Goal: Task Accomplishment & Management: Complete application form

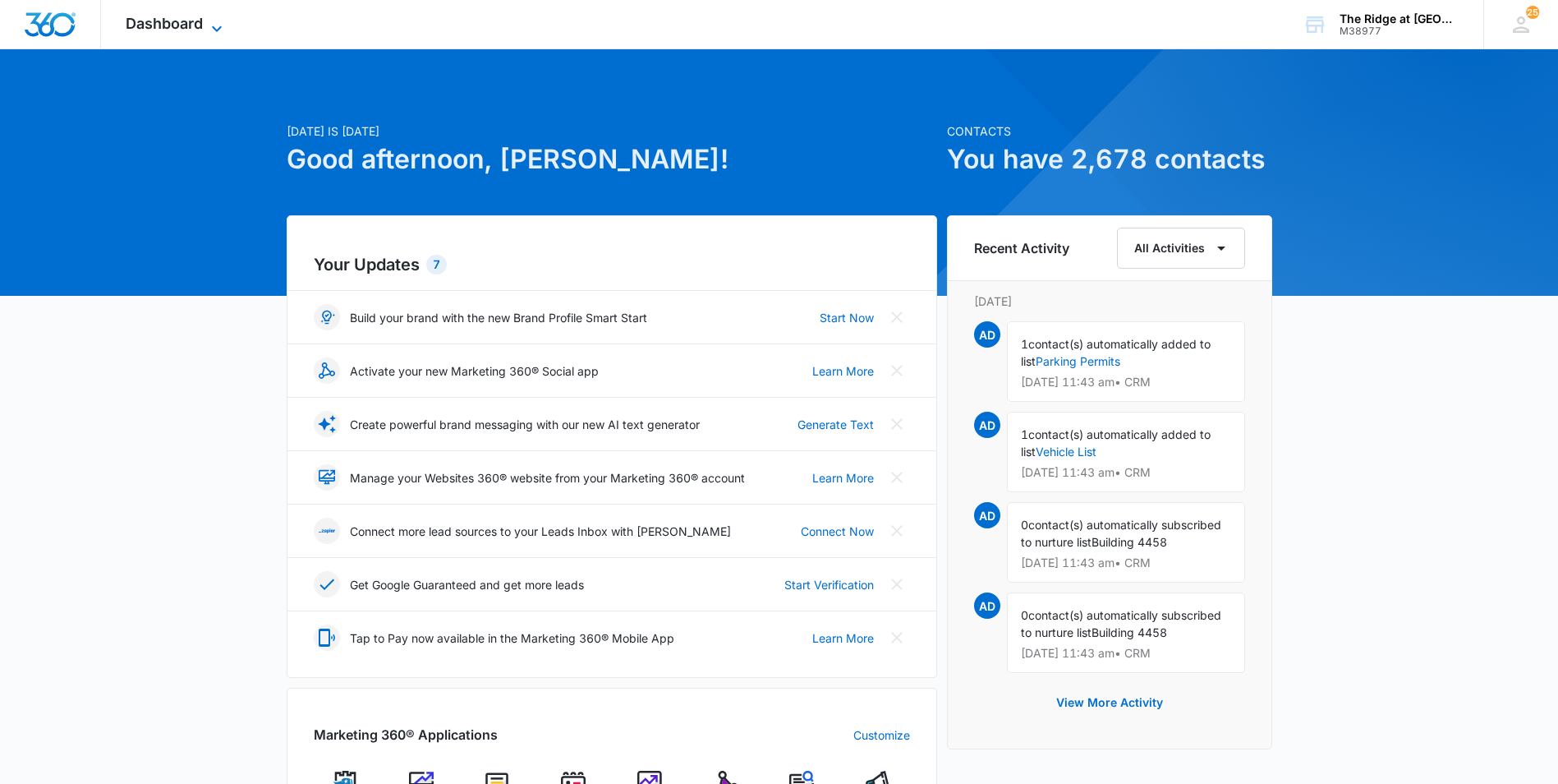
click at [184, 15] on span "Dashboard" at bounding box center [165, 24] width 77 height 17
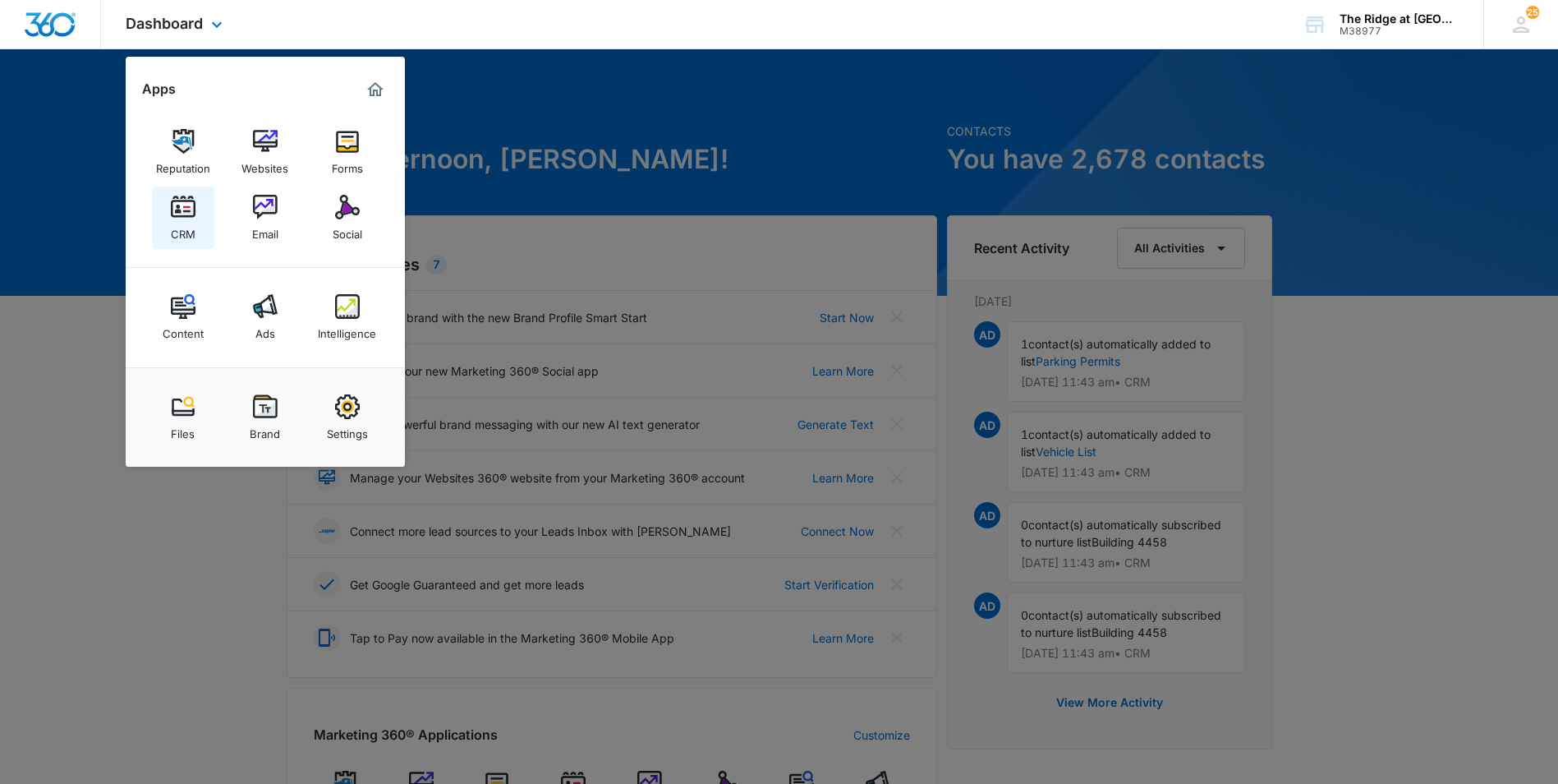
click at [182, 211] on img at bounding box center [184, 207] width 24 height 24
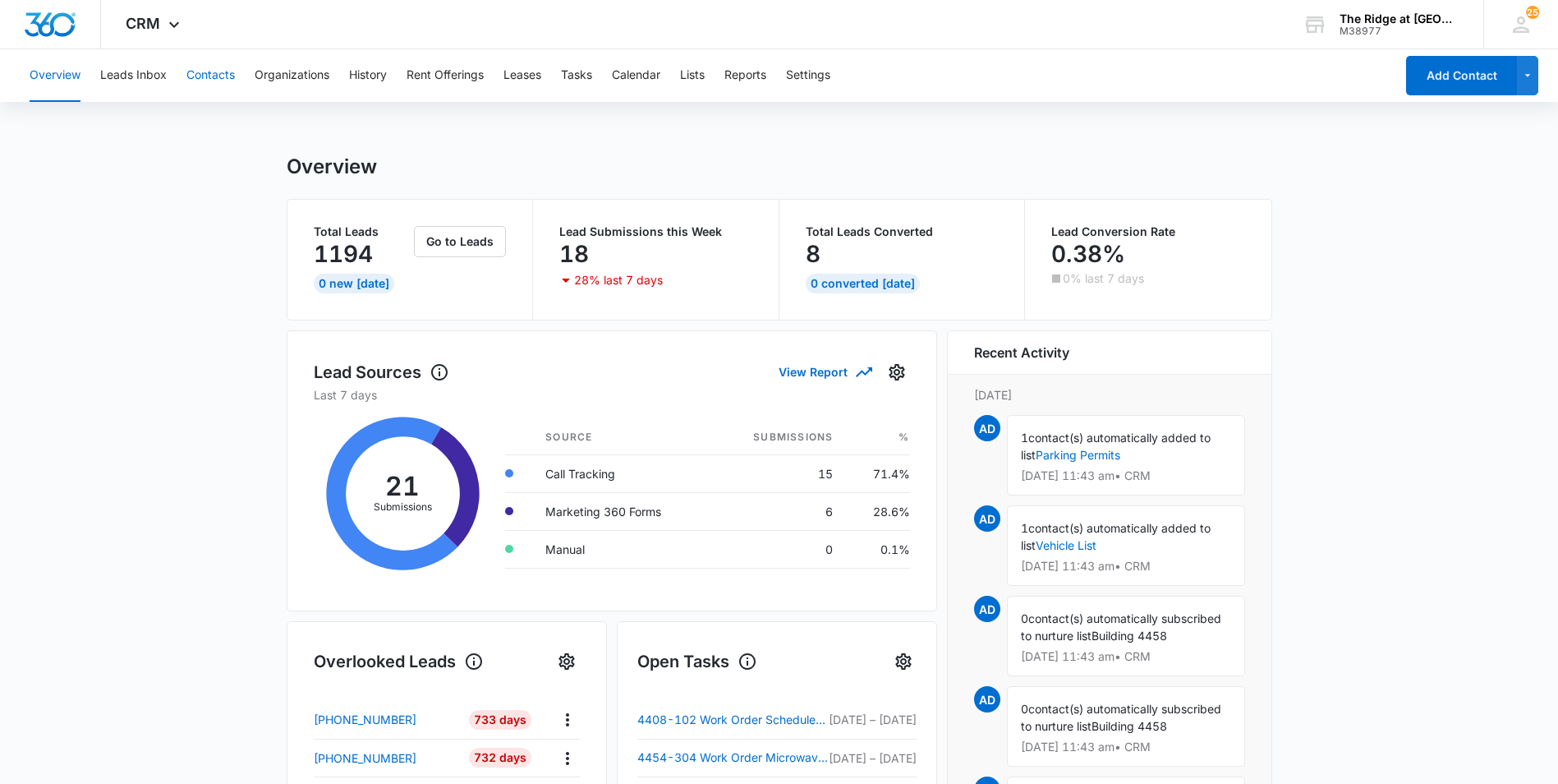
click at [233, 81] on button "Contacts" at bounding box center [210, 75] width 48 height 53
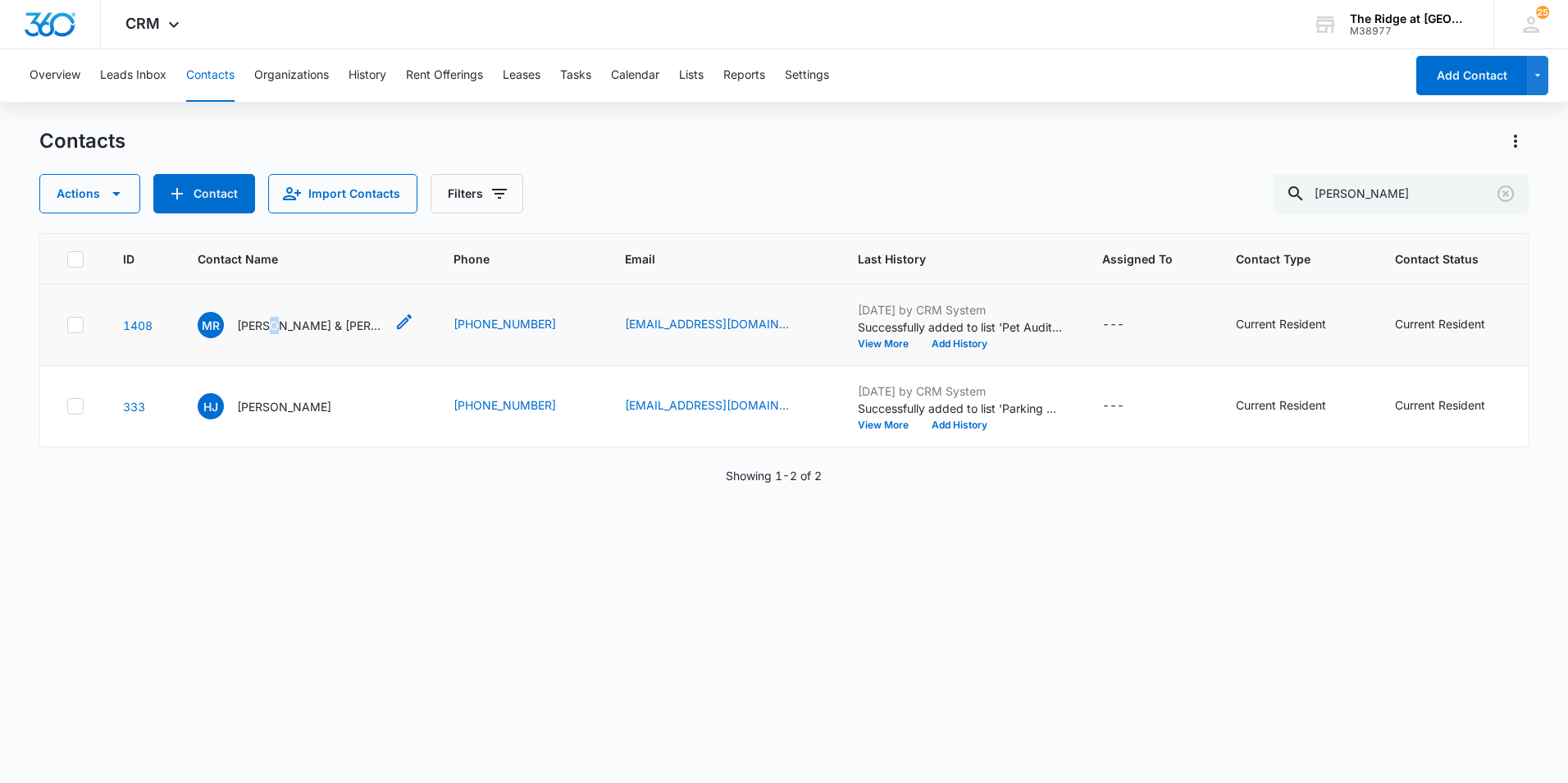
click at [274, 321] on p "[PERSON_NAME] & [PERSON_NAME]" at bounding box center [310, 325] width 147 height 17
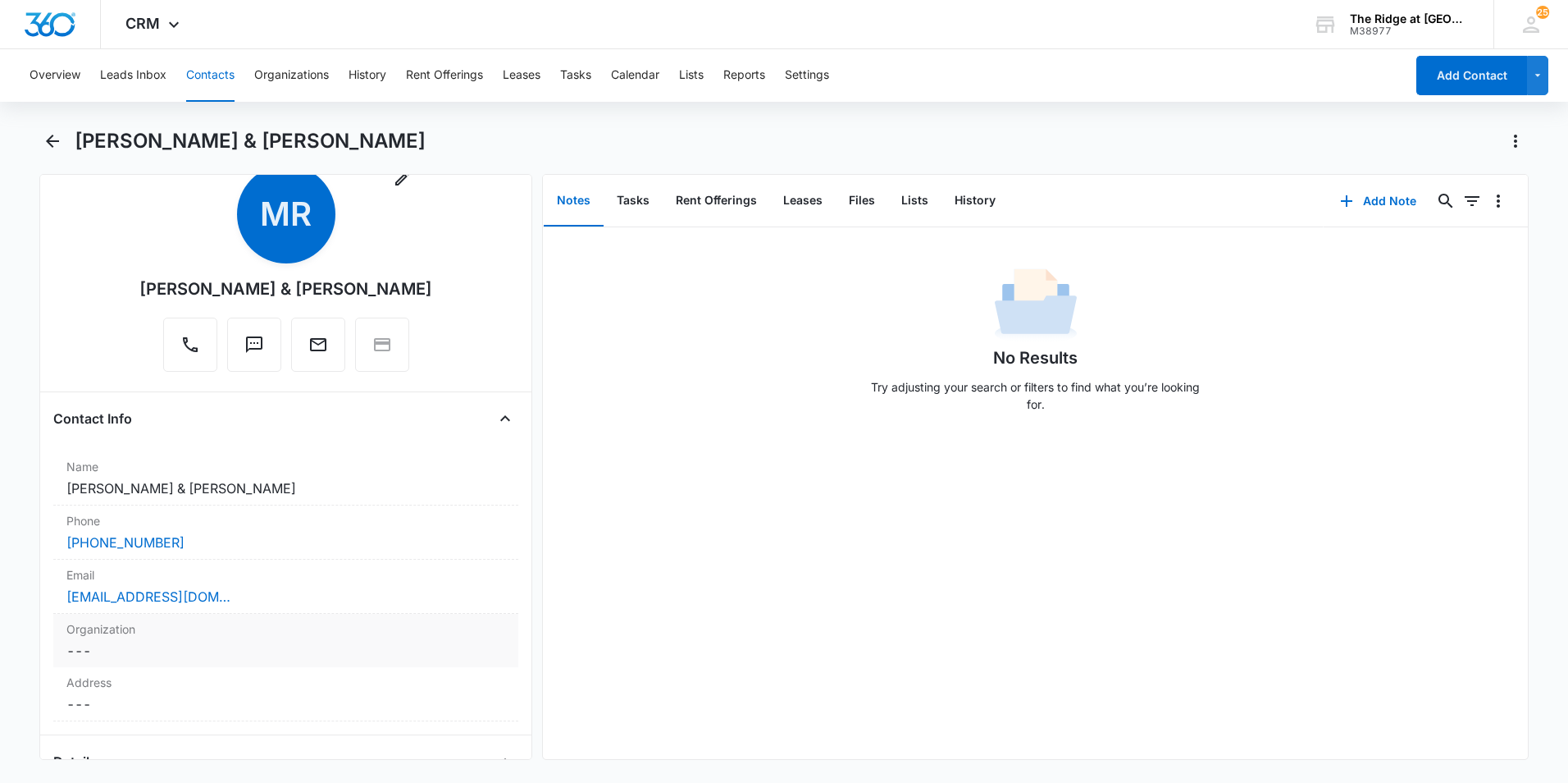
scroll to position [246, 0]
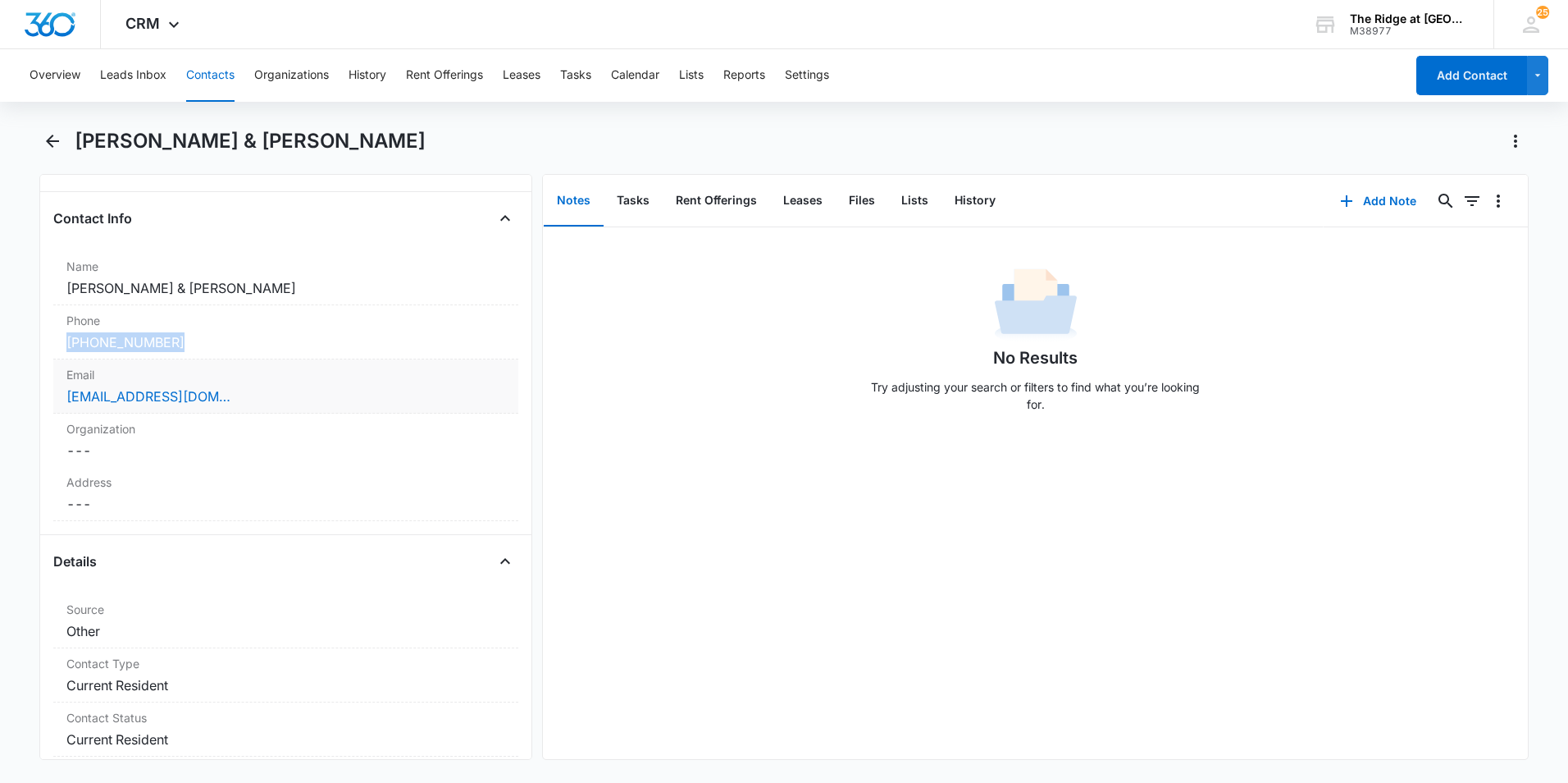
drag, startPoint x: 244, startPoint y: 344, endPoint x: 58, endPoint y: 344, distance: 186.0
click at [58, 344] on div "Phone Cancel Save Changes [PHONE_NUMBER]" at bounding box center [286, 333] width 465 height 55
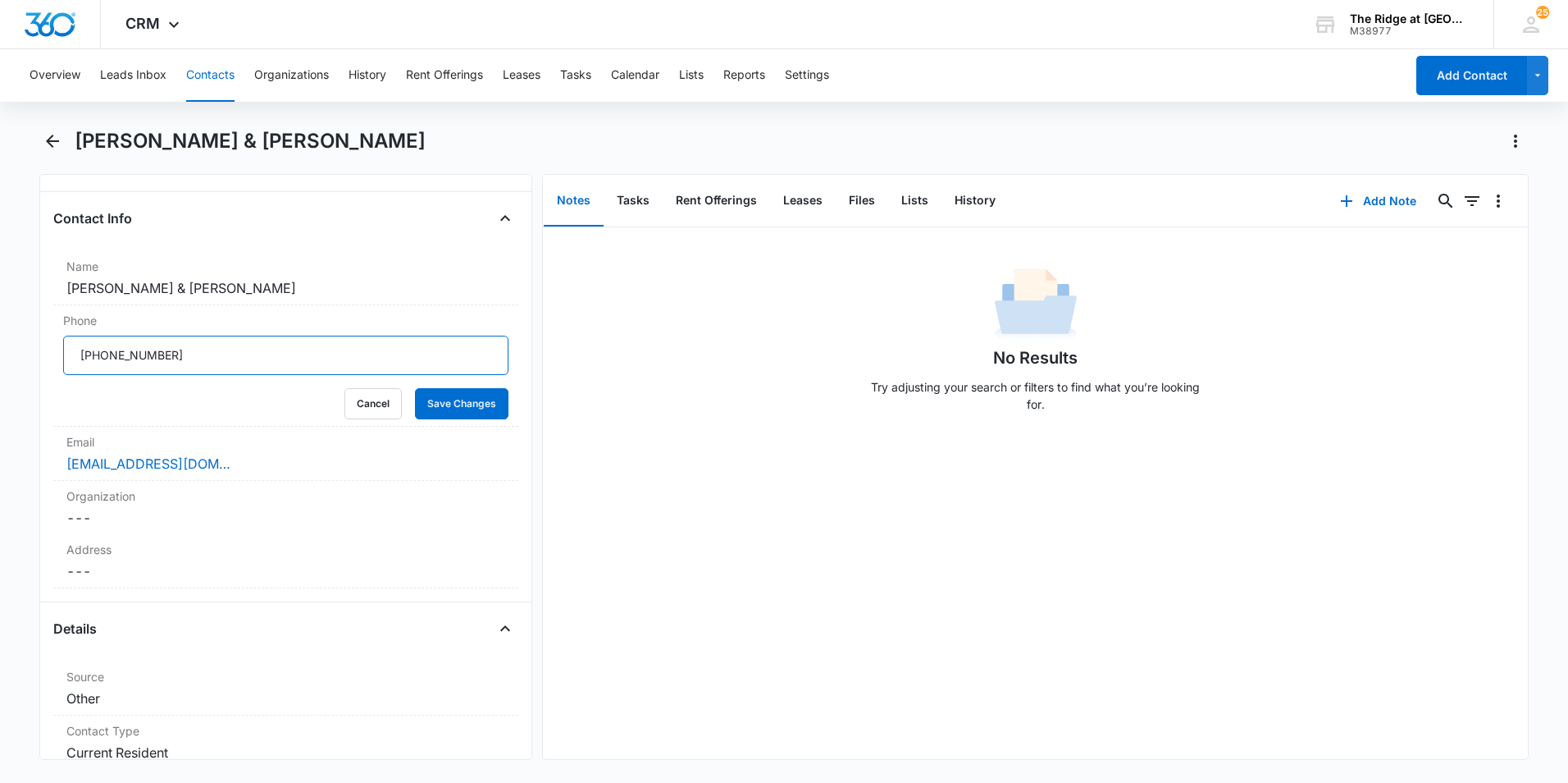
drag, startPoint x: 211, startPoint y: 351, endPoint x: 40, endPoint y: 359, distance: 171.2
click at [40, 359] on div "Remove [PERSON_NAME] & [PERSON_NAME] Contact Info Name Cancel Save Changes [PER…" at bounding box center [286, 466] width 492 height 586
click at [586, 80] on button "Tasks" at bounding box center [575, 75] width 31 height 53
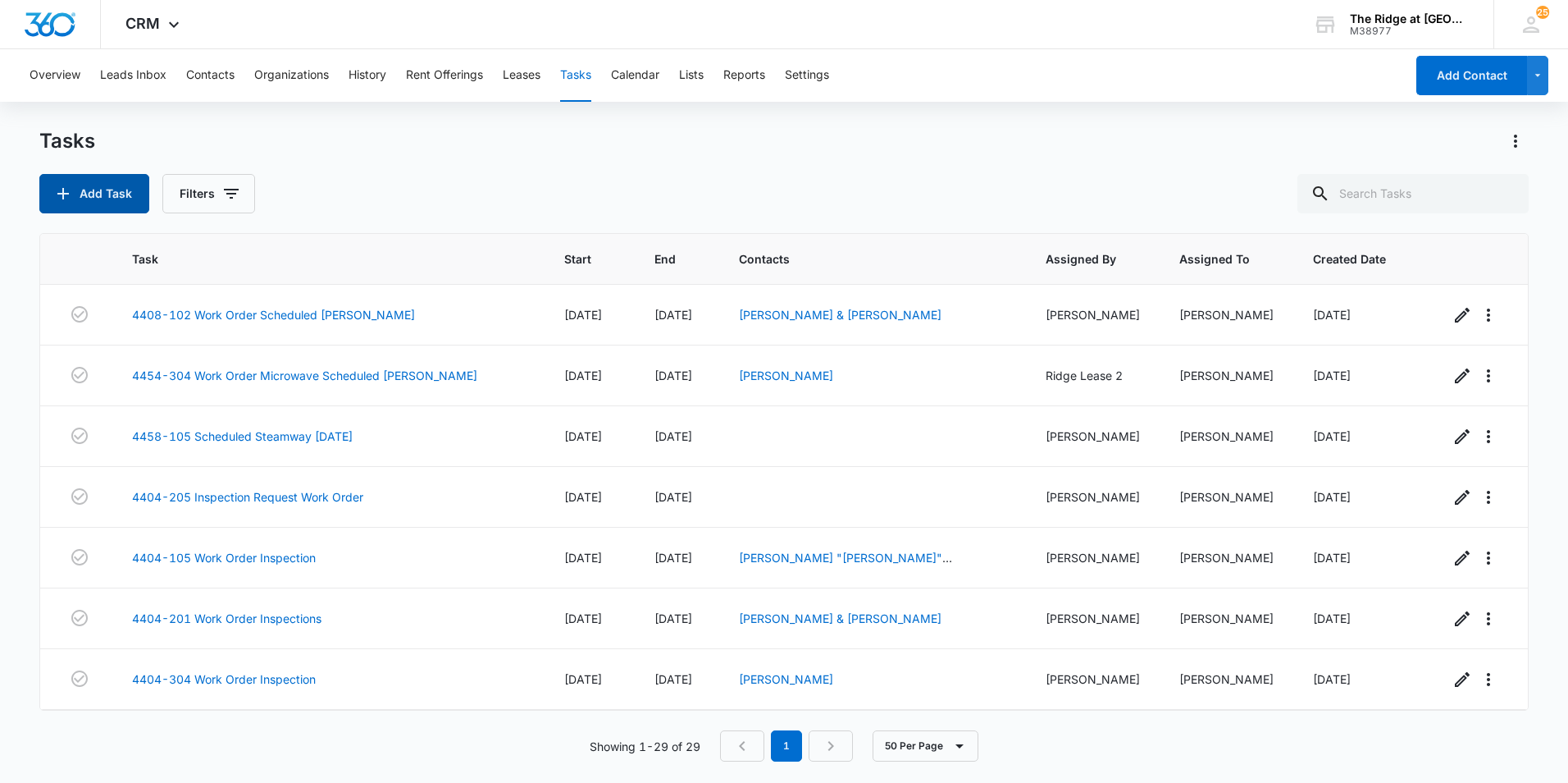
click at [94, 192] on button "Add Task" at bounding box center [94, 194] width 110 height 39
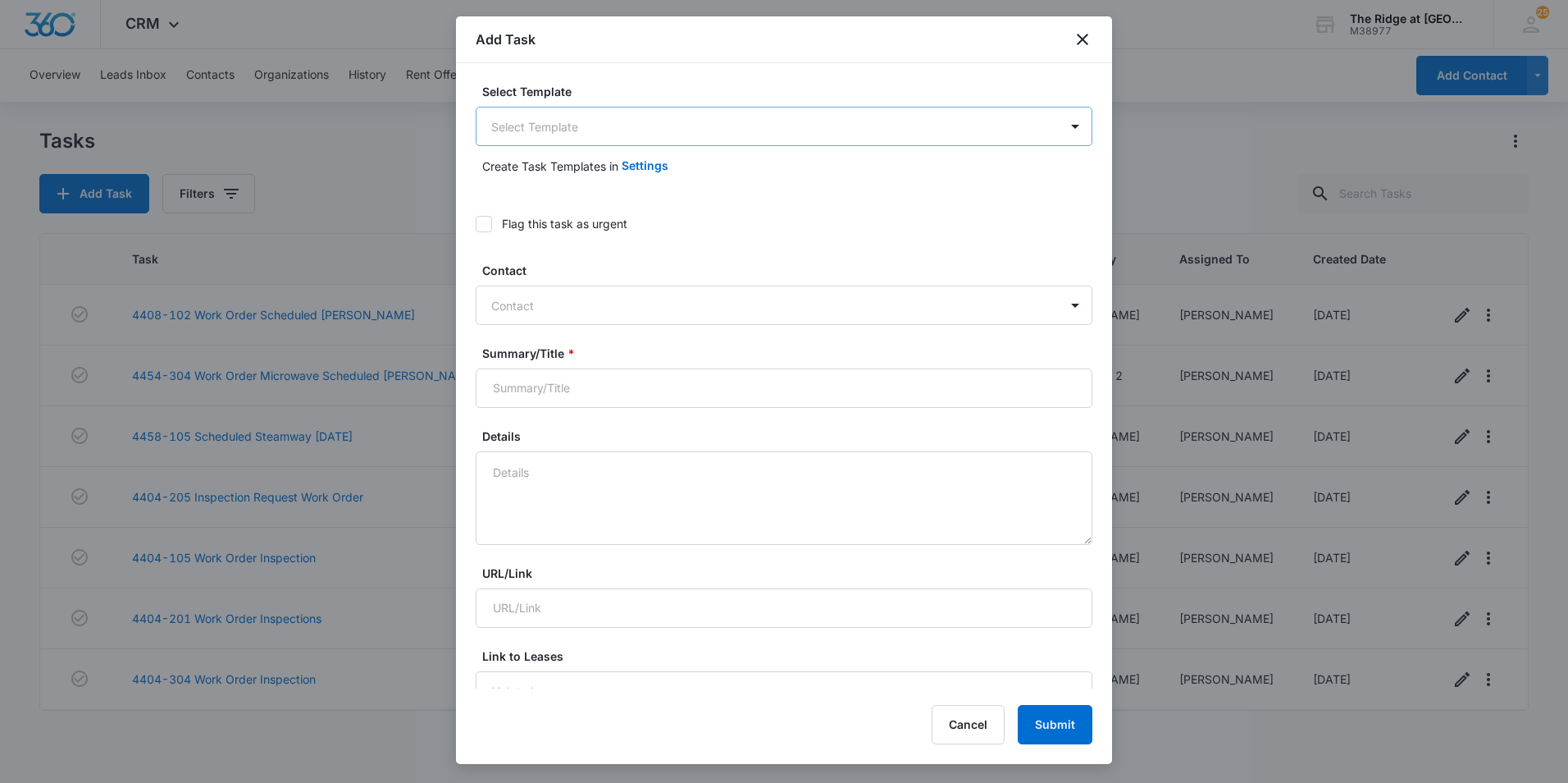
click at [584, 125] on body "CRM Apps Reputation Websites Forms CRM Email Social Content Ads Intelligence Fi…" at bounding box center [784, 391] width 1568 height 783
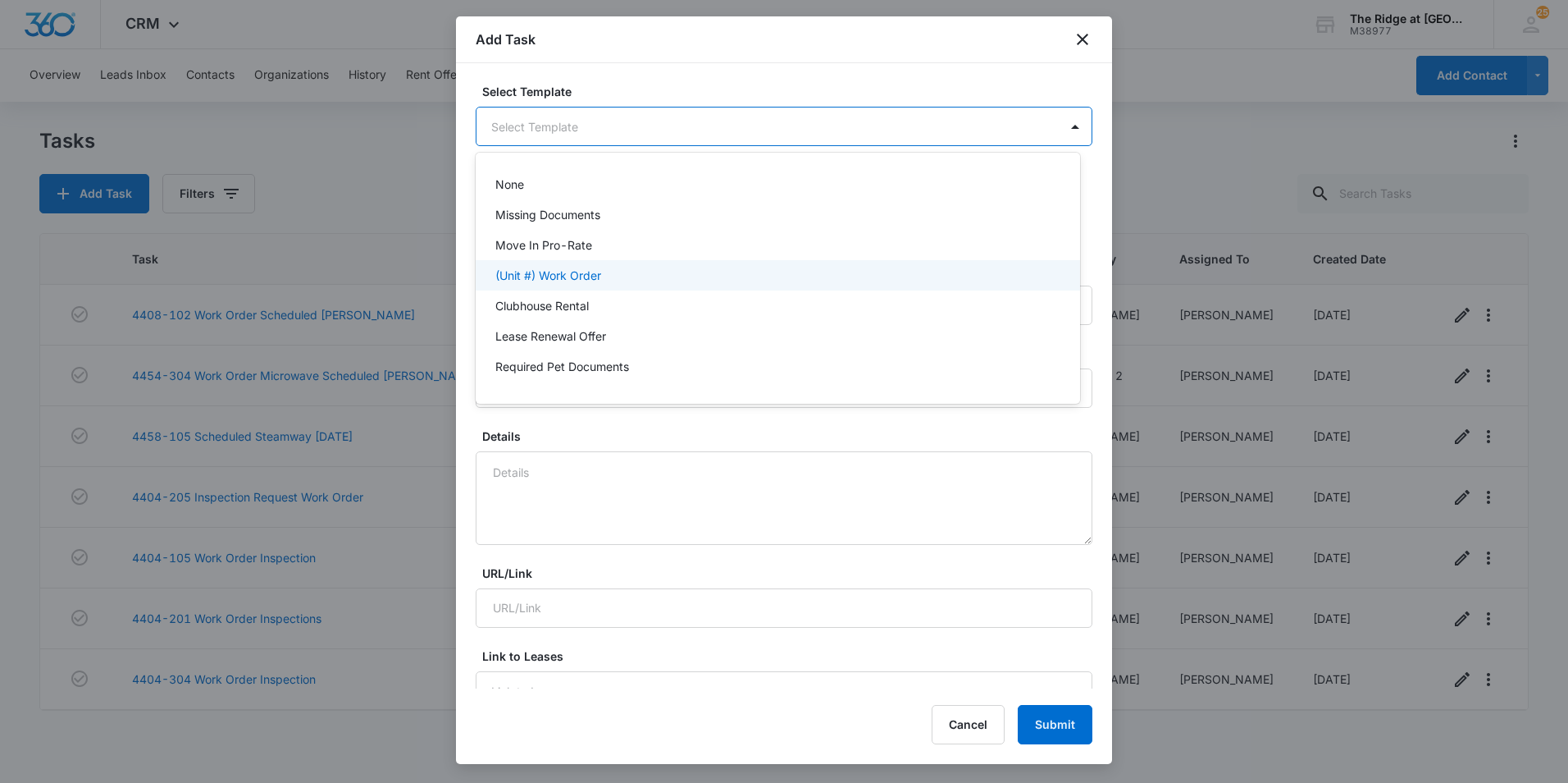
click at [576, 282] on p "(Unit #) Work Order" at bounding box center [548, 275] width 106 height 17
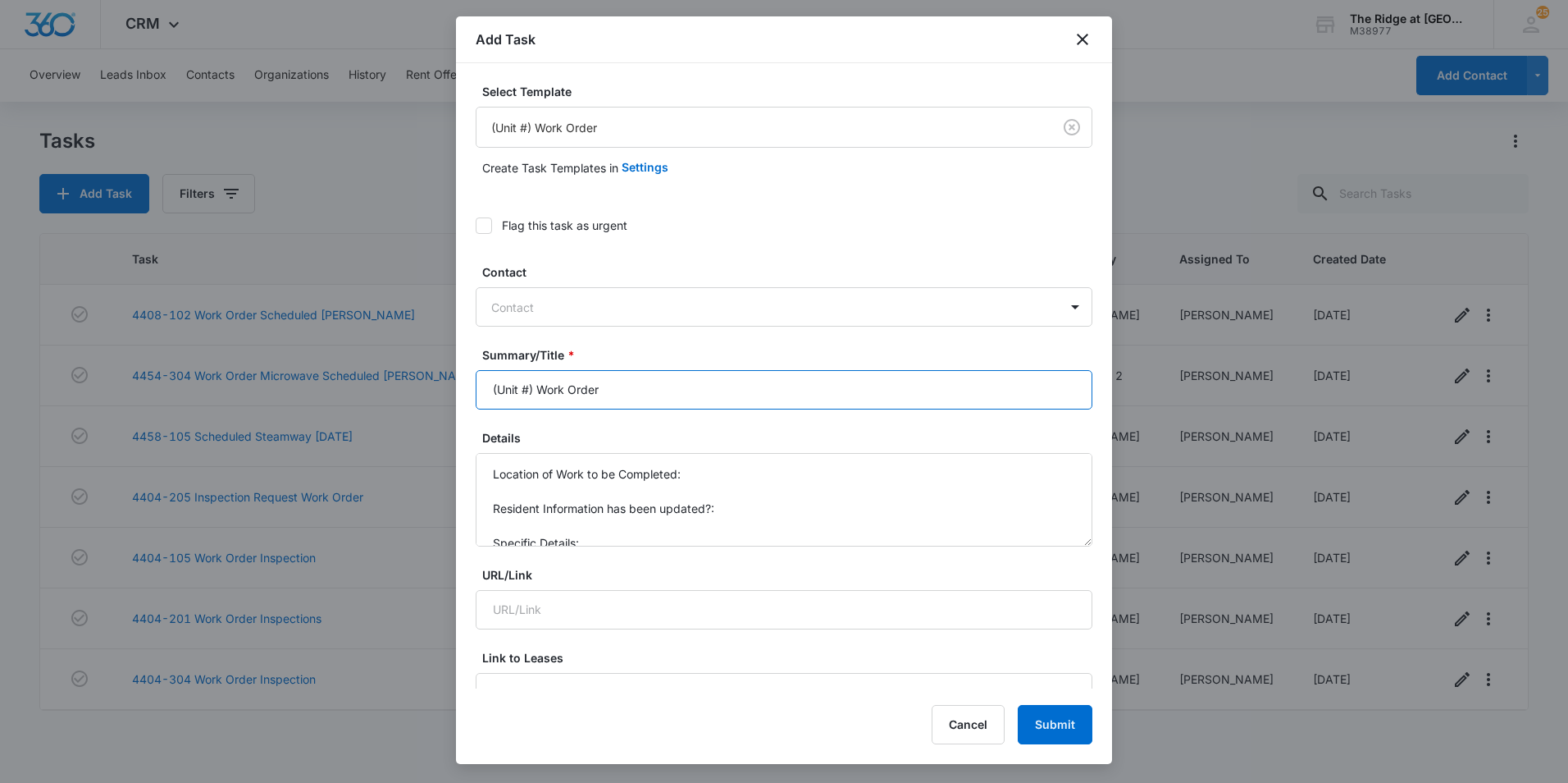
drag, startPoint x: 532, startPoint y: 390, endPoint x: 474, endPoint y: 390, distance: 58.0
click at [474, 390] on div "Select Template (Unit #) Work Order Create Task Templates in Settings Flag this…" at bounding box center [784, 375] width 656 height 625
type input "4364 large garage Work Order"
click at [593, 312] on div at bounding box center [774, 307] width 566 height 21
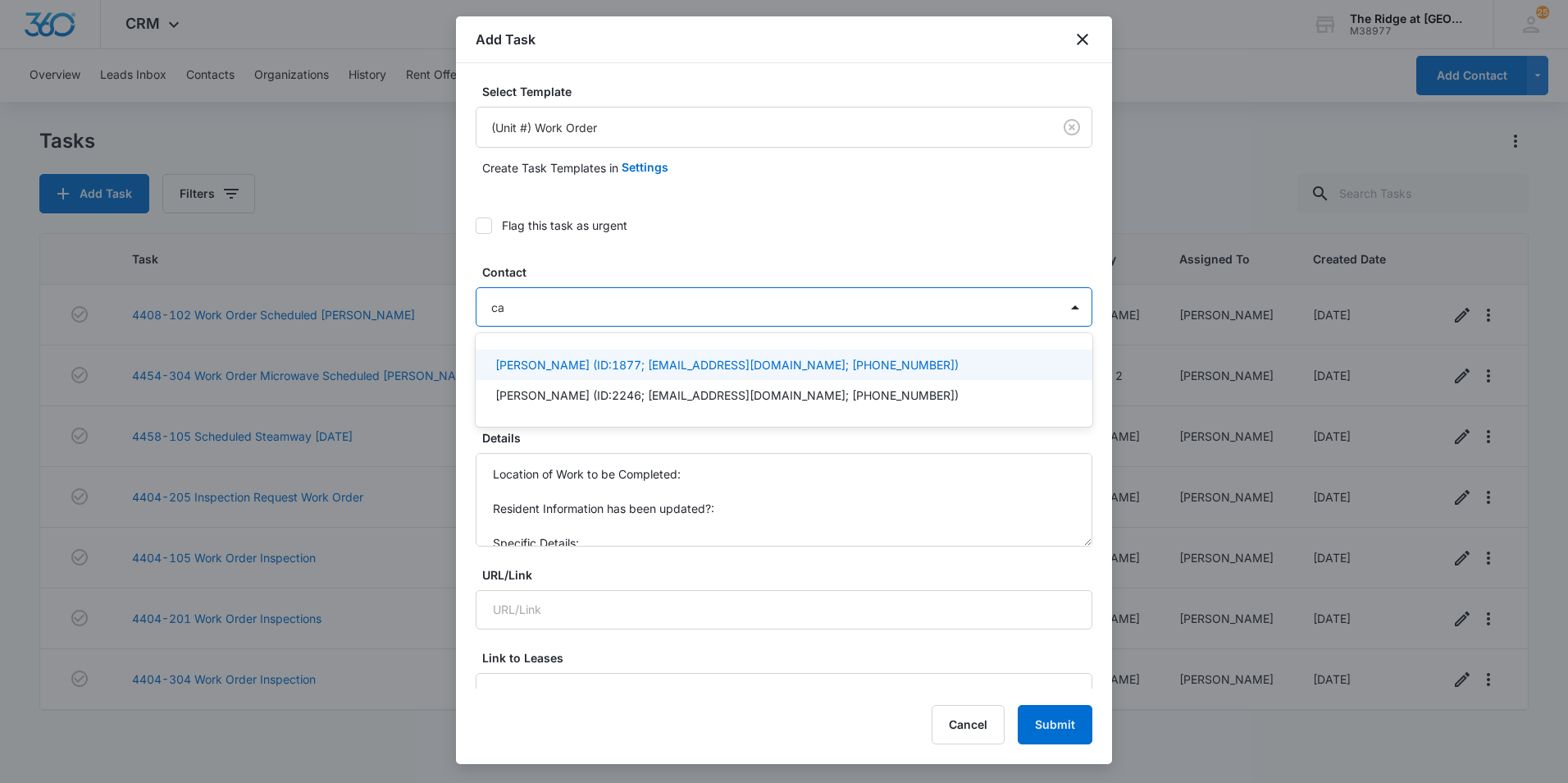
type input "c"
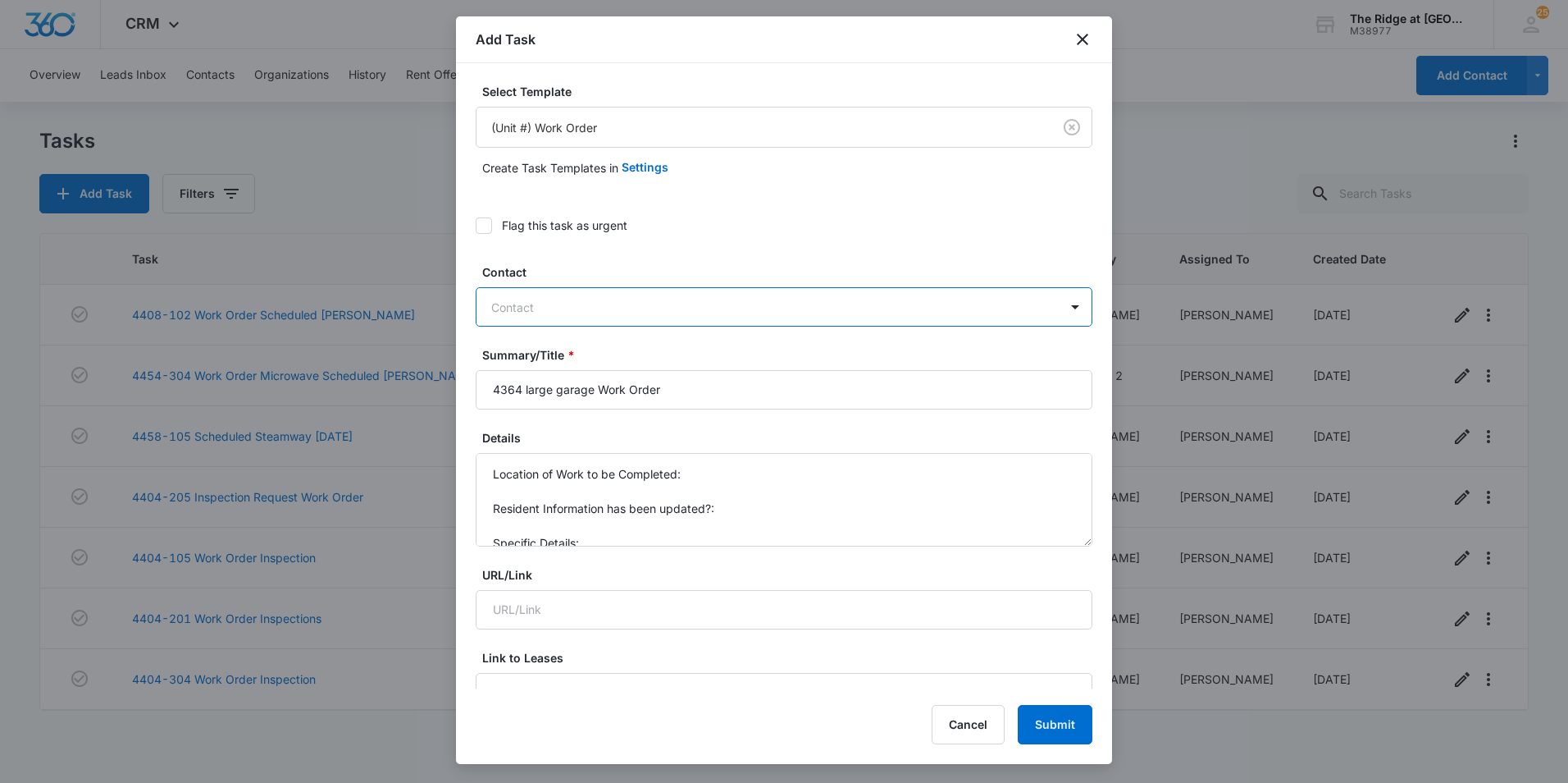
paste input "[PERSON_NAME]"
type input "[PERSON_NAME]"
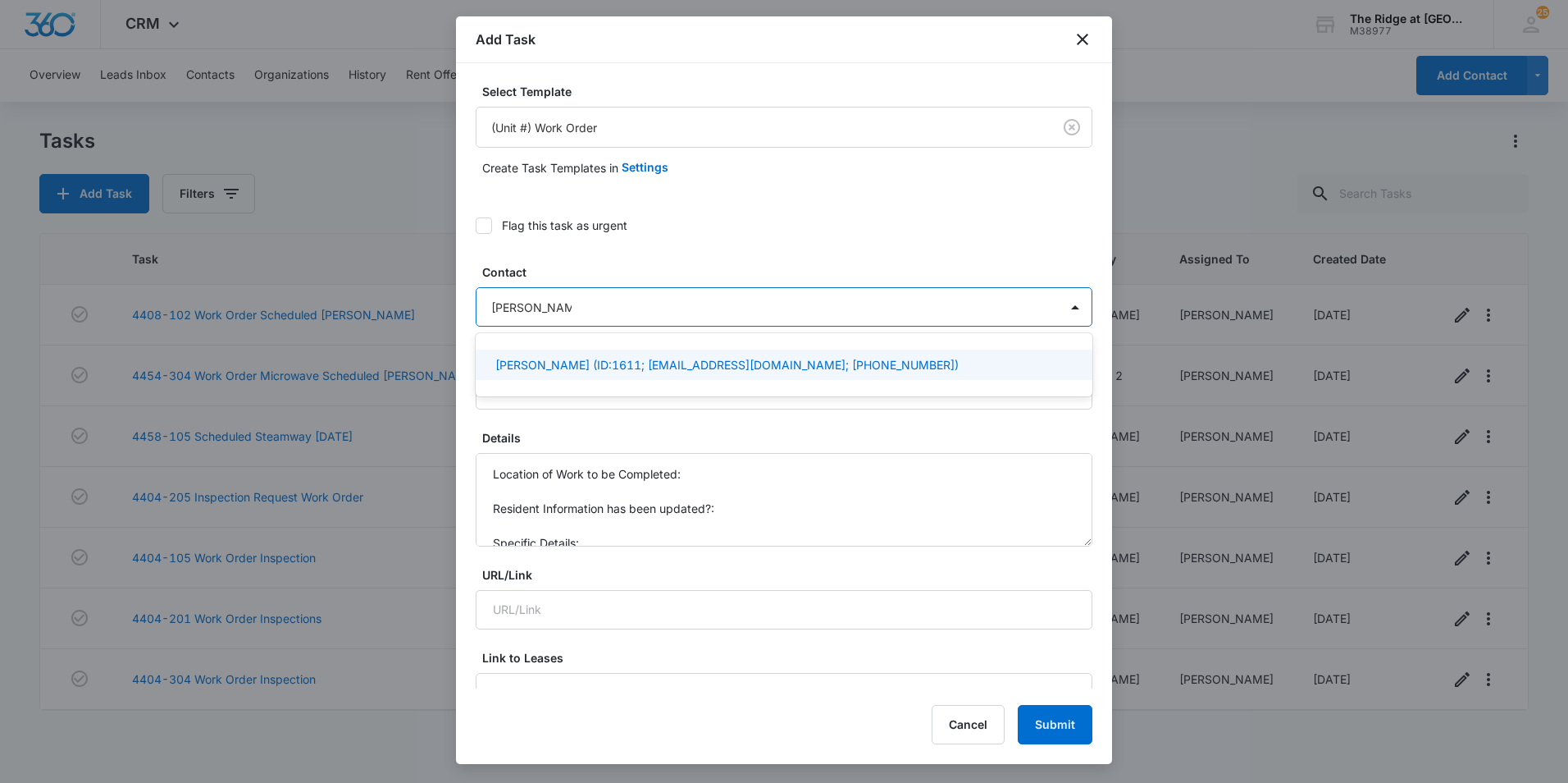
click at [647, 366] on p "[PERSON_NAME] (ID:1611; [EMAIL_ADDRESS][DOMAIN_NAME]; [PHONE_NUMBER])" at bounding box center [726, 365] width 463 height 17
click at [800, 214] on div "Flag this task as urgent" at bounding box center [784, 225] width 616 height 37
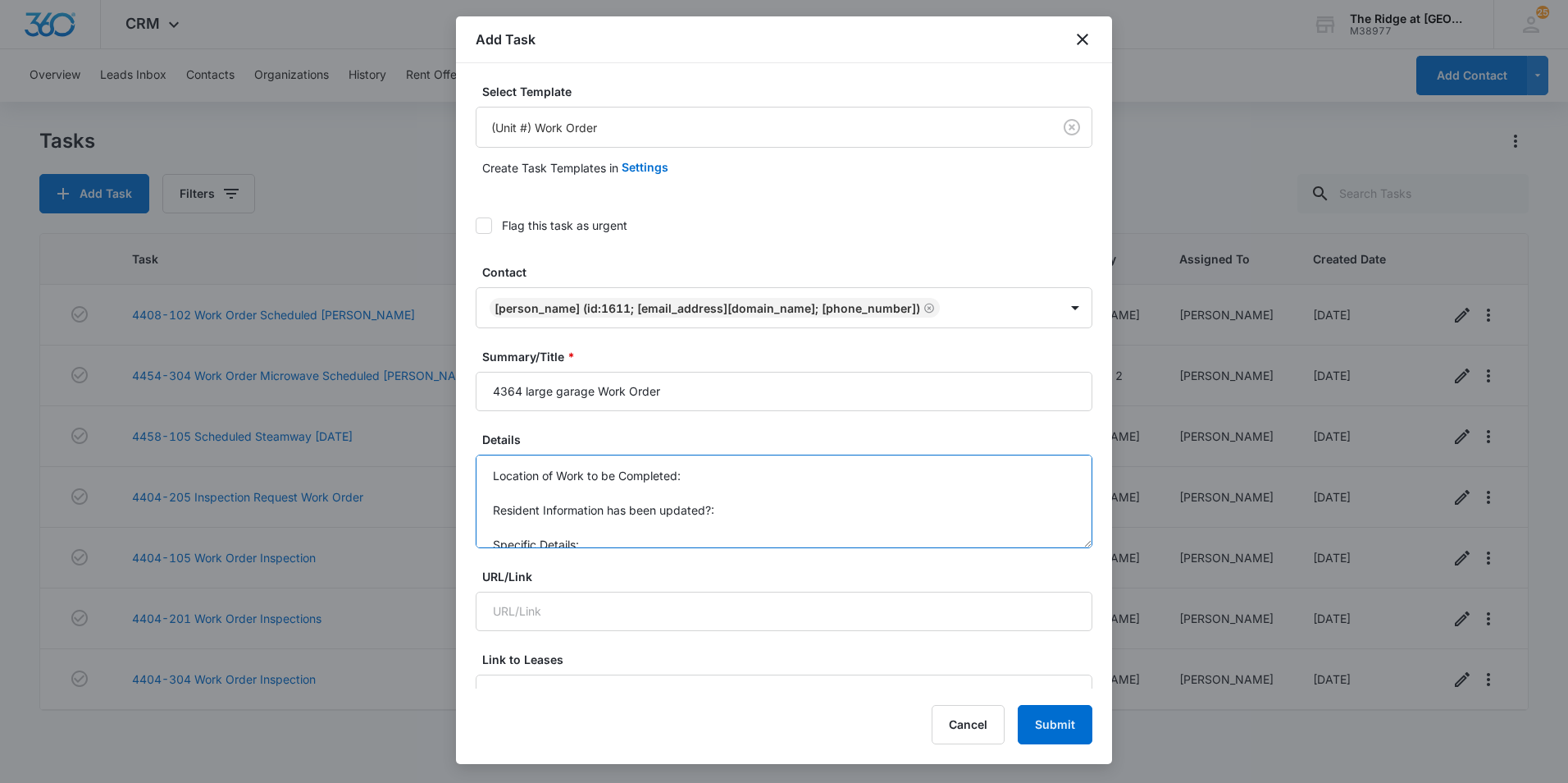
click at [705, 475] on textarea "Location of Work to be Completed: Resident Information has been updated?: Speci…" at bounding box center [784, 500] width 616 height 93
type textarea "Location of Work to be Completed: Resident Information has been updated?: Speci…"
drag, startPoint x: 732, startPoint y: 533, endPoint x: 474, endPoint y: 531, distance: 258.0
click at [471, 531] on div "Select Template (Unit #) Work Order Create Task Templates in Settings Flag this…" at bounding box center [784, 375] width 656 height 625
drag, startPoint x: 621, startPoint y: 527, endPoint x: 417, endPoint y: 435, distance: 223.8
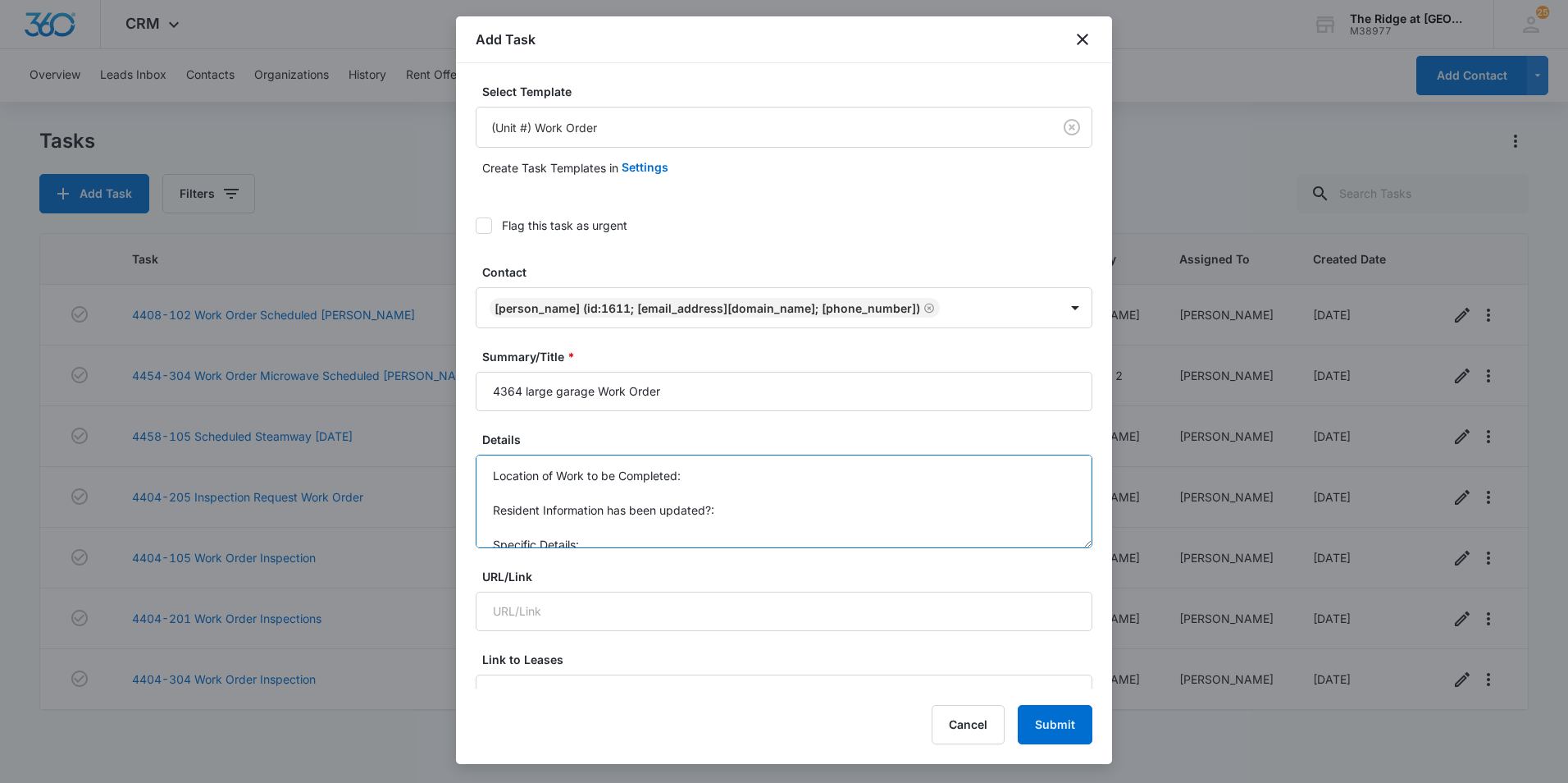
click at [417, 435] on body "CRM Apps Reputation Websites Forms CRM Email Social Content Ads Intelligence Fi…" at bounding box center [784, 391] width 1568 height 783
type textarea "t"
drag, startPoint x: 833, startPoint y: 478, endPoint x: 779, endPoint y: 475, distance: 54.1
click at [779, 475] on textarea "During inspection: tenant states that her garage light has been out" at bounding box center [784, 500] width 616 height 93
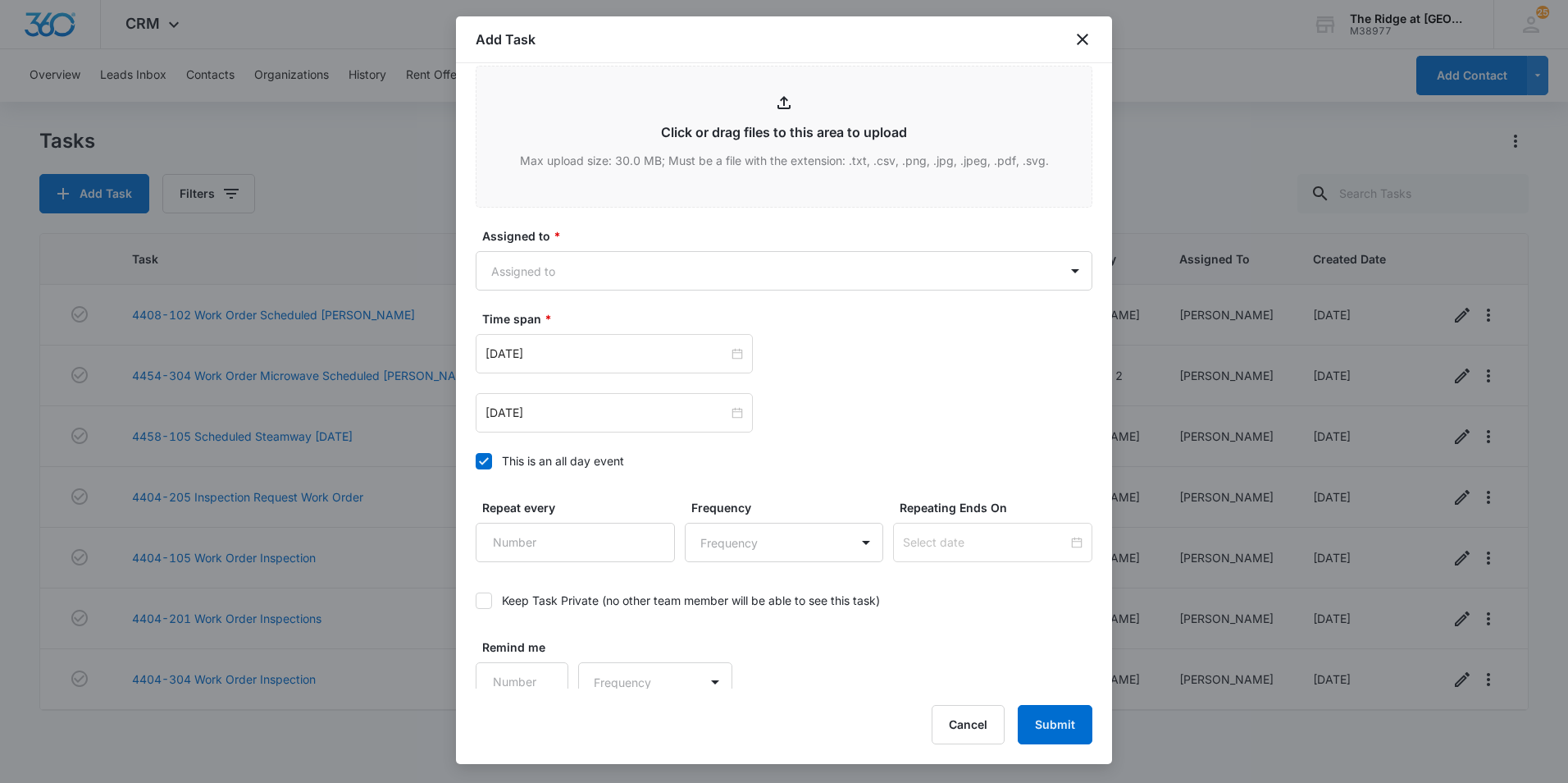
scroll to position [892, 0]
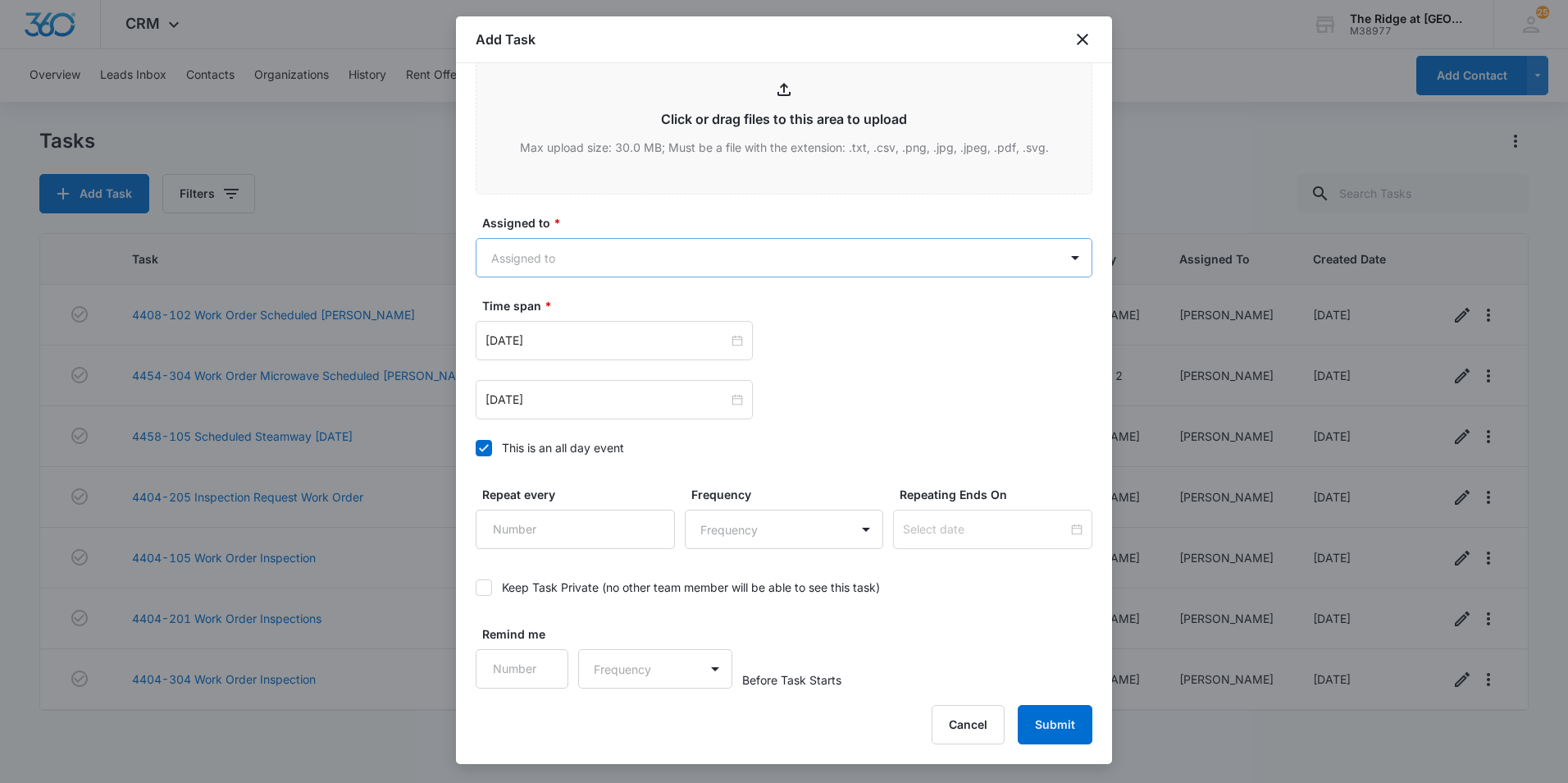
type textarea "During inspection: tenant states that her garage light is out"
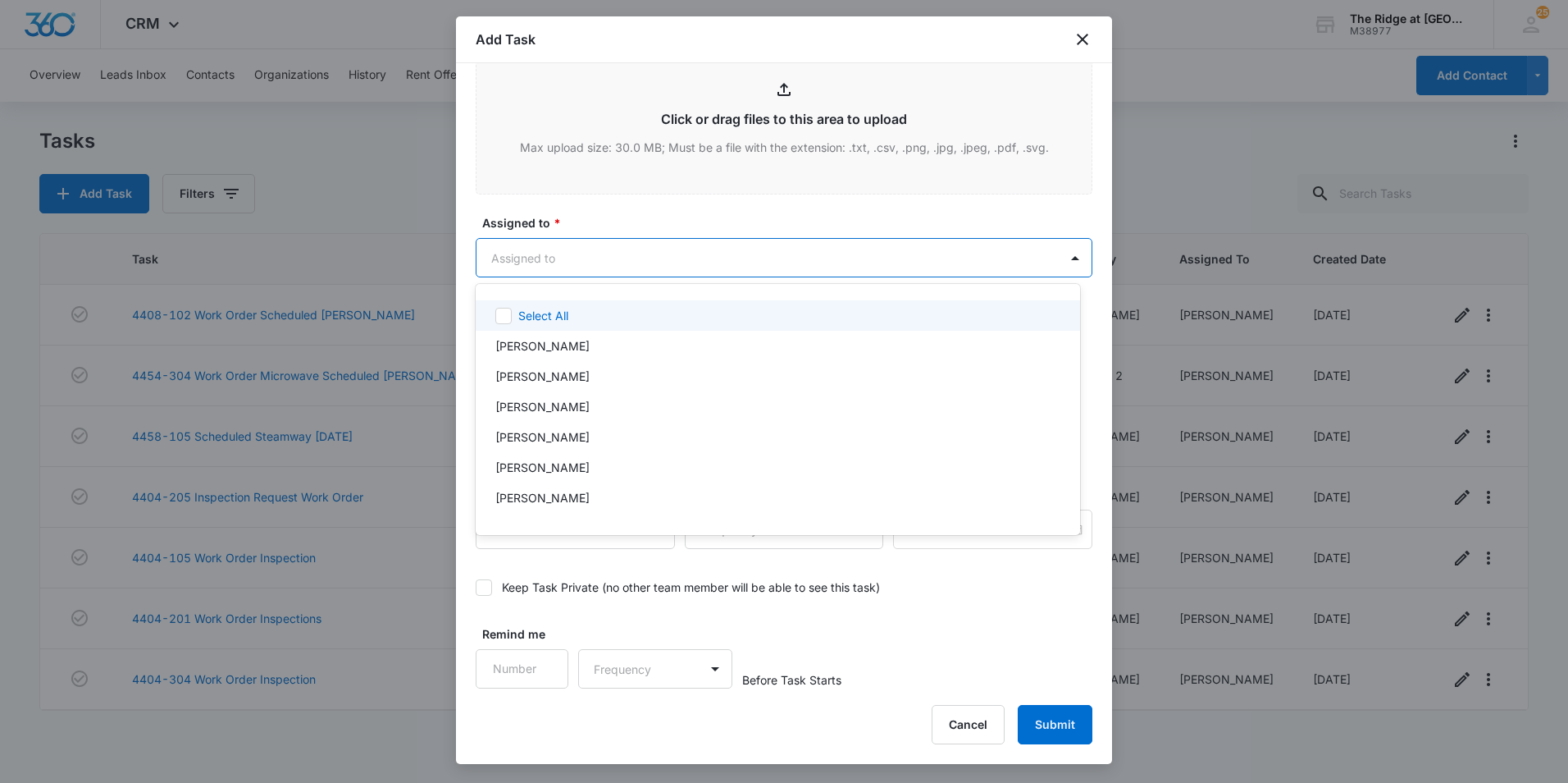
click at [557, 251] on body "CRM Apps Reputation Websites Forms CRM Email Social Content Ads Intelligence Fi…" at bounding box center [784, 391] width 1568 height 783
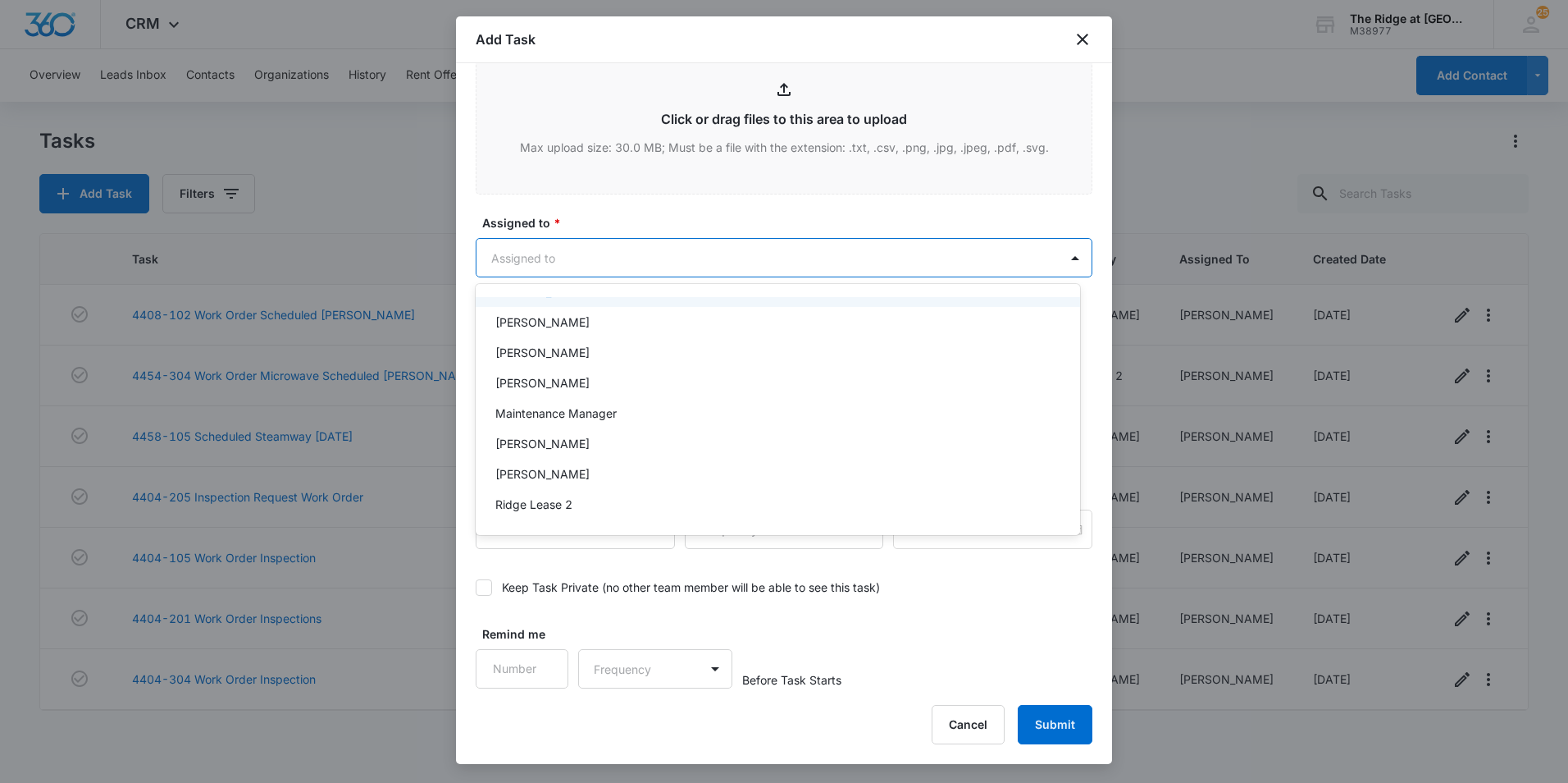
scroll to position [177, 0]
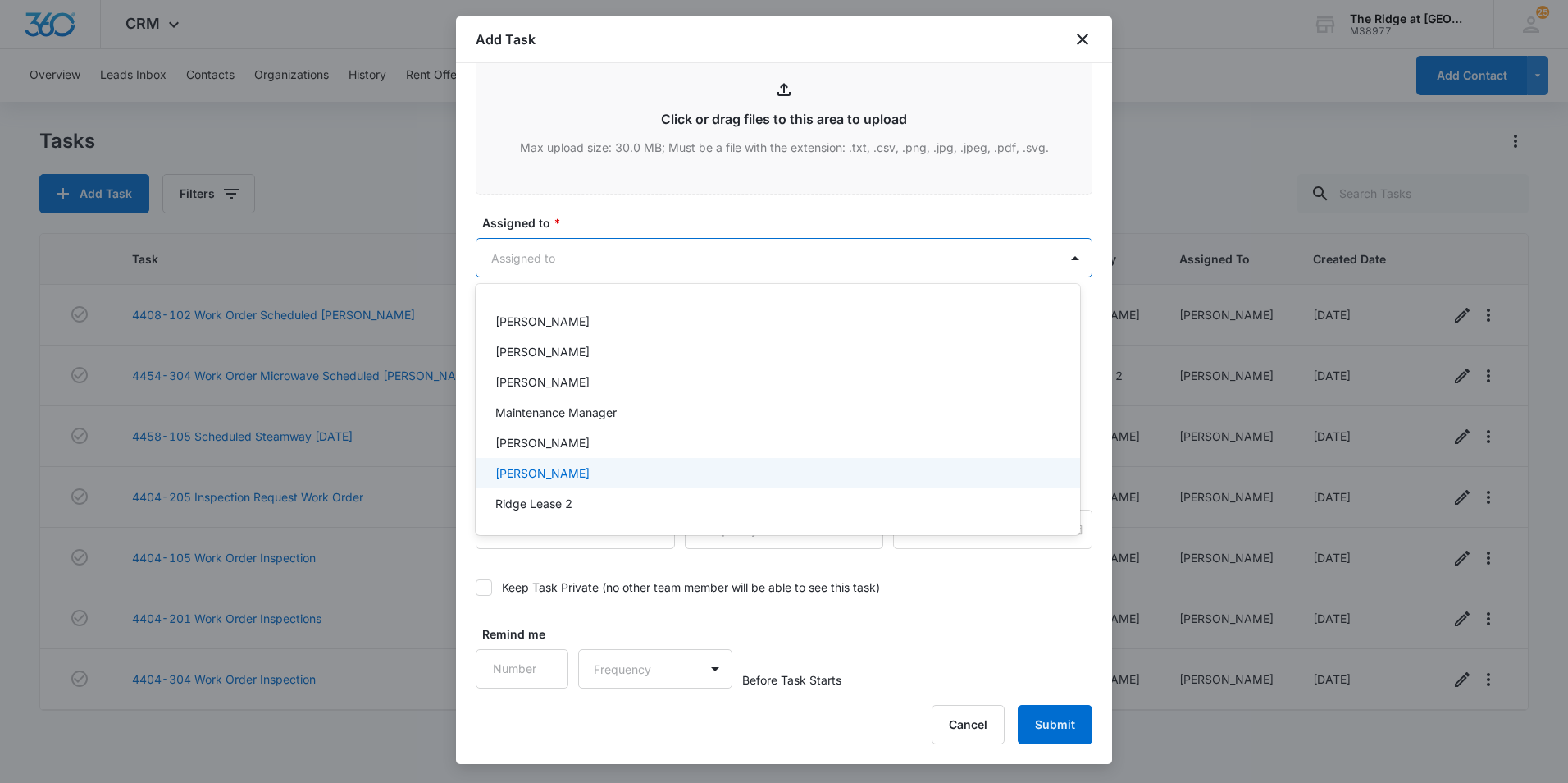
click at [569, 473] on p "[PERSON_NAME]" at bounding box center [542, 473] width 94 height 17
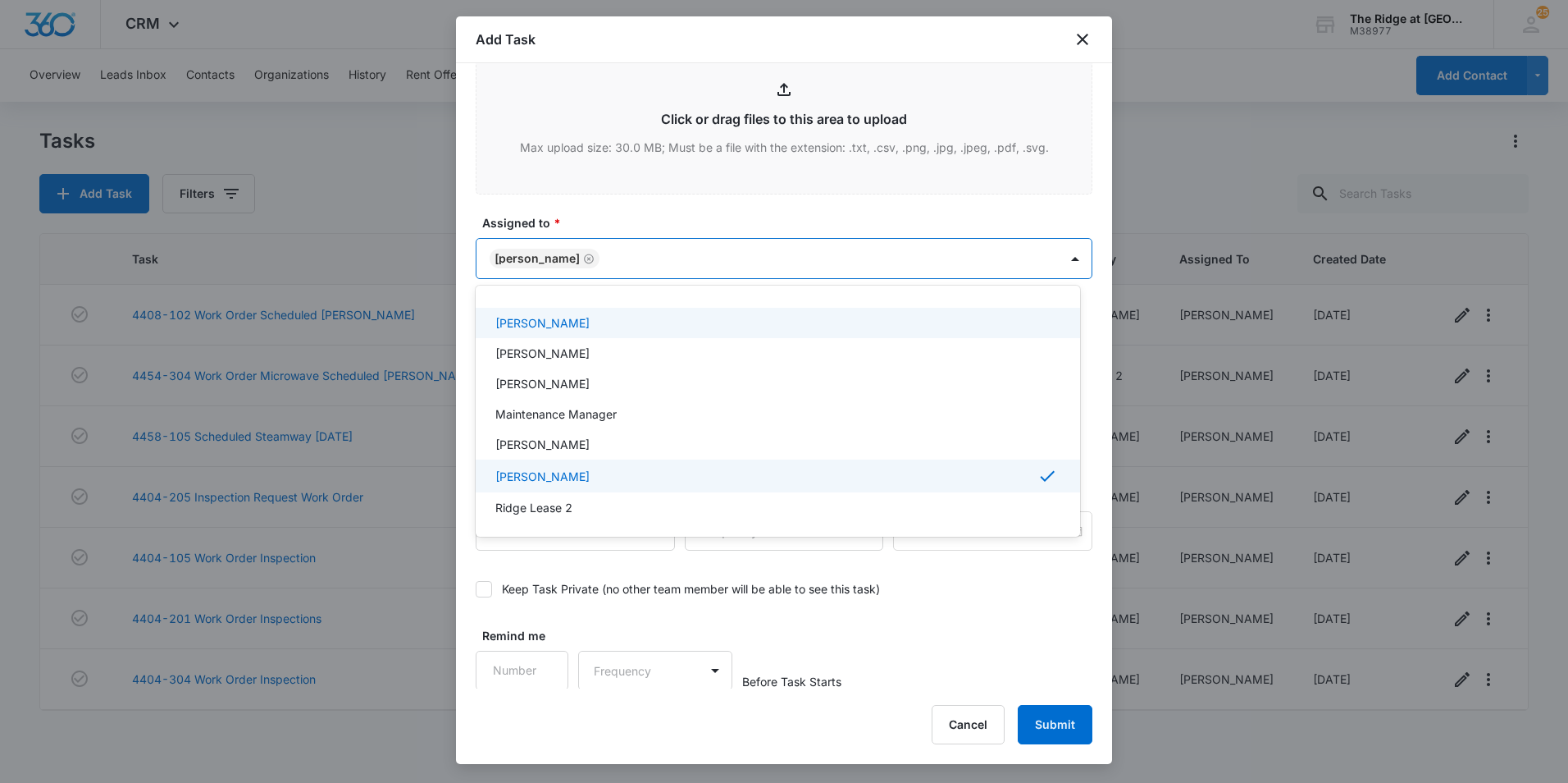
drag, startPoint x: 624, startPoint y: 226, endPoint x: 620, endPoint y: 234, distance: 8.9
click at [624, 225] on div at bounding box center [784, 391] width 1568 height 783
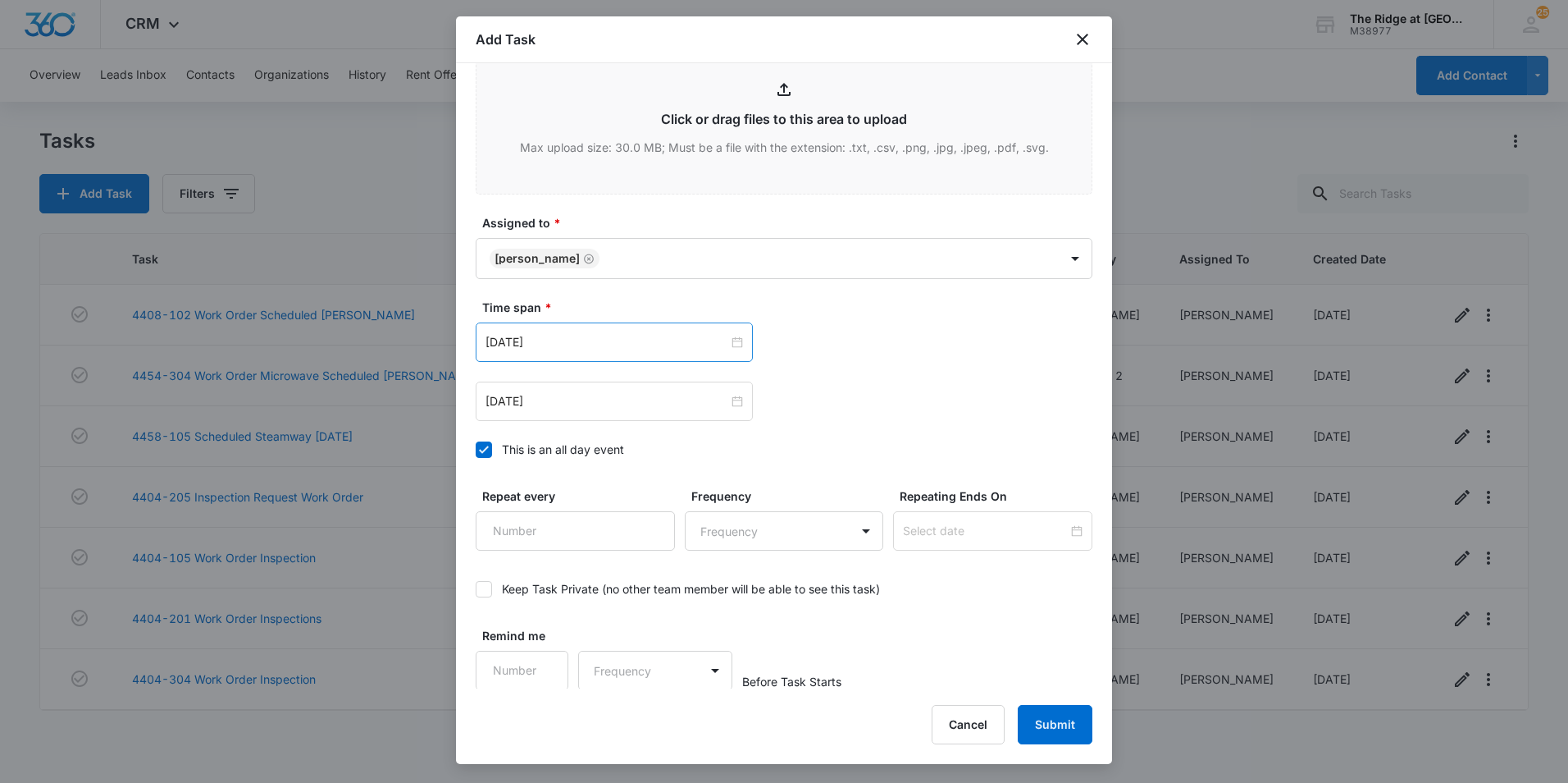
click at [570, 354] on div "[DATE]" at bounding box center [613, 342] width 277 height 39
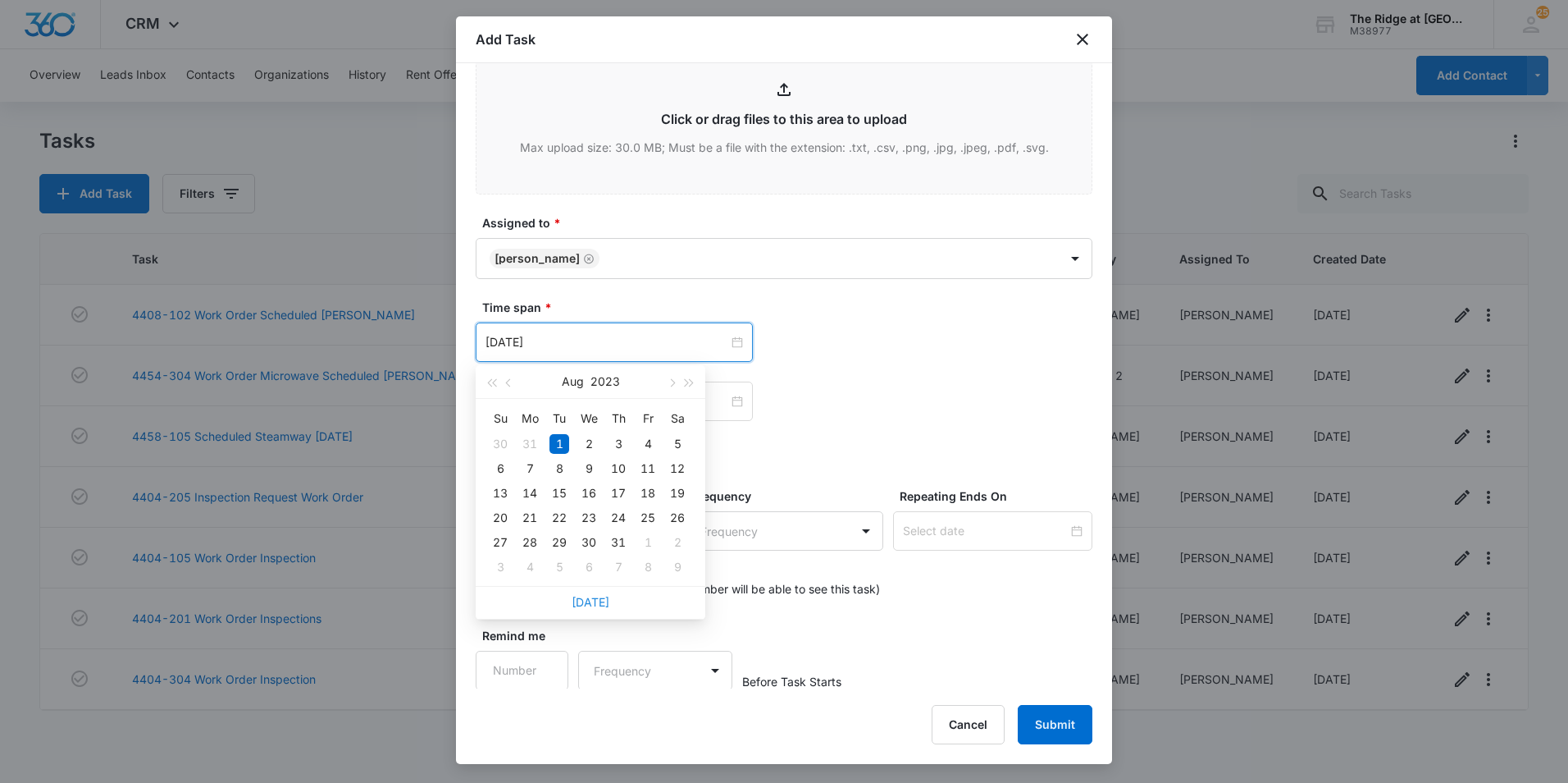
click at [596, 601] on link "[DATE]" at bounding box center [590, 602] width 38 height 14
type input "[DATE]"
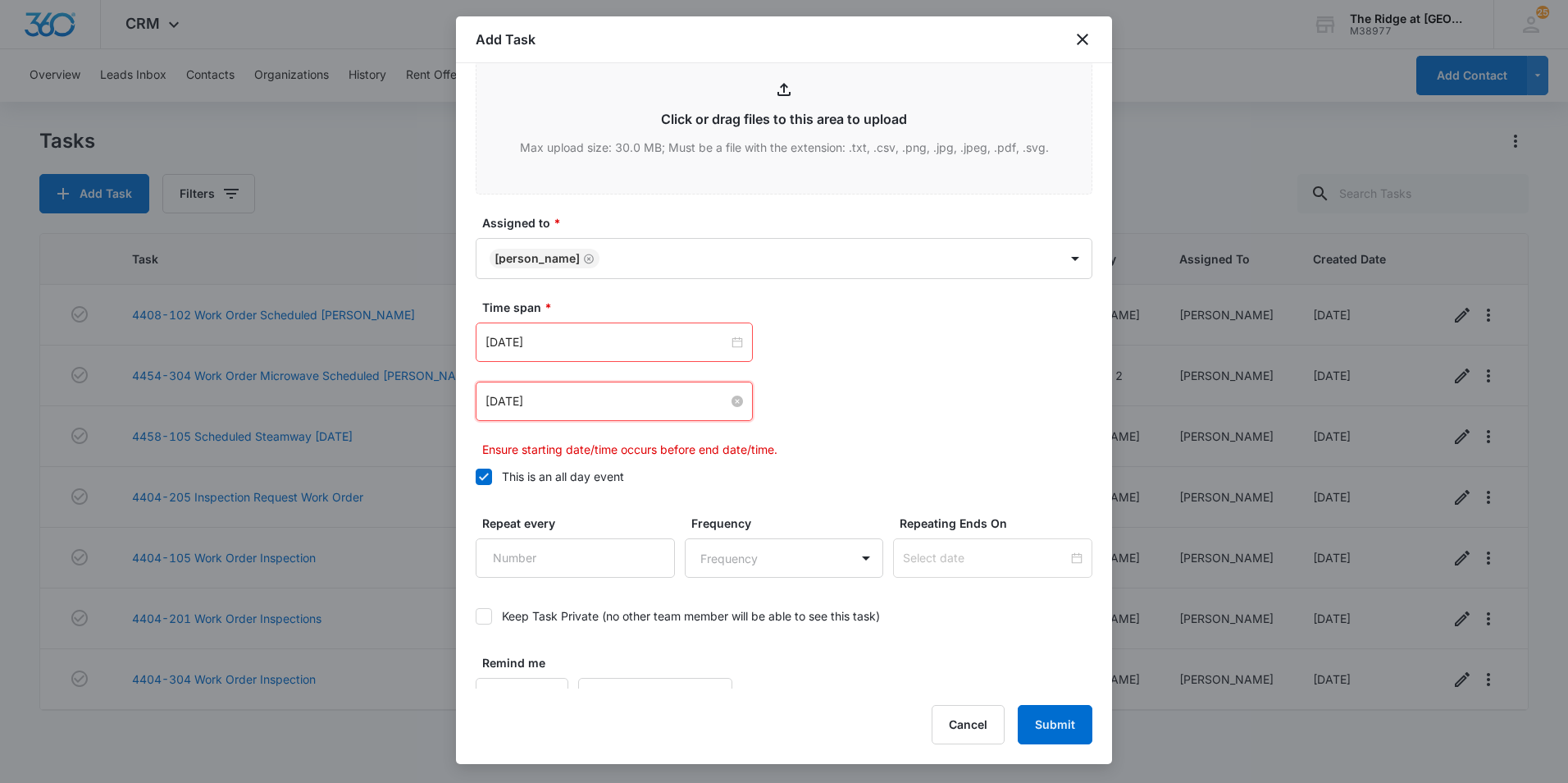
click at [586, 399] on input "[DATE]" at bounding box center [607, 400] width 242 height 18
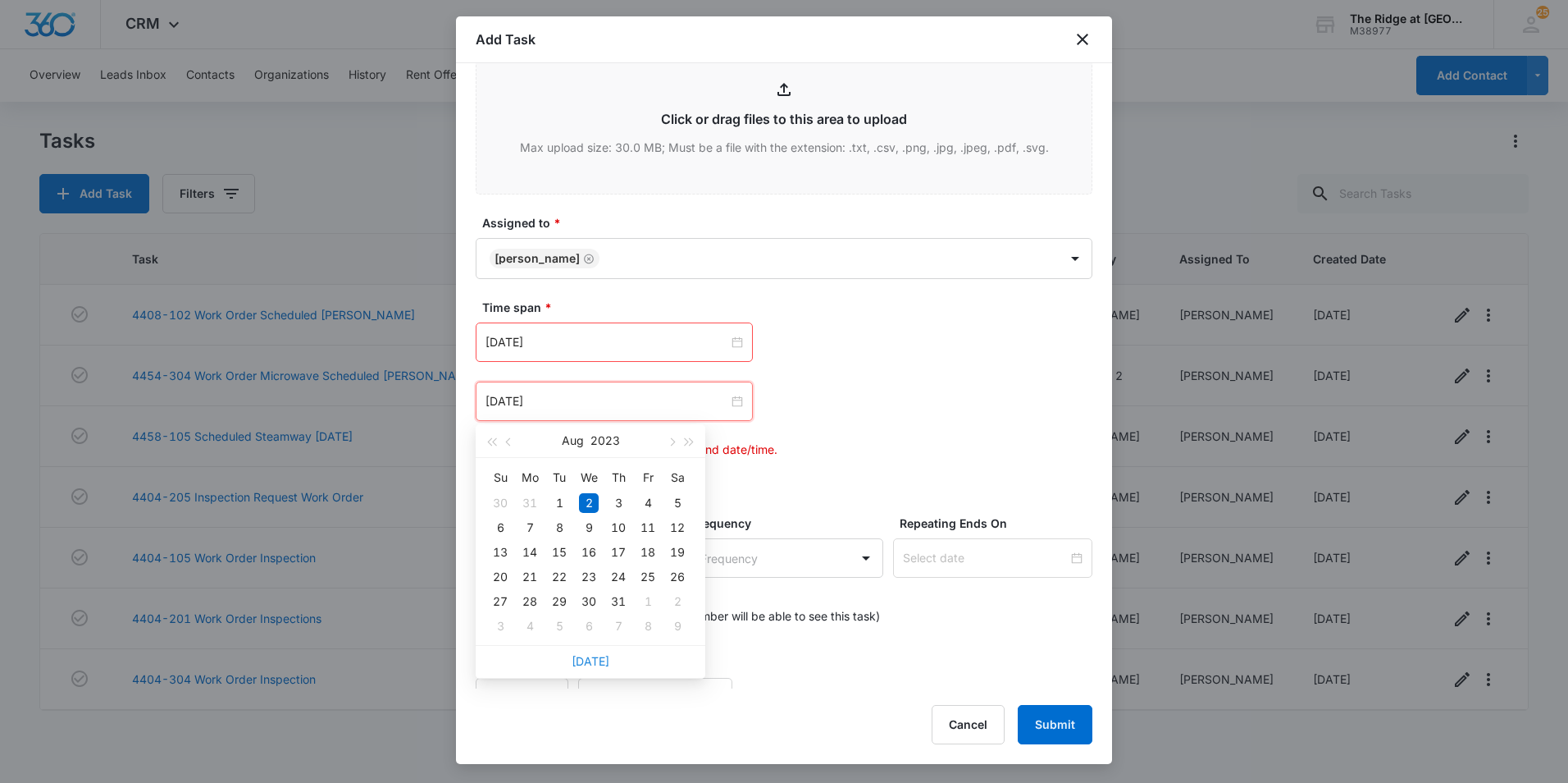
click at [589, 660] on link "[DATE]" at bounding box center [590, 661] width 38 height 14
type input "[DATE]"
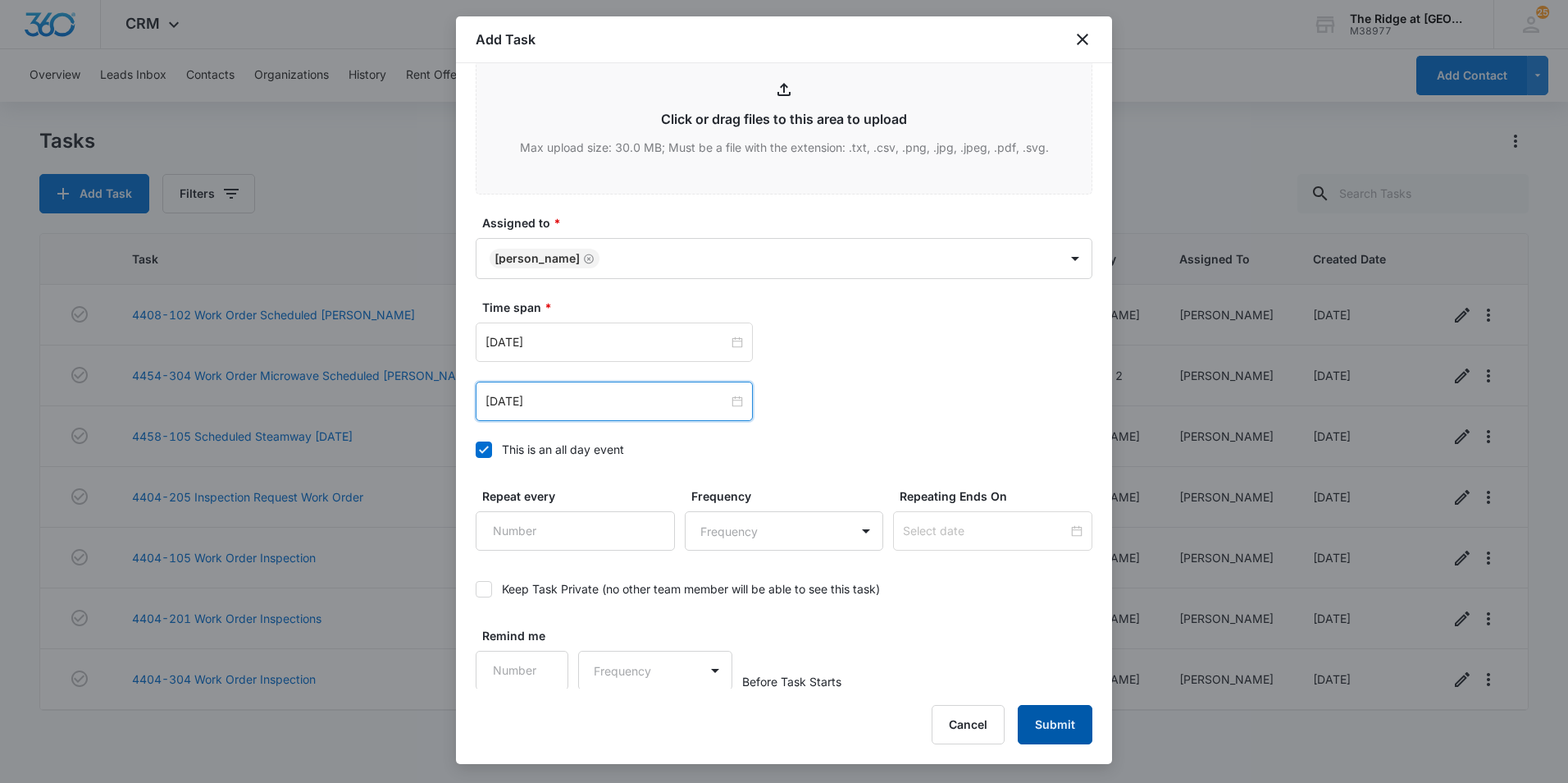
click at [1032, 715] on button "Submit" at bounding box center [1054, 725] width 74 height 39
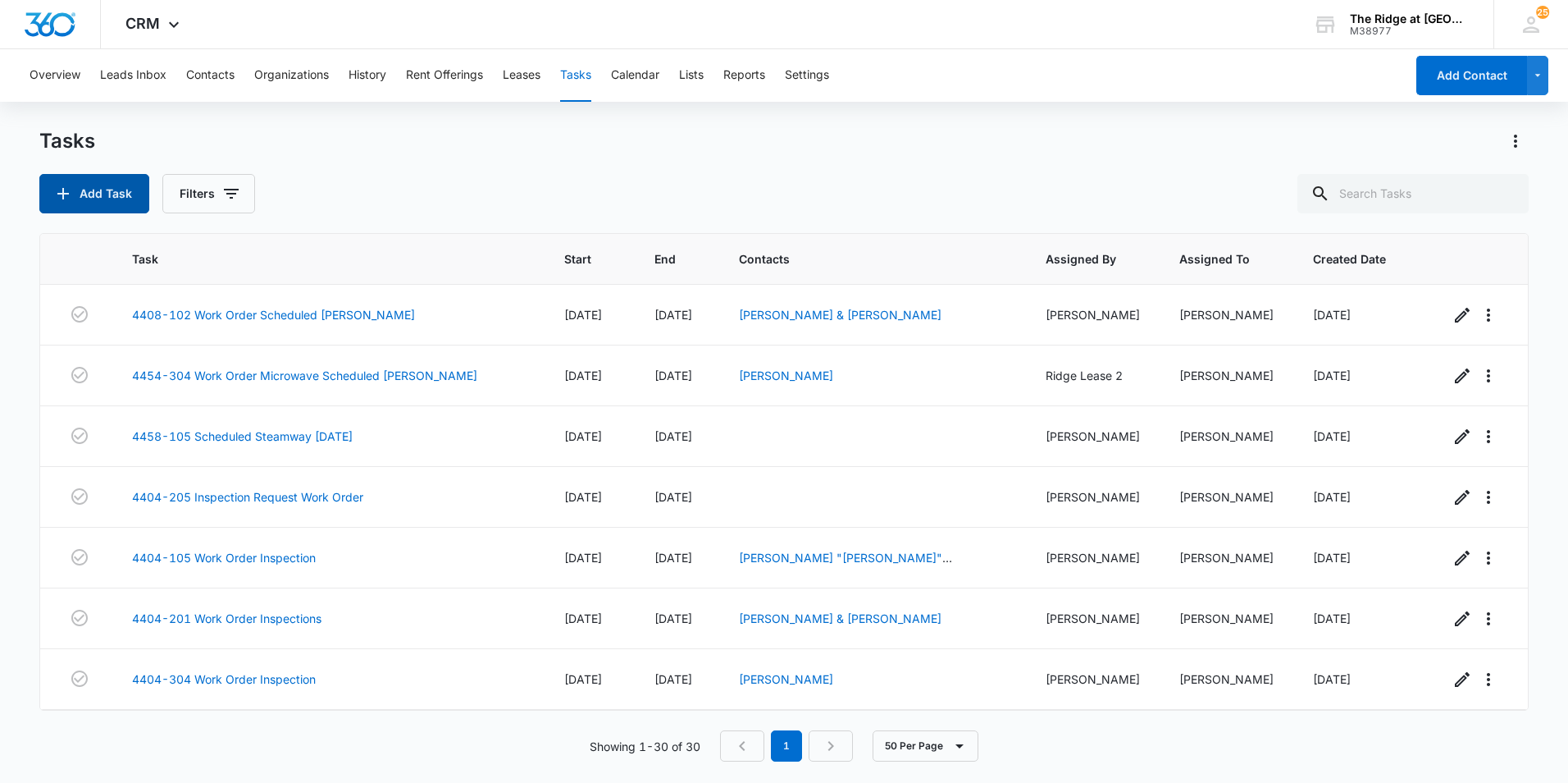
click at [133, 196] on button "Add Task" at bounding box center [94, 194] width 110 height 39
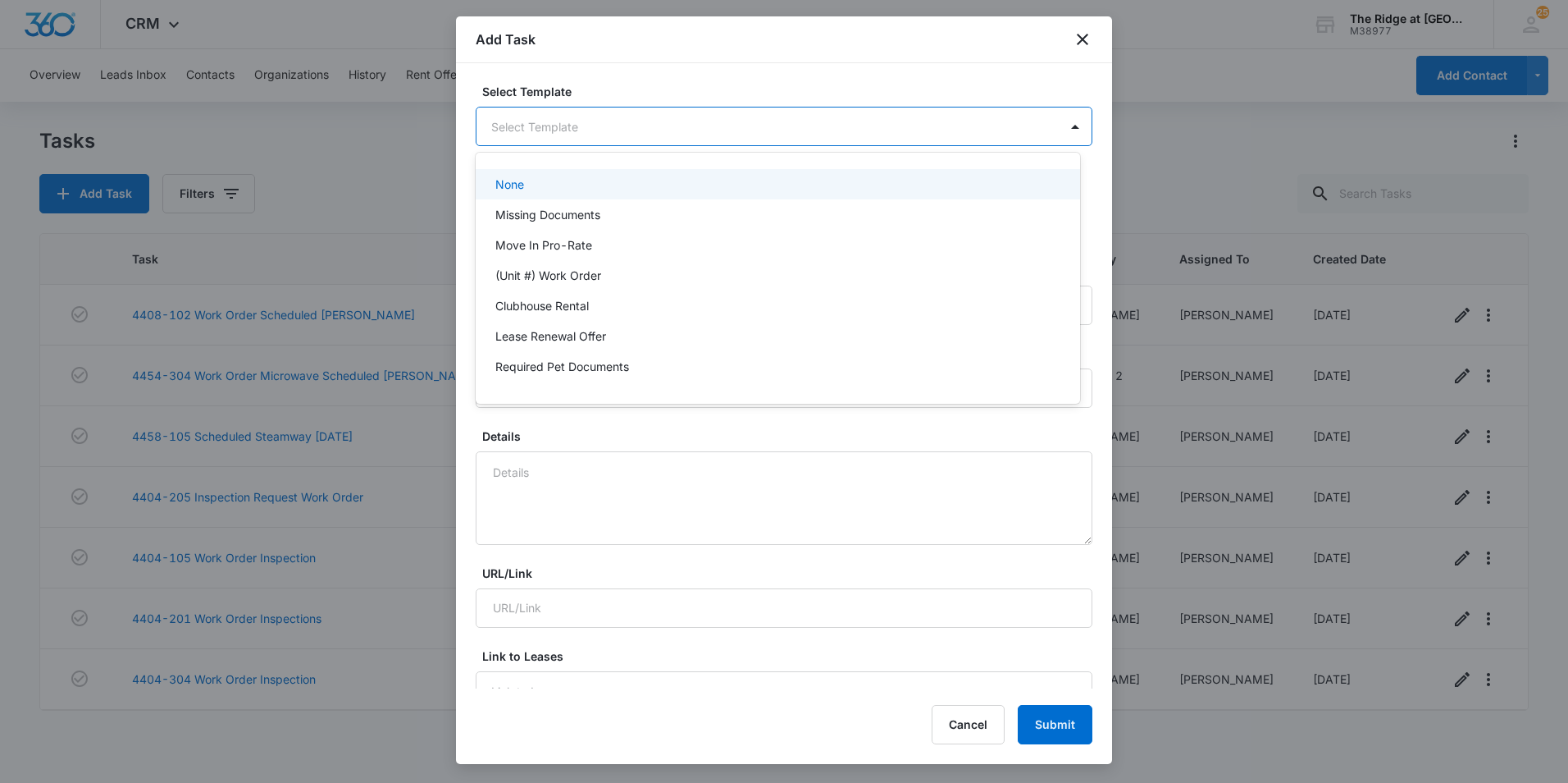
click at [646, 120] on body "CRM Apps Reputation Websites Forms CRM Email Social Content Ads Intelligence Fi…" at bounding box center [784, 391] width 1568 height 783
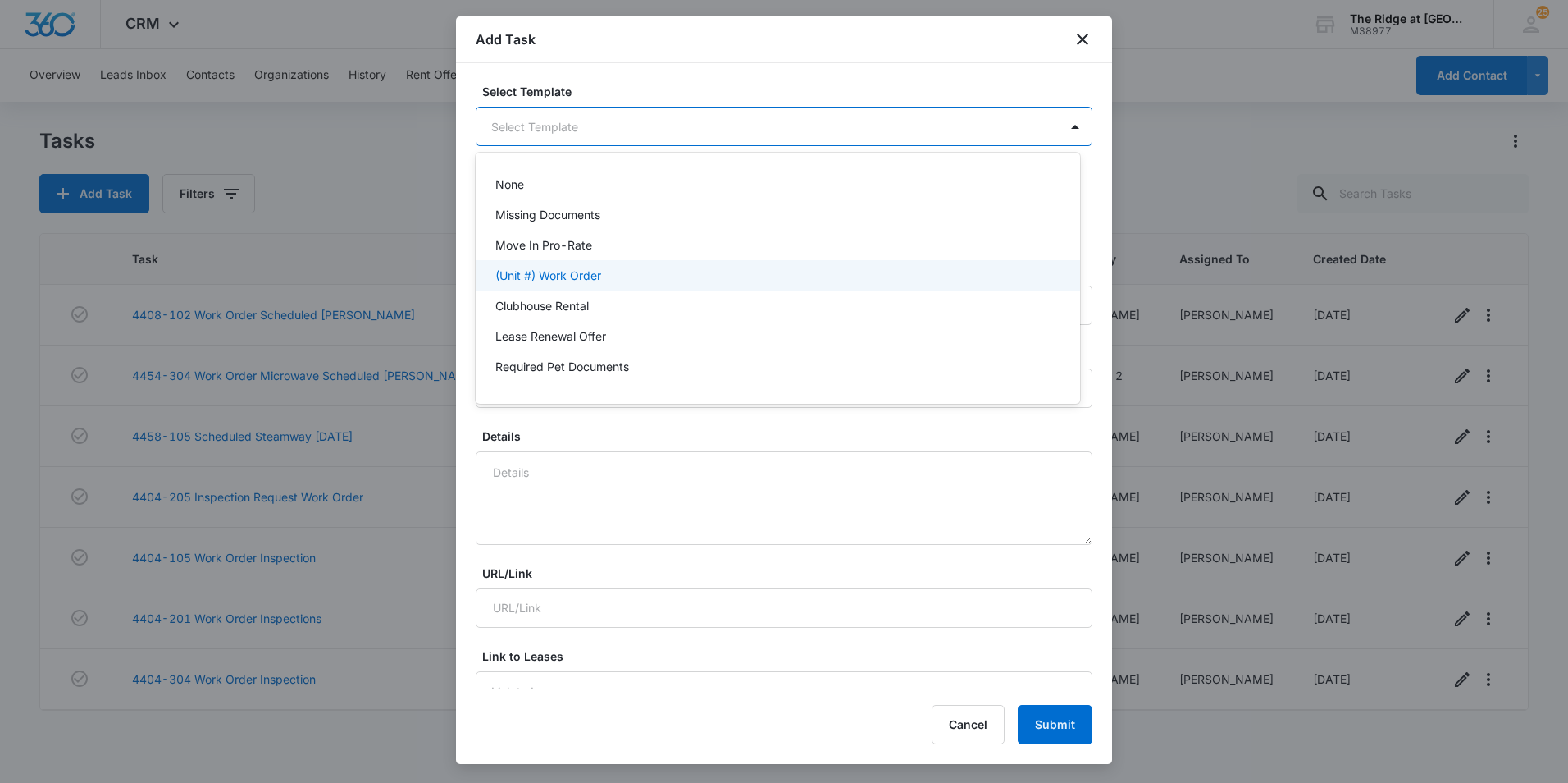
click at [622, 280] on div "(Unit #) Work Order" at bounding box center [776, 275] width 562 height 17
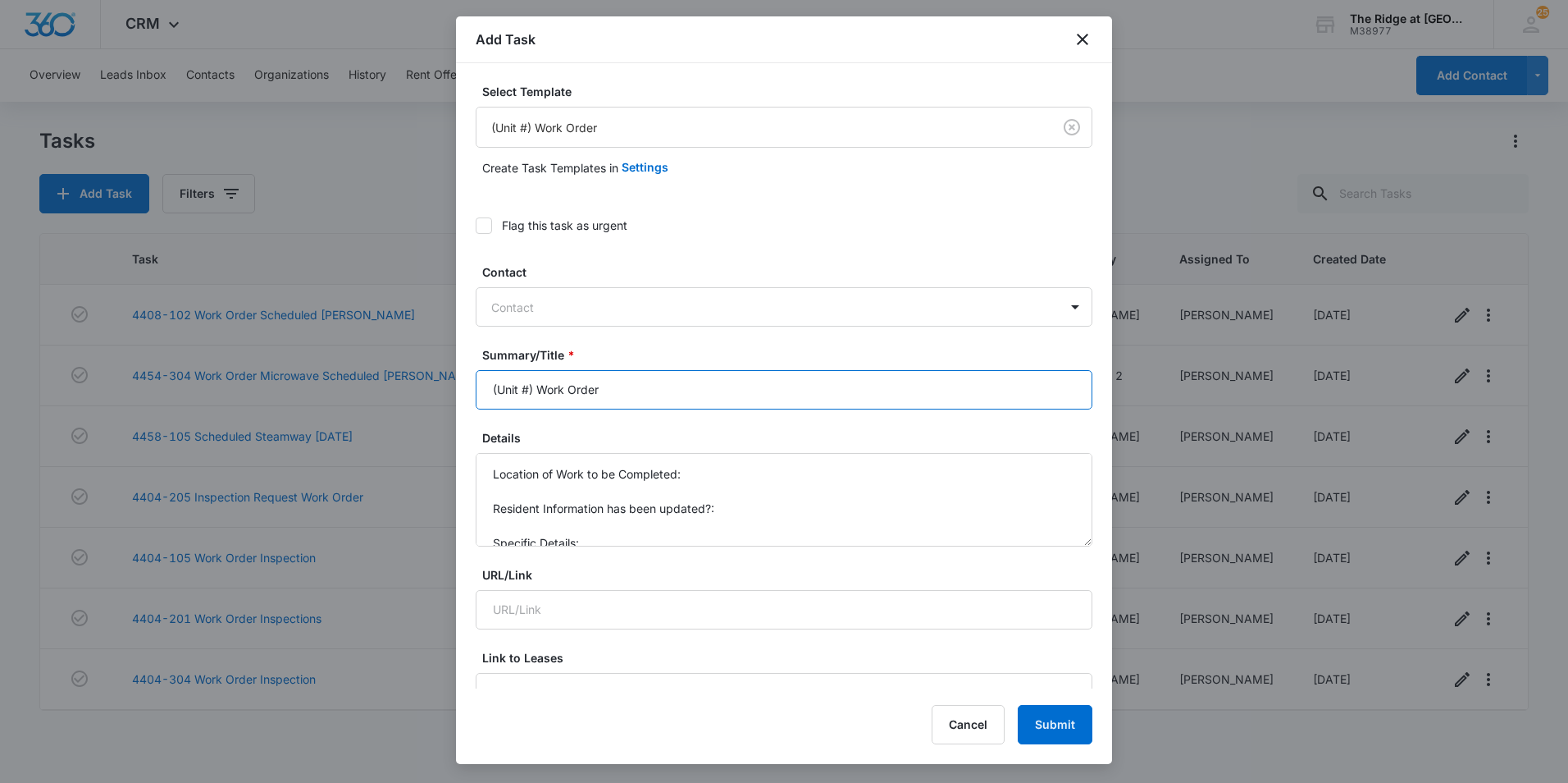
drag, startPoint x: 533, startPoint y: 390, endPoint x: 456, endPoint y: 390, distance: 77.0
click at [456, 390] on div "Select Template (Unit #) Work Order Create Task Templates in Settings Flag this…" at bounding box center [784, 375] width 656 height 625
click at [709, 387] on input "4364-307 Work Order" at bounding box center [784, 390] width 616 height 39
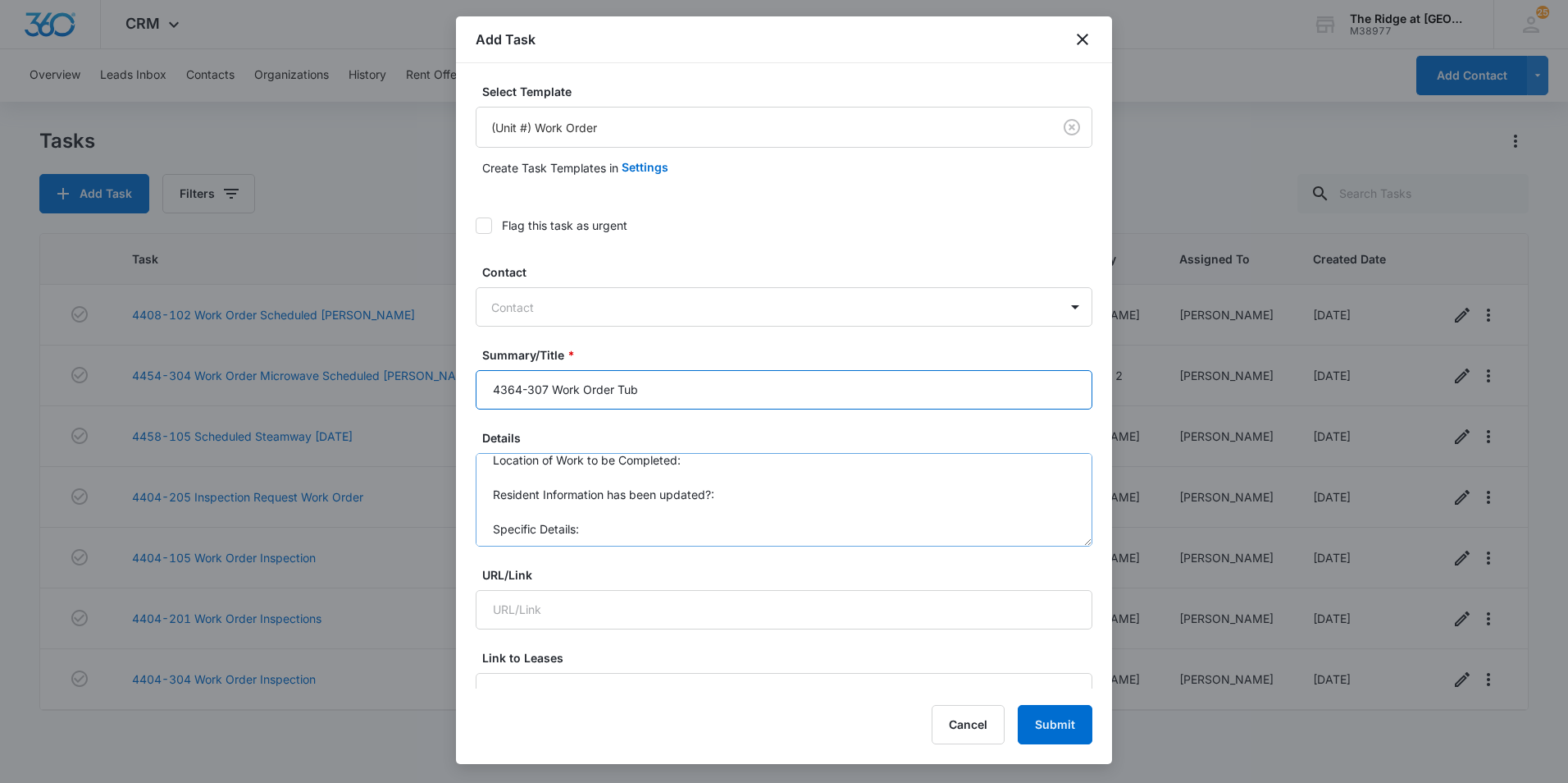
scroll to position [17, 0]
type input "4364-307 Work Order Tub"
drag, startPoint x: 737, startPoint y: 522, endPoint x: 345, endPoint y: 415, distance: 406.3
click at [345, 415] on body "CRM Apps Reputation Websites Forms CRM Email Social Content Ads Intelligence Fi…" at bounding box center [784, 391] width 1568 height 783
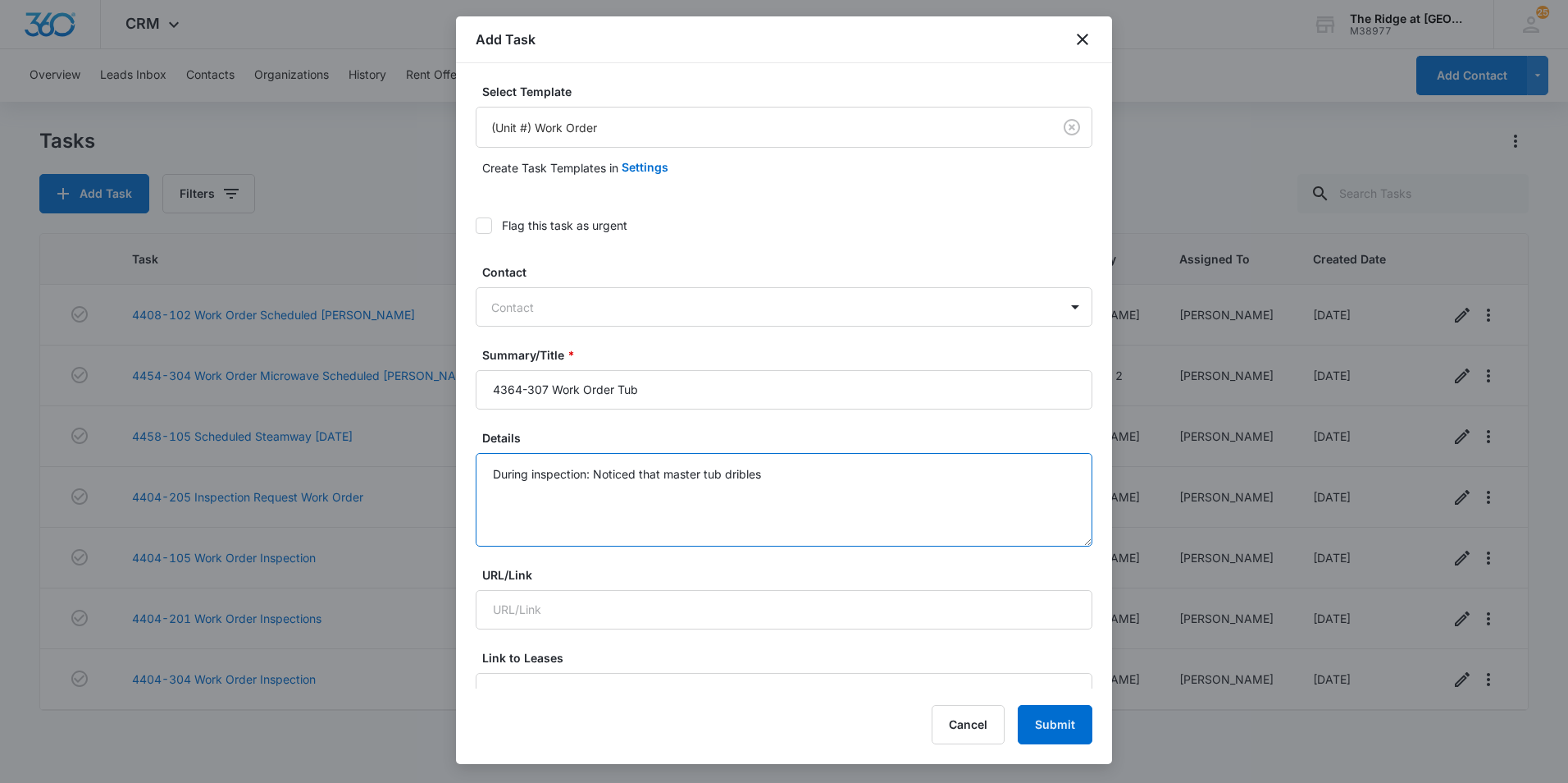
type textarea "During inspection: Noticed that master tub dribles"
click at [721, 319] on div "Contact" at bounding box center [768, 306] width 582 height 37
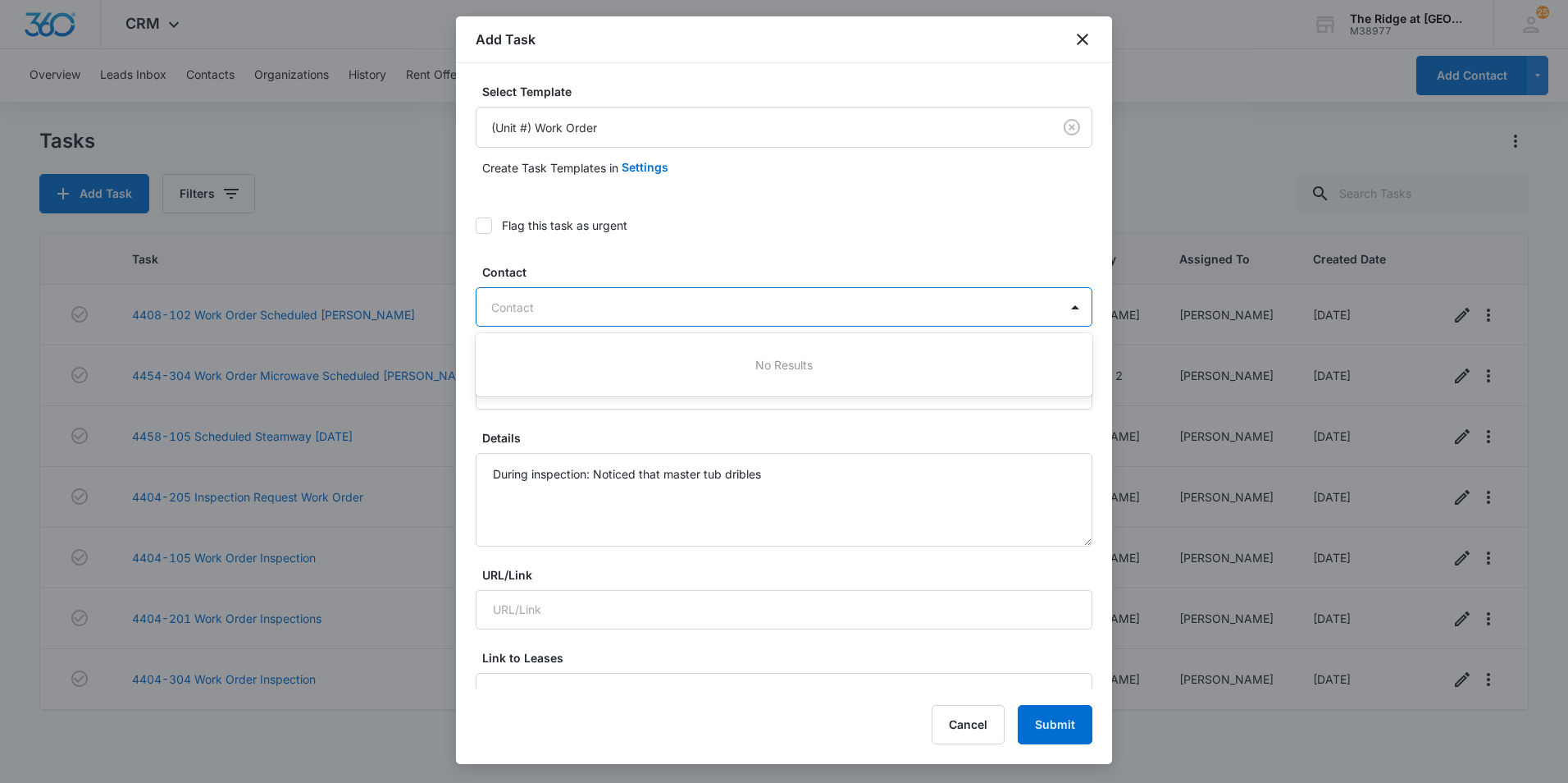
paste input "[PERSON_NAME] & [PERSON_NAME]"
type input "[PERSON_NAME] & [PERSON_NAME]"
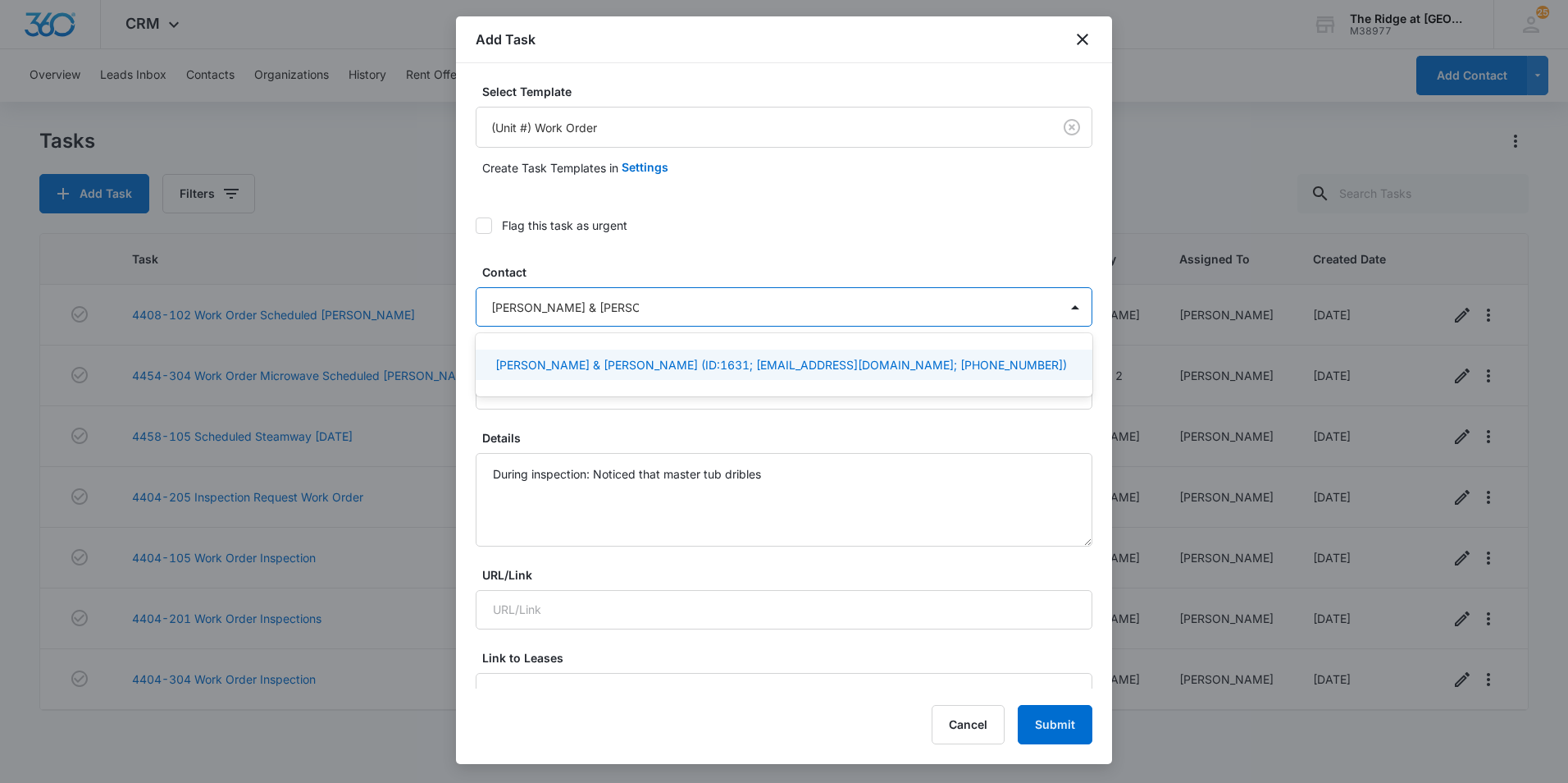
click at [743, 360] on p "[PERSON_NAME] & [PERSON_NAME] (ID:1631; [EMAIL_ADDRESS][DOMAIN_NAME]; [PHONE_NU…" at bounding box center [781, 365] width 571 height 17
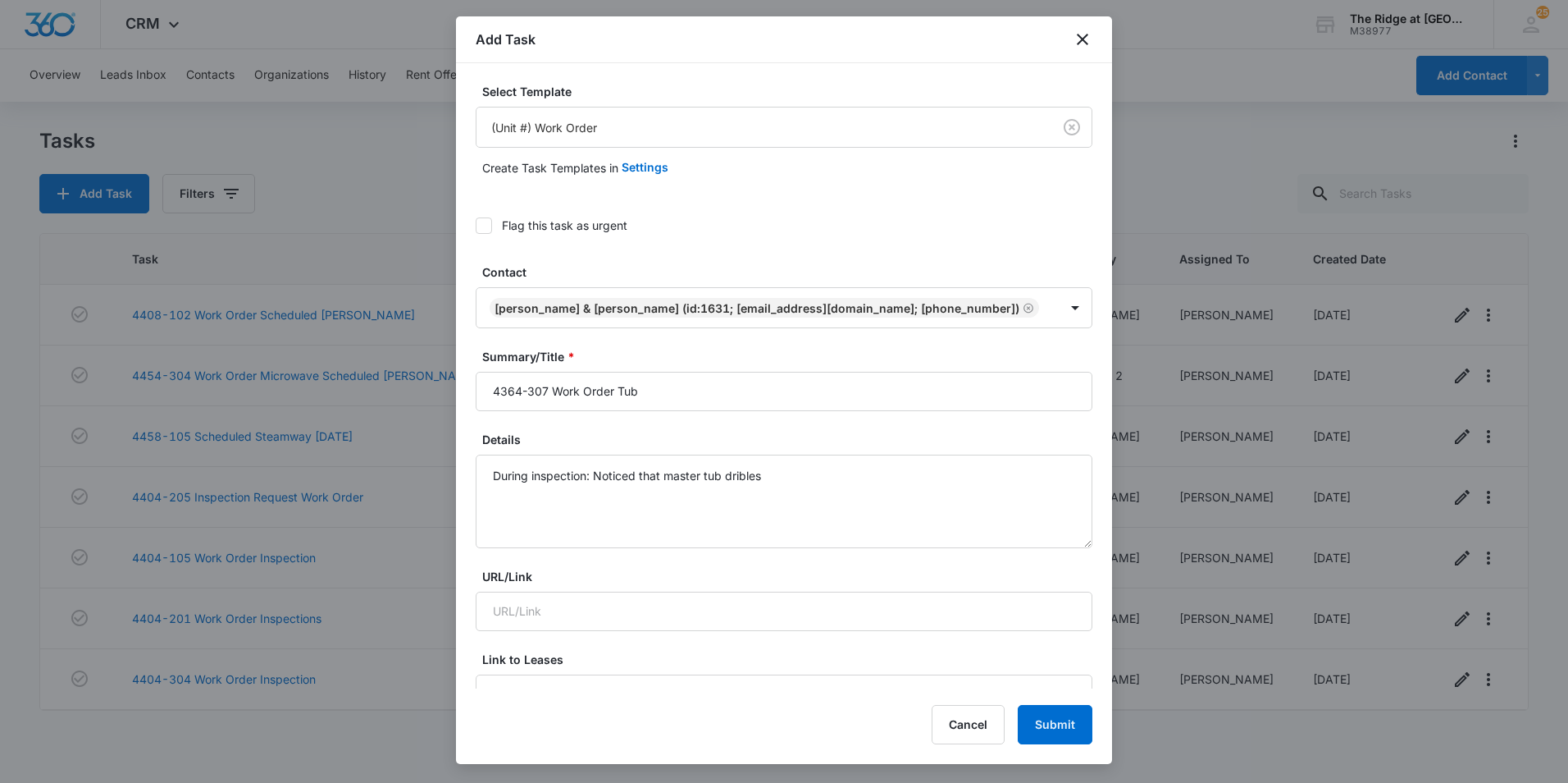
drag, startPoint x: 838, startPoint y: 243, endPoint x: 829, endPoint y: 280, distance: 38.1
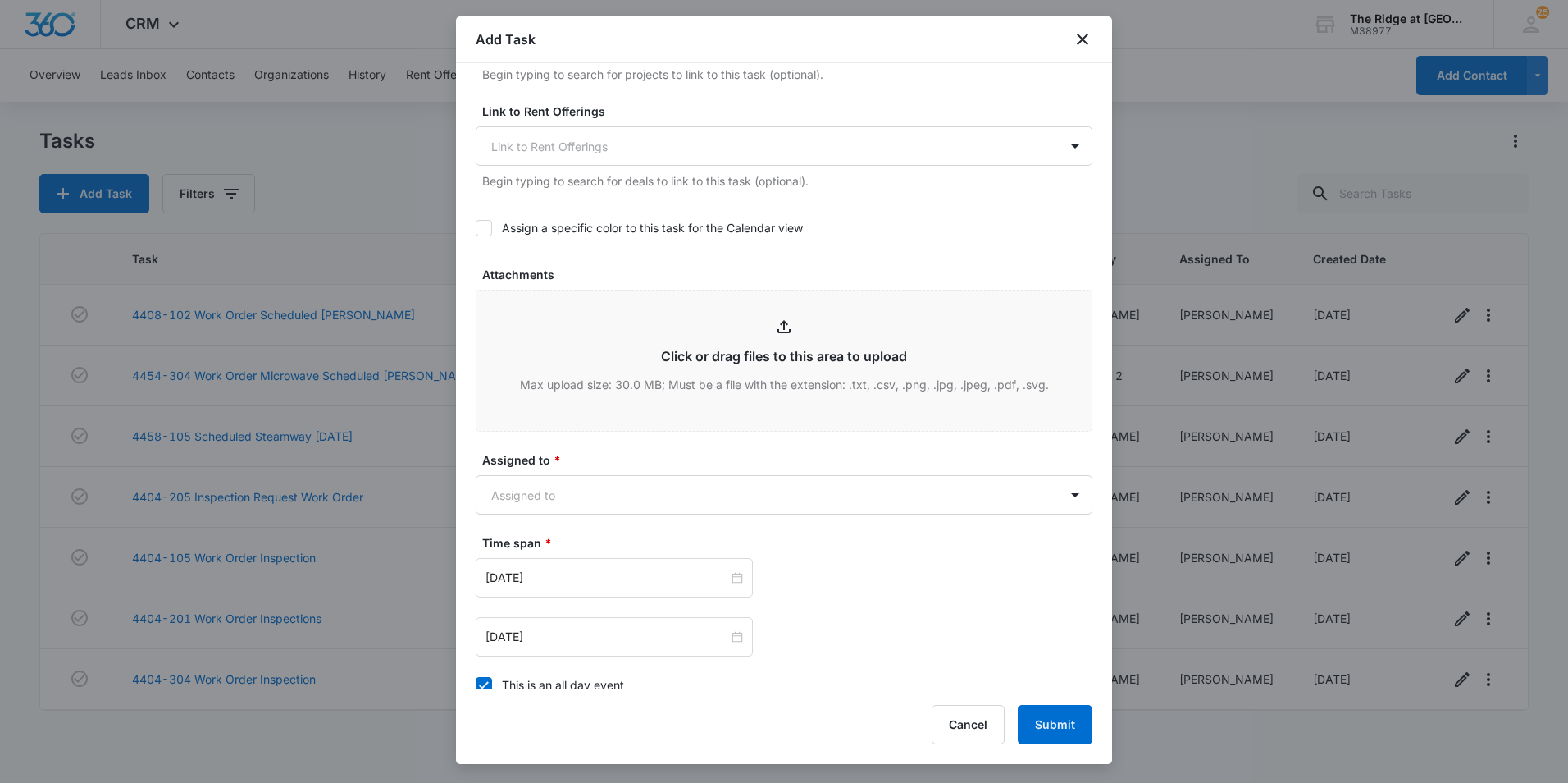
scroll to position [656, 0]
type textarea "During inspection: Noticed that master tub dribbles"
click at [577, 496] on body "CRM Apps Reputation Websites Forms CRM Email Social Content Ads Intelligence Fi…" at bounding box center [784, 391] width 1568 height 783
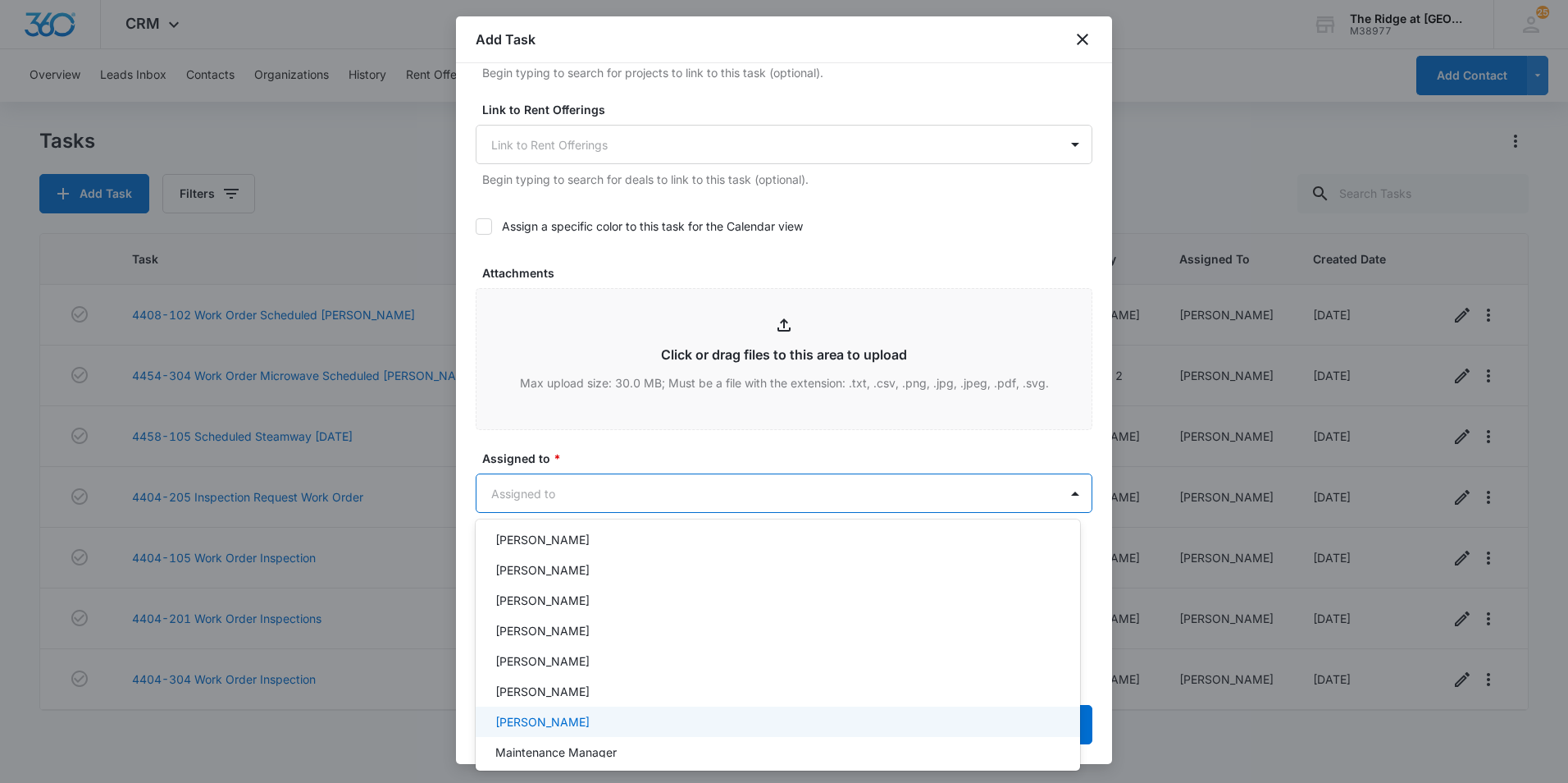
scroll to position [177, 0]
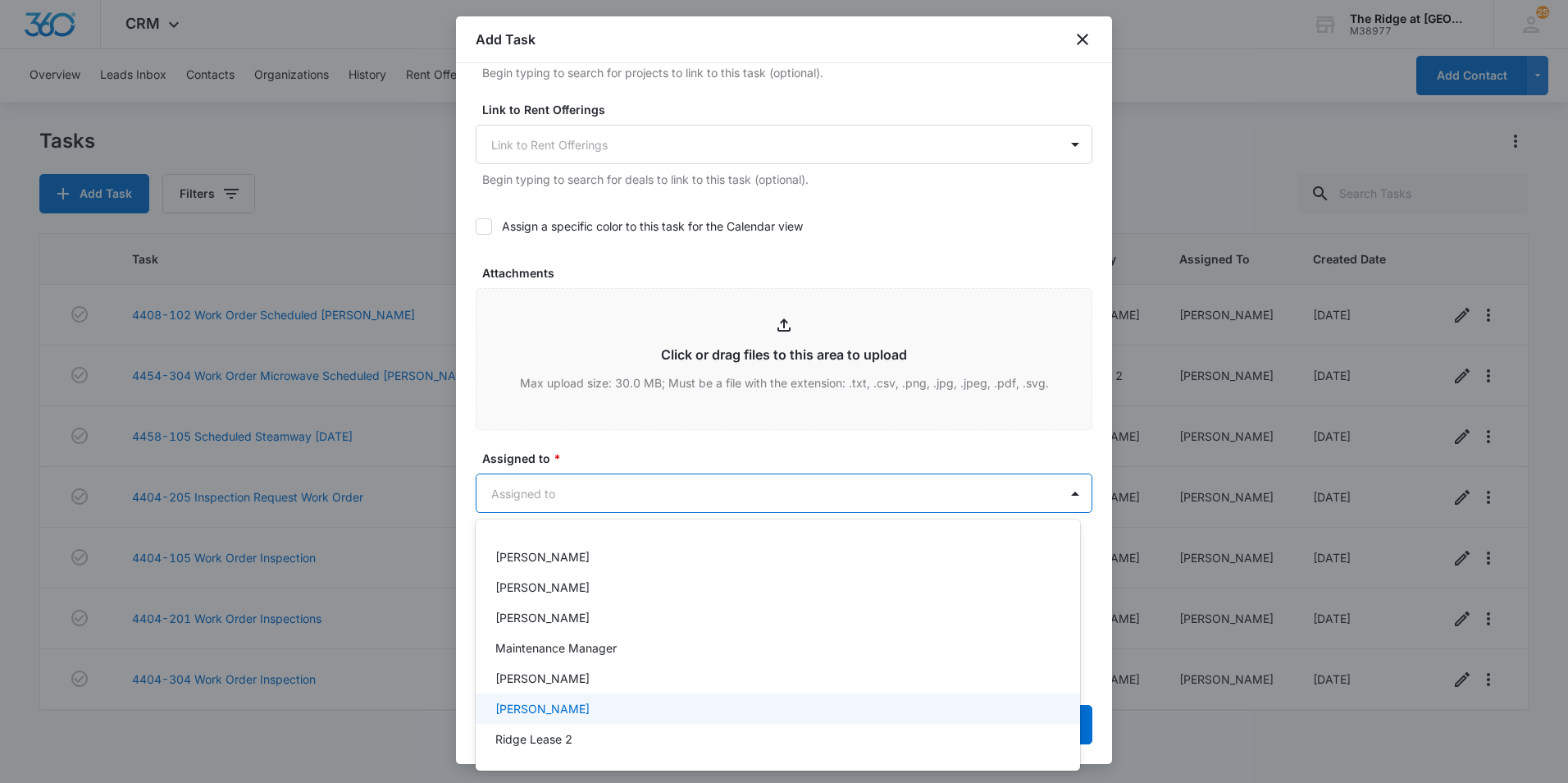
click at [568, 714] on p "[PERSON_NAME]" at bounding box center [542, 708] width 94 height 17
click at [582, 442] on div at bounding box center [784, 391] width 1568 height 783
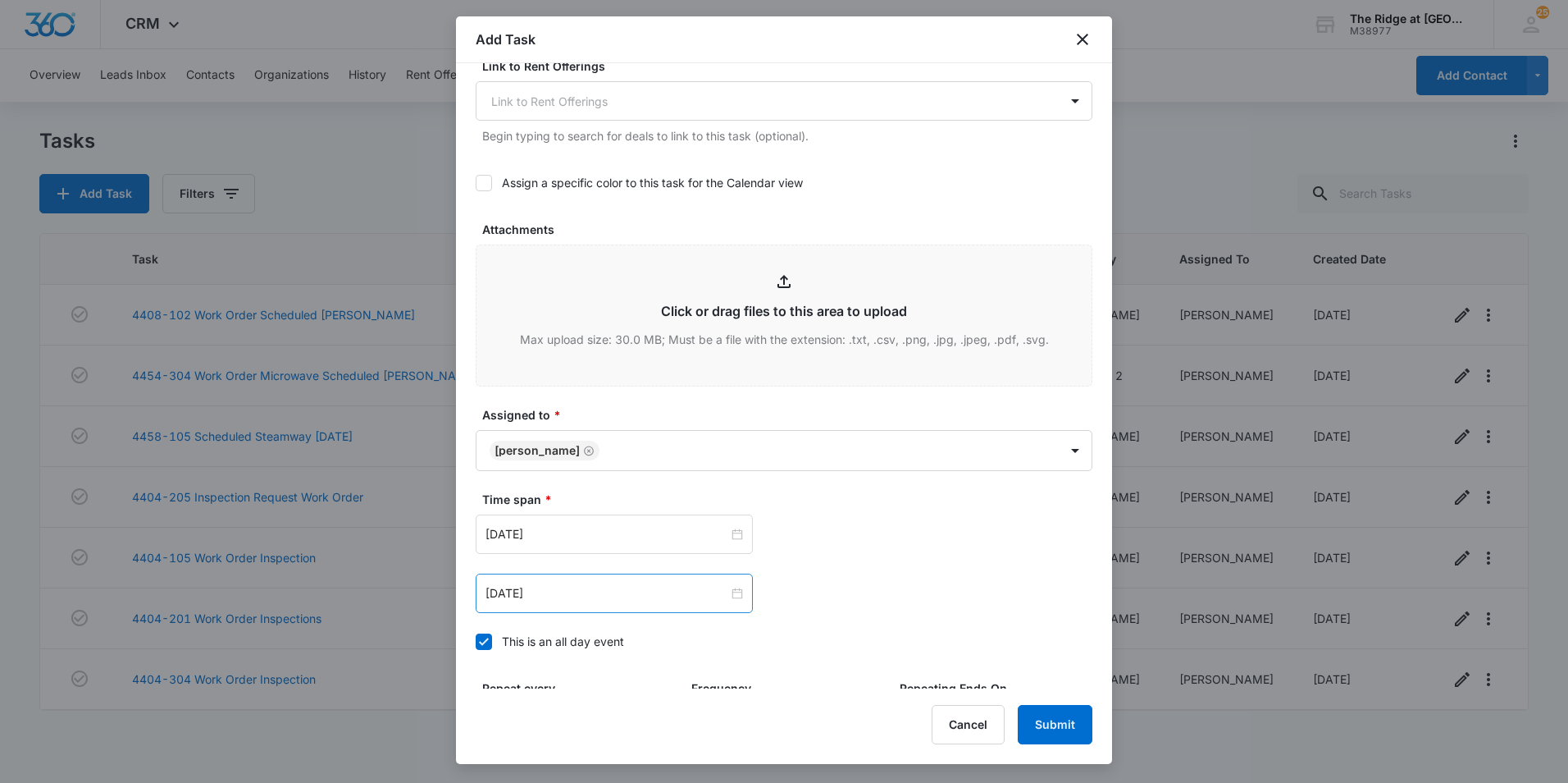
scroll to position [821, 0]
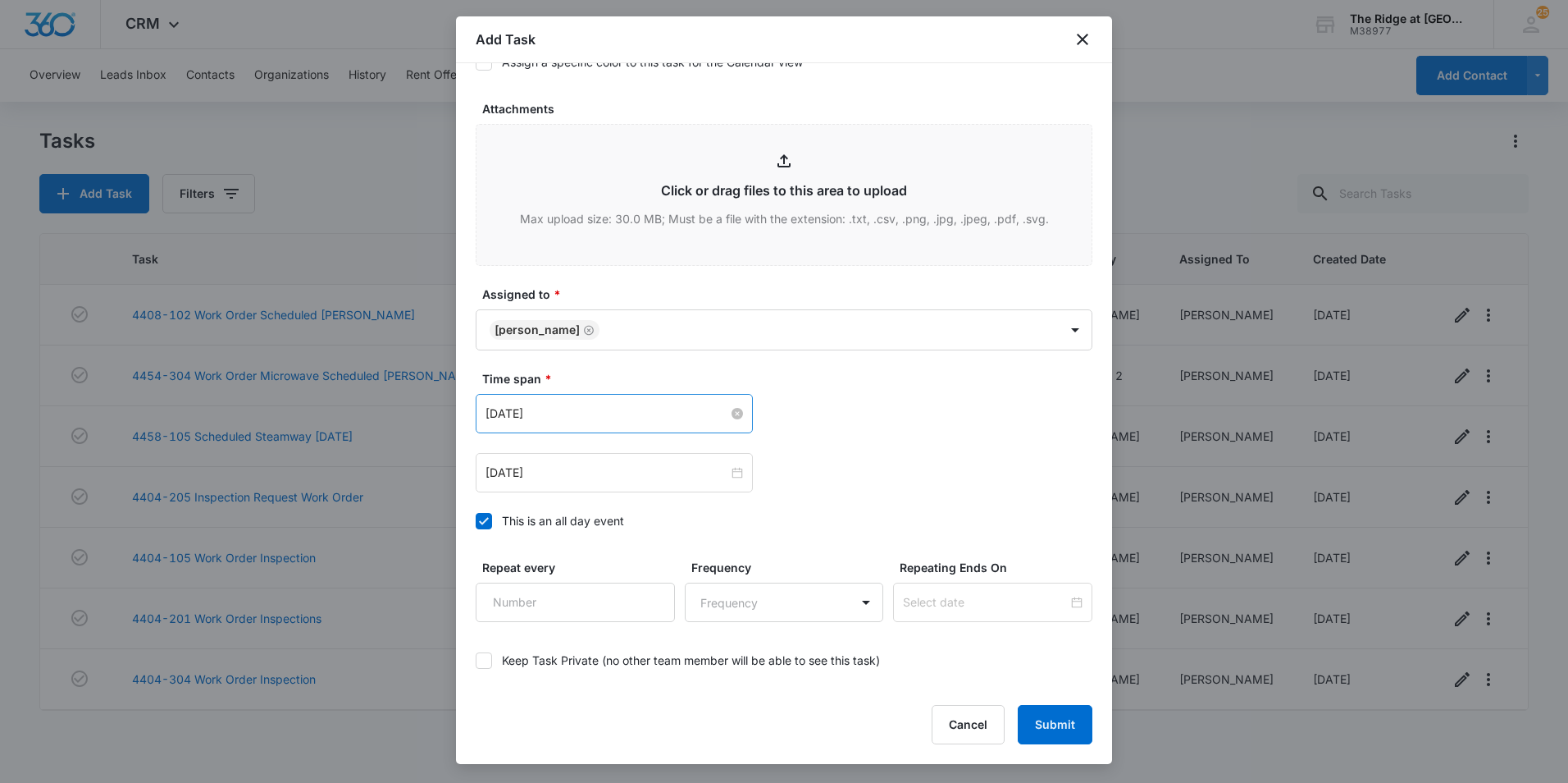
click at [581, 409] on input "[DATE]" at bounding box center [607, 413] width 242 height 18
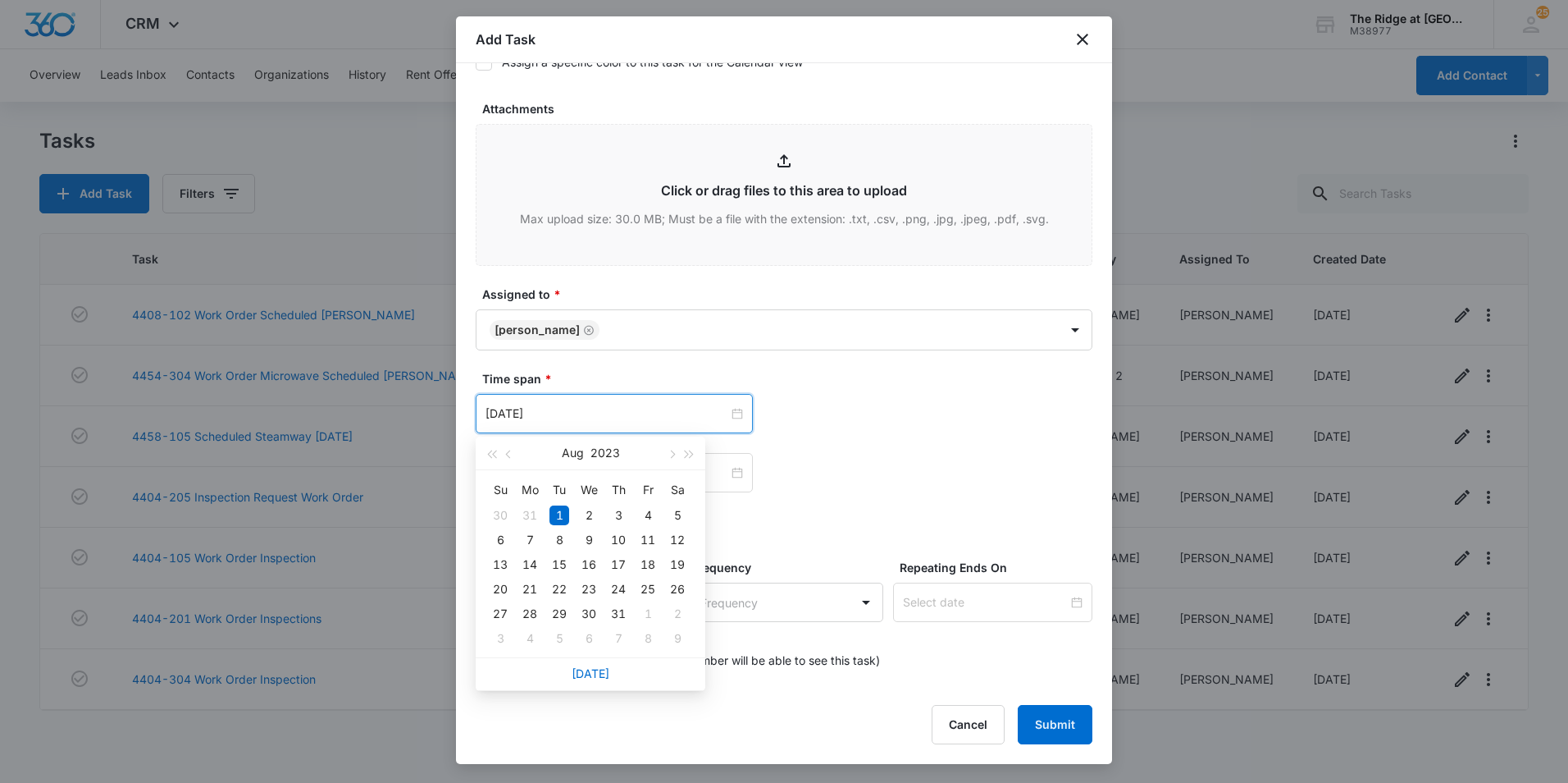
click at [597, 666] on div "[DATE]" at bounding box center [590, 673] width 229 height 33
click at [597, 670] on link "[DATE]" at bounding box center [590, 673] width 38 height 14
type input "[DATE]"
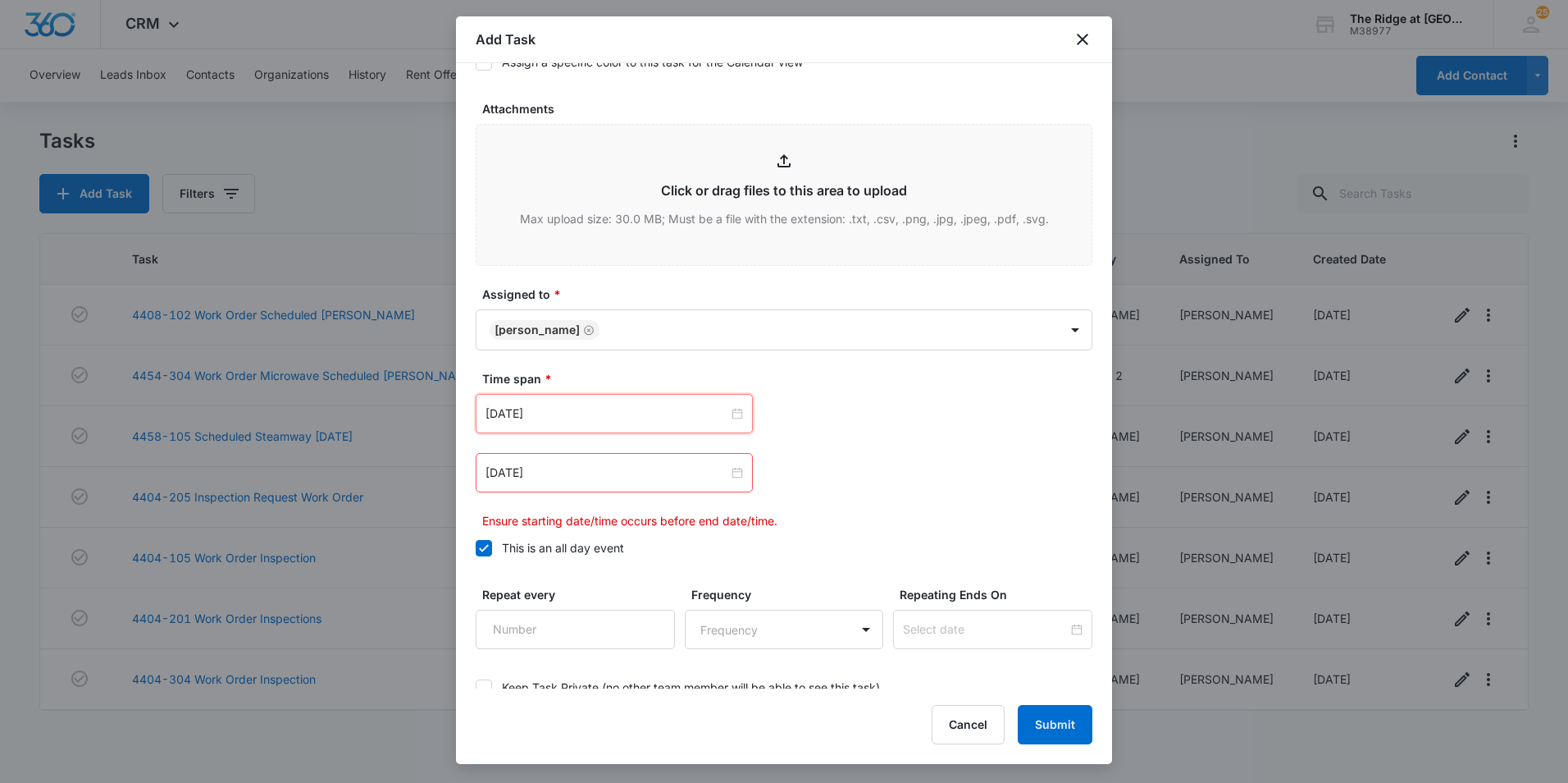
click at [582, 478] on input "[DATE]" at bounding box center [607, 472] width 242 height 18
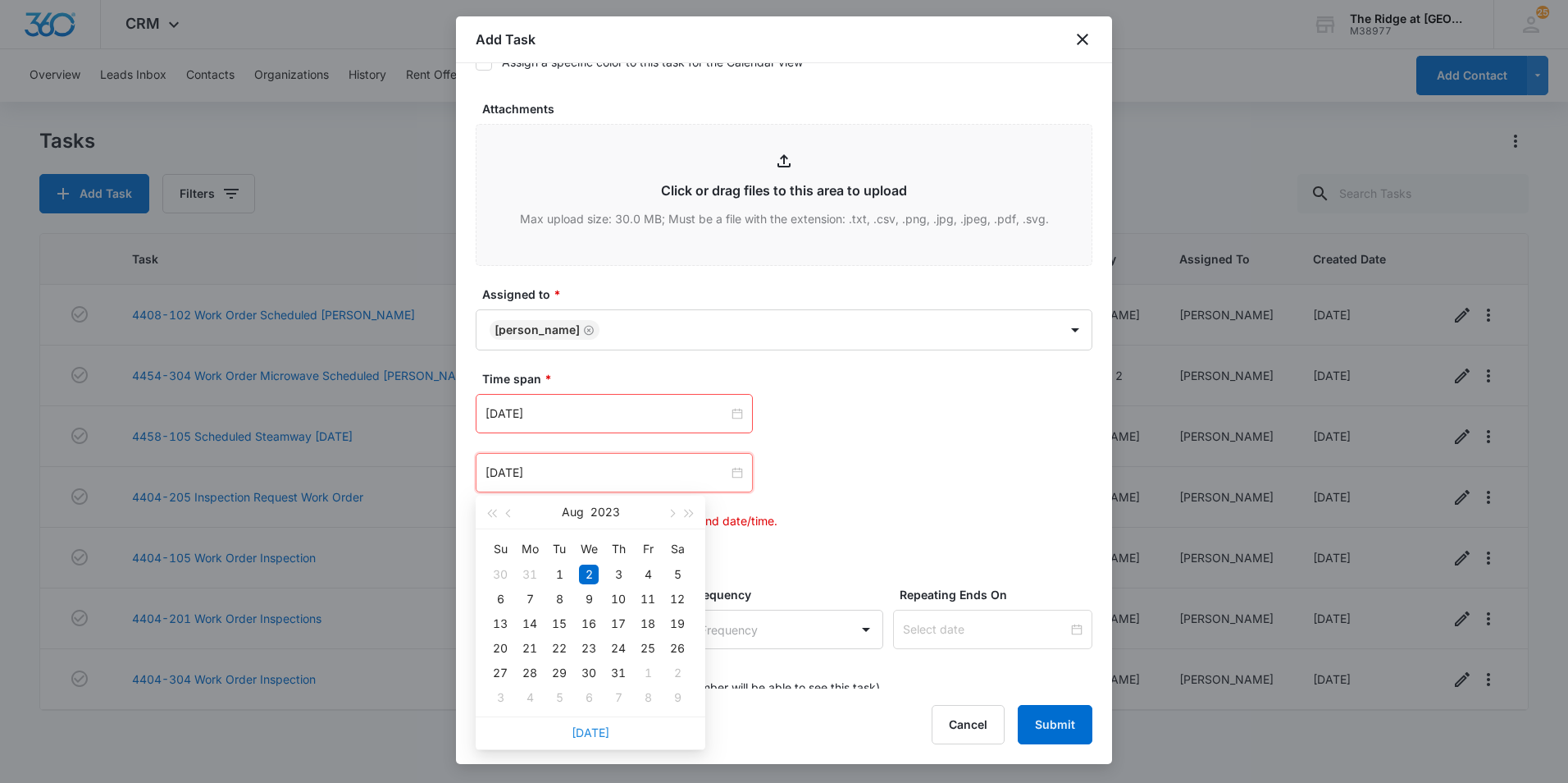
click at [593, 734] on link "[DATE]" at bounding box center [590, 731] width 38 height 14
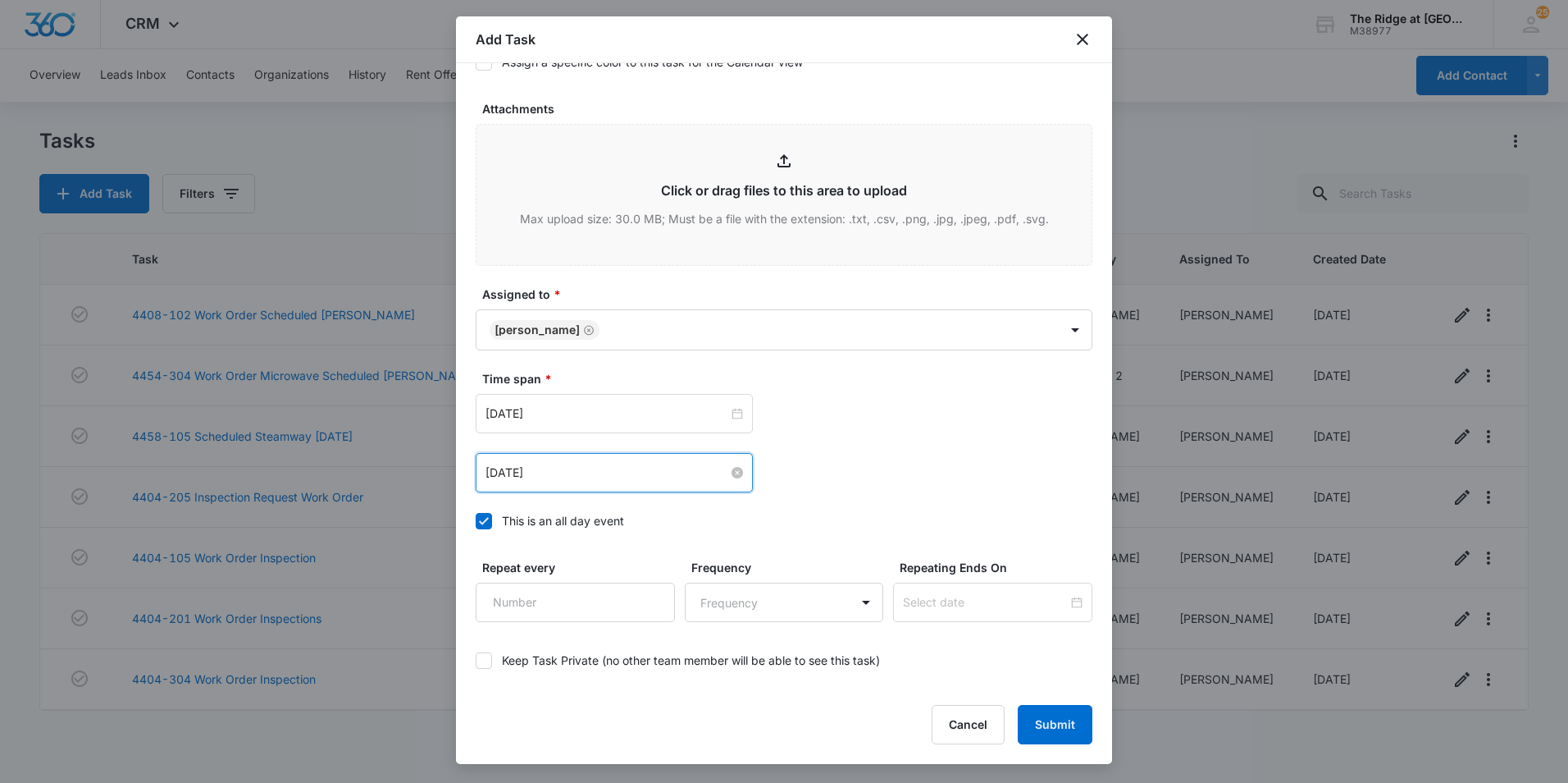
click at [603, 472] on input "[DATE]" at bounding box center [607, 472] width 242 height 18
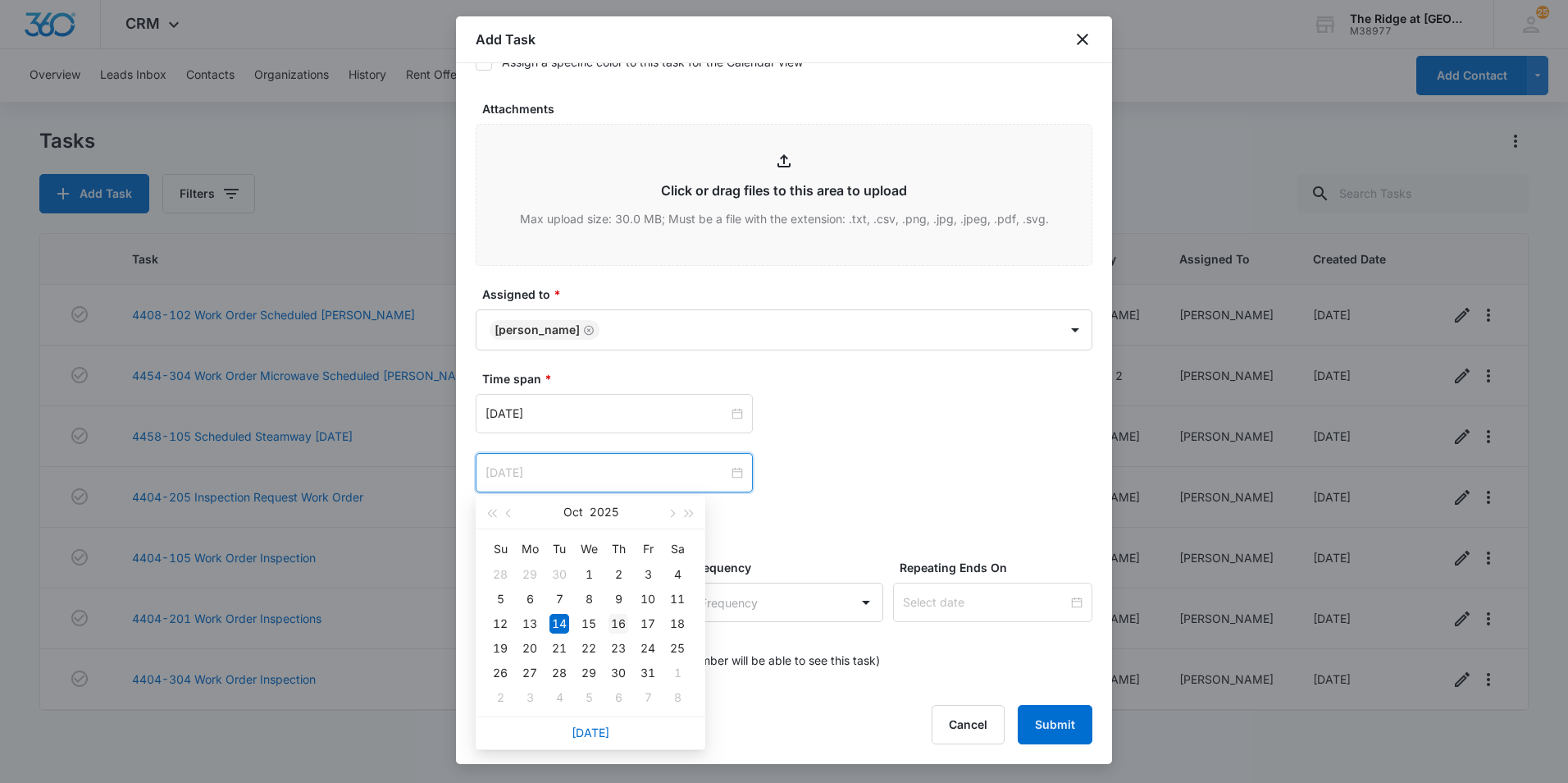
type input "[DATE]"
click at [623, 621] on div "16" at bounding box center [618, 623] width 20 height 20
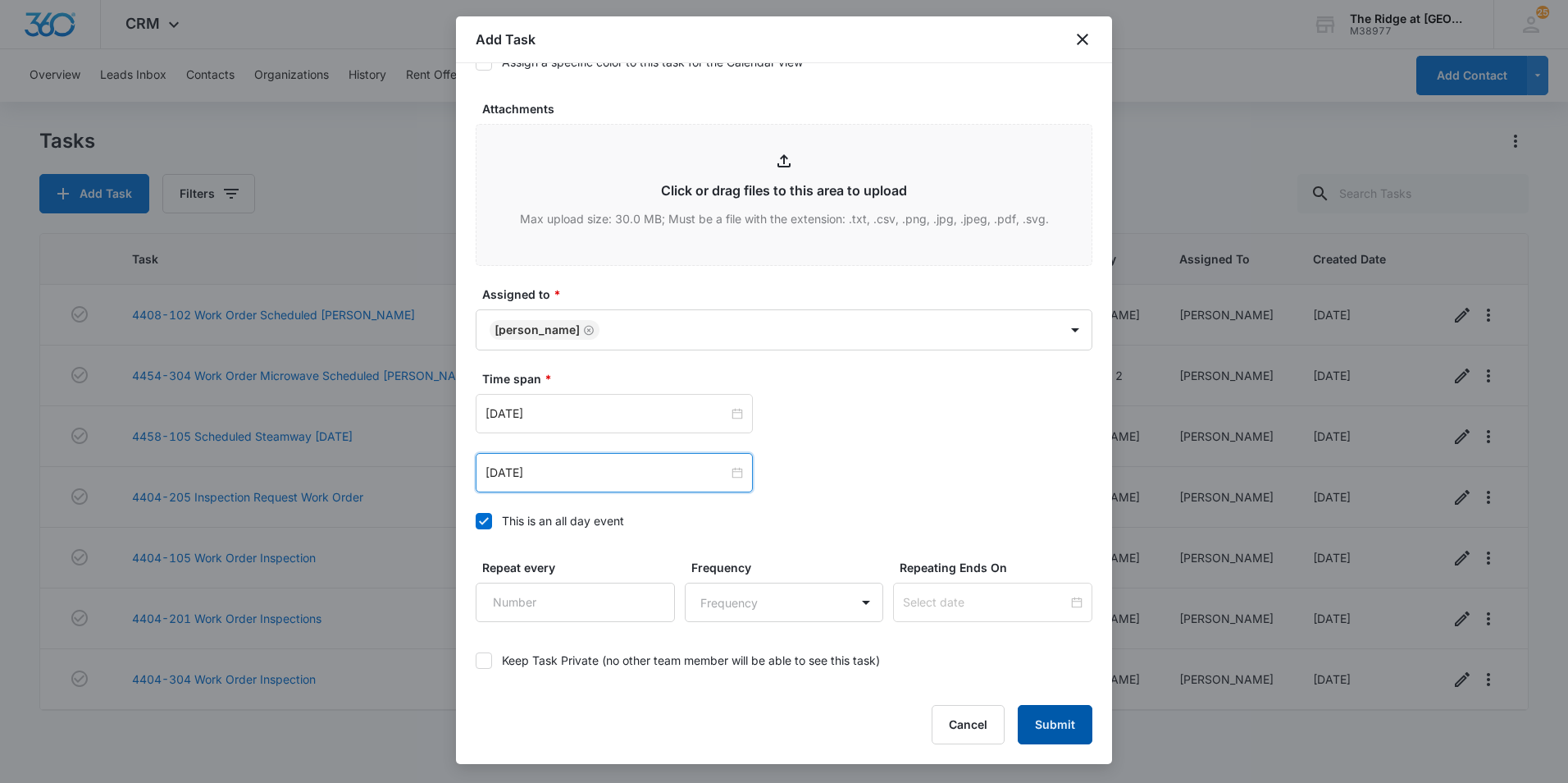
click at [1082, 730] on button "Submit" at bounding box center [1054, 725] width 74 height 39
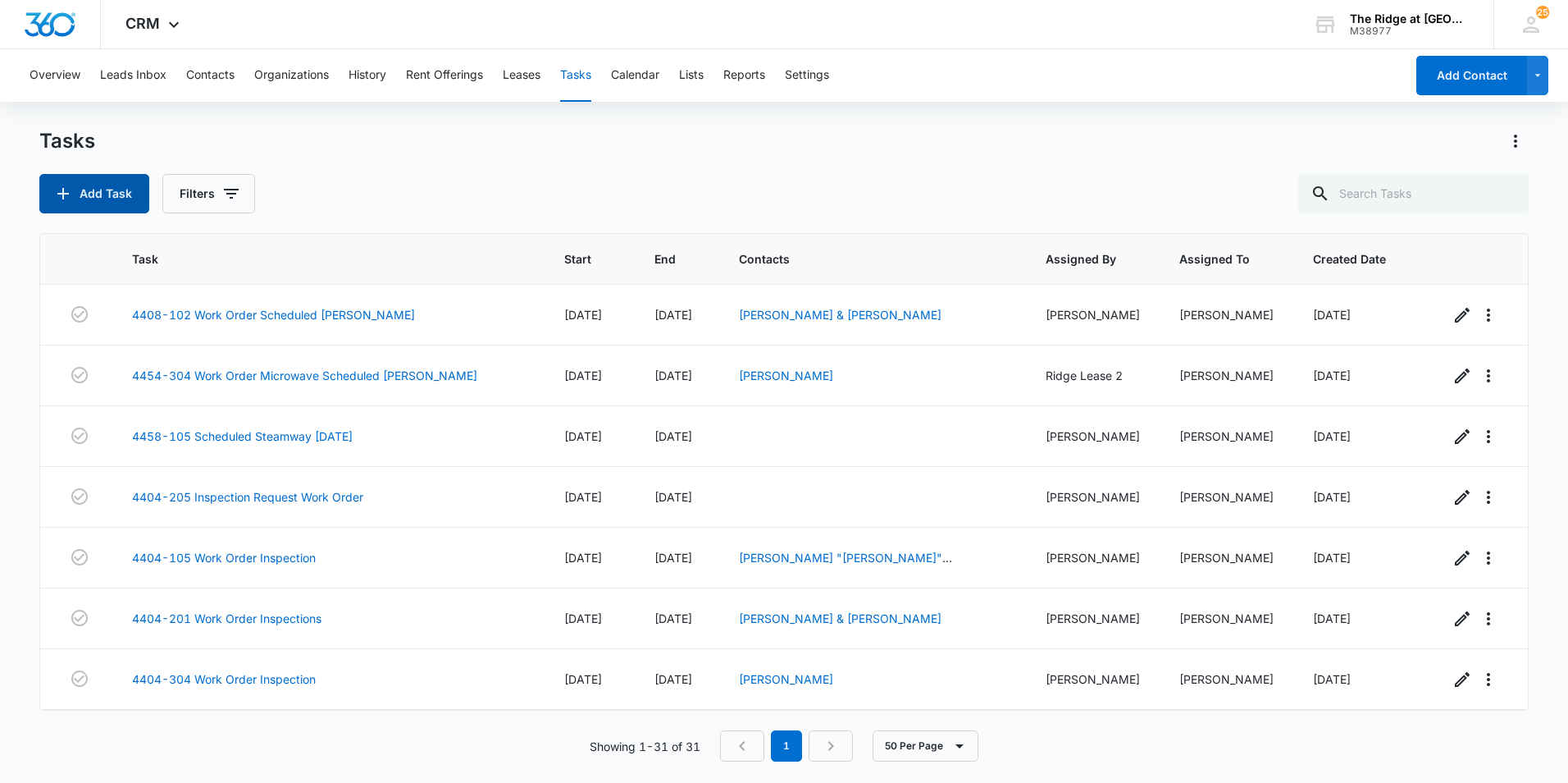
click at [138, 202] on button "Add Task" at bounding box center [94, 194] width 110 height 39
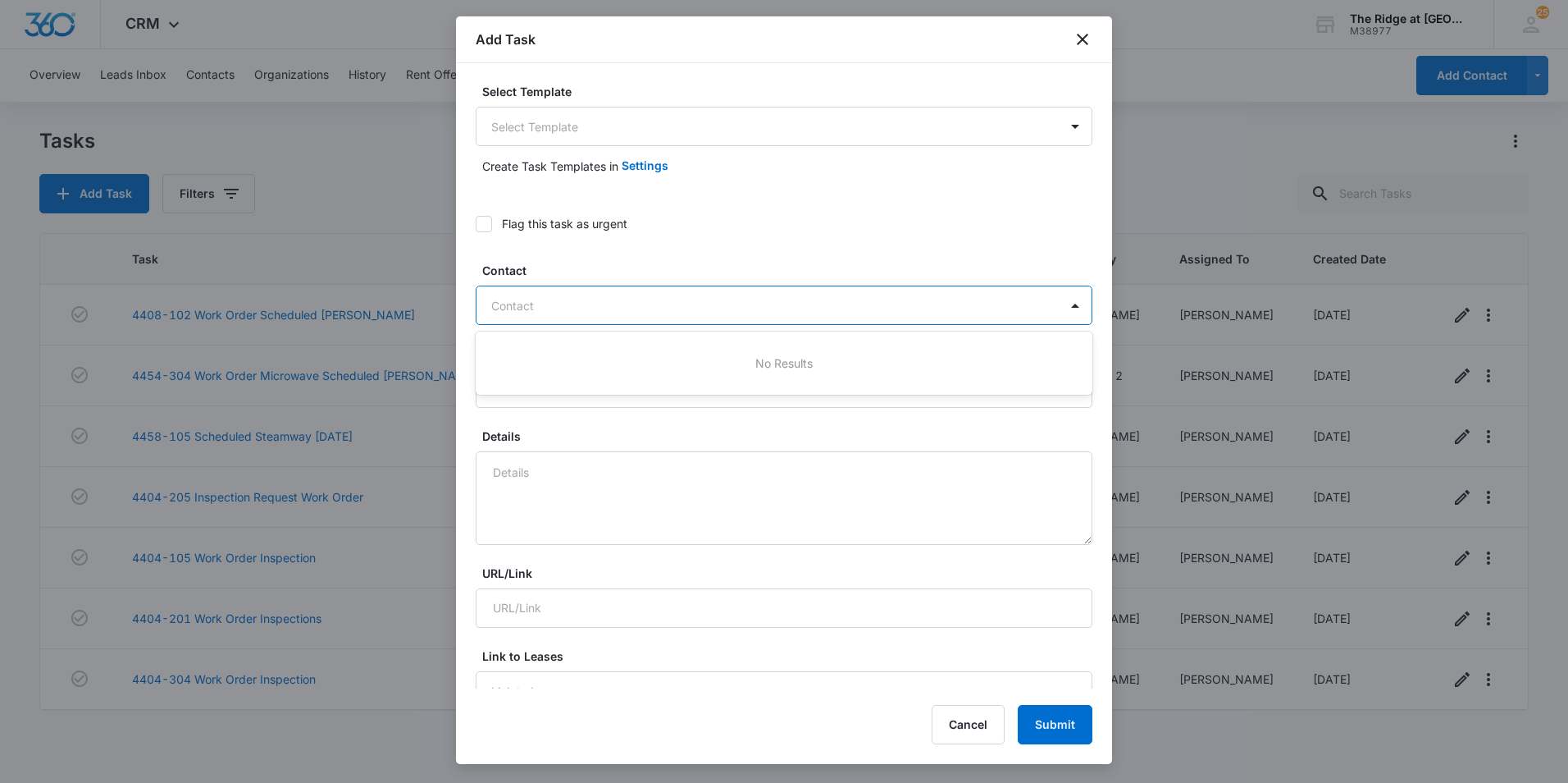
click at [537, 302] on div at bounding box center [774, 305] width 566 height 21
click at [584, 132] on body "CRM Apps Reputation Websites Forms CRM Email Social Content Ads Intelligence Fi…" at bounding box center [784, 391] width 1568 height 783
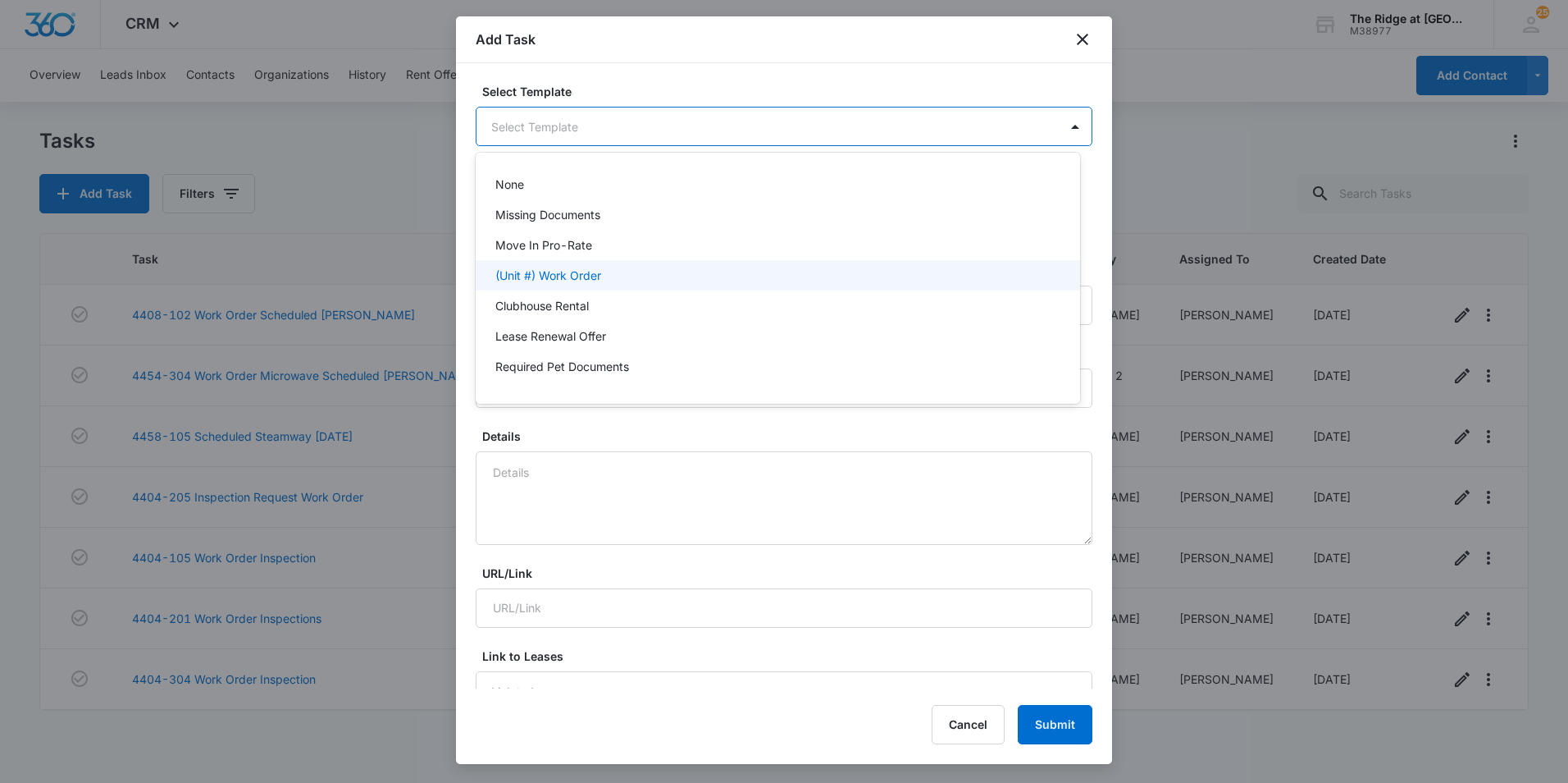
click at [560, 270] on p "(Unit #) Work Order" at bounding box center [548, 275] width 106 height 17
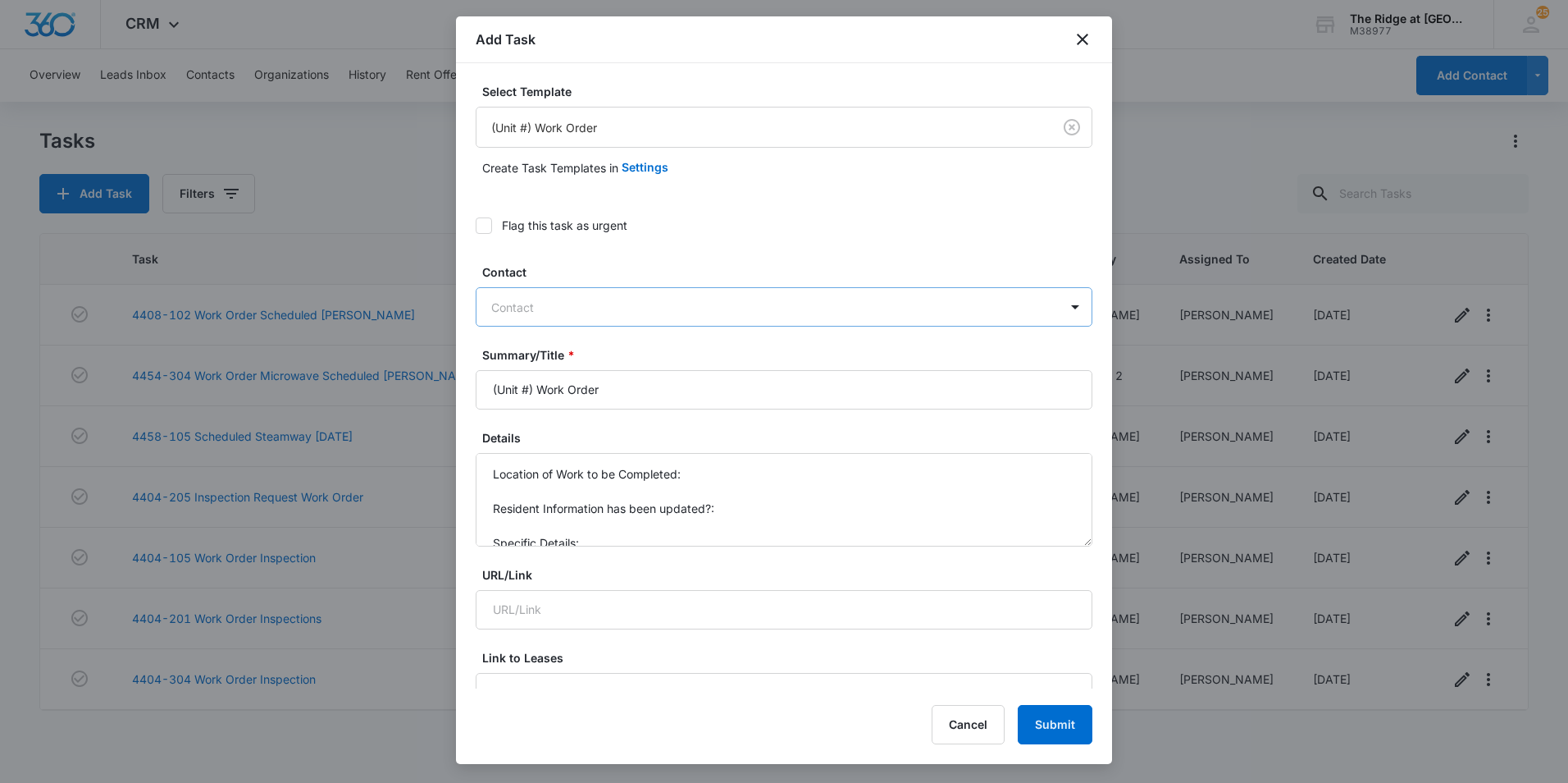
click at [543, 306] on div at bounding box center [774, 307] width 566 height 21
type input "r"
type input "[PERSON_NAME]"
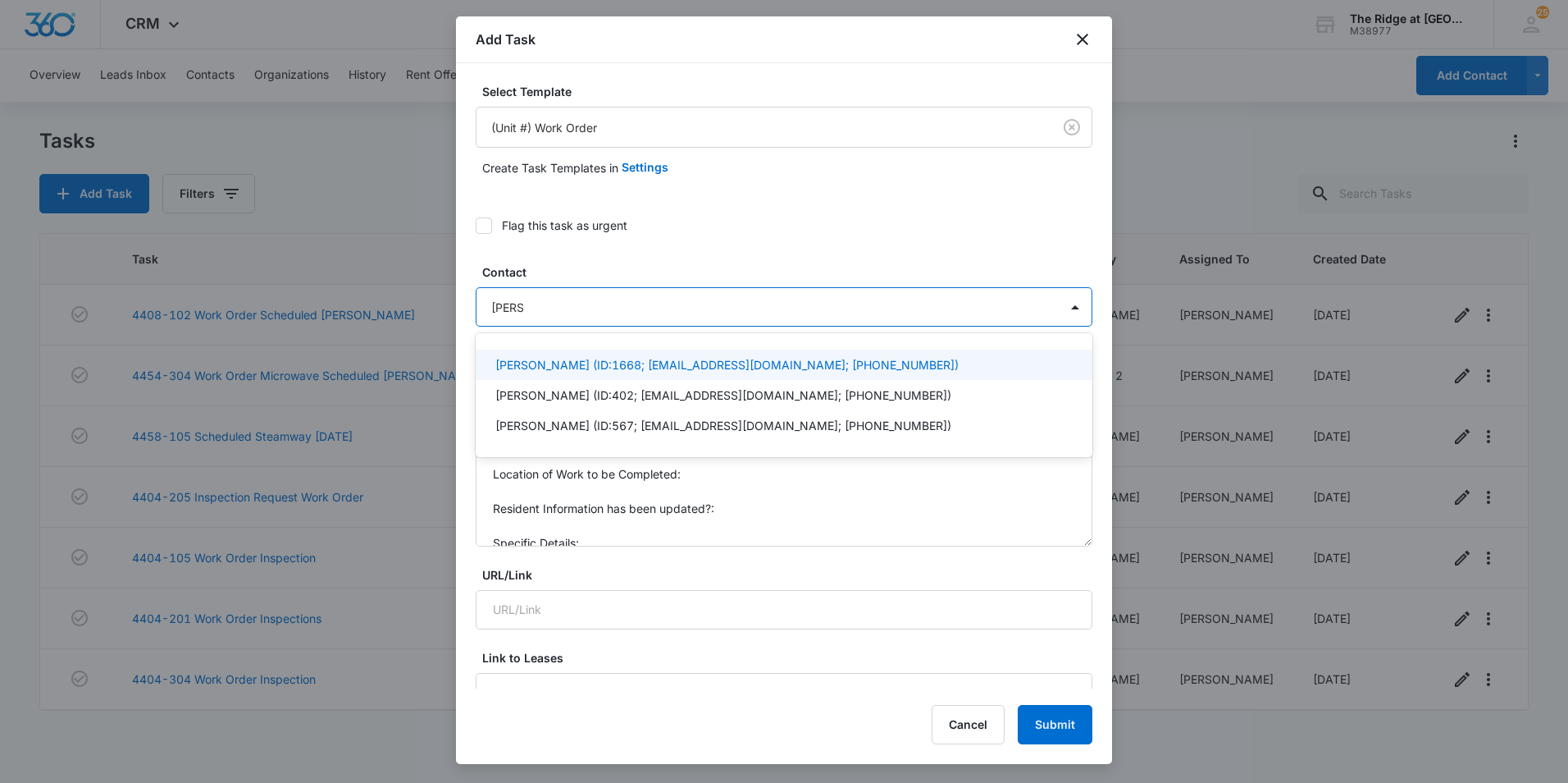
click at [564, 362] on p "[PERSON_NAME] (ID:1668; [EMAIL_ADDRESS][DOMAIN_NAME]; [PHONE_NUMBER])" at bounding box center [726, 365] width 463 height 17
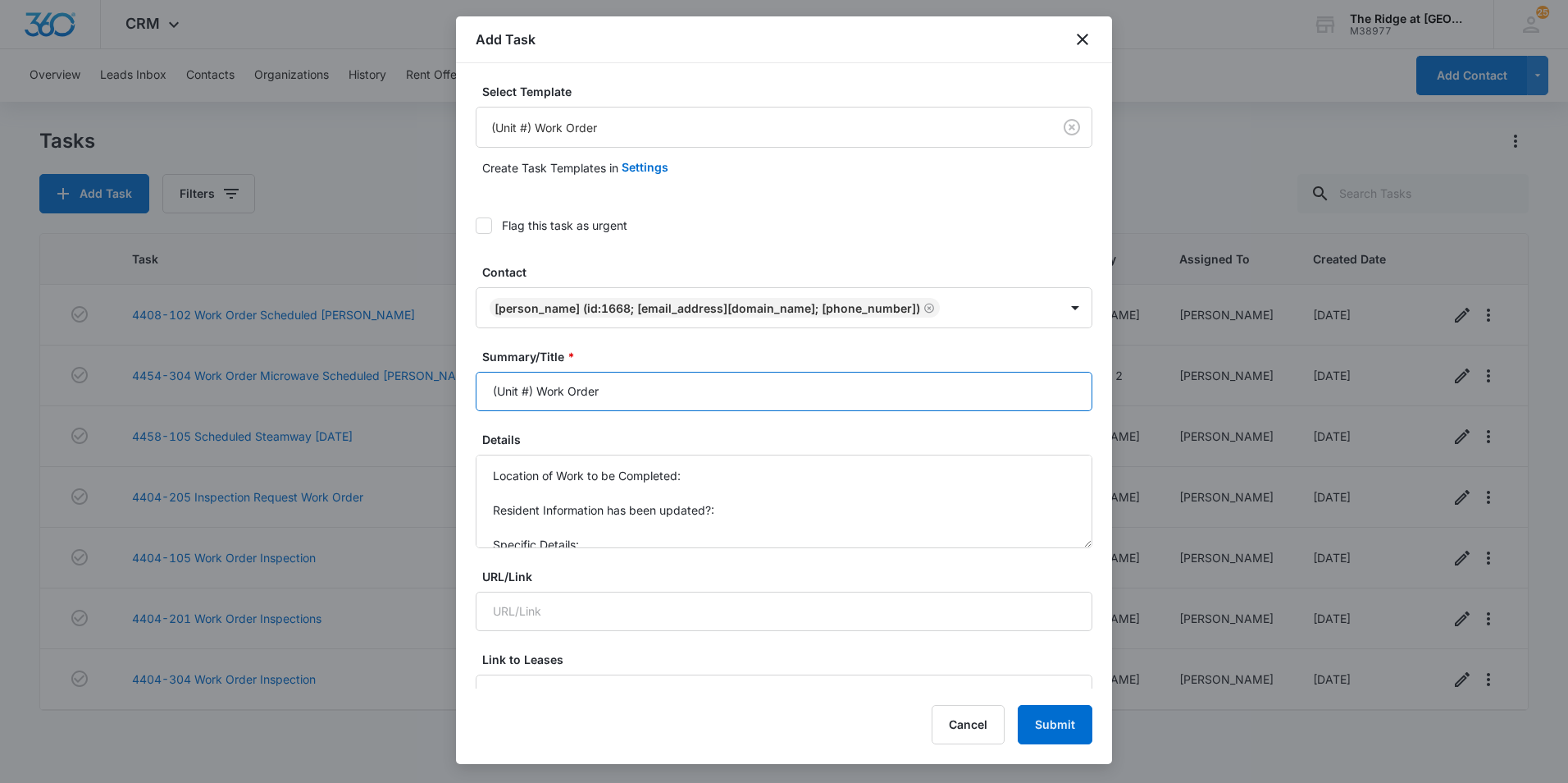
drag, startPoint x: 534, startPoint y: 393, endPoint x: 481, endPoint y: 394, distance: 53.0
click at [481, 394] on input "(Unit #) Work Order" at bounding box center [784, 391] width 616 height 39
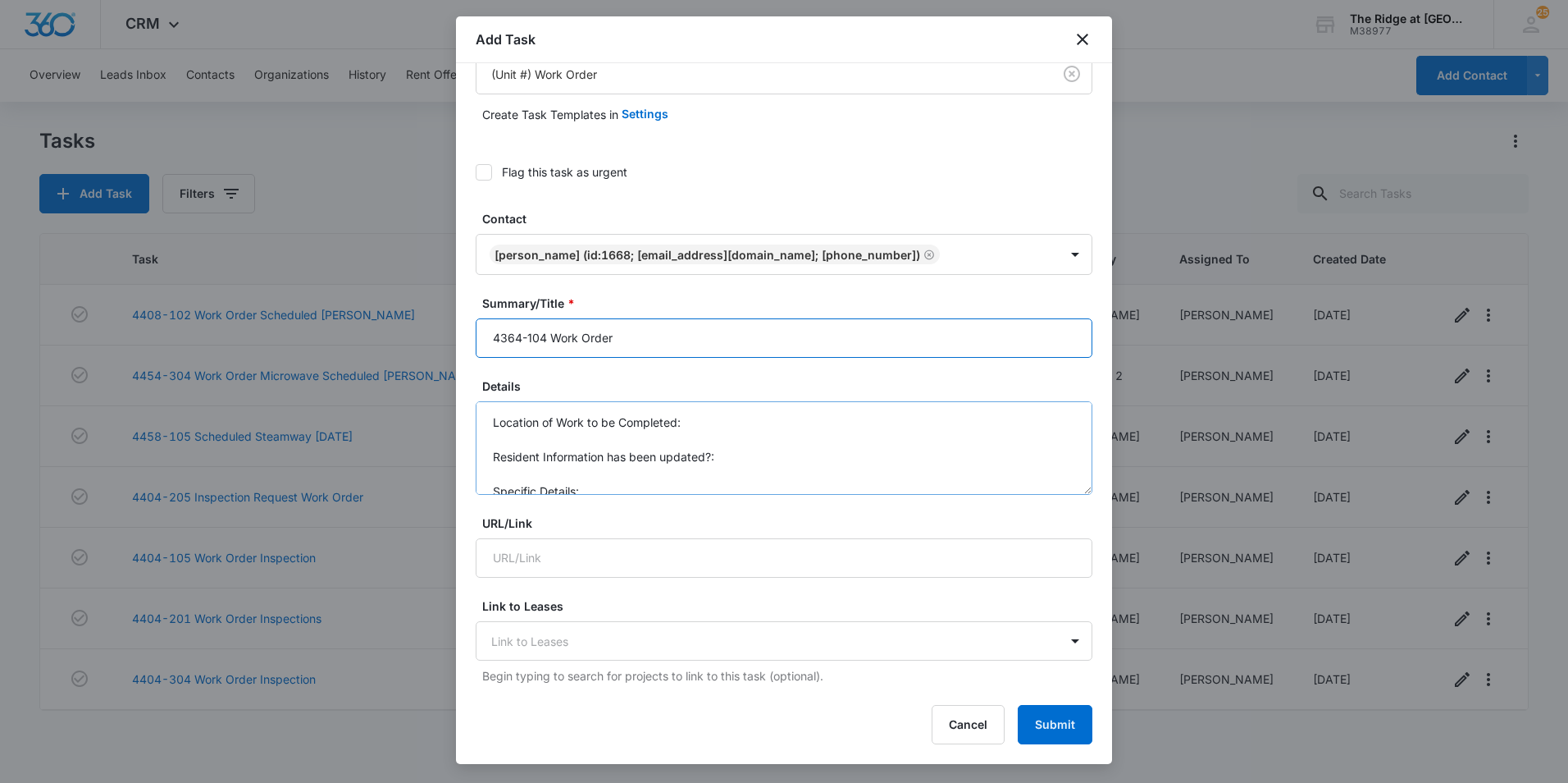
scroll to position [82, 0]
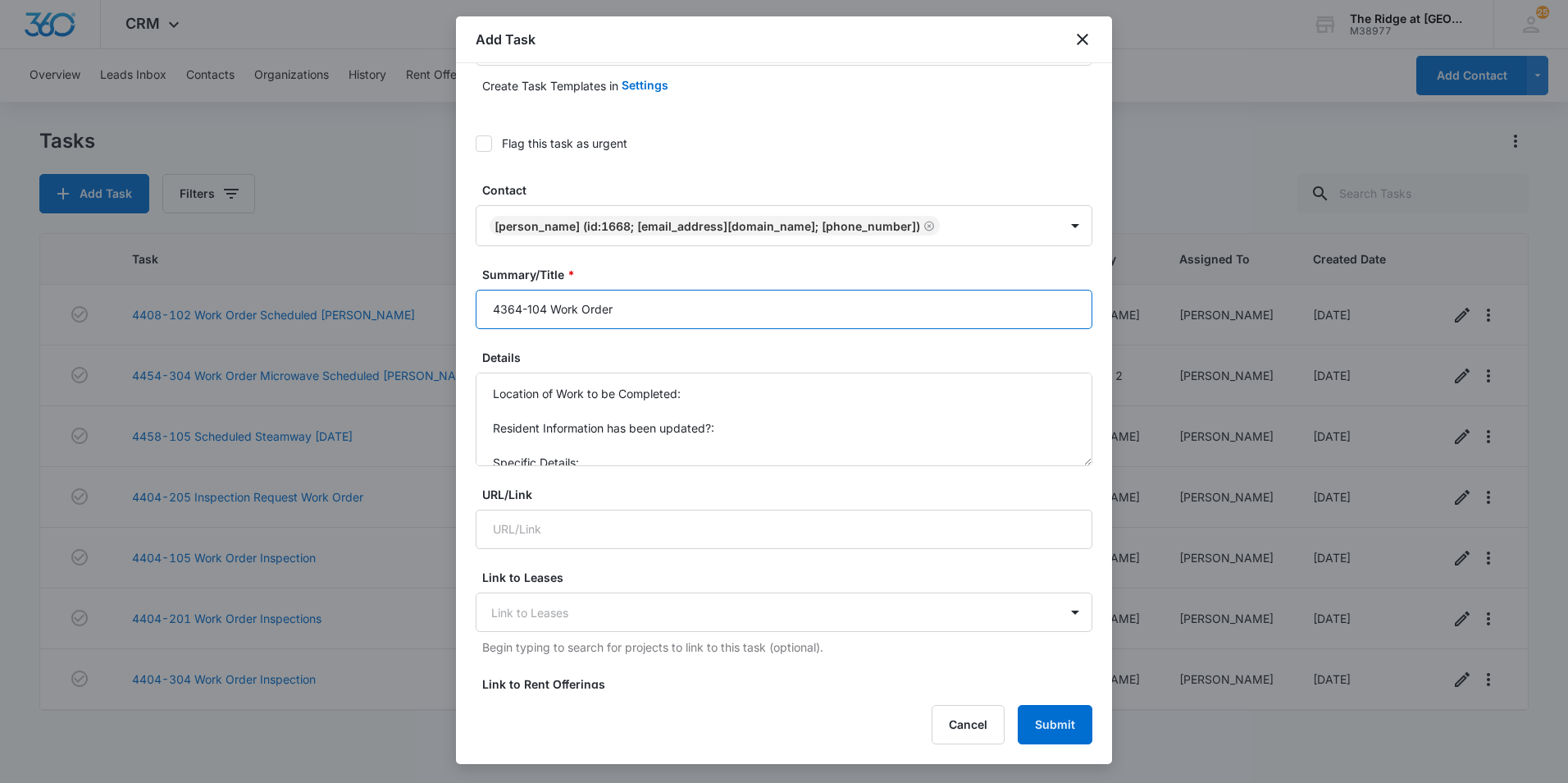
click at [647, 313] on input "4364-104 Work Order" at bounding box center [784, 309] width 616 height 39
type input "4364-104 Work Order light fixture"
drag, startPoint x: 601, startPoint y: 459, endPoint x: 482, endPoint y: 370, distance: 148.6
click at [482, 370] on div "Details Location of Work to be Completed: Resident Information has been updated…" at bounding box center [784, 407] width 616 height 117
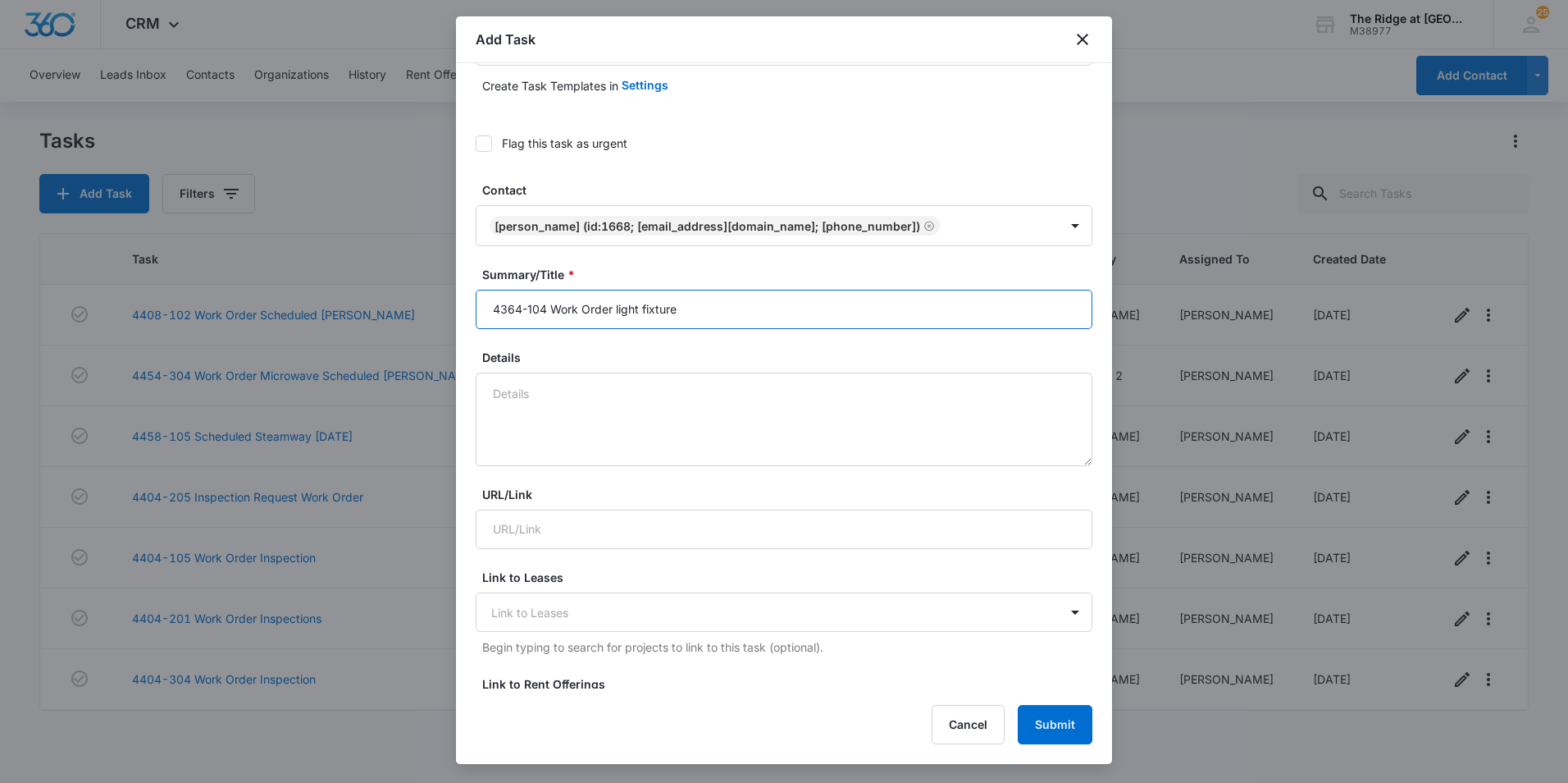
click at [712, 308] on input "4364-104 Work Order light fixture" at bounding box center [784, 309] width 616 height 39
type input "4364-104 Work Order light fixture & Water filter"
click at [662, 423] on textarea "Details" at bounding box center [784, 418] width 616 height 93
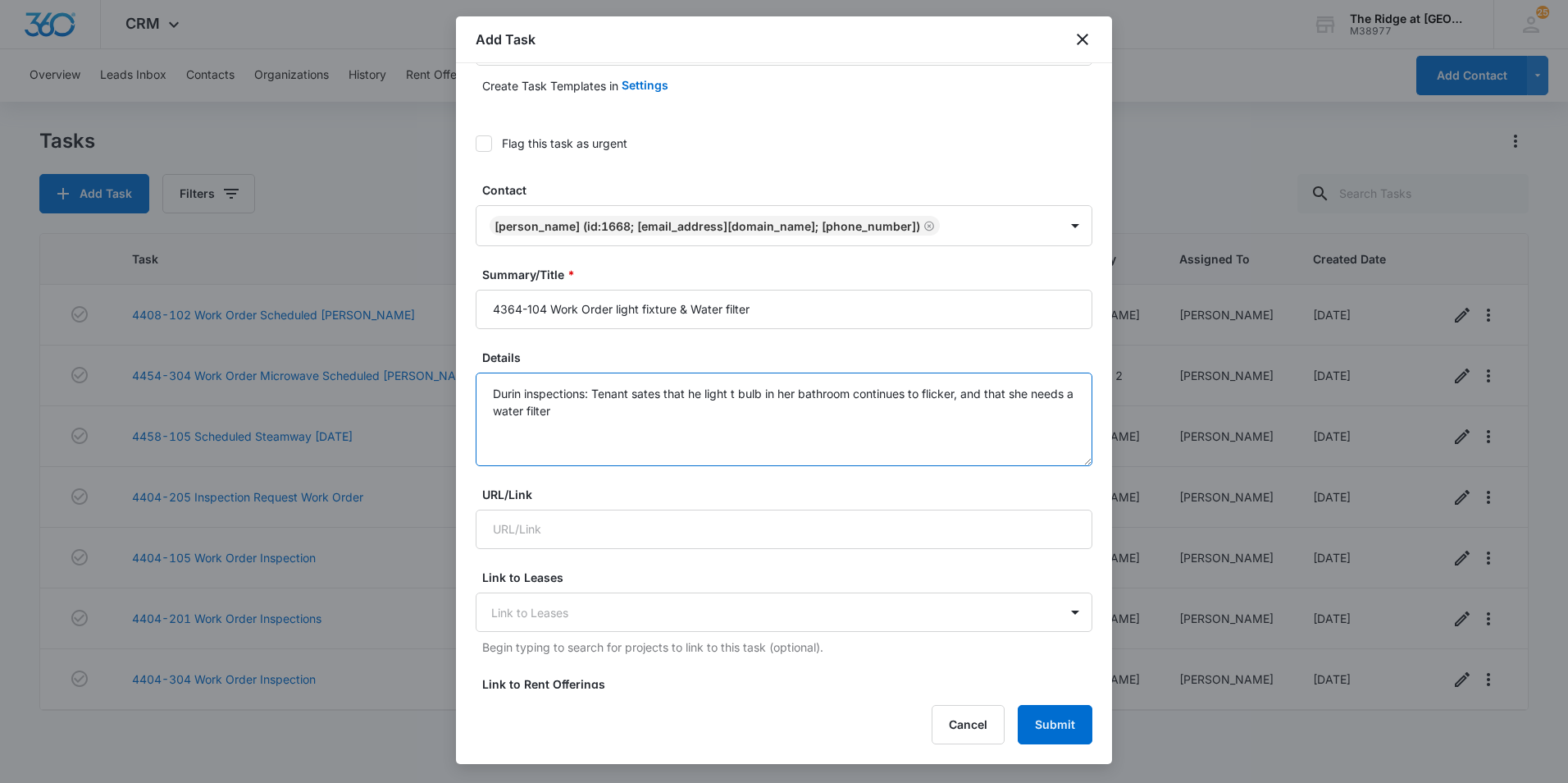
click at [738, 393] on textarea "Durin inspections: Tenant sates that he light t bulb in her bathroom continues …" at bounding box center [784, 418] width 616 height 93
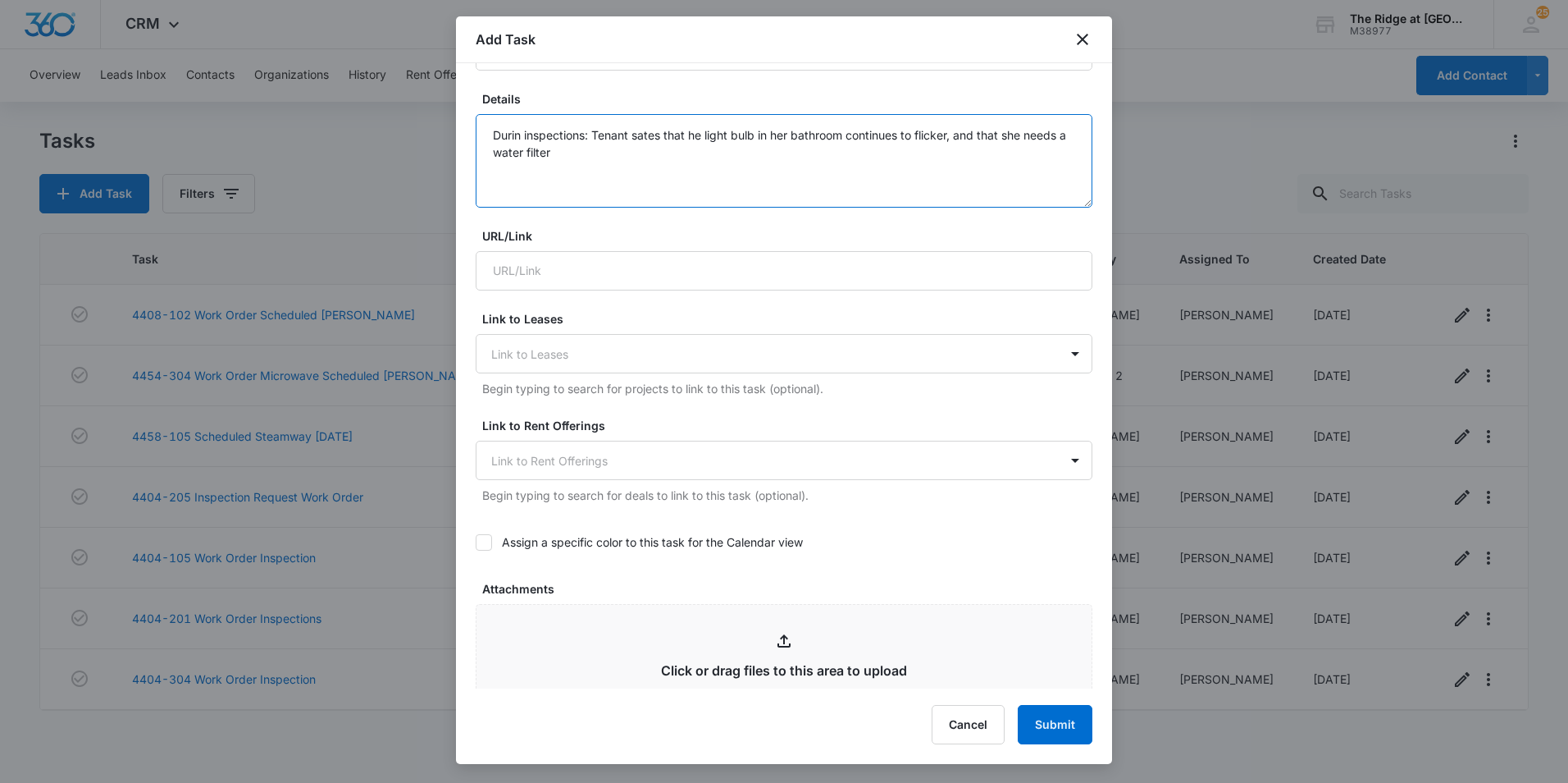
scroll to position [82, 0]
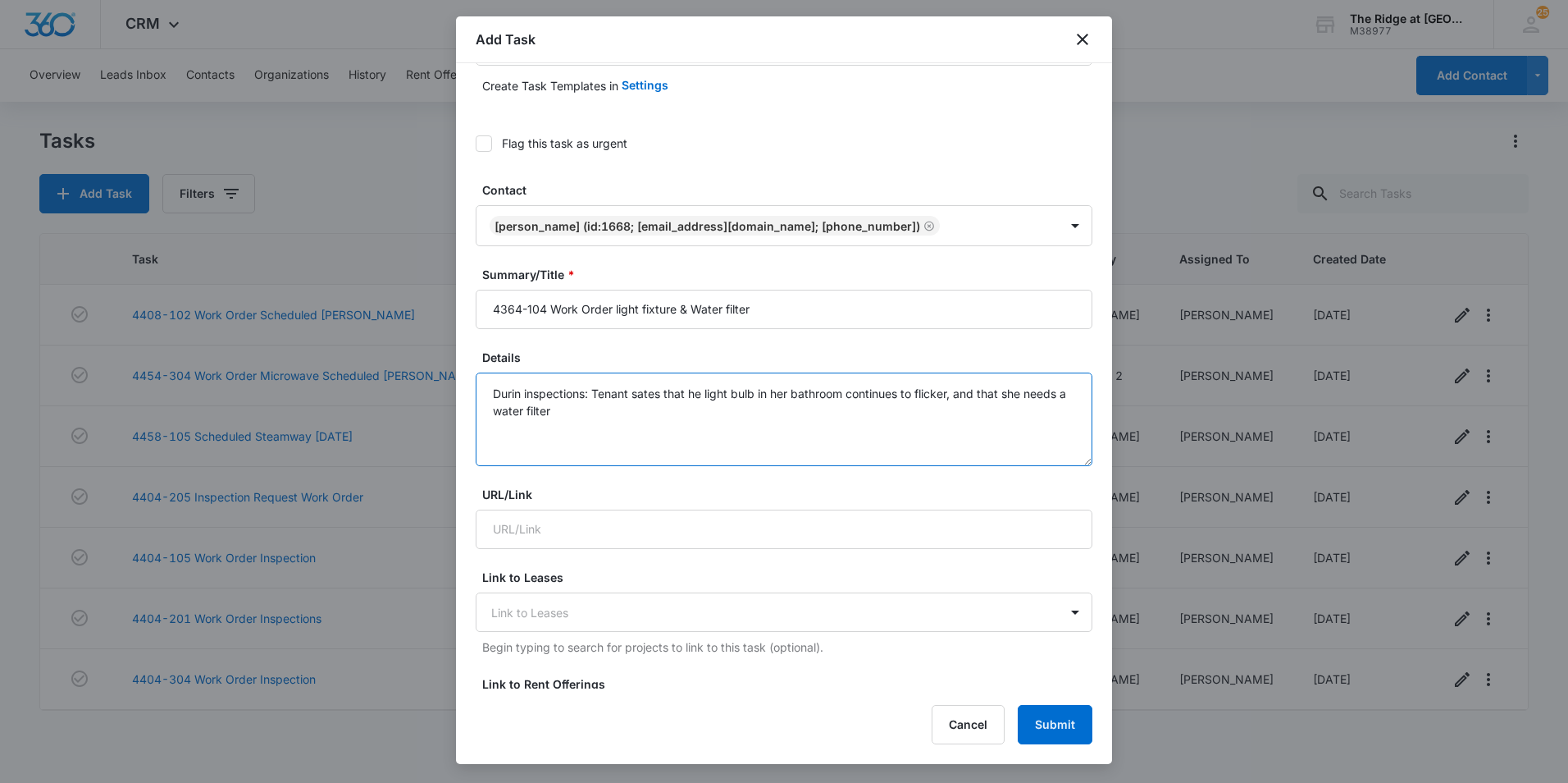
click at [692, 394] on textarea "Durin inspections: Tenant sates that he light bulb in her bathroom continues to…" at bounding box center [784, 418] width 616 height 93
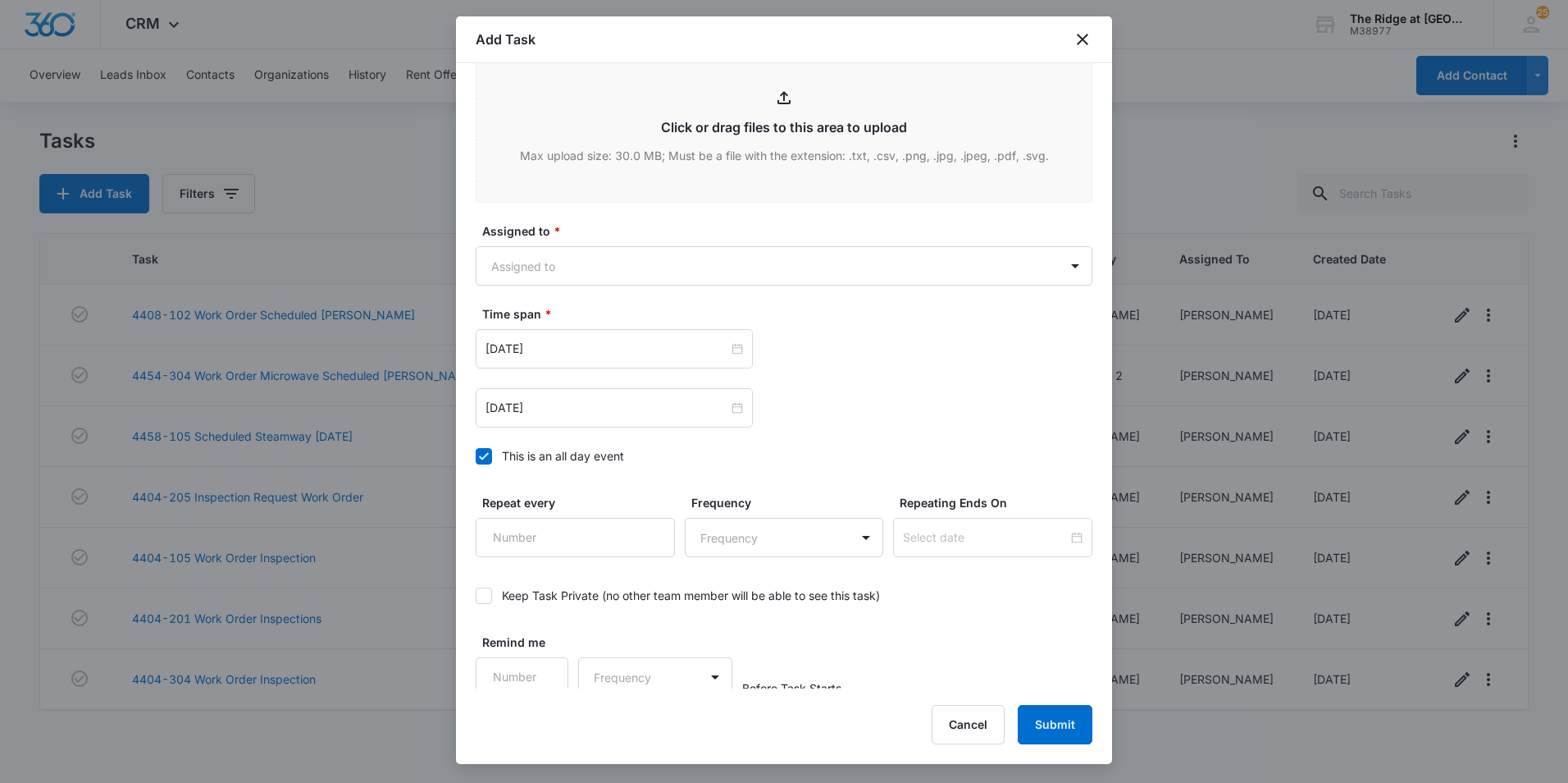
scroll to position [892, 0]
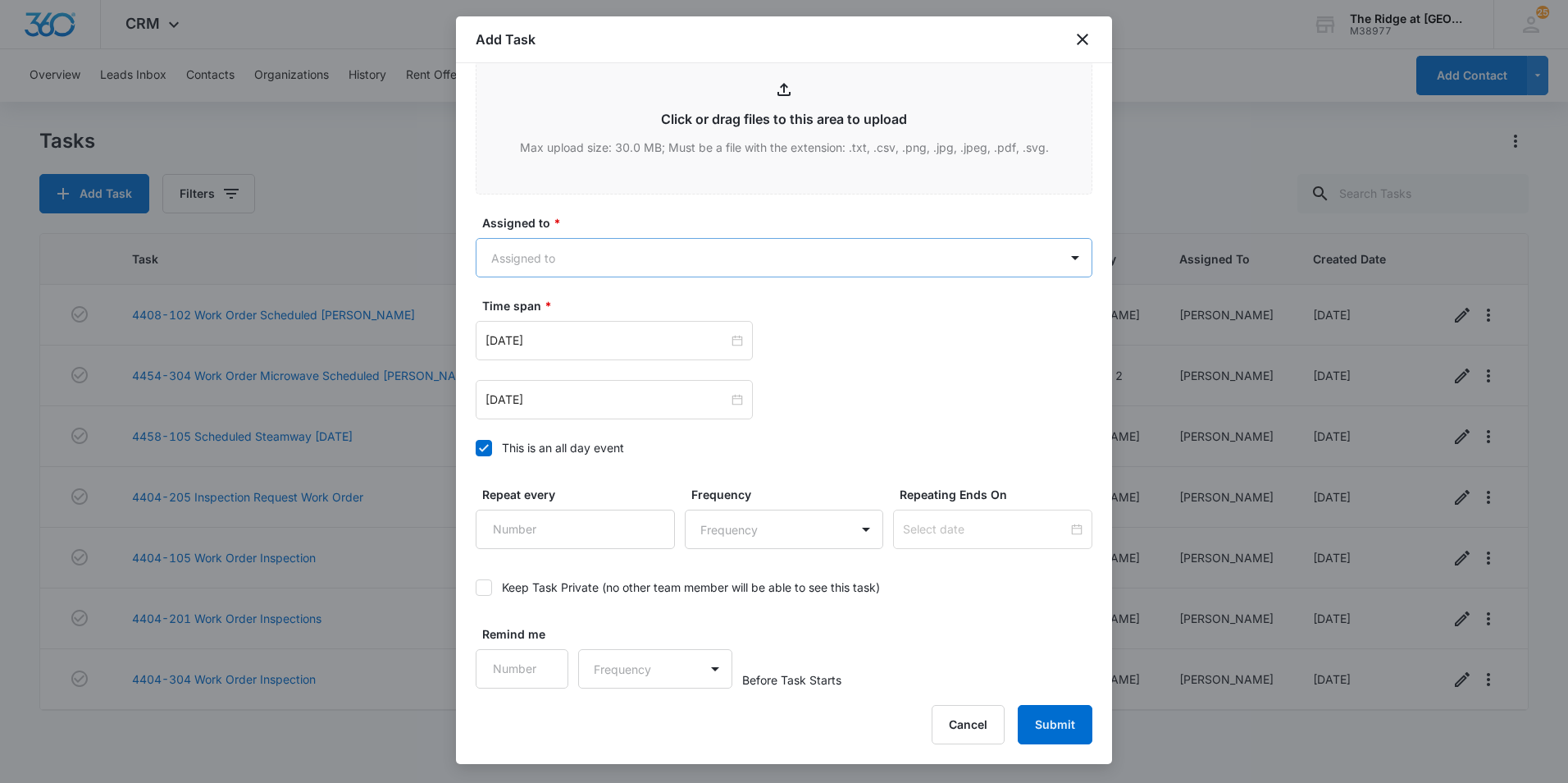
type textarea "Durin inspections: Tenant sates that yhe light bulb in her bathroom continues t…"
click at [601, 265] on body "CRM Apps Reputation Websites Forms CRM Email Social Content Ads Intelligence Fi…" at bounding box center [784, 391] width 1568 height 783
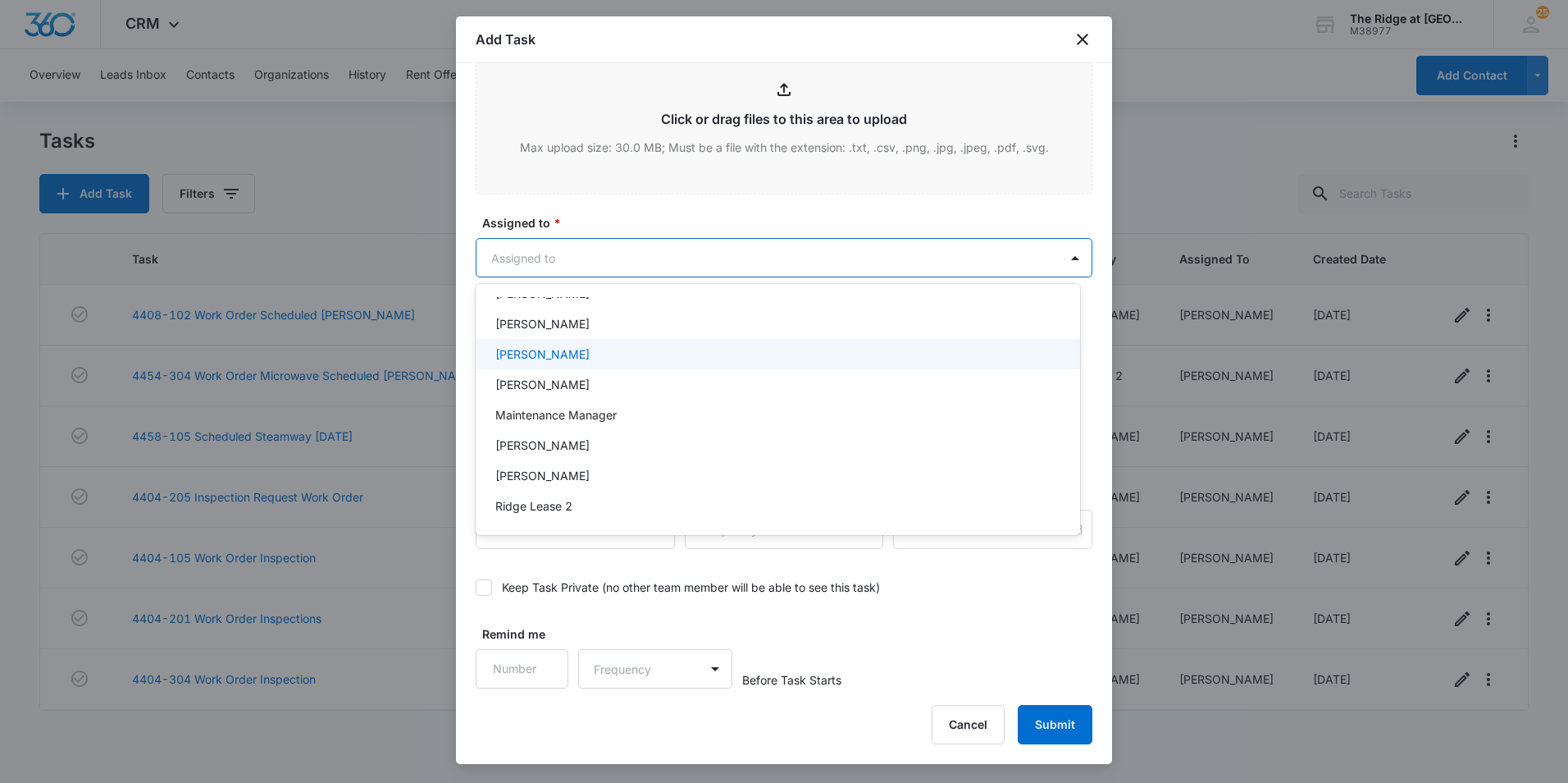
scroll to position [177, 0]
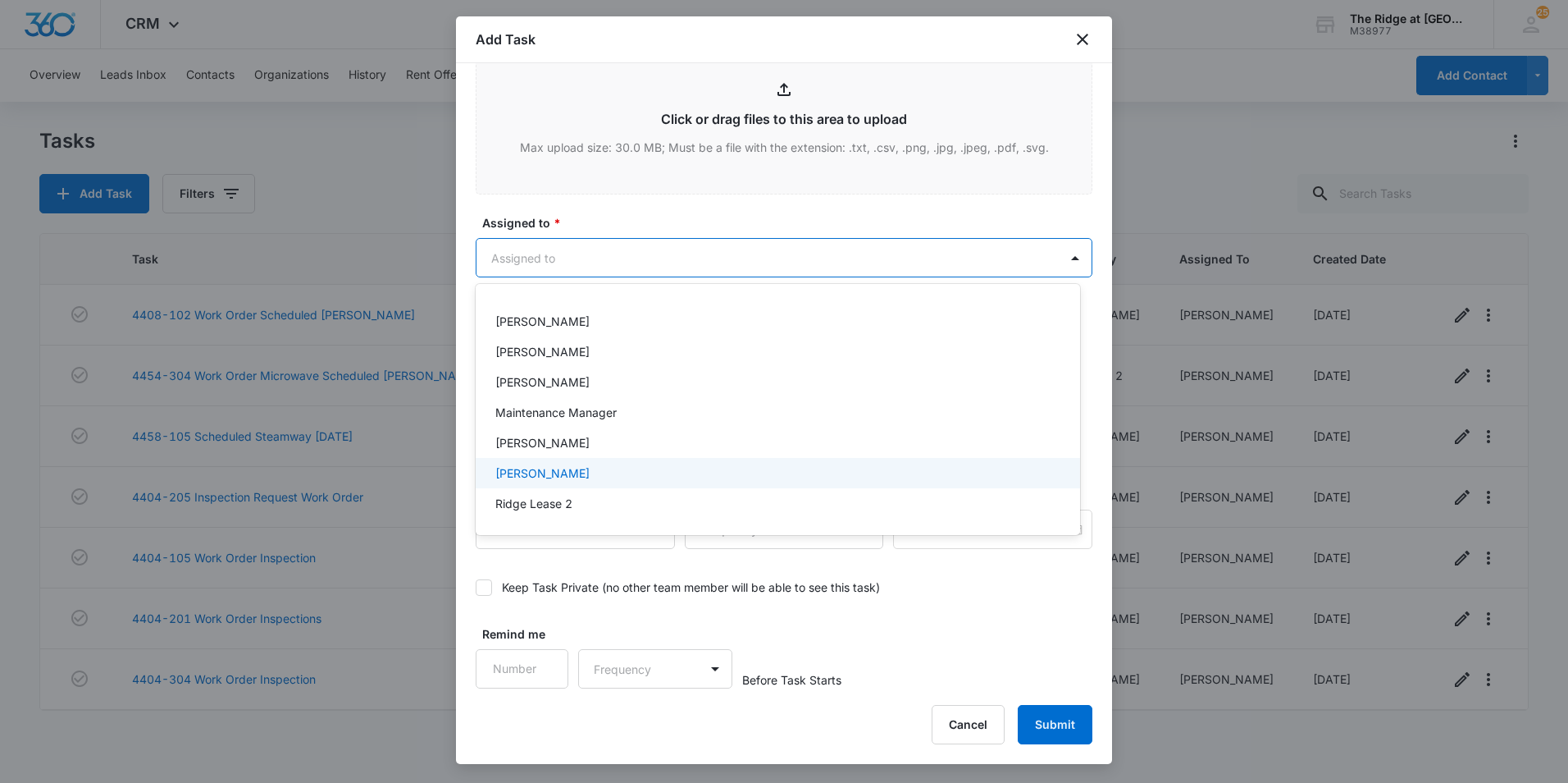
click at [589, 475] on div "[PERSON_NAME]" at bounding box center [776, 473] width 562 height 17
click at [642, 216] on div at bounding box center [784, 391] width 1568 height 783
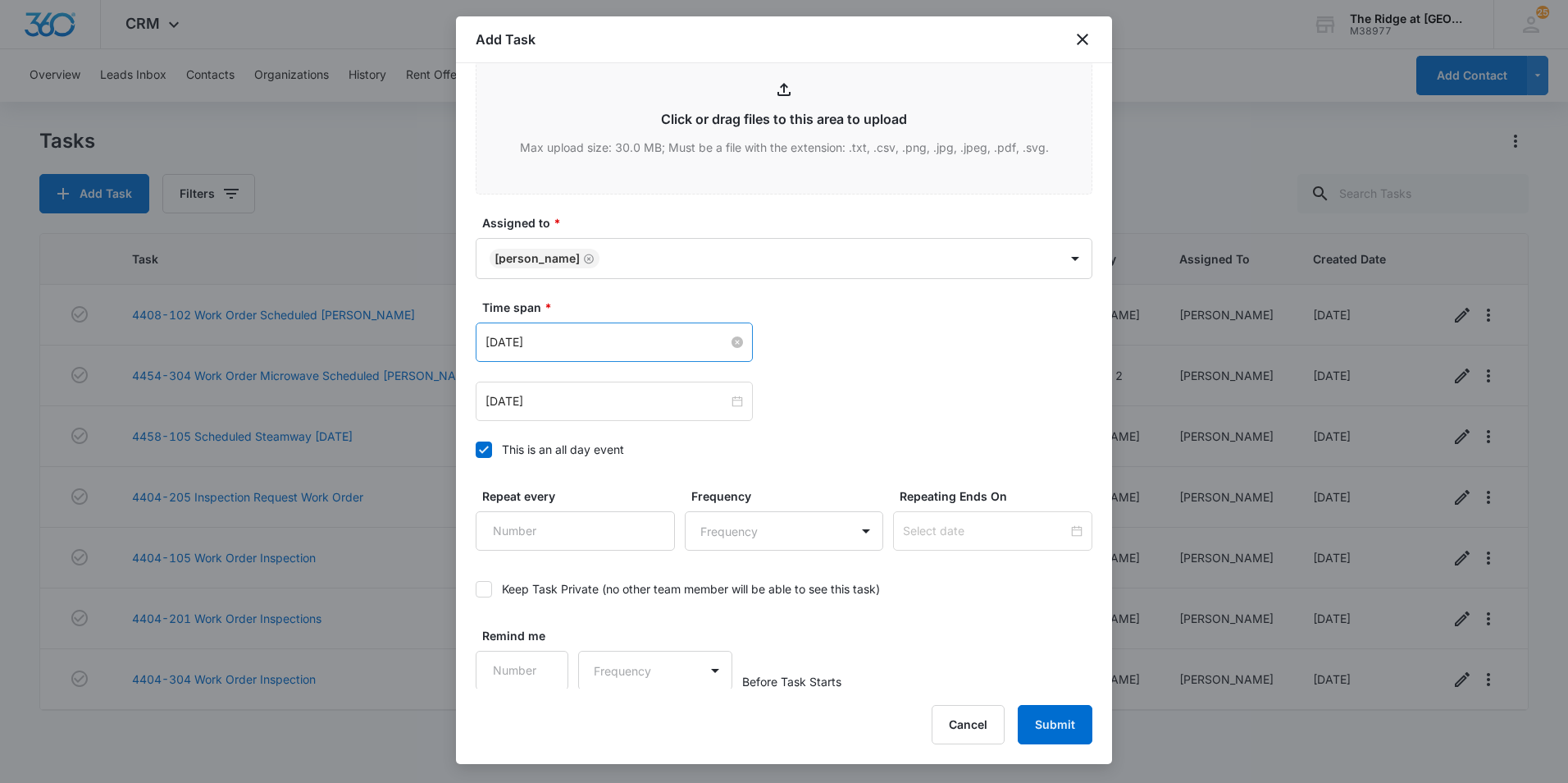
click at [619, 338] on input "[DATE]" at bounding box center [607, 341] width 242 height 18
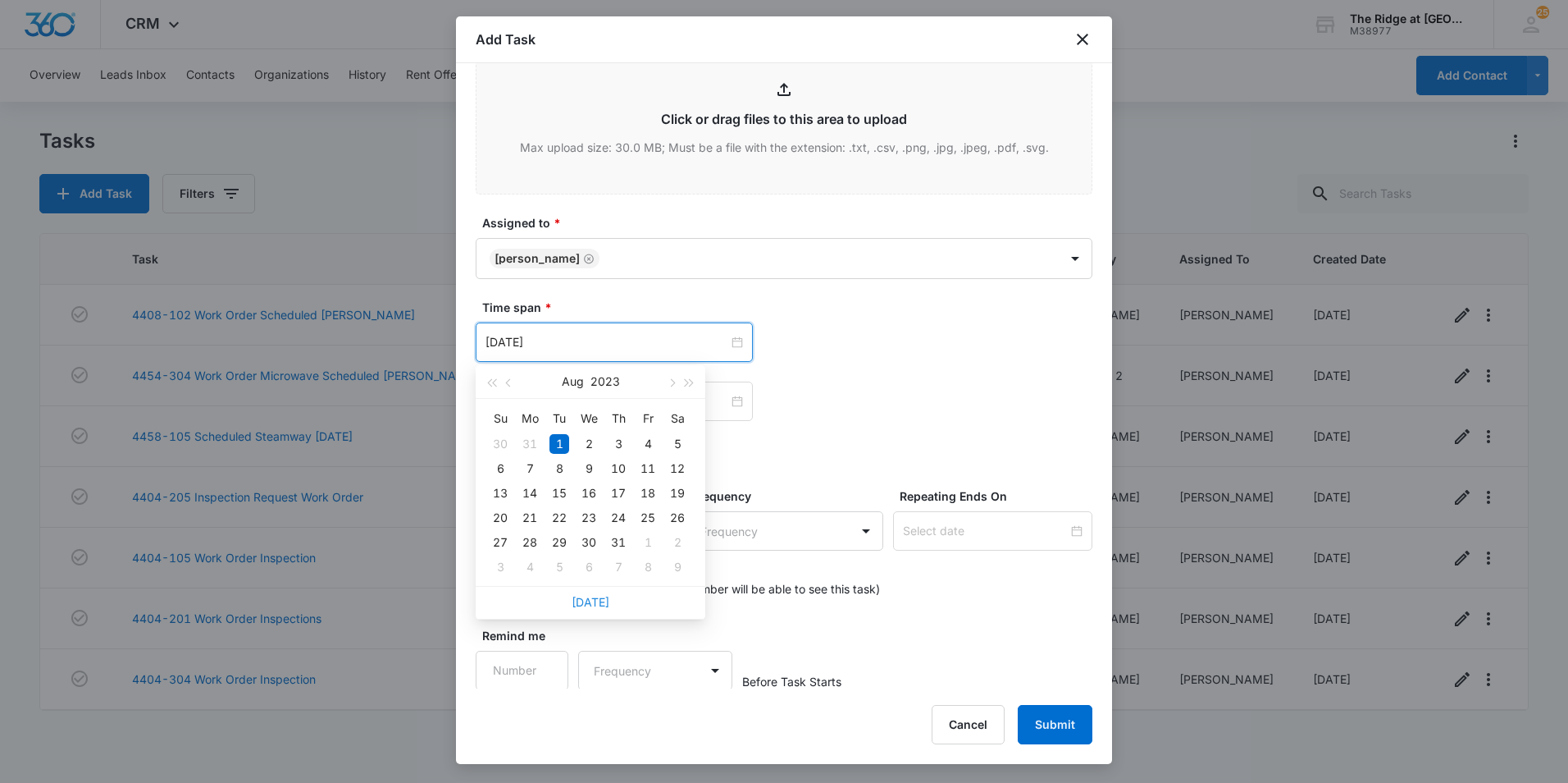
click at [582, 599] on link "[DATE]" at bounding box center [590, 602] width 38 height 14
type input "[DATE]"
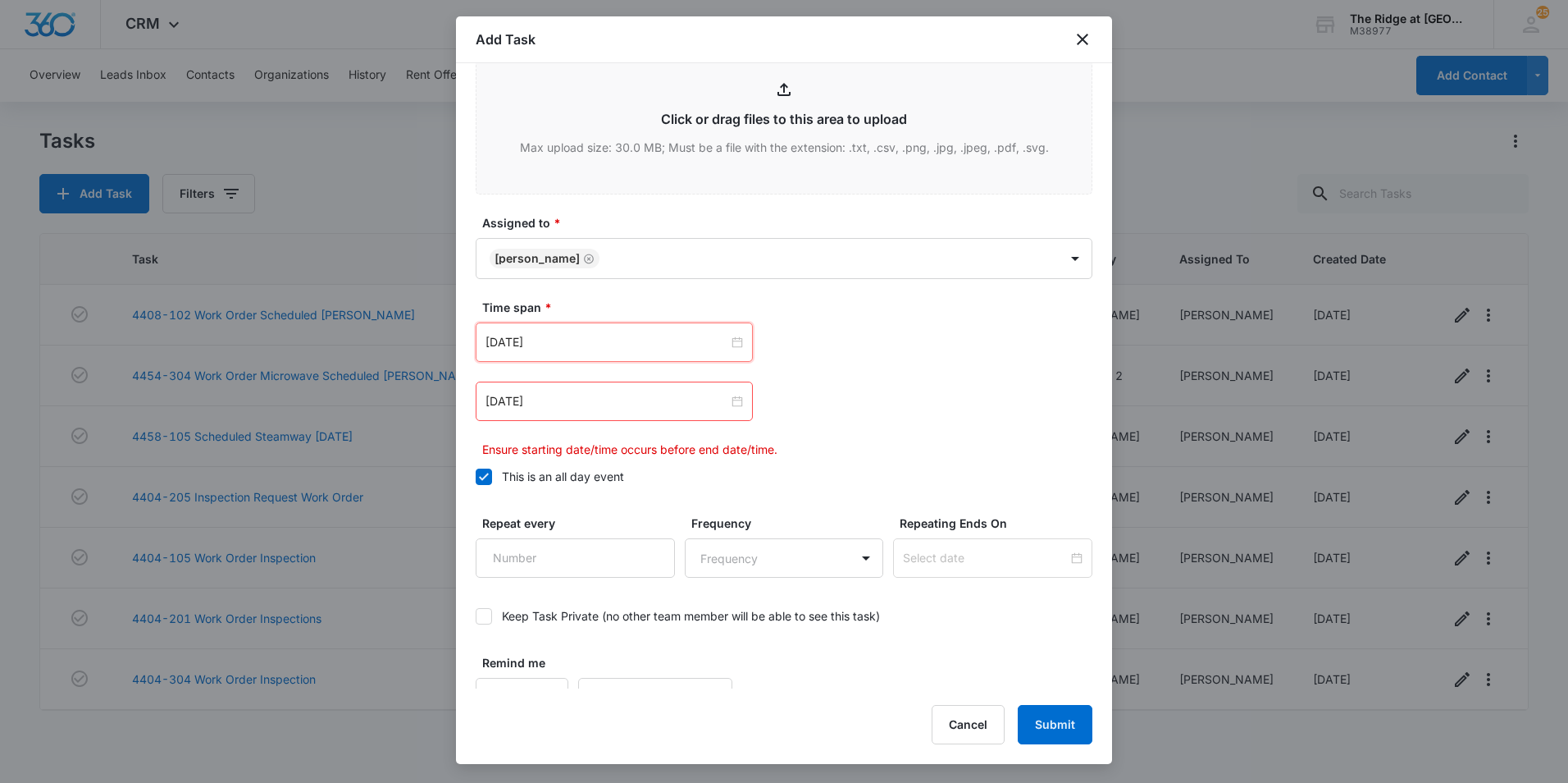
click at [577, 407] on input "[DATE]" at bounding box center [607, 400] width 242 height 18
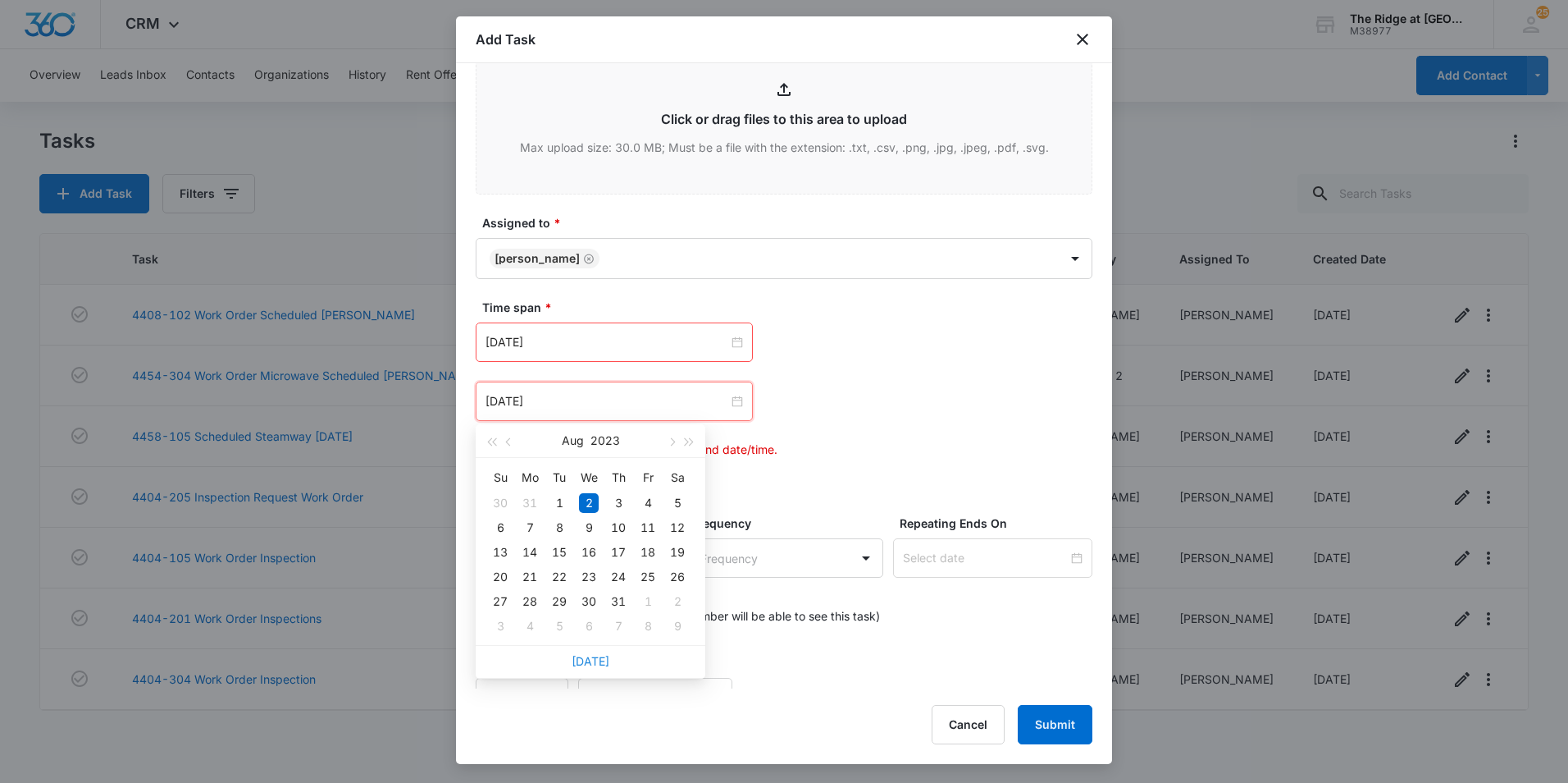
drag, startPoint x: 582, startPoint y: 656, endPoint x: 583, endPoint y: 647, distance: 9.1
click at [583, 656] on link "[DATE]" at bounding box center [590, 661] width 38 height 14
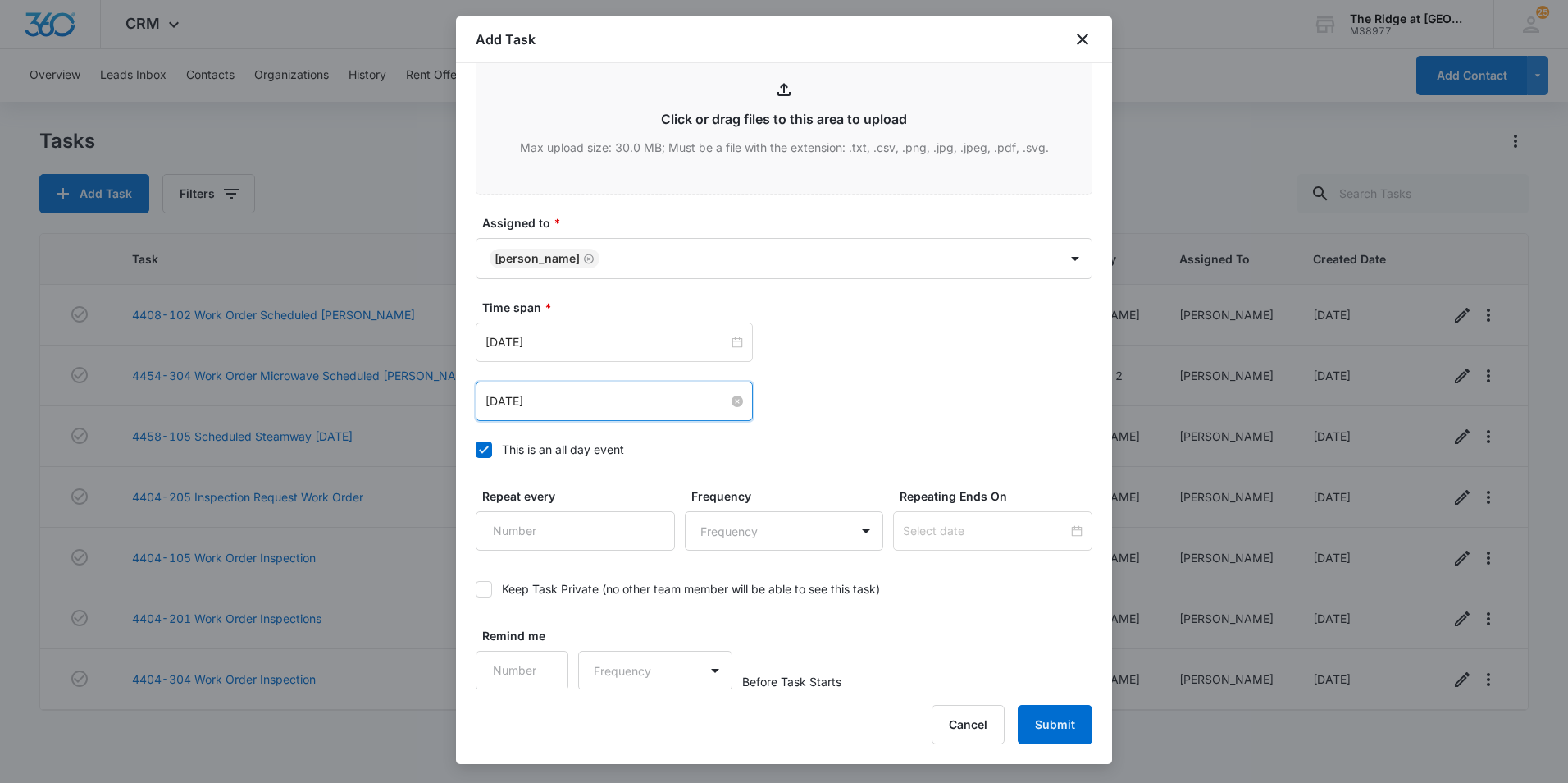
click at [569, 396] on input "[DATE]" at bounding box center [607, 400] width 242 height 18
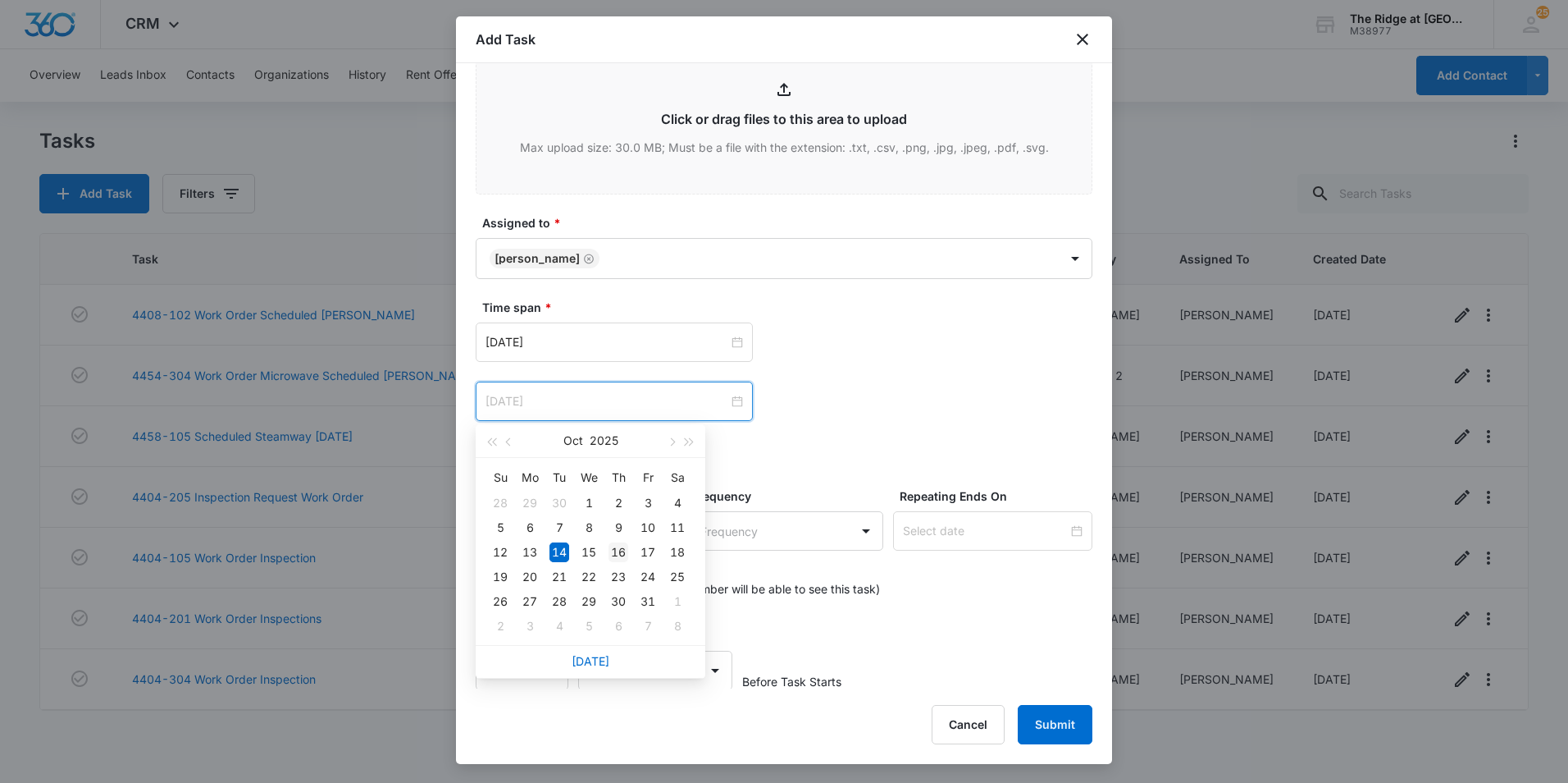
type input "[DATE]"
click at [609, 546] on div "16" at bounding box center [618, 552] width 20 height 20
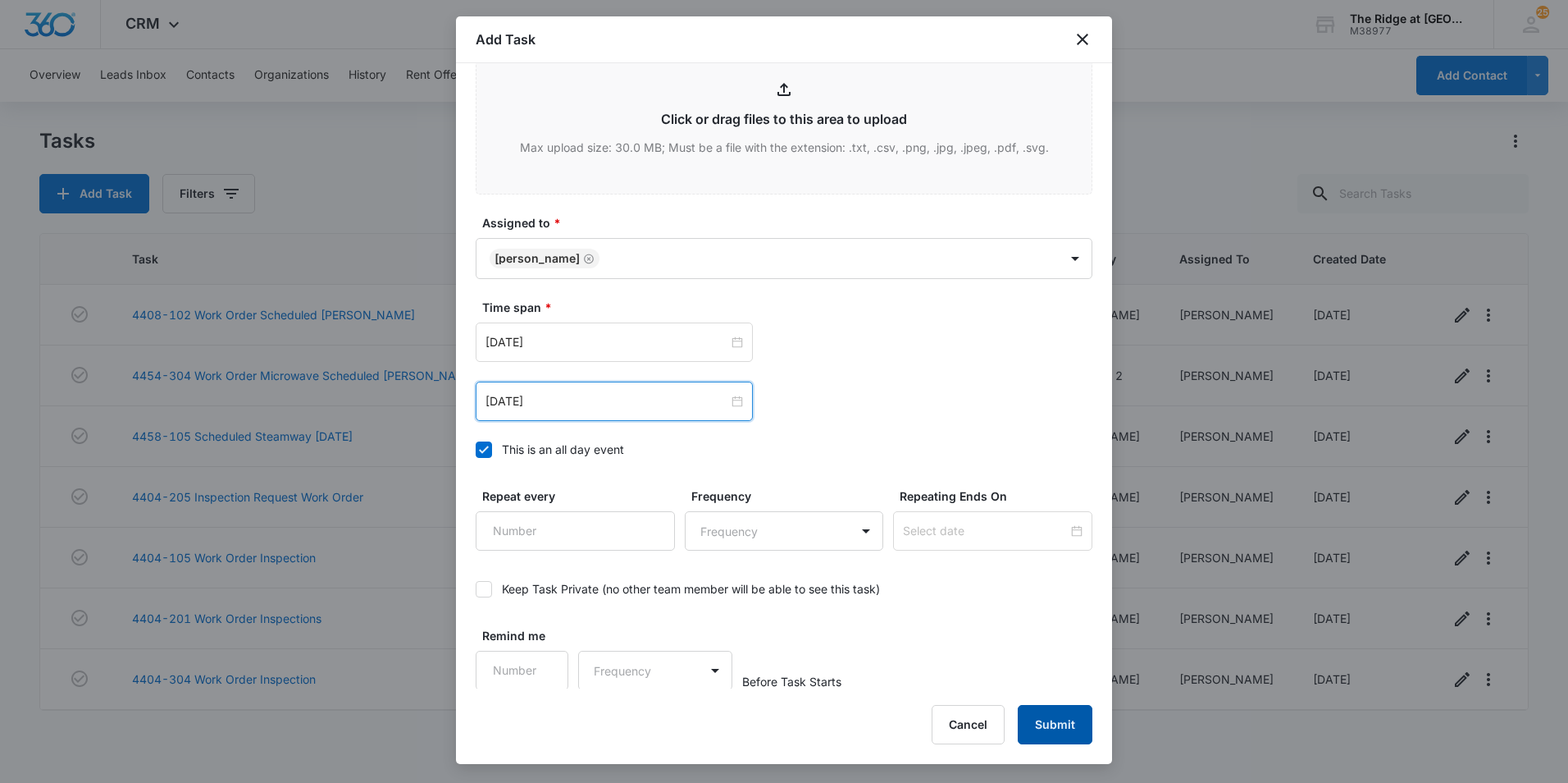
click at [1052, 719] on button "Submit" at bounding box center [1054, 725] width 74 height 39
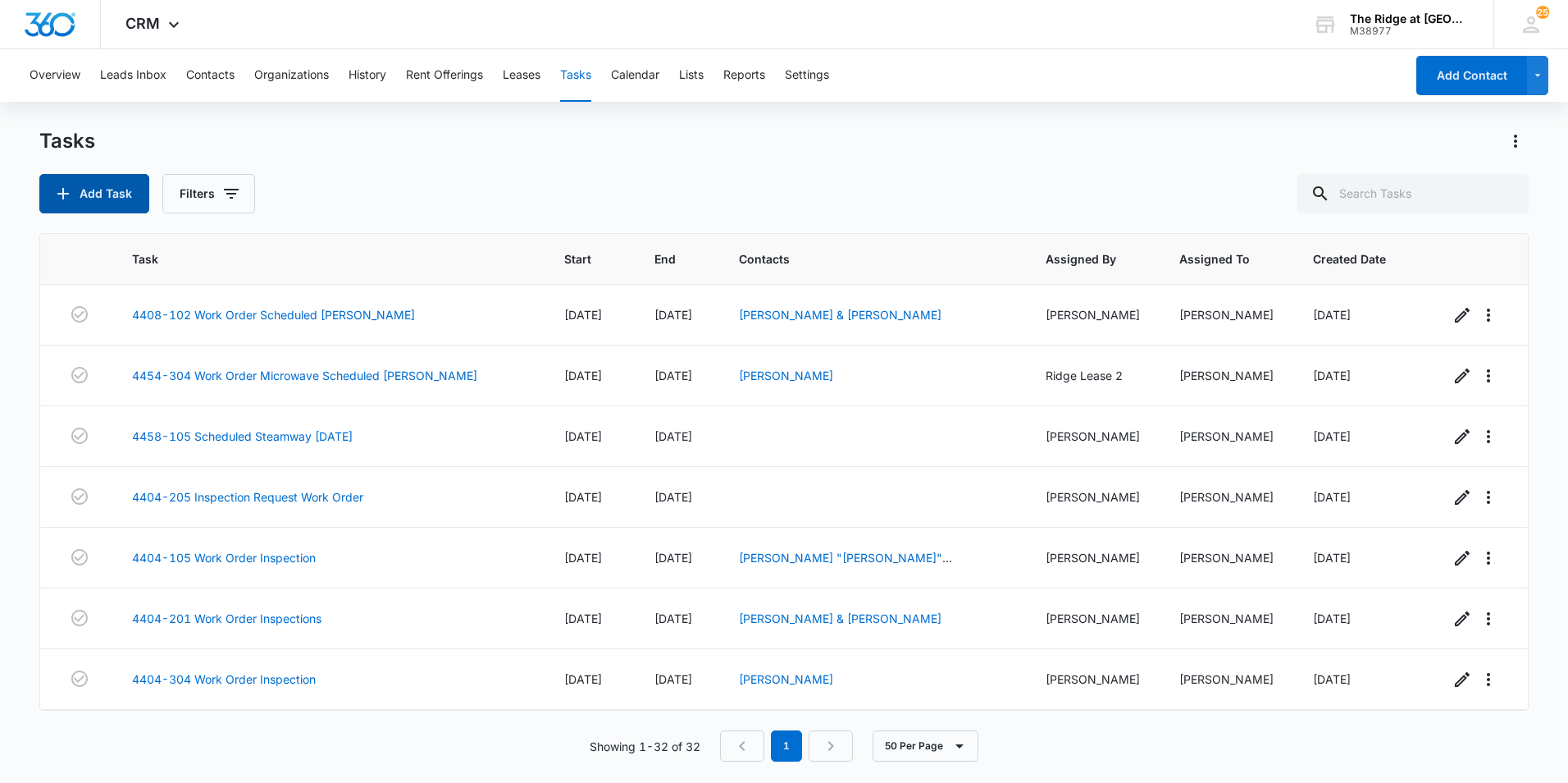
click at [113, 183] on button "Add Task" at bounding box center [94, 194] width 110 height 39
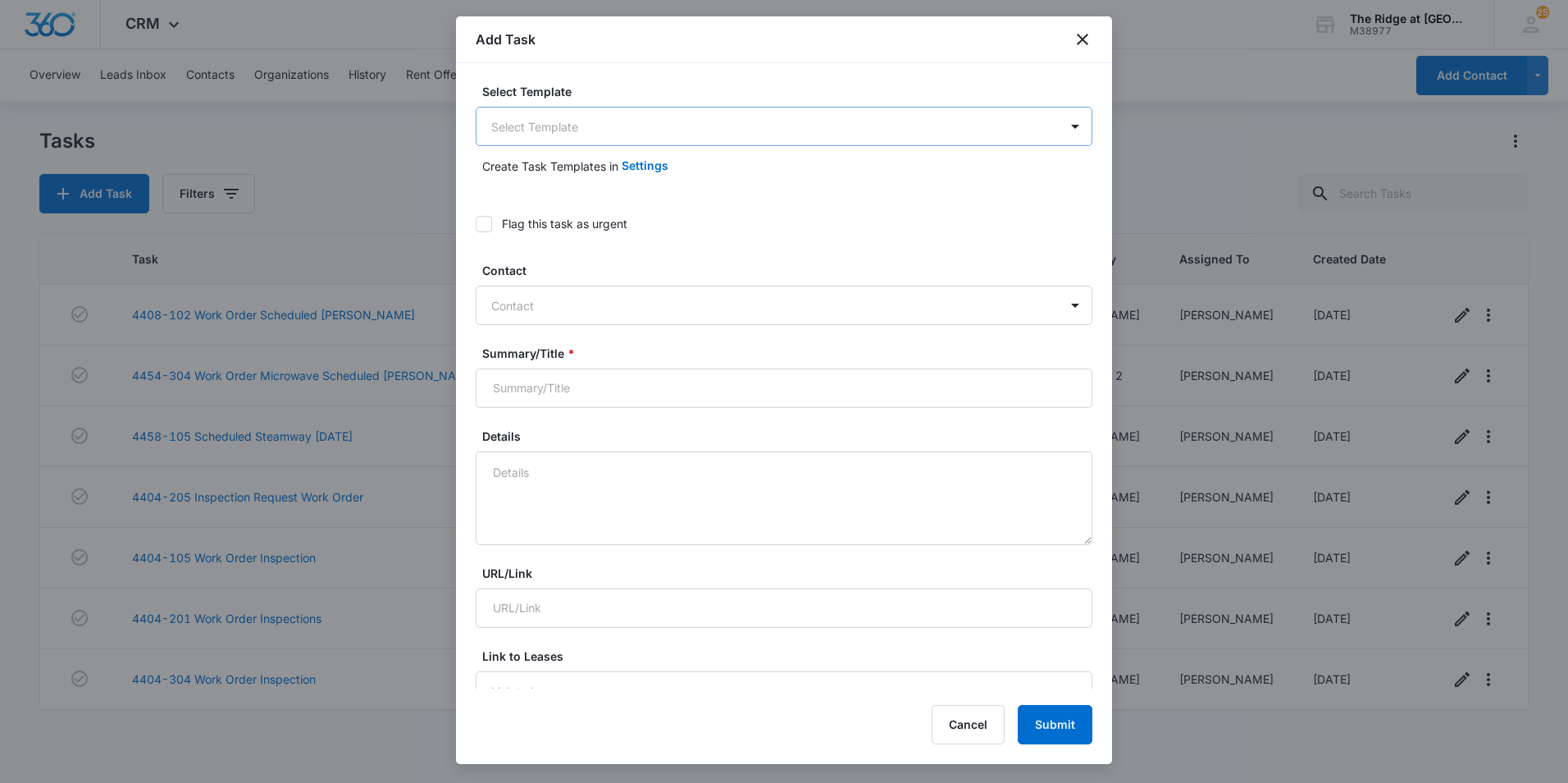
click at [570, 140] on body "CRM Apps Reputation Websites Forms CRM Email Social Content Ads Intelligence Fi…" at bounding box center [784, 391] width 1568 height 783
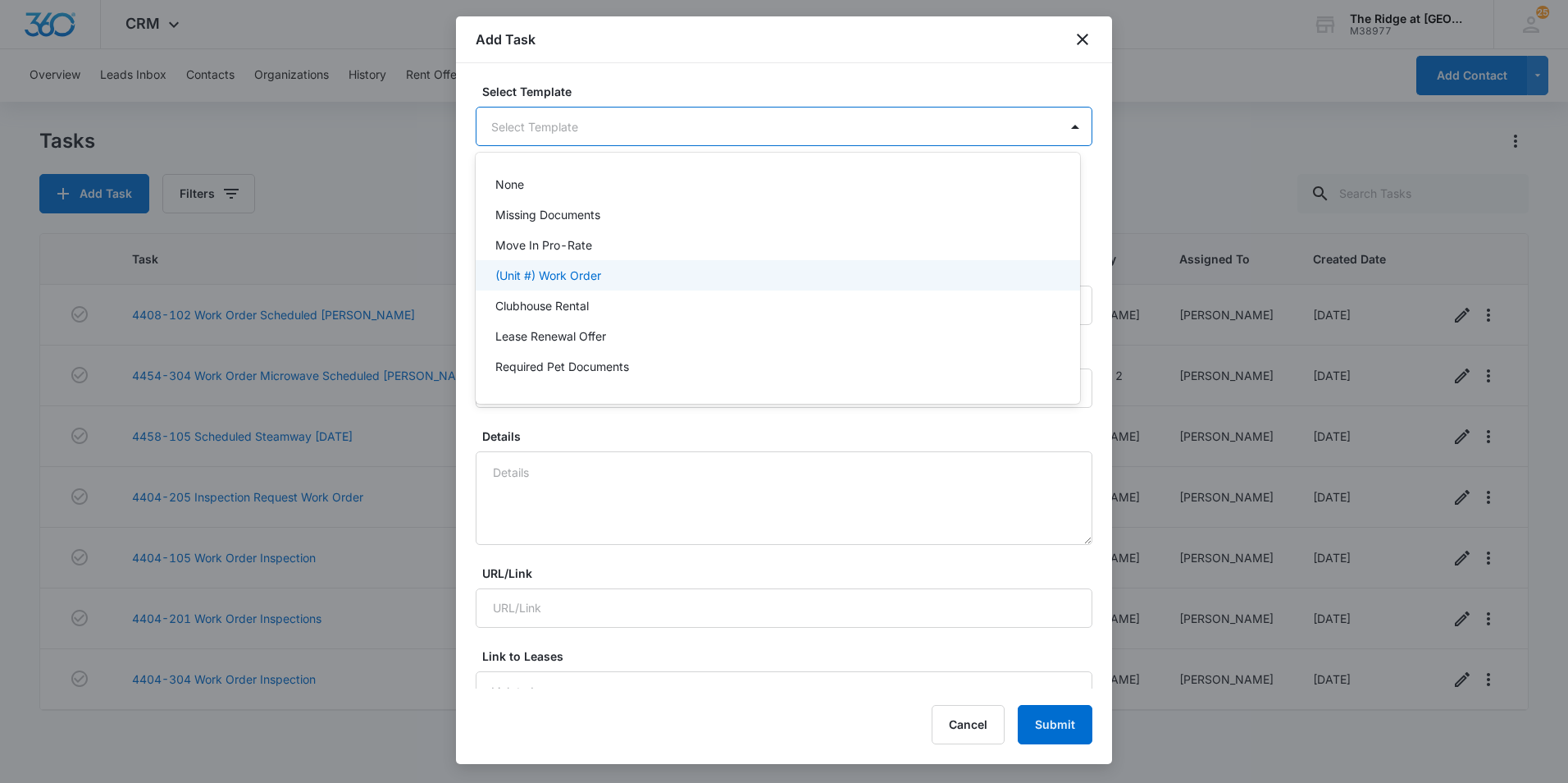
click at [586, 262] on div "(Unit #) Work Order" at bounding box center [777, 275] width 604 height 30
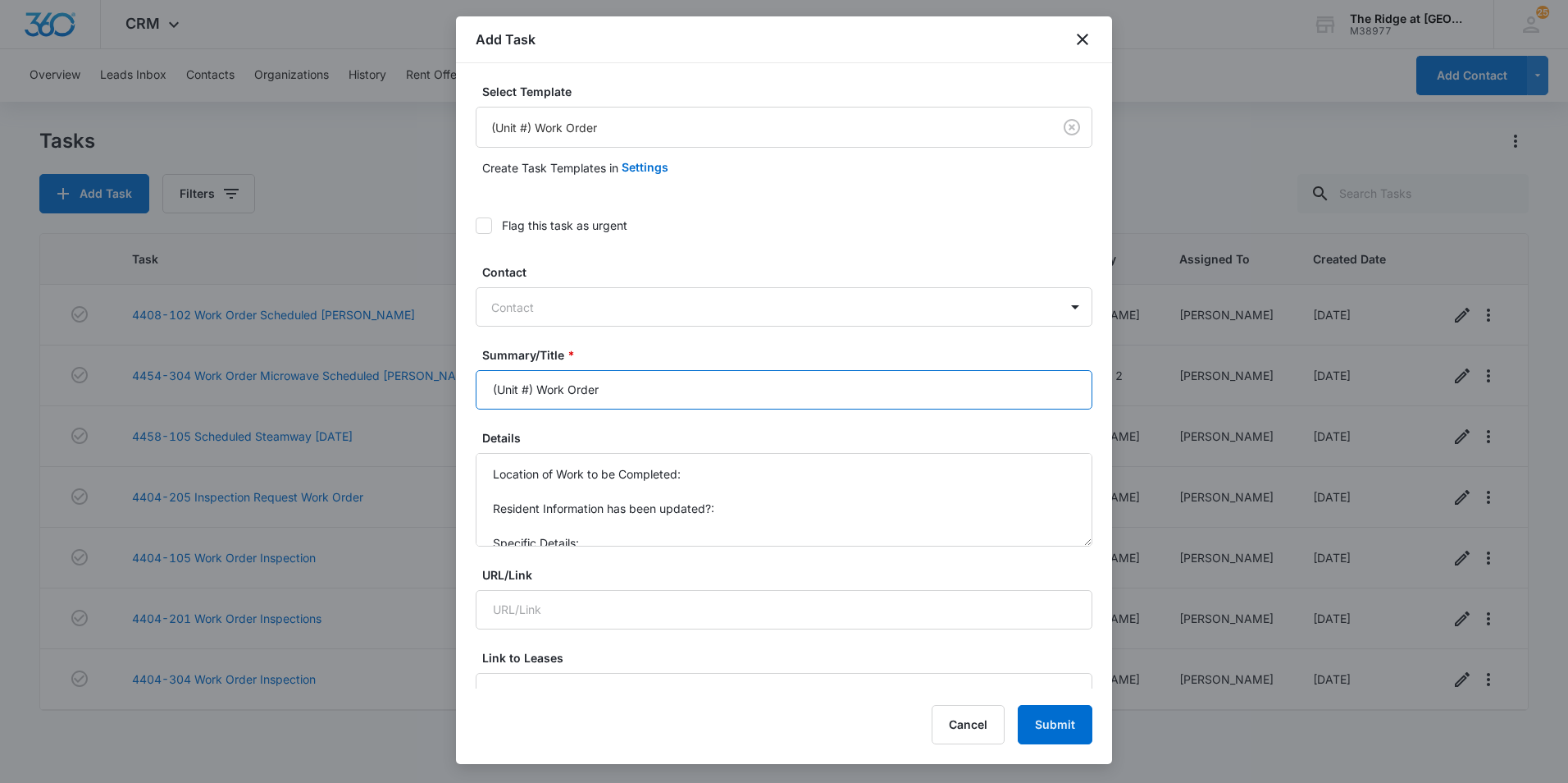
drag, startPoint x: 533, startPoint y: 388, endPoint x: 460, endPoint y: 388, distance: 73.0
click at [460, 388] on div "Select Template (Unit #) Work Order Create Task Templates in Settings Flag this…" at bounding box center [784, 375] width 656 height 625
type input "4364-202 Work Order"
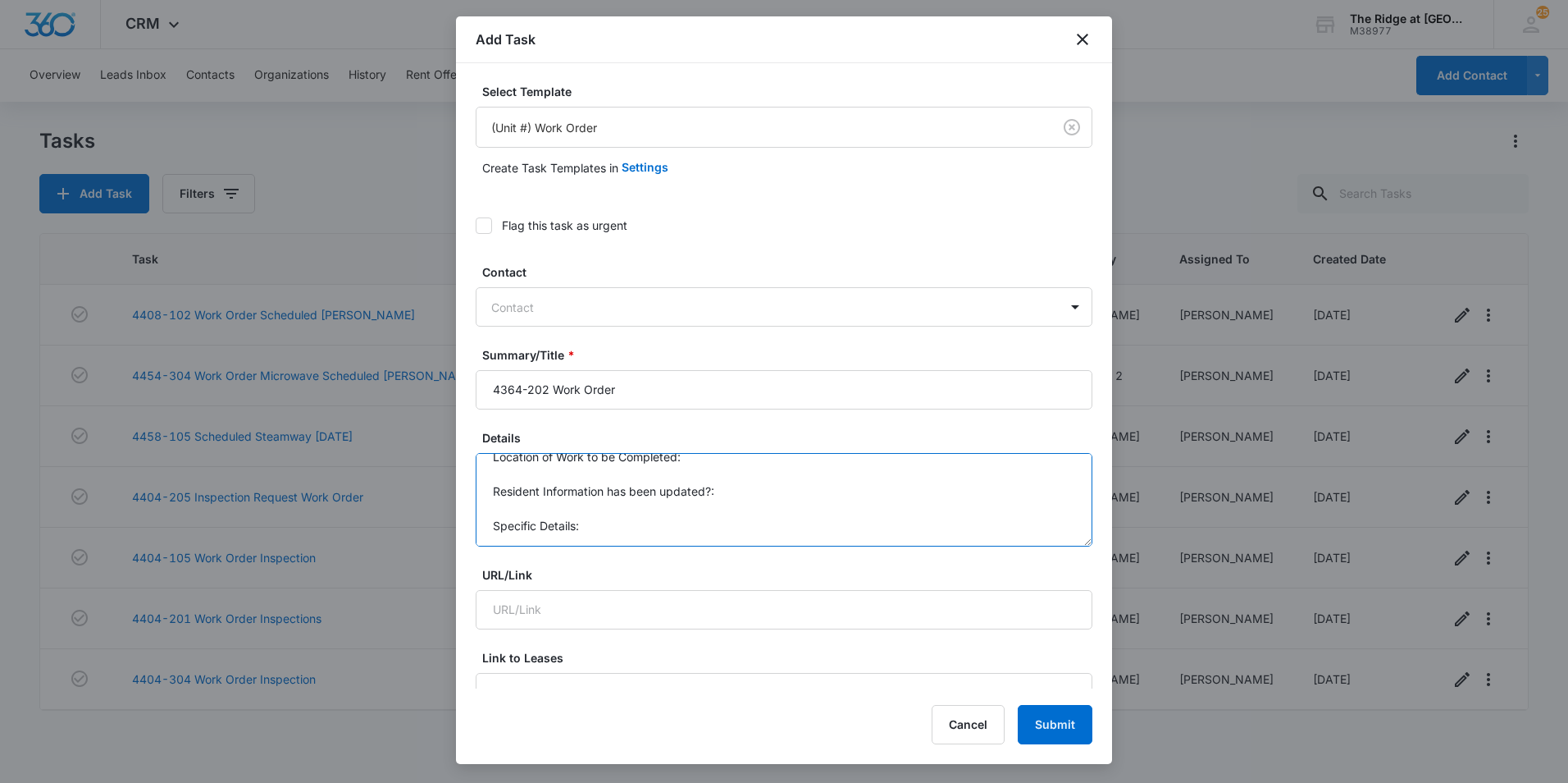
scroll to position [0, 0]
drag, startPoint x: 609, startPoint y: 533, endPoint x: 482, endPoint y: 454, distance: 149.6
click at [482, 454] on textarea "Location of Work to be Completed: Resident Information has been updated?: Speci…" at bounding box center [784, 499] width 616 height 93
type textarea "Specific Details:"
drag, startPoint x: 595, startPoint y: 495, endPoint x: 421, endPoint y: 479, distance: 174.7
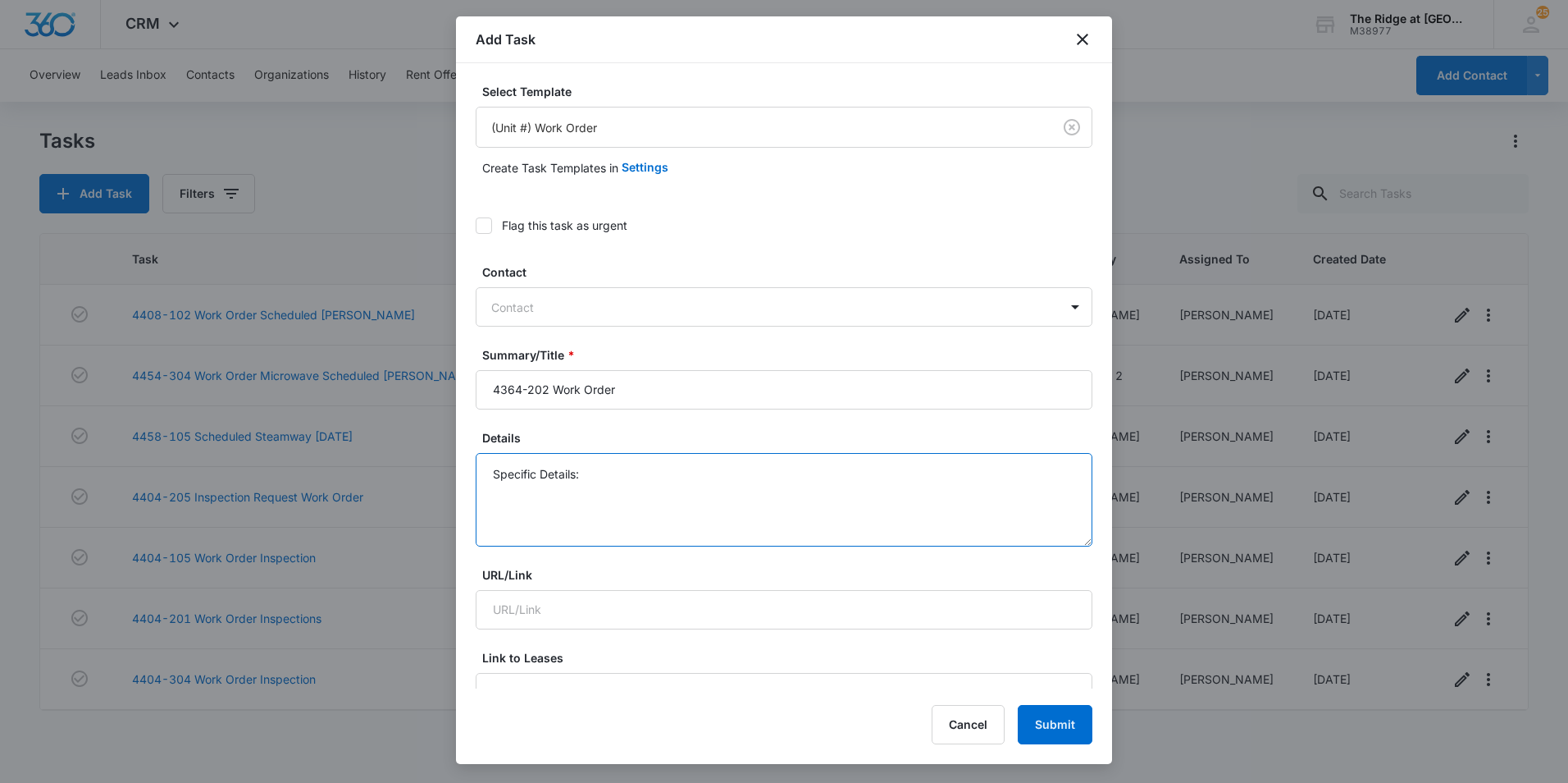
click at [421, 479] on body "CRM Apps Reputation Websites Forms CRM Email Social Content Ads Intelligence Fi…" at bounding box center [784, 391] width 1568 height 783
type textarea "During inspection: Fixture needs relaced spare bath"
click at [788, 474] on textarea "During inspection: Fixture needs relaced spare bath" at bounding box center [784, 499] width 616 height 93
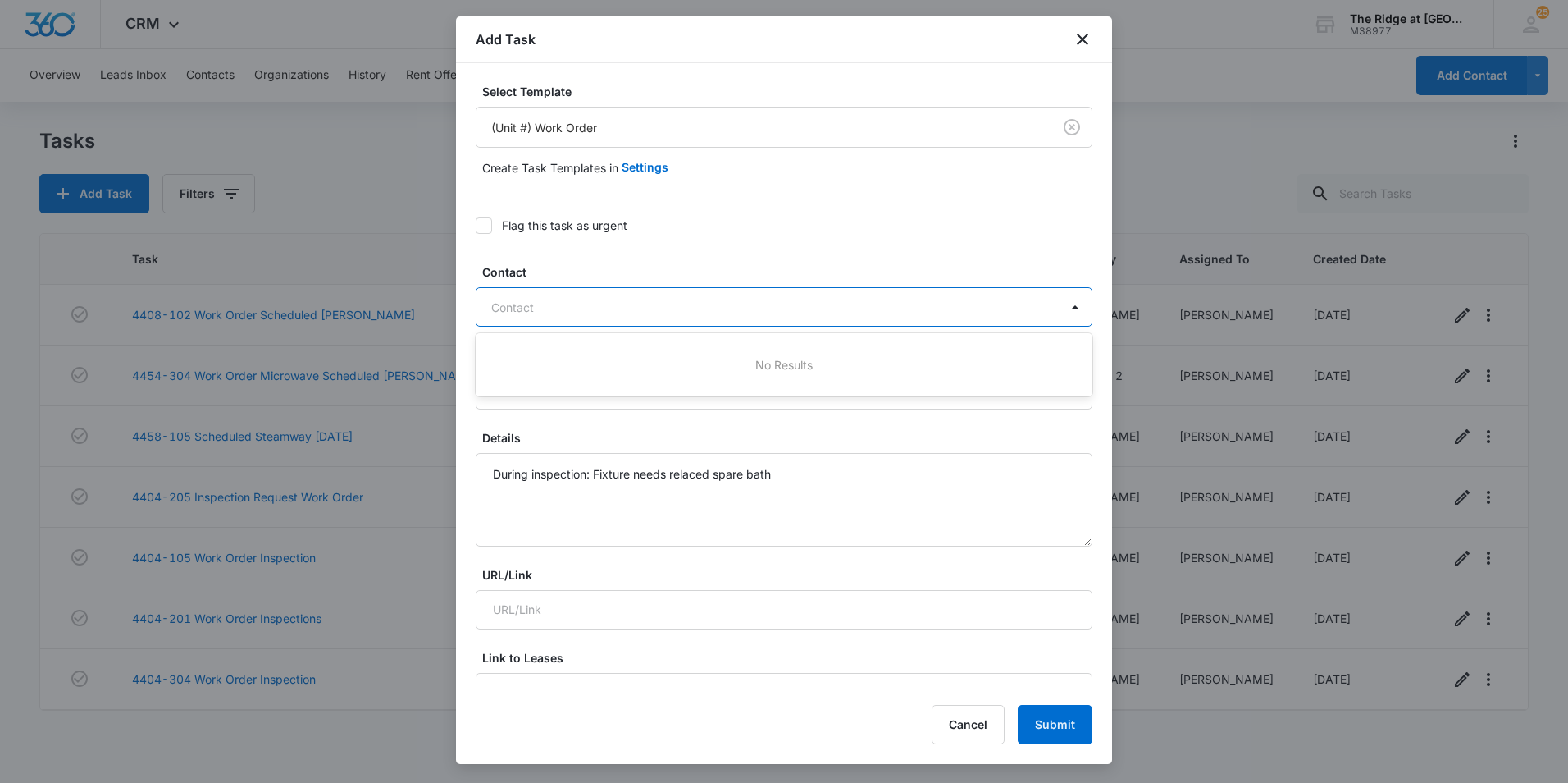
click at [629, 300] on div at bounding box center [774, 307] width 566 height 21
paste input "[PERSON_NAME] De [PERSON_NAME] Milan & [PERSON_NAME]"
type input "[PERSON_NAME] De [PERSON_NAME] Milan & [PERSON_NAME]"
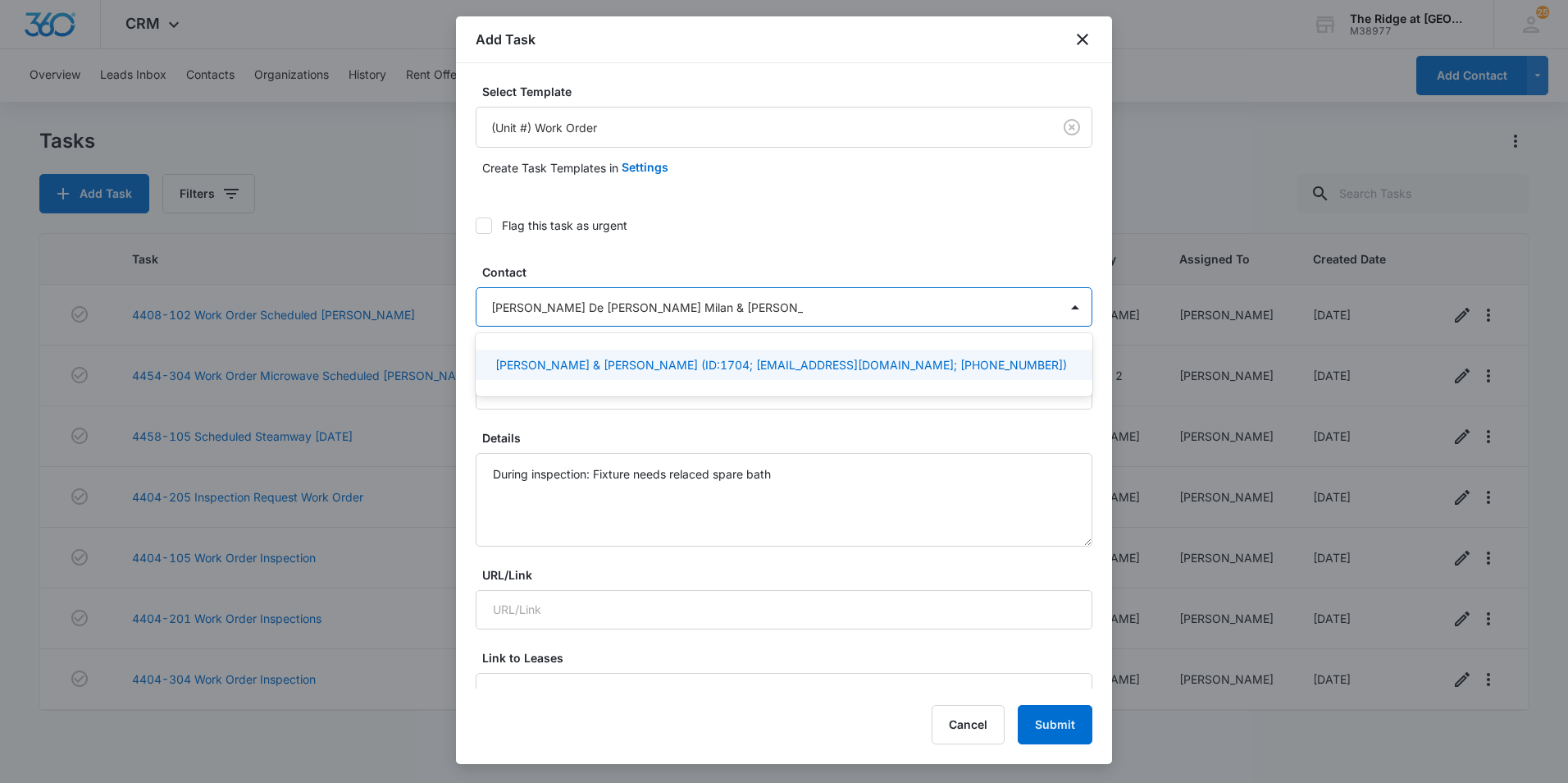
click at [633, 373] on p "[PERSON_NAME] & [PERSON_NAME] (ID:1704; [EMAIL_ADDRESS][DOMAIN_NAME]; [PHONE_NU…" at bounding box center [781, 365] width 571 height 17
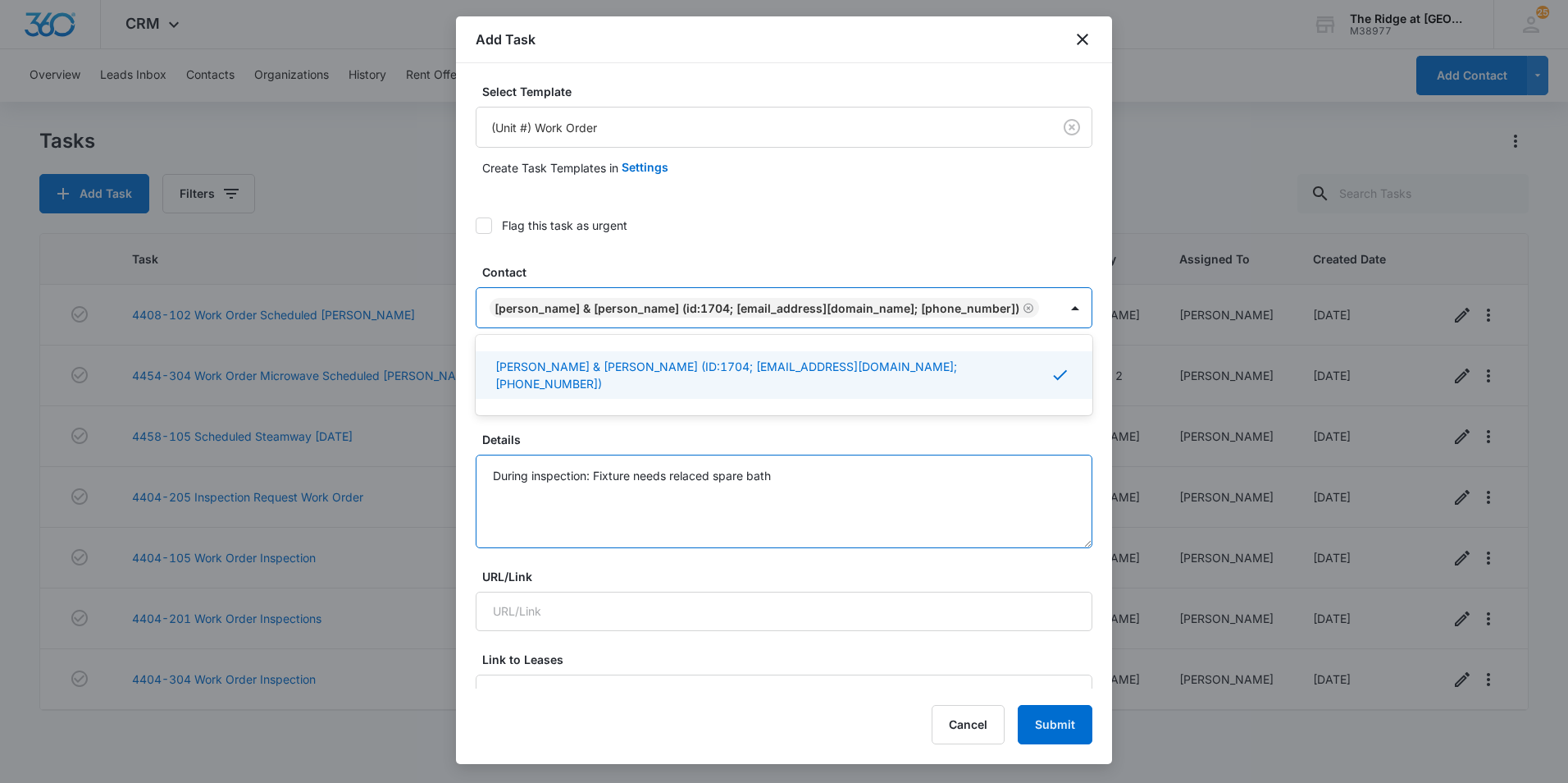
click at [828, 548] on textarea "During inspection: Fixture needs relaced spare bath" at bounding box center [784, 500] width 616 height 93
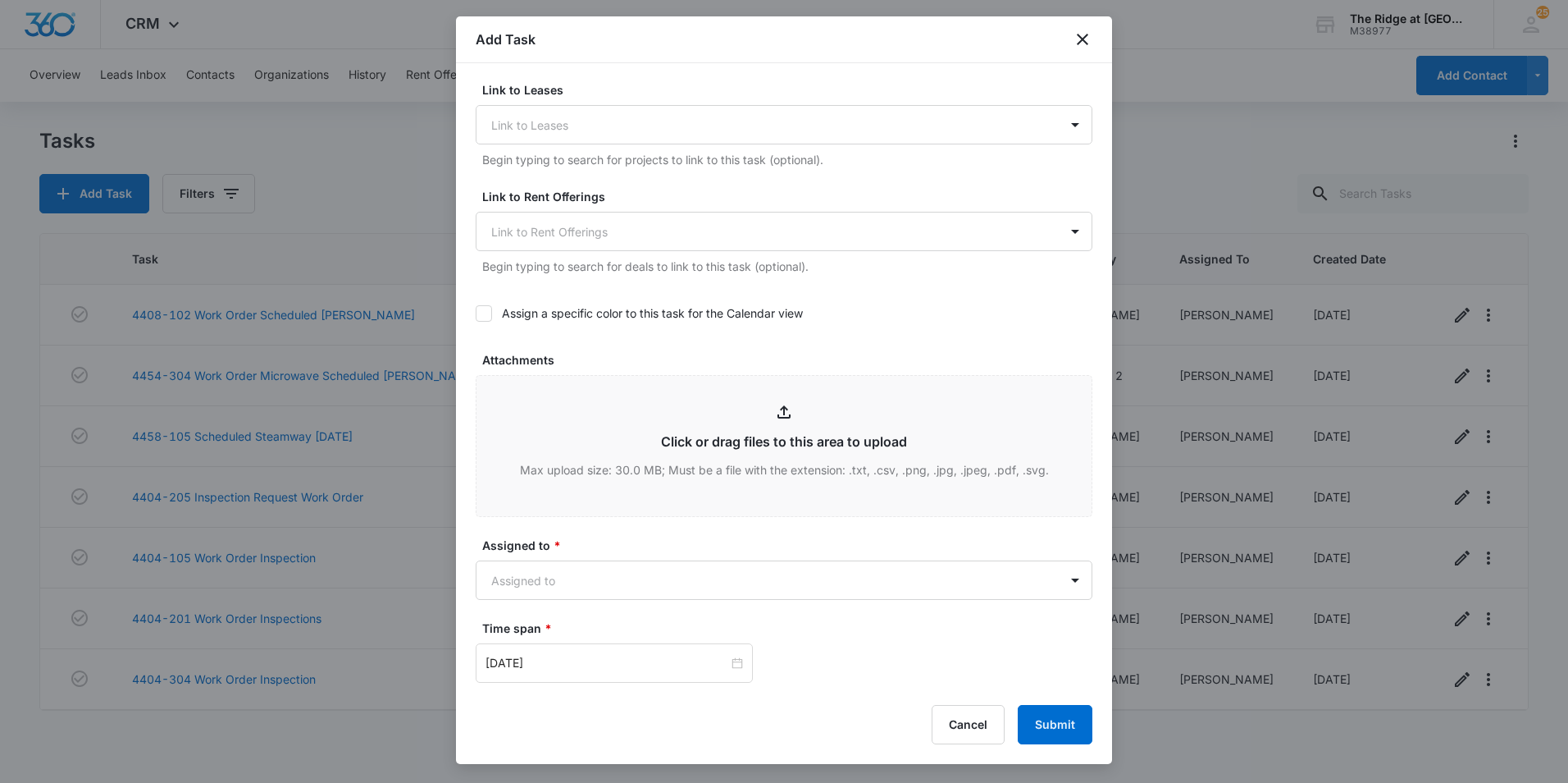
scroll to position [821, 0]
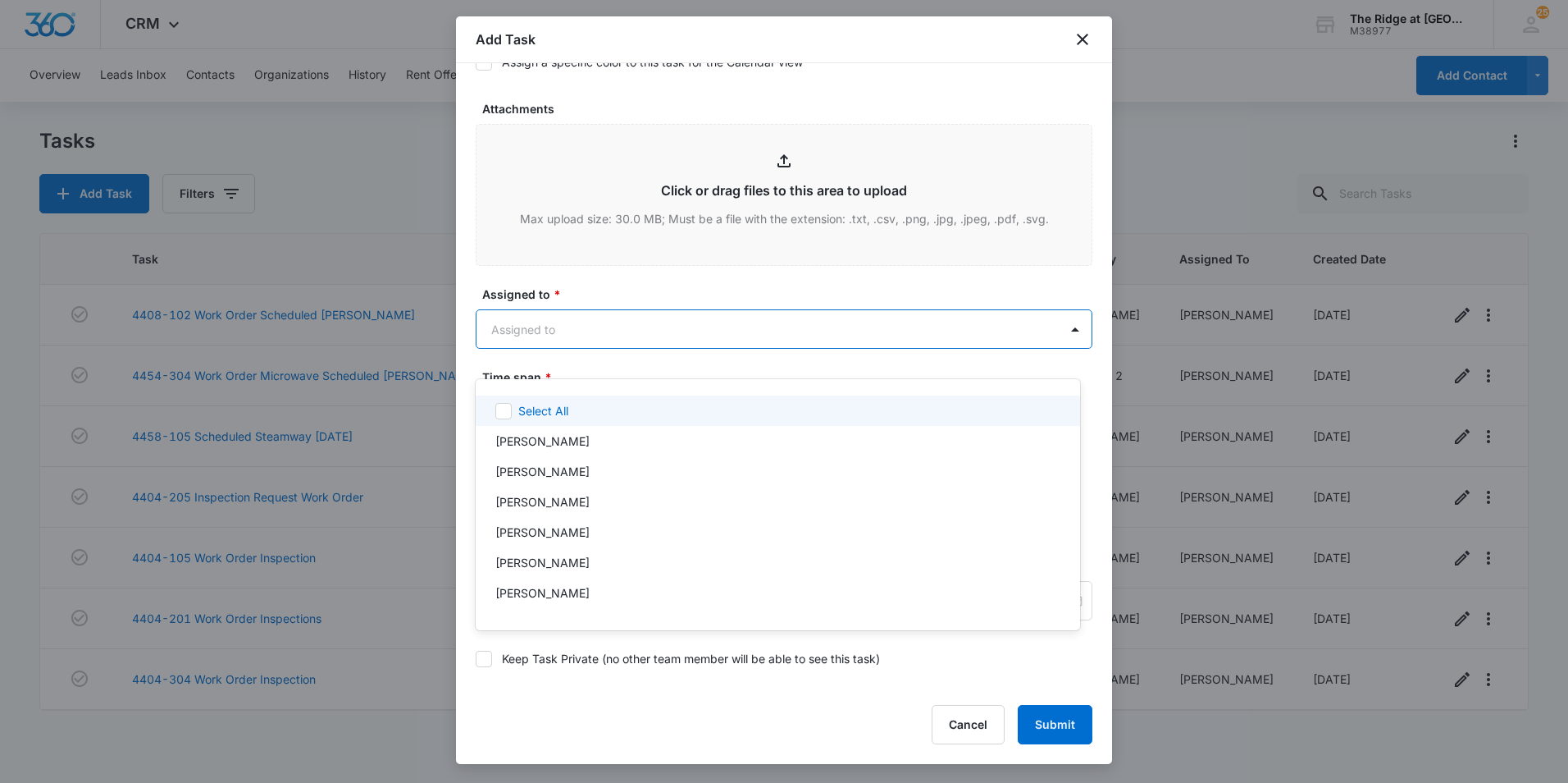
click at [619, 368] on body "CRM Apps Reputation Websites Forms CRM Email Social Content Ads Intelligence Fi…" at bounding box center [784, 391] width 1568 height 783
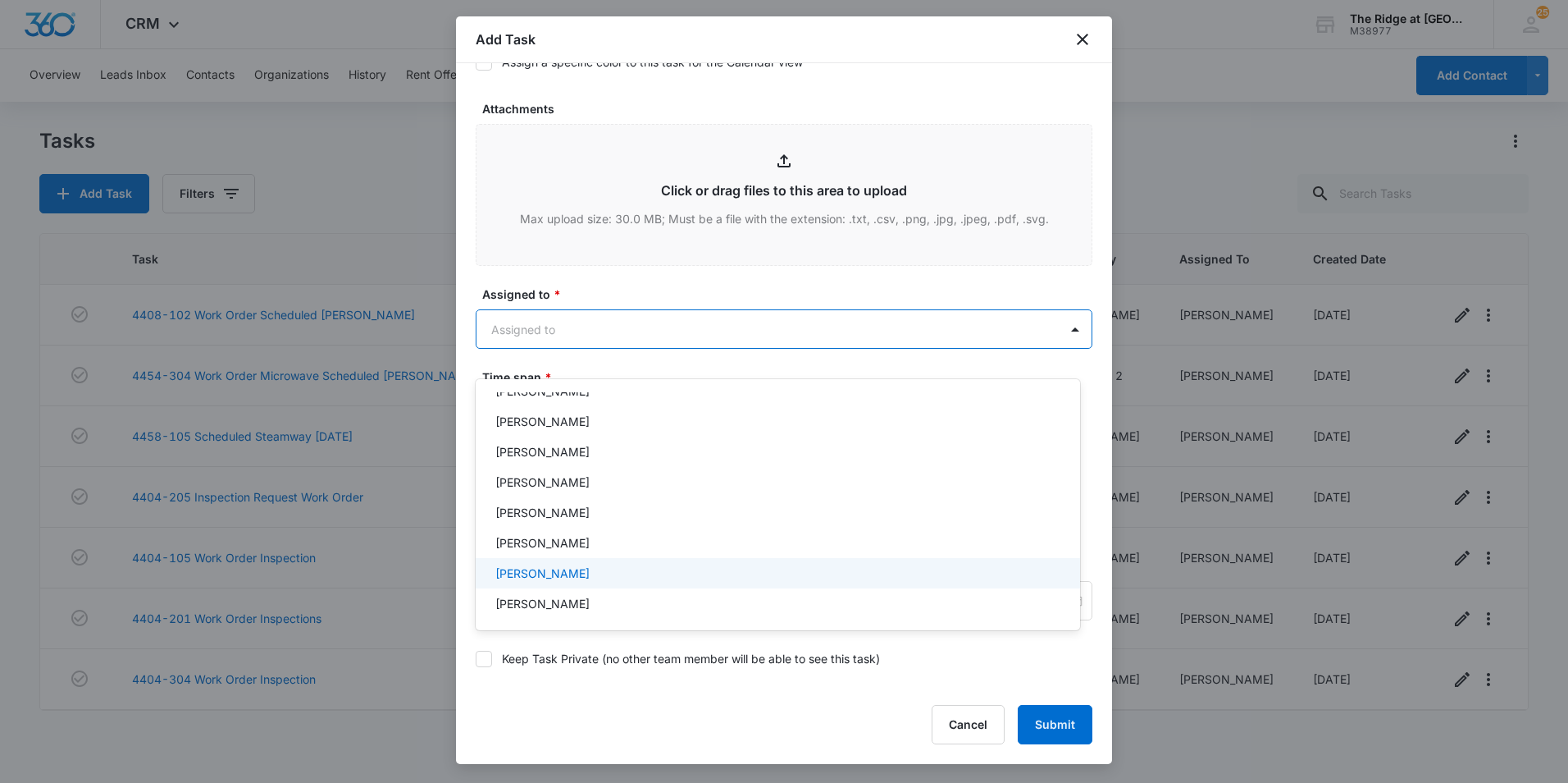
scroll to position [177, 0]
click at [597, 570] on div "[PERSON_NAME]" at bounding box center [776, 568] width 562 height 17
click at [616, 318] on div at bounding box center [784, 391] width 1568 height 783
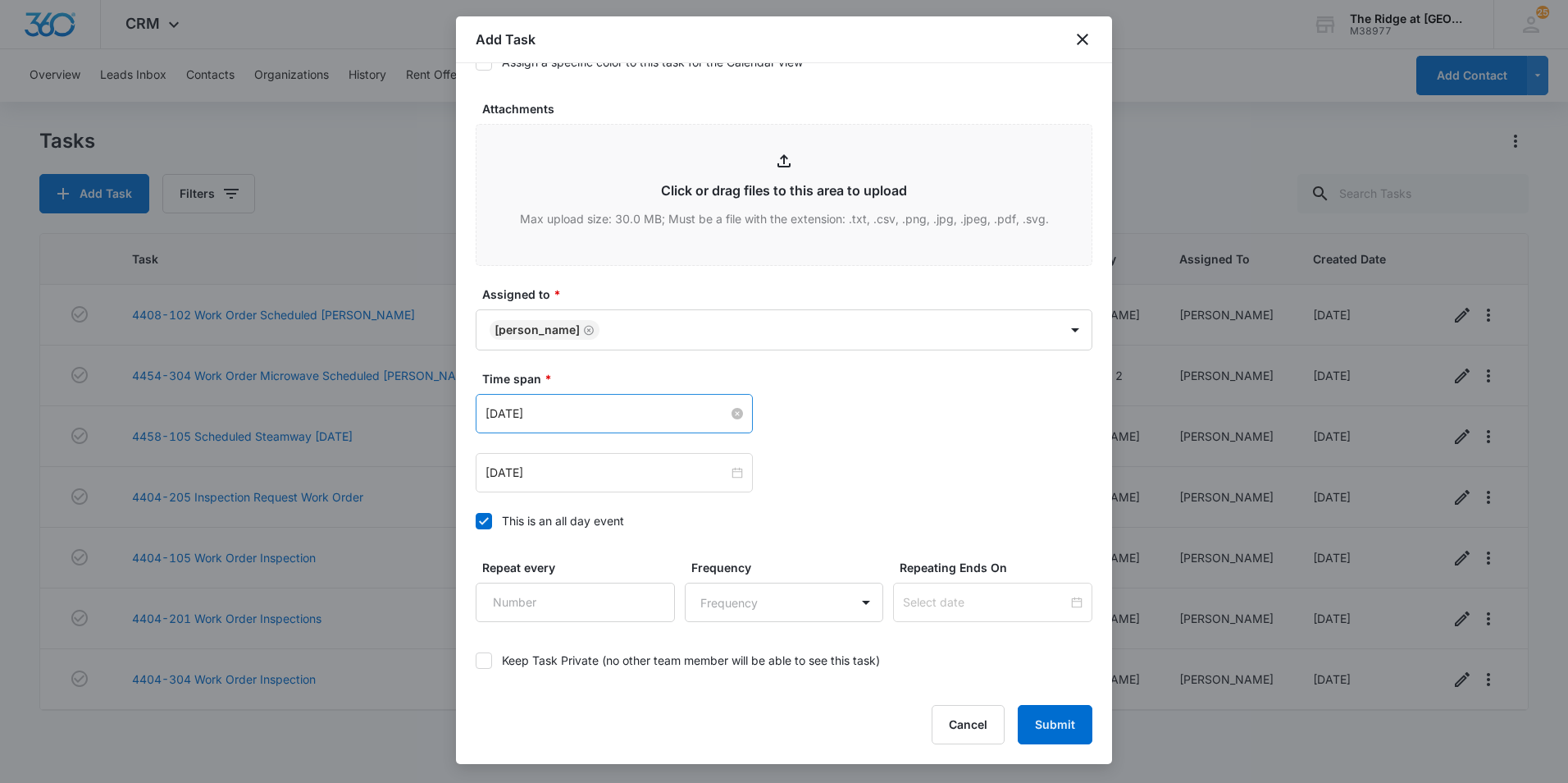
click at [582, 422] on input "[DATE]" at bounding box center [607, 413] width 242 height 18
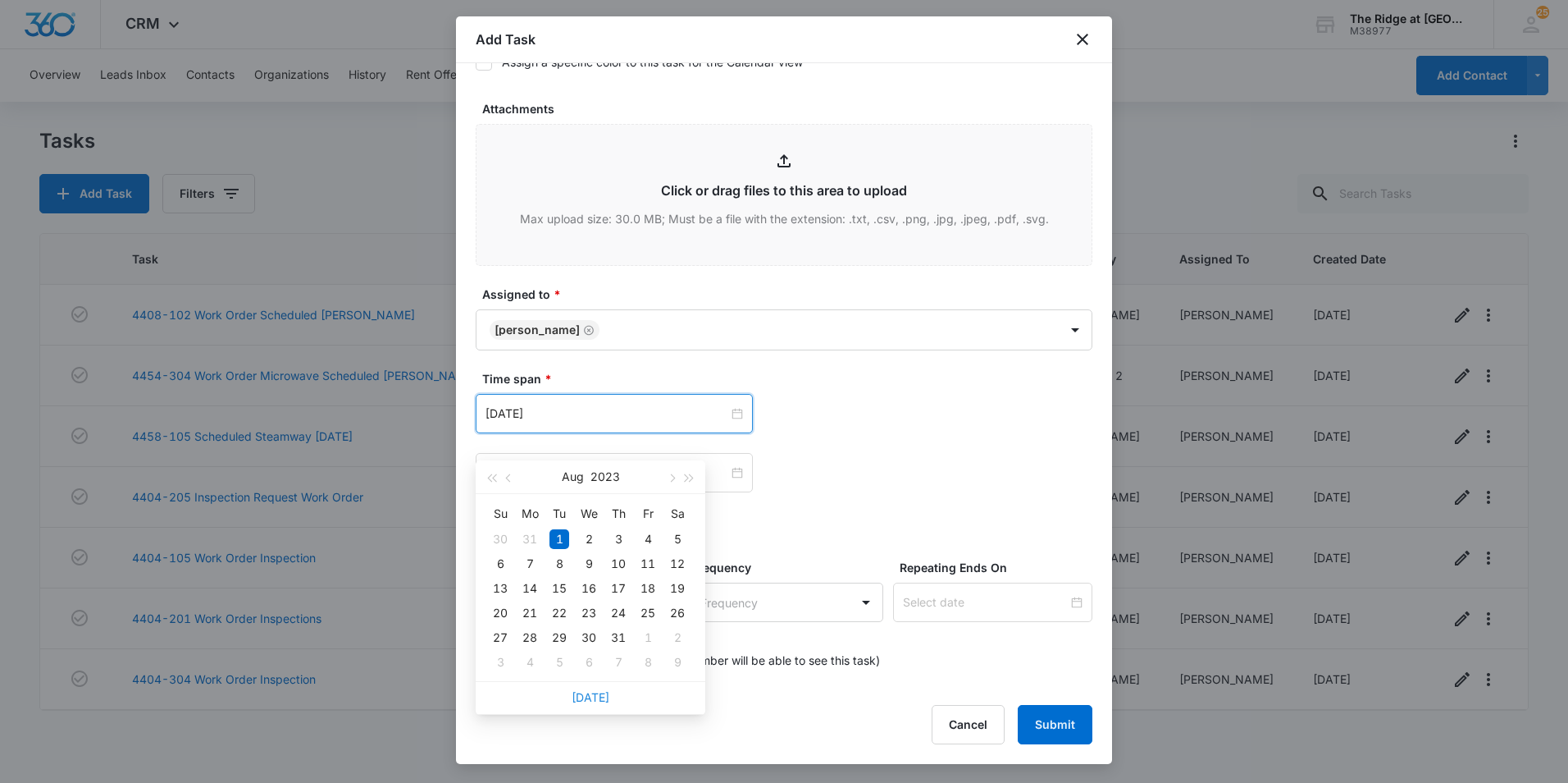
click at [582, 691] on link "[DATE]" at bounding box center [590, 697] width 38 height 14
type input "[DATE]"
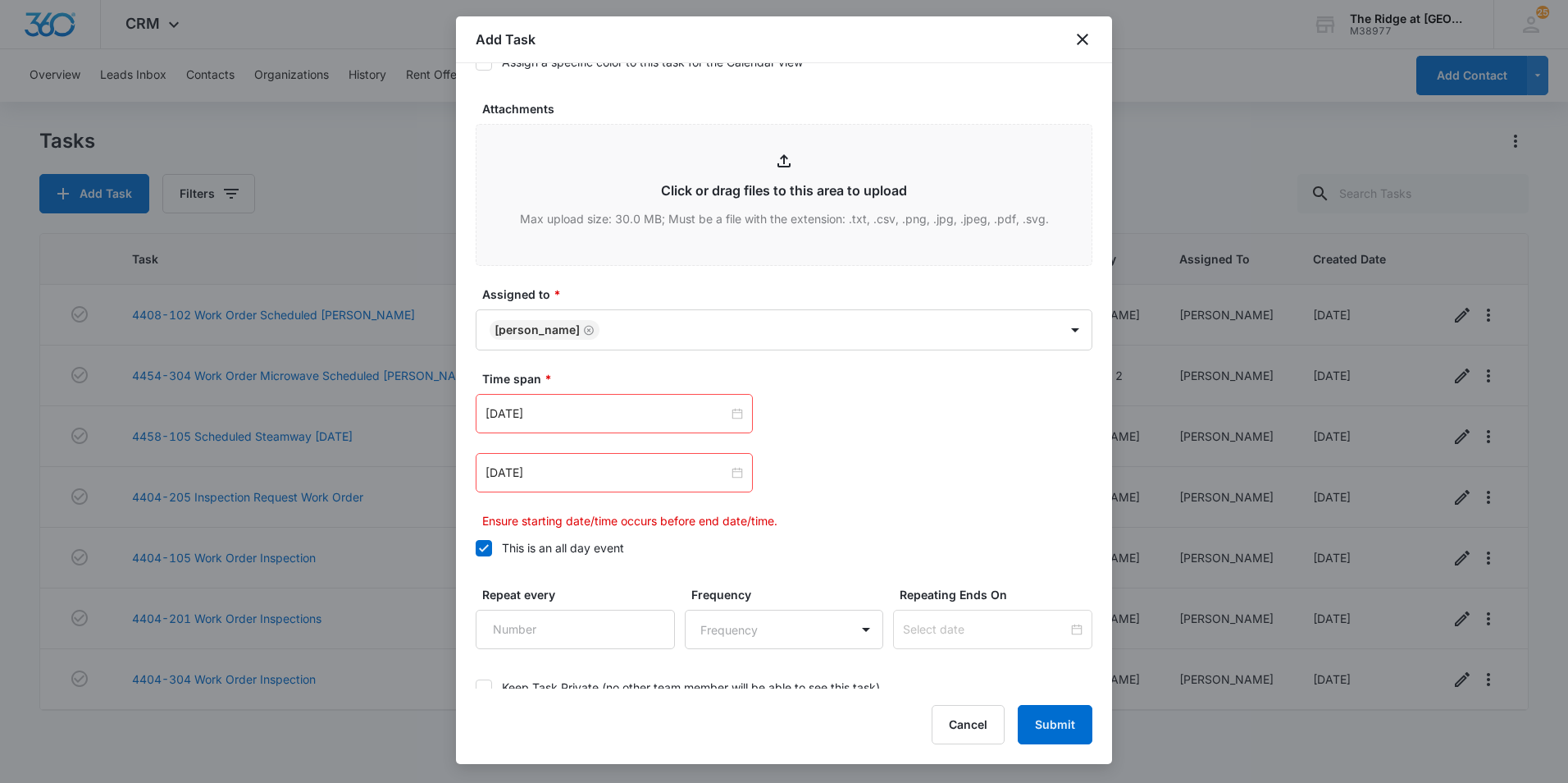
click at [573, 482] on div "[DATE]" at bounding box center [613, 473] width 277 height 39
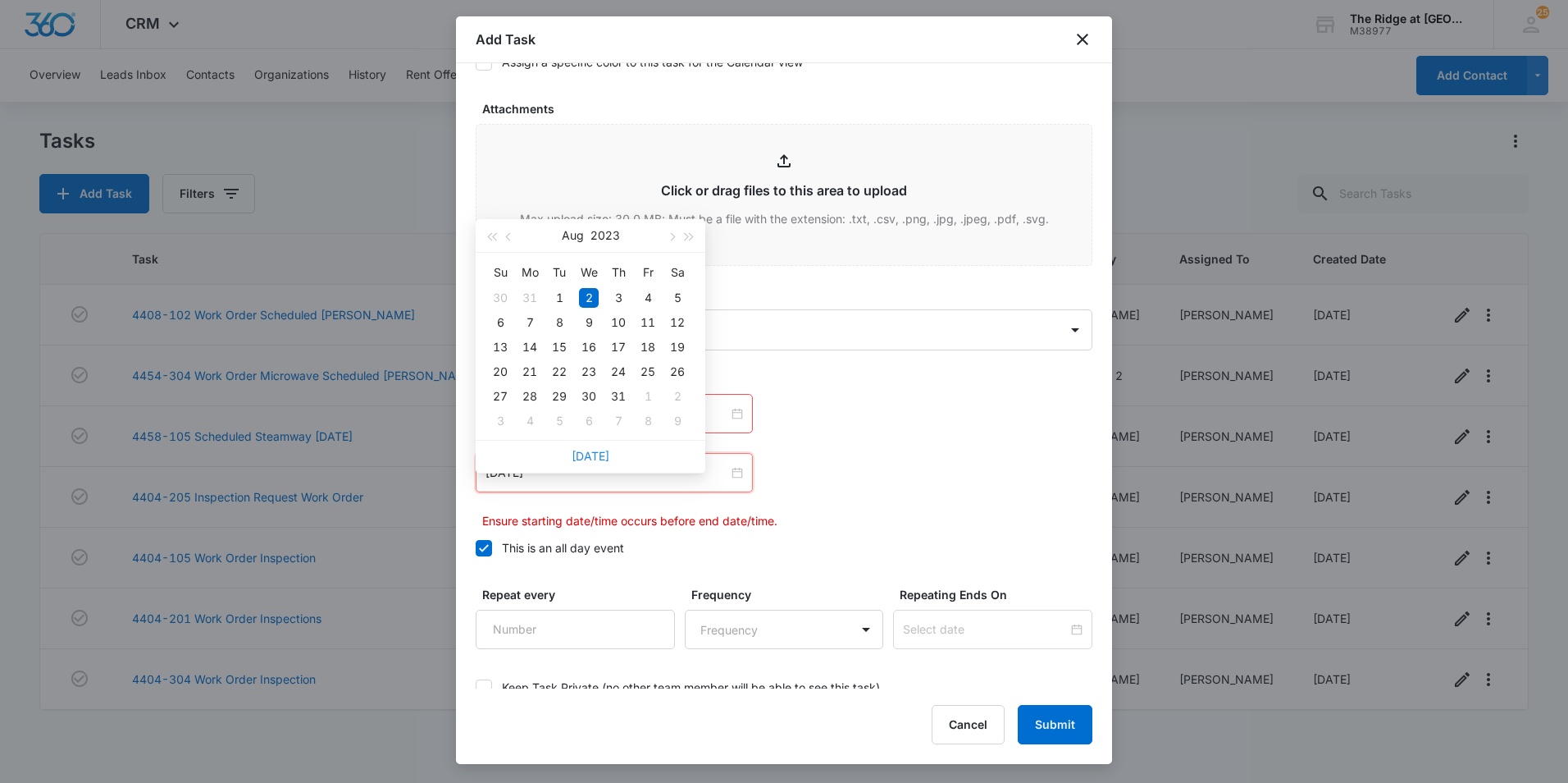
click at [603, 452] on link "[DATE]" at bounding box center [590, 455] width 38 height 14
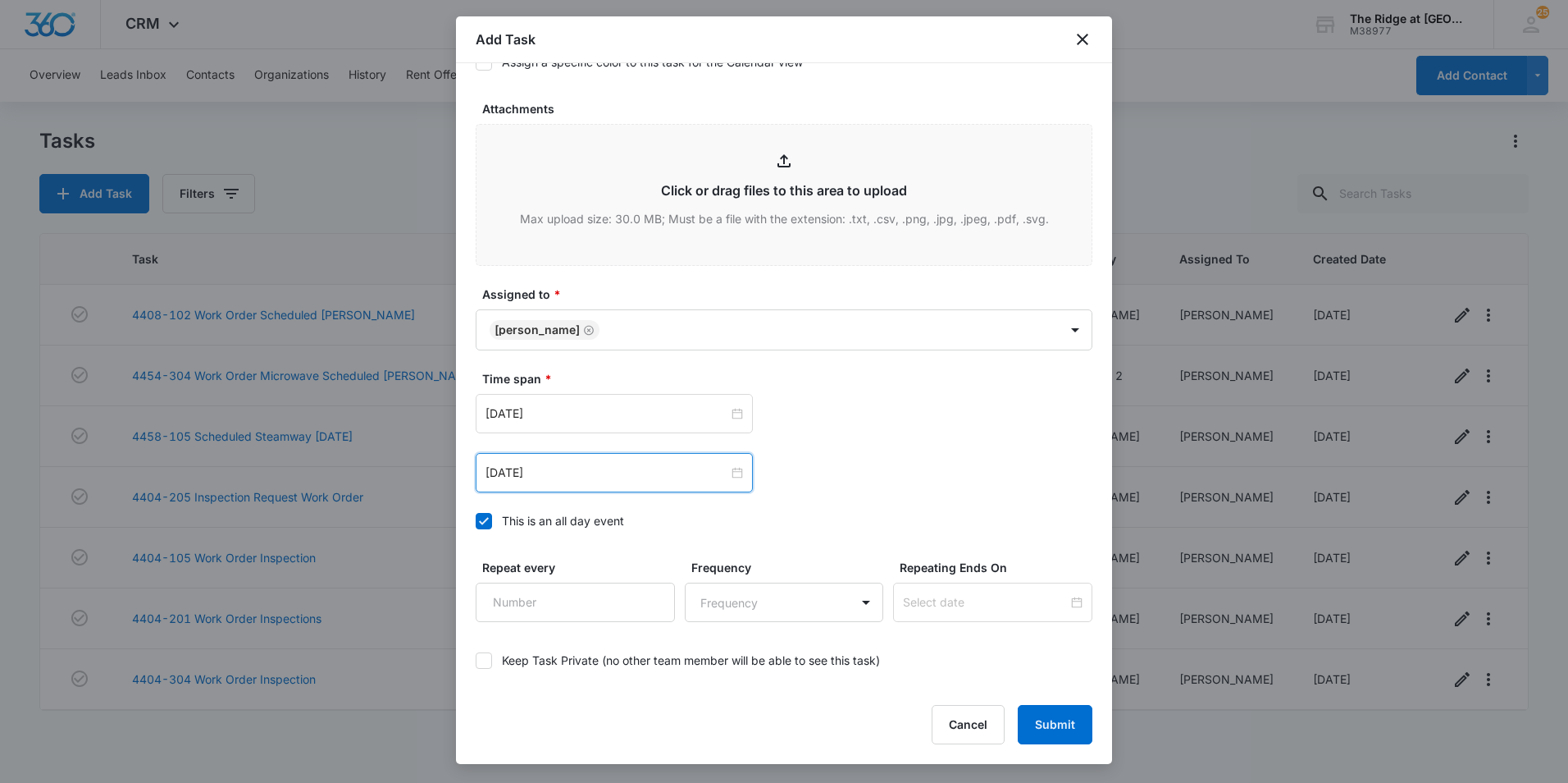
click at [583, 493] on div "[DATE]" at bounding box center [613, 473] width 277 height 39
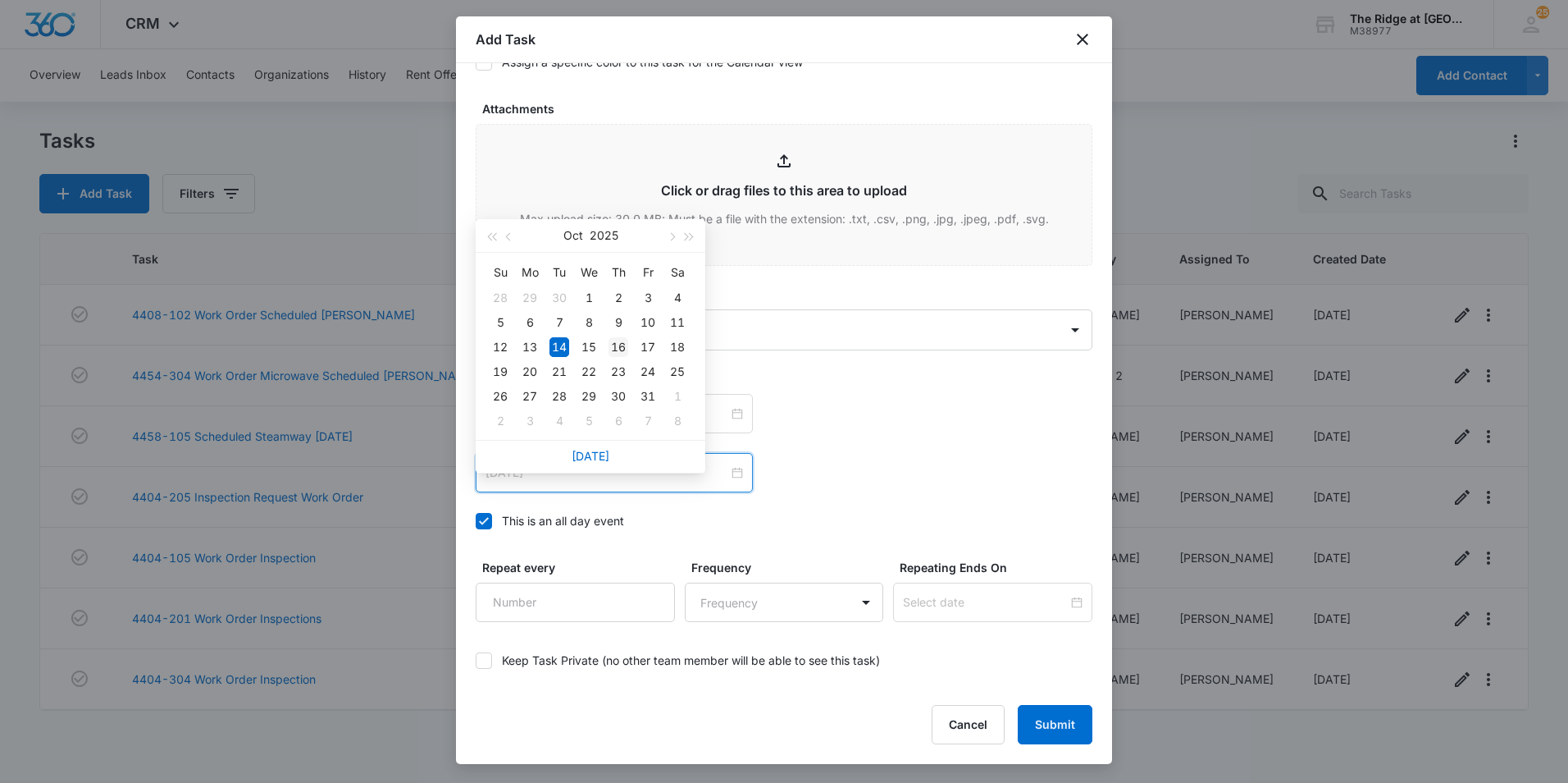
type input "[DATE]"
click at [629, 347] on td "16" at bounding box center [617, 347] width 29 height 24
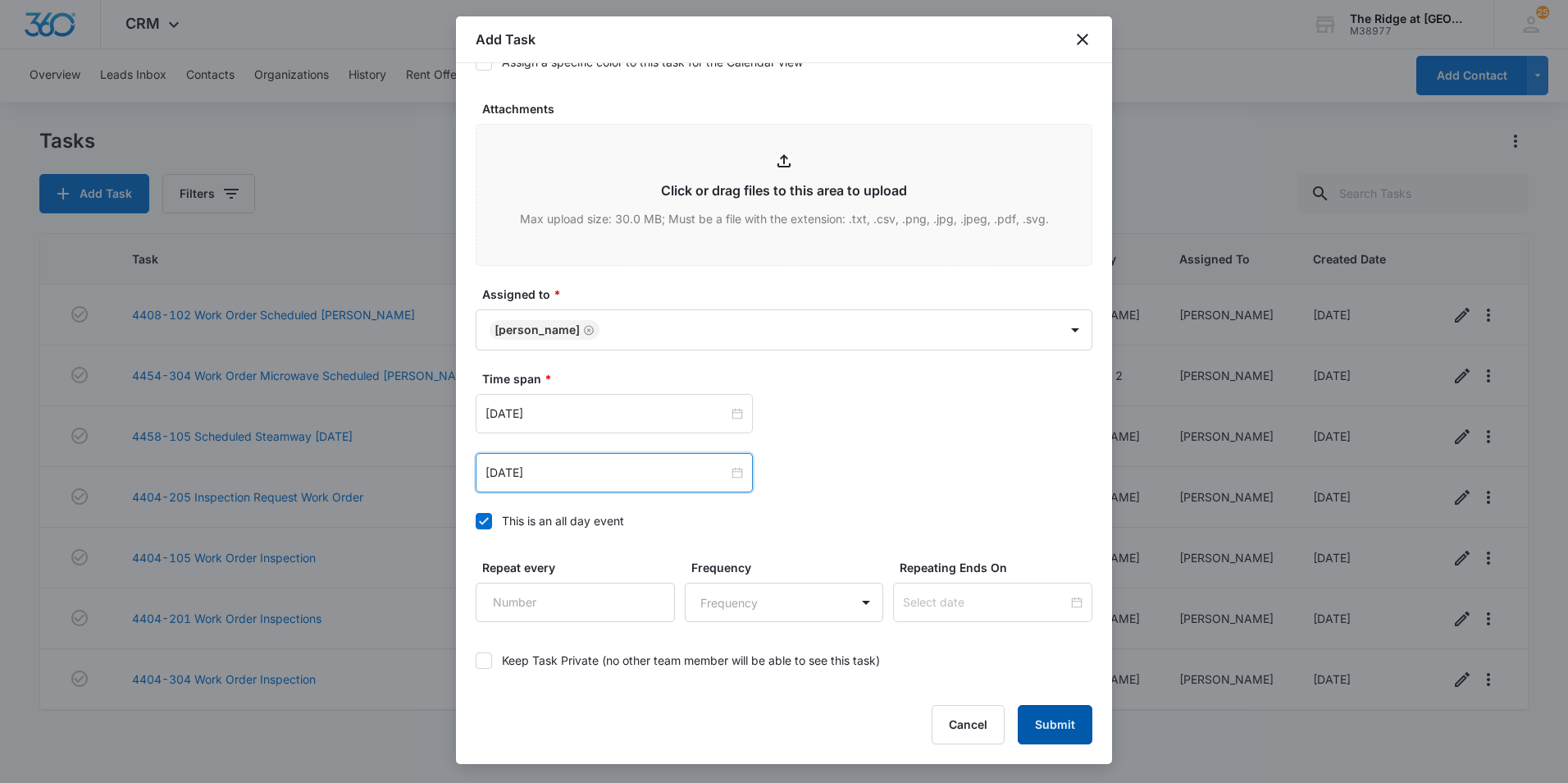
click at [1032, 718] on button "Submit" at bounding box center [1054, 725] width 74 height 39
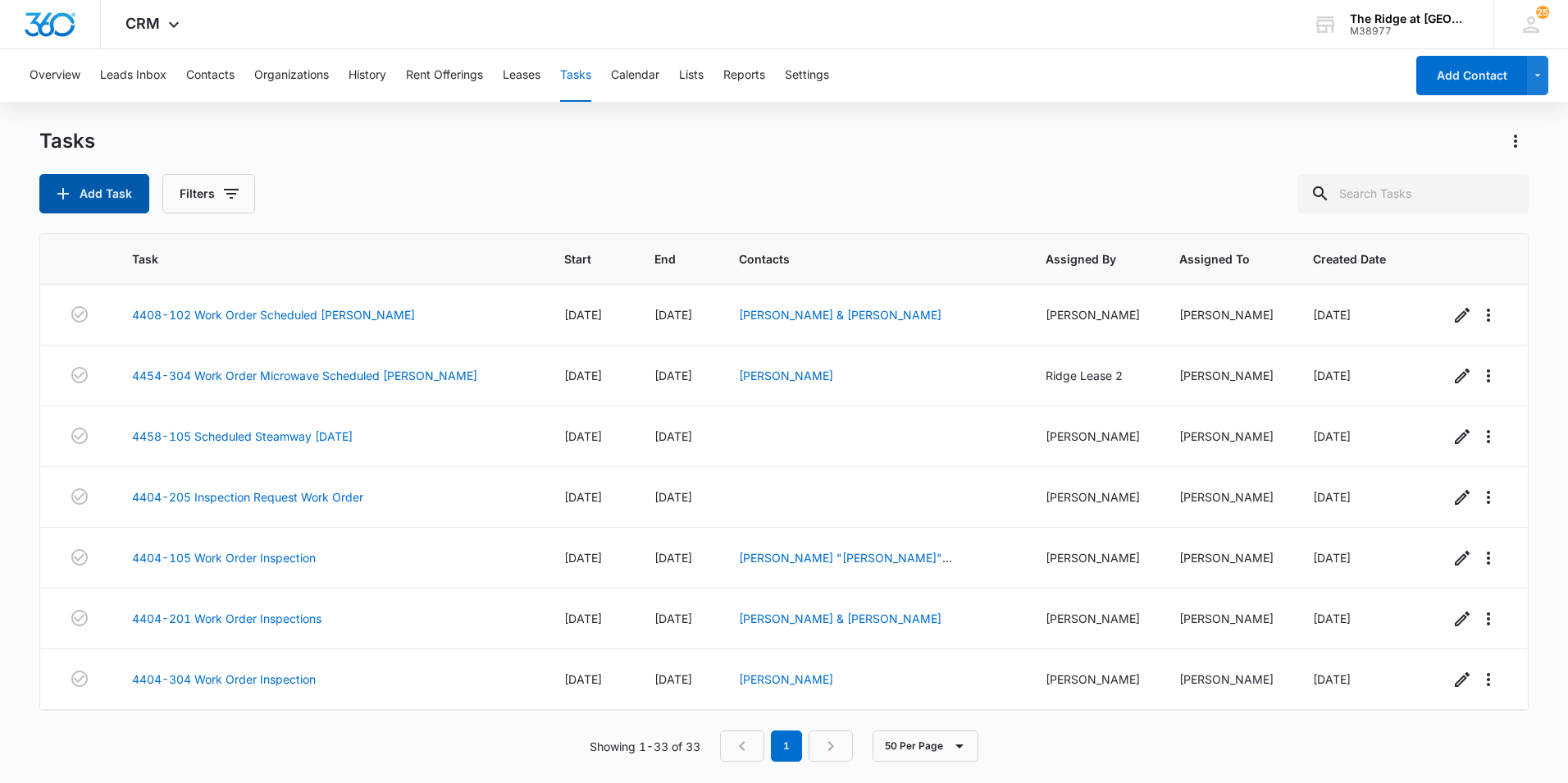
click at [124, 208] on button "Add Task" at bounding box center [94, 194] width 110 height 39
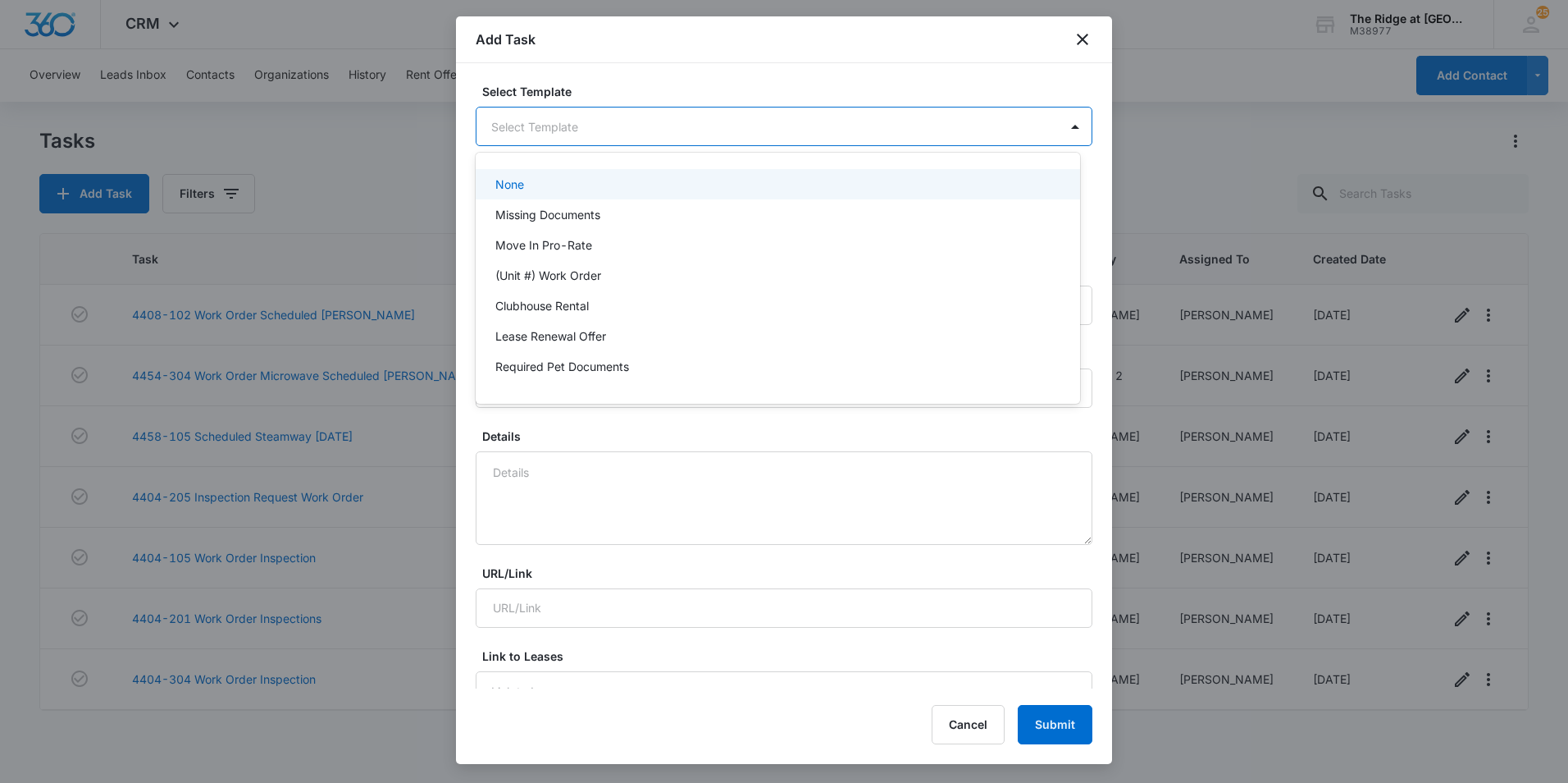
click at [613, 122] on body "CRM Apps Reputation Websites Forms CRM Email Social Content Ads Intelligence Fi…" at bounding box center [784, 391] width 1568 height 783
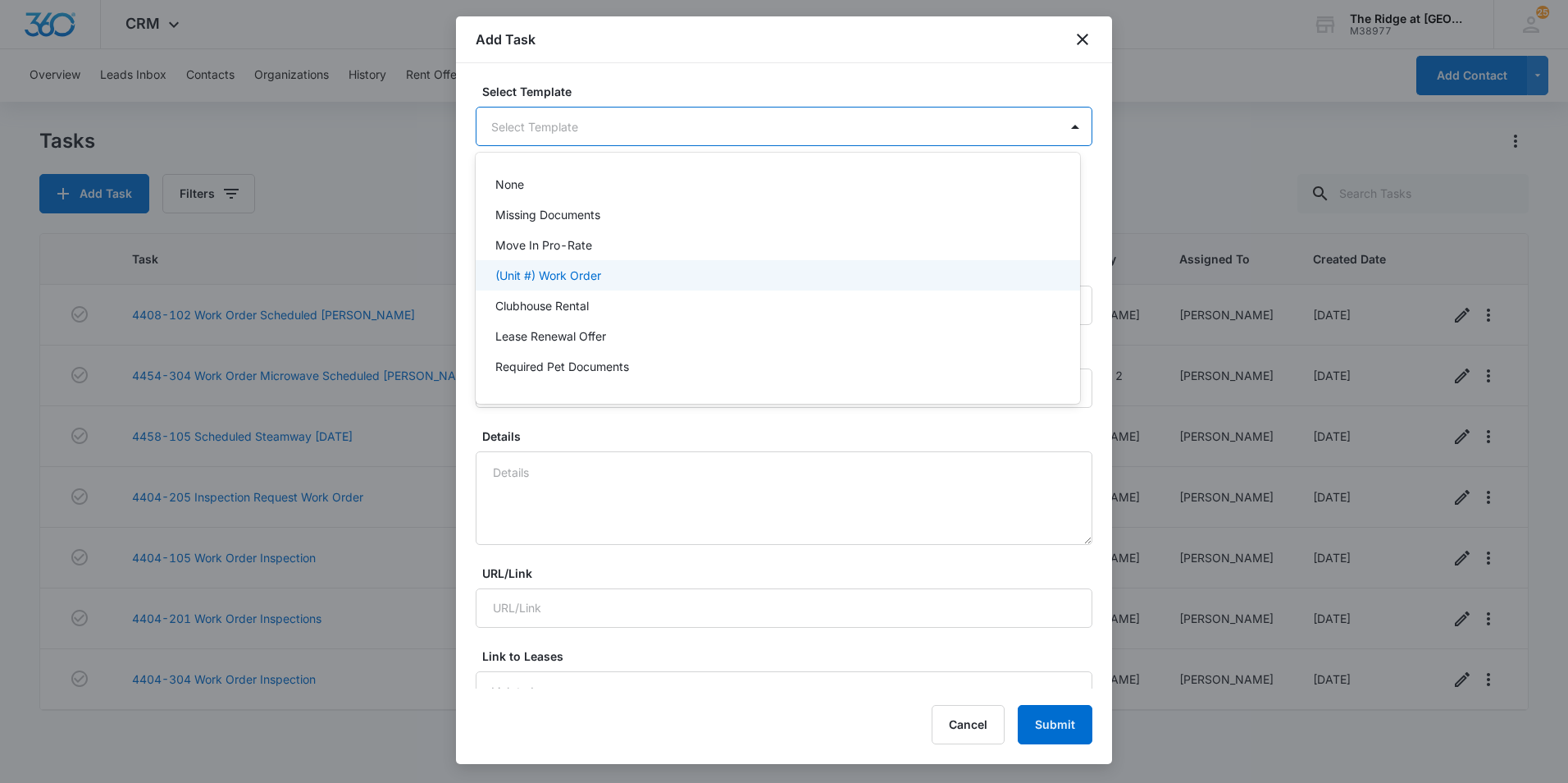
click at [591, 280] on p "(Unit #) Work Order" at bounding box center [548, 275] width 106 height 17
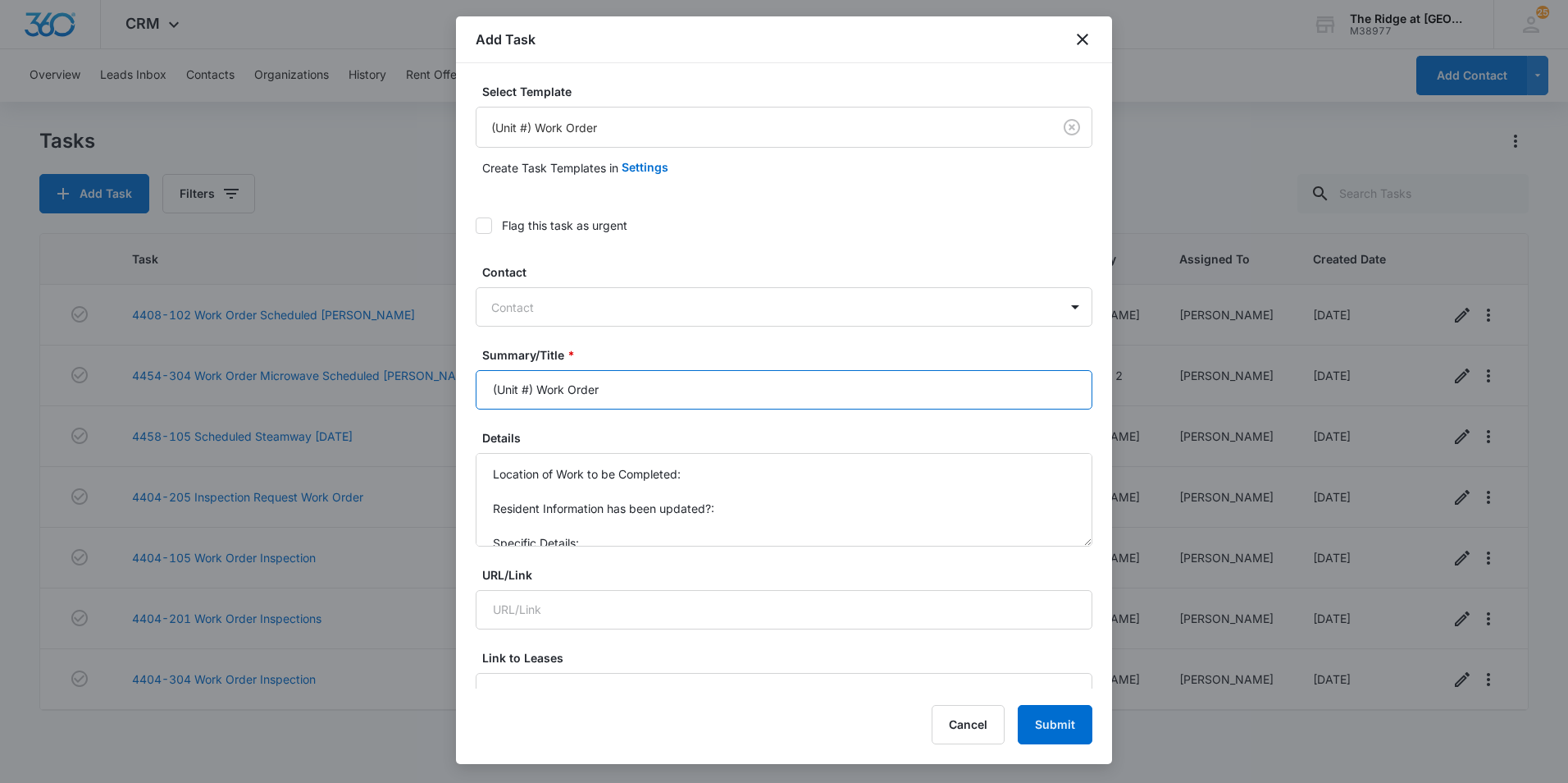
drag, startPoint x: 534, startPoint y: 393, endPoint x: 449, endPoint y: 391, distance: 85.0
click at [449, 391] on body "CRM Apps Reputation Websites Forms CRM Email Social Content Ads Intelligence Fi…" at bounding box center [784, 391] width 1568 height 783
click at [747, 398] on input "4364-204 Work Order" at bounding box center [784, 390] width 616 height 39
type input "4364-204 Work Order Front door"
drag, startPoint x: 719, startPoint y: 525, endPoint x: 454, endPoint y: 511, distance: 265.4
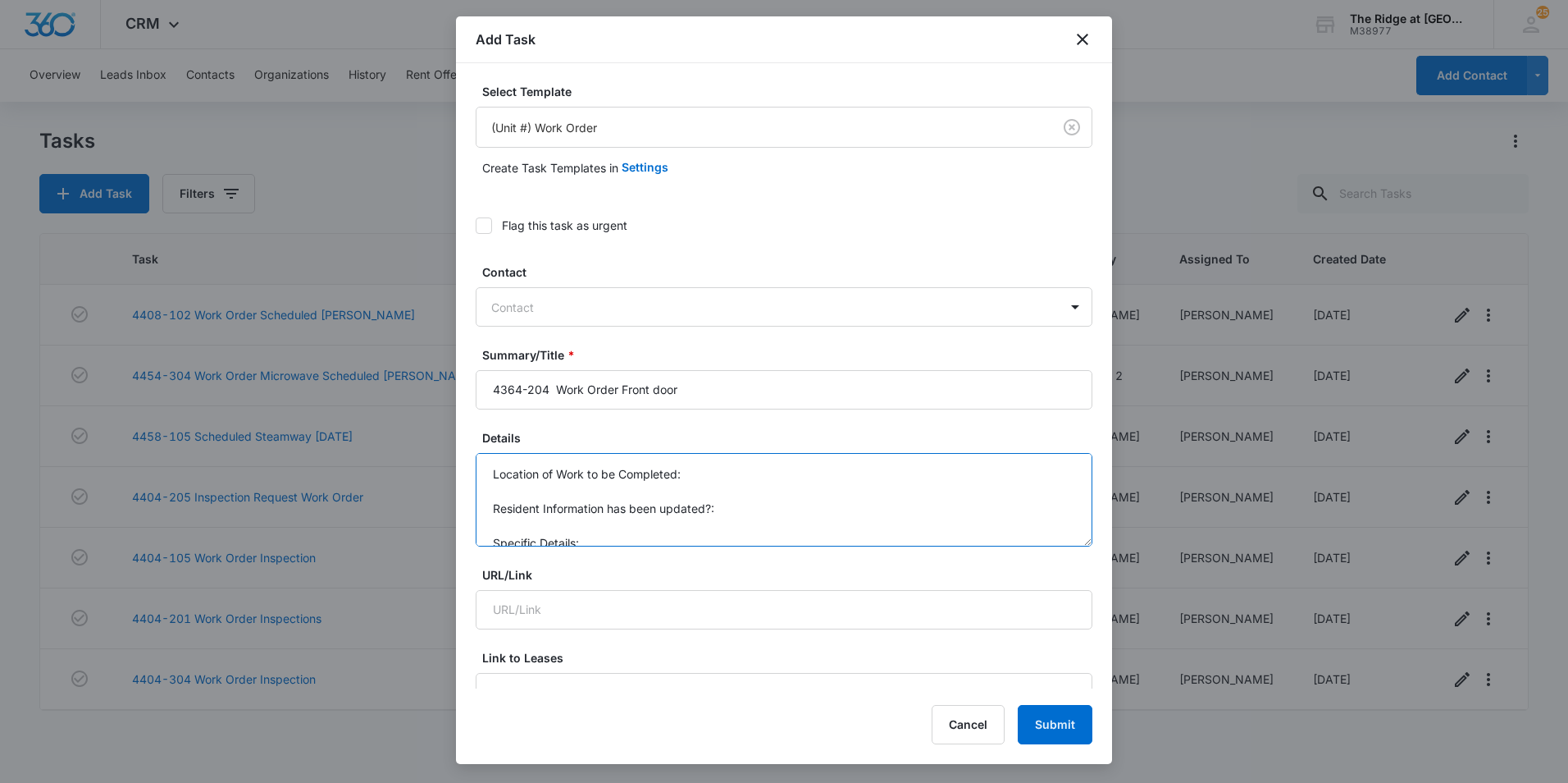
click at [454, 511] on body "CRM Apps Reputation Websites Forms CRM Email Social Content Ads Intelligence Fi…" at bounding box center [784, 391] width 1568 height 783
drag, startPoint x: 589, startPoint y: 542, endPoint x: 445, endPoint y: 420, distance: 188.7
click at [445, 420] on body "CRM Apps Reputation Websites Forms CRM Email Social Content Ads Intelligence Fi…" at bounding box center [784, 391] width 1568 height 783
type textarea "During Inspections: Inside front door knob loose"
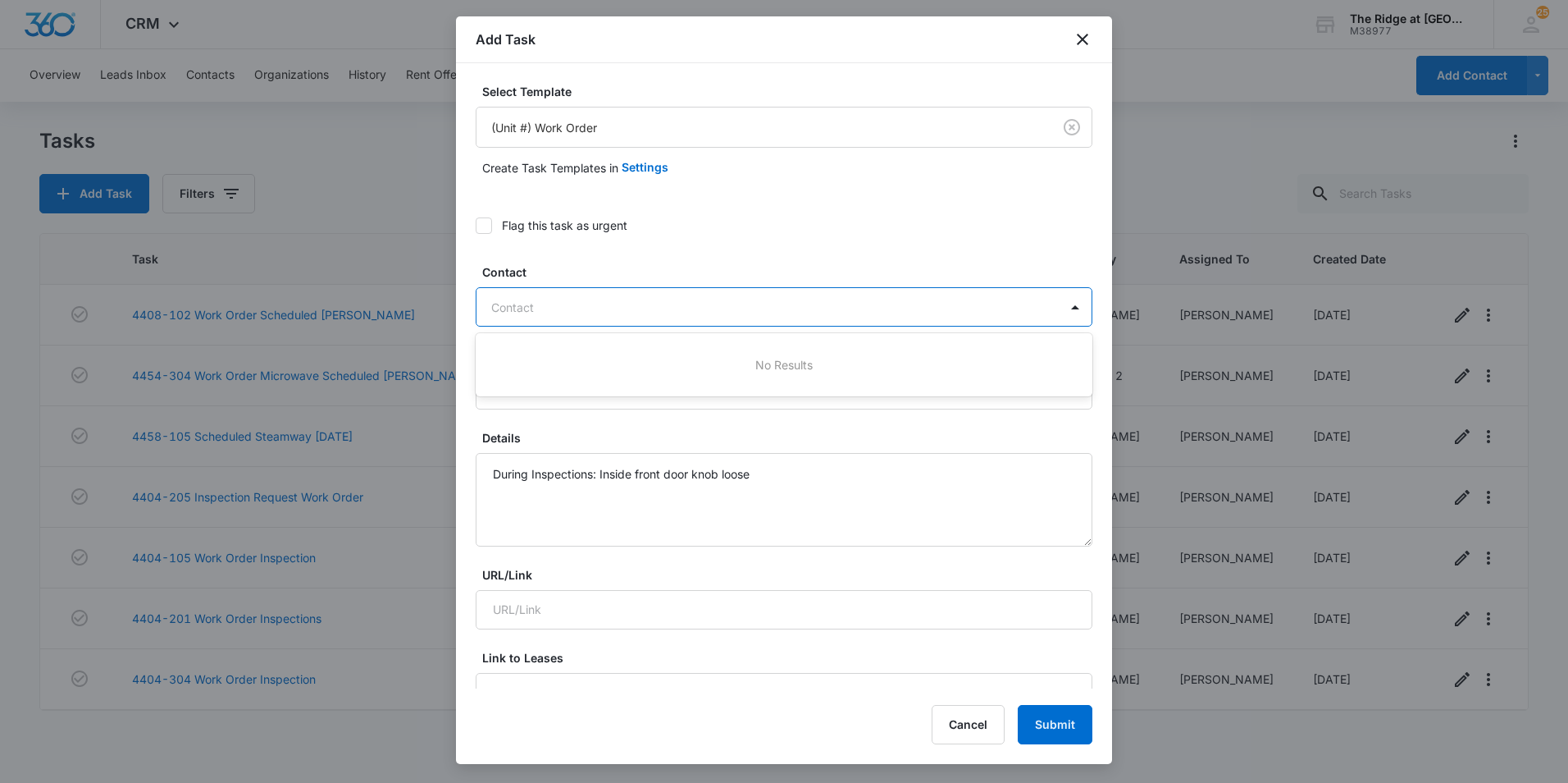
click at [607, 321] on div "Contact" at bounding box center [768, 306] width 582 height 37
paste input "[PERSON_NAME]"
type input "[PERSON_NAME]"
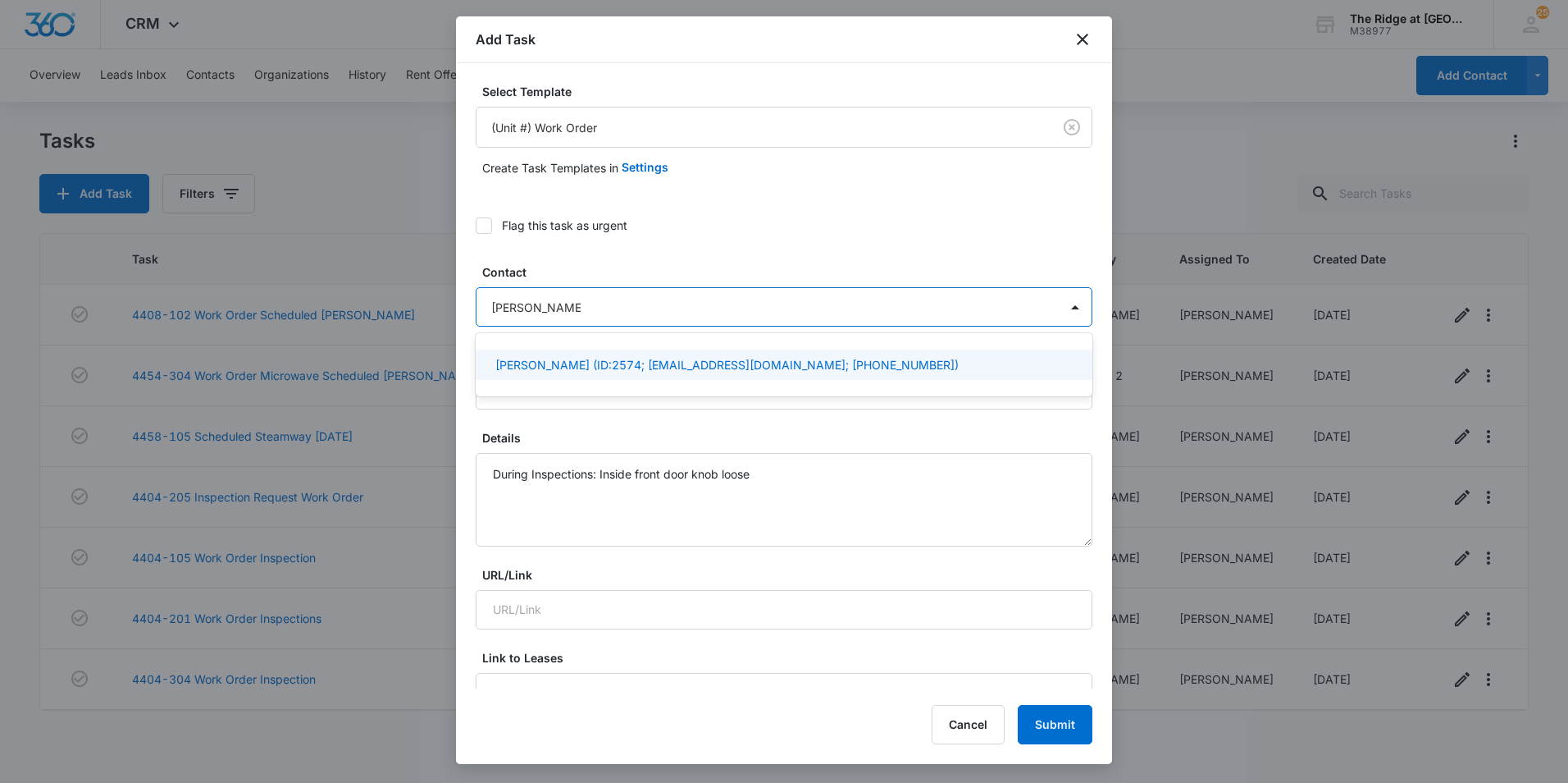
click at [609, 370] on p "[PERSON_NAME] (ID:2574; [EMAIL_ADDRESS][DOMAIN_NAME]; [PHONE_NUMBER])" at bounding box center [726, 365] width 463 height 17
click at [816, 218] on label "Flag this task as urgent" at bounding box center [784, 225] width 616 height 17
click at [475, 226] on input "Flag this task as urgent" at bounding box center [475, 226] width 0 height 0
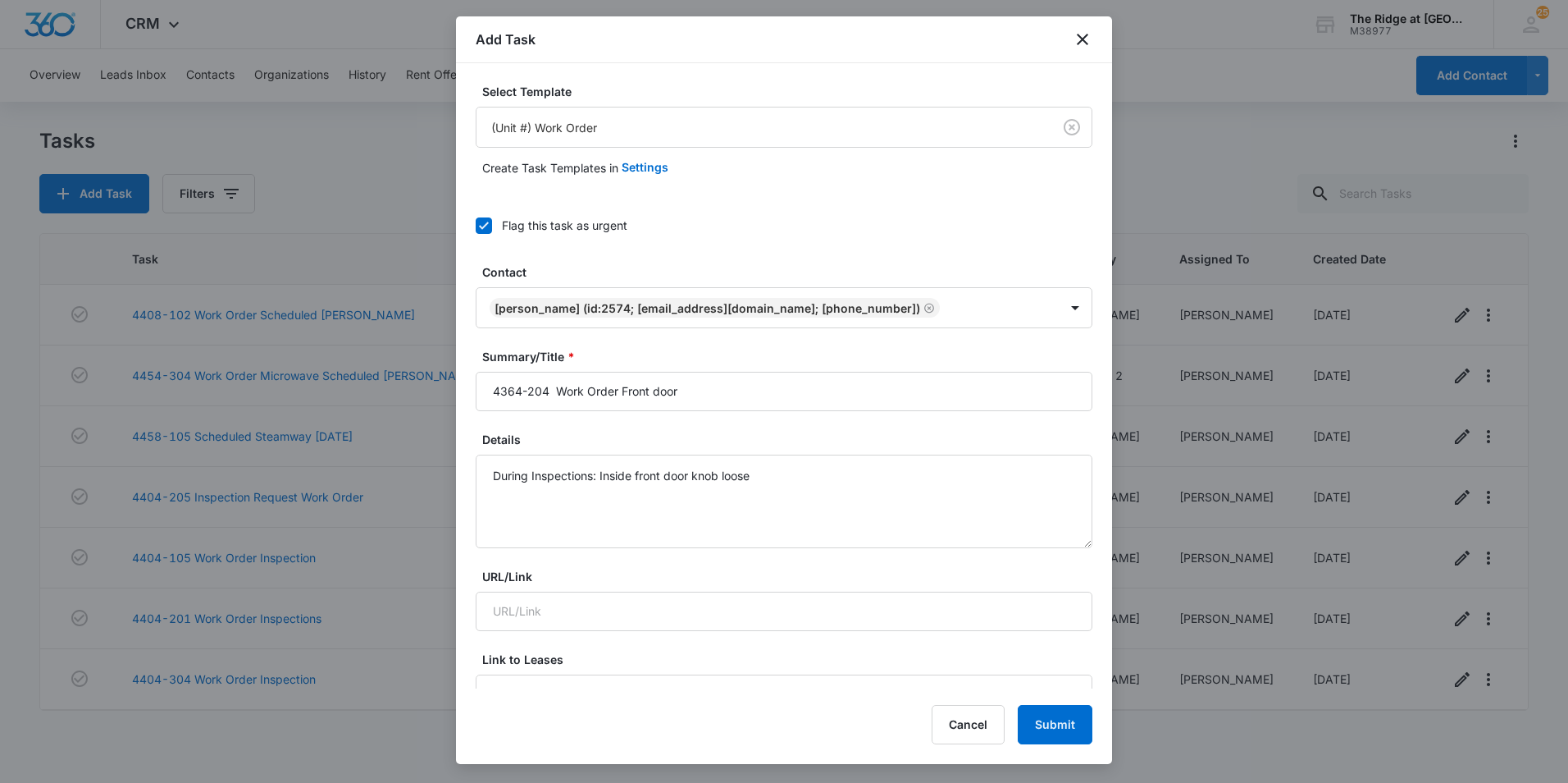
click at [480, 222] on icon at bounding box center [484, 226] width 15 height 15
click at [475, 226] on input "Flag this task as urgent" at bounding box center [475, 226] width 0 height 0
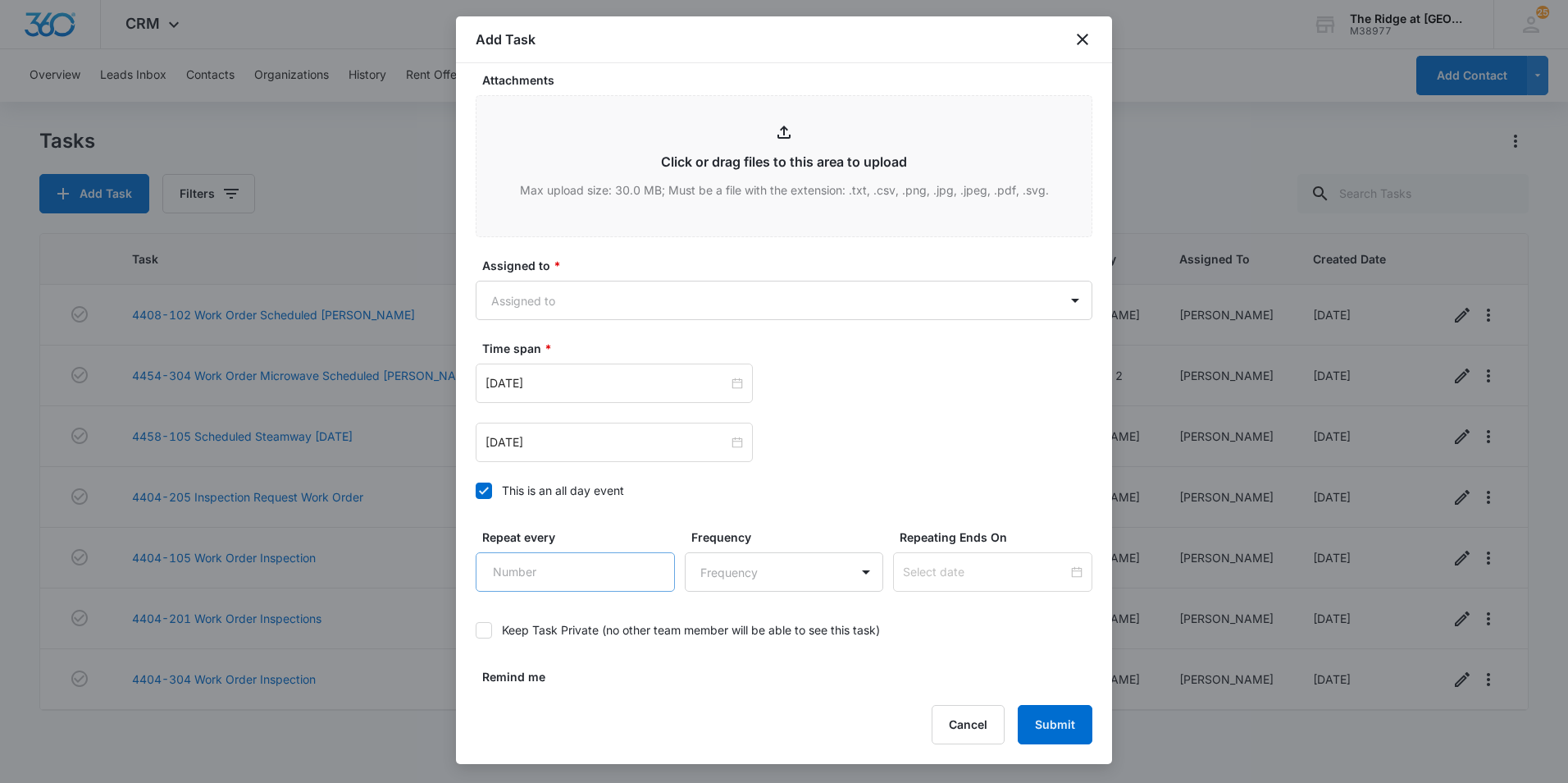
scroll to position [892, 0]
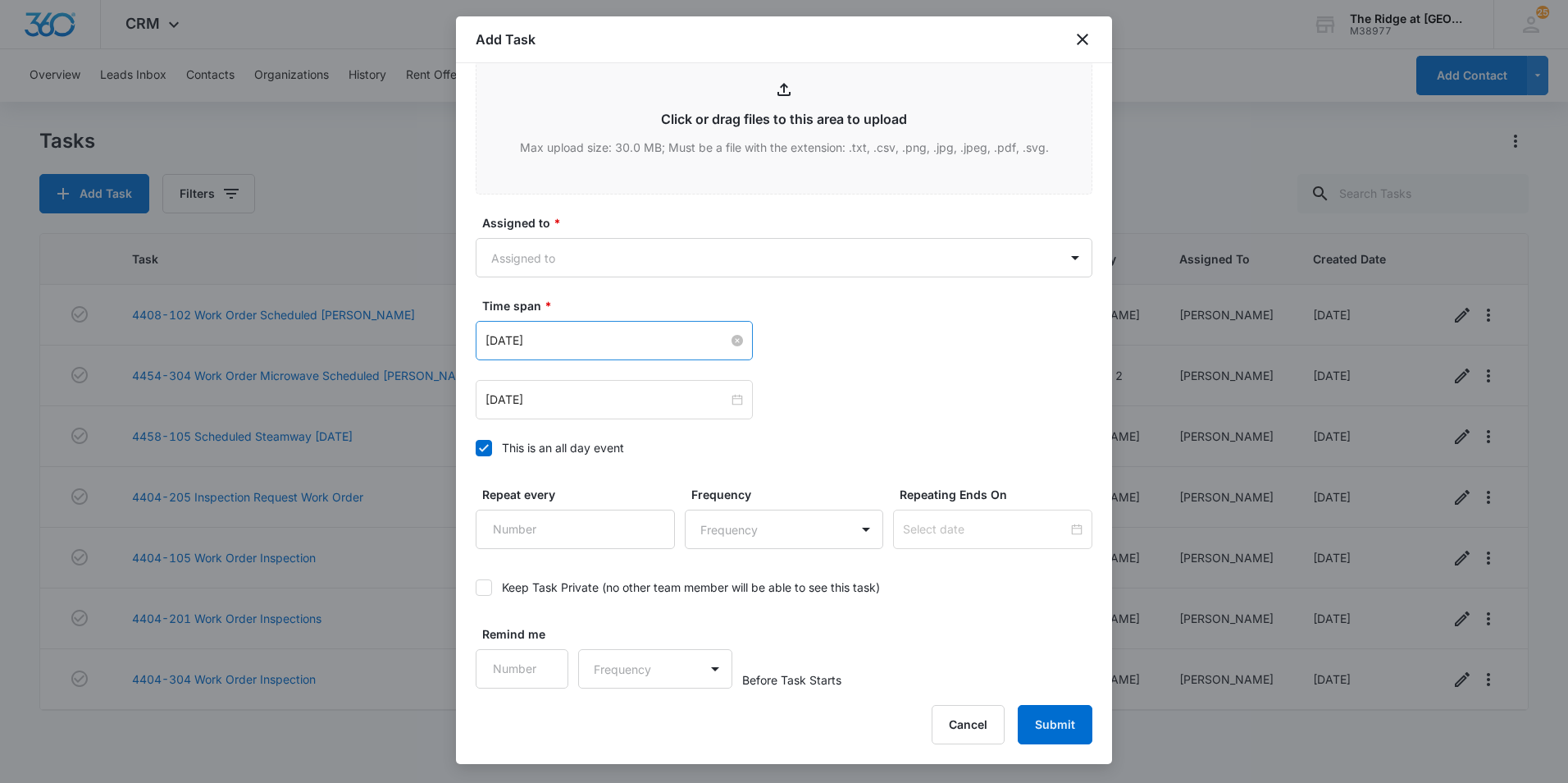
click at [588, 342] on input "[DATE]" at bounding box center [607, 340] width 242 height 18
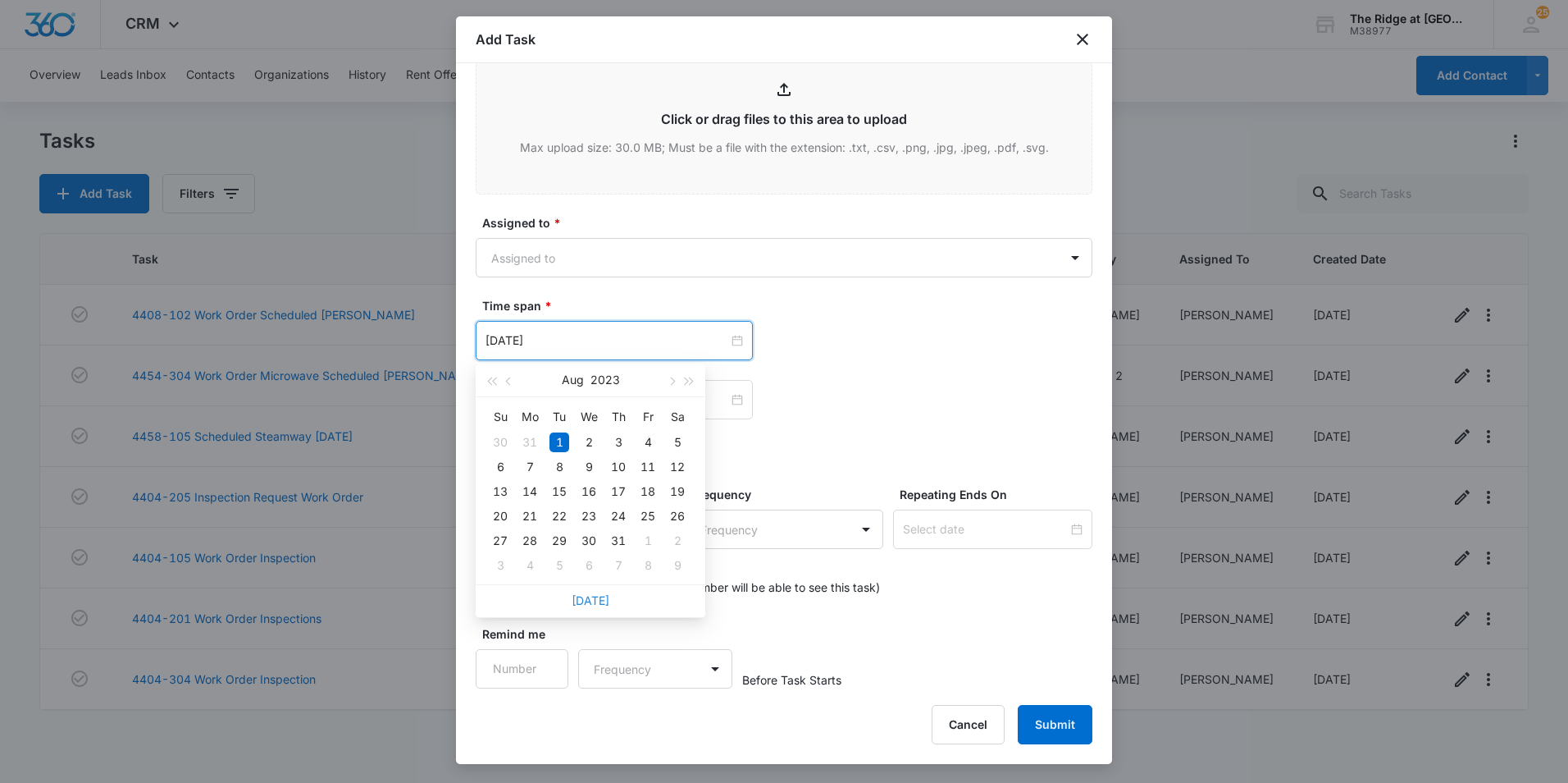
click at [589, 596] on link "[DATE]" at bounding box center [590, 600] width 38 height 14
type input "[DATE]"
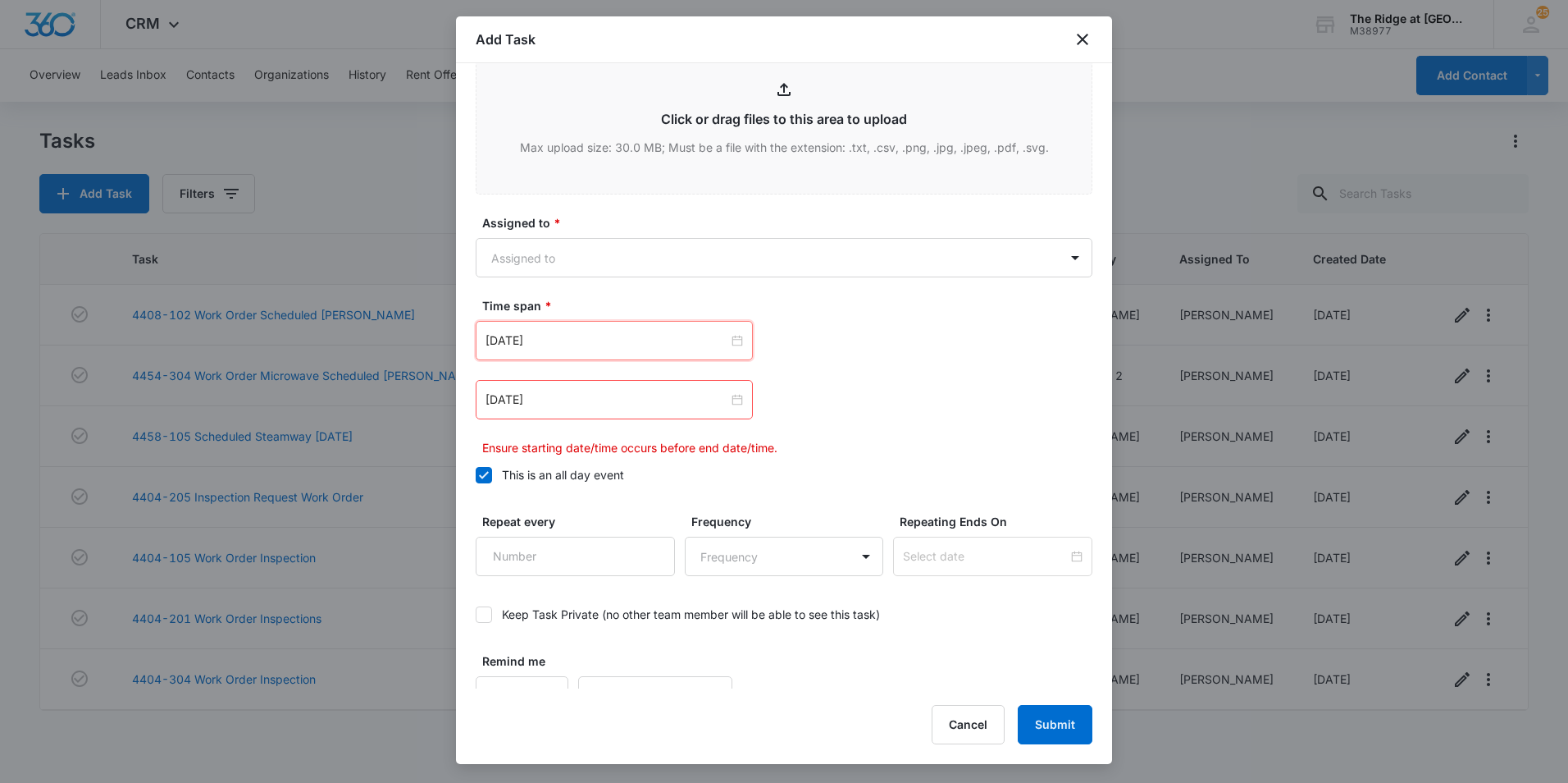
click at [585, 412] on div "[DATE]" at bounding box center [613, 399] width 277 height 39
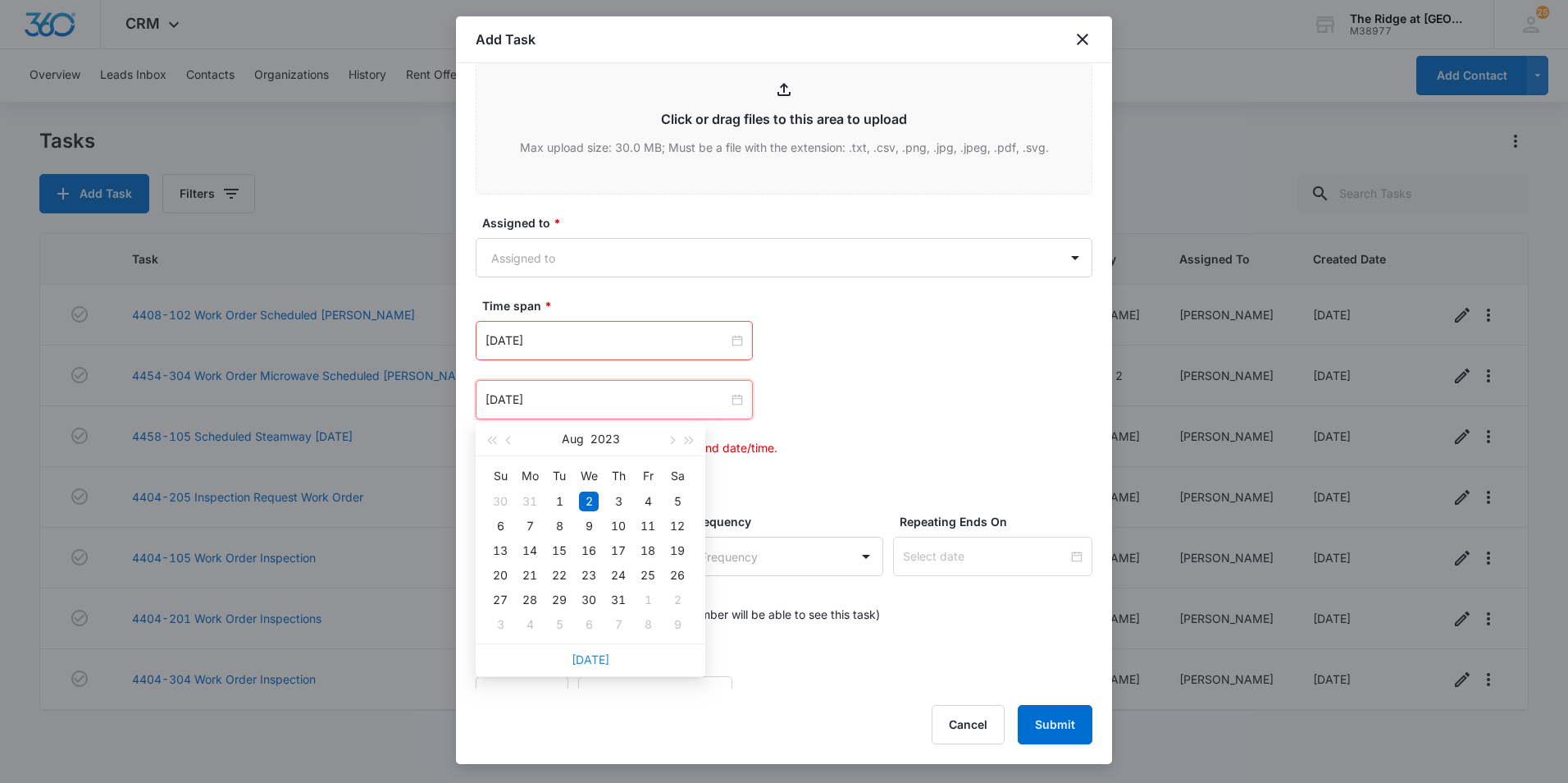
click at [598, 662] on link "[DATE]" at bounding box center [590, 659] width 38 height 14
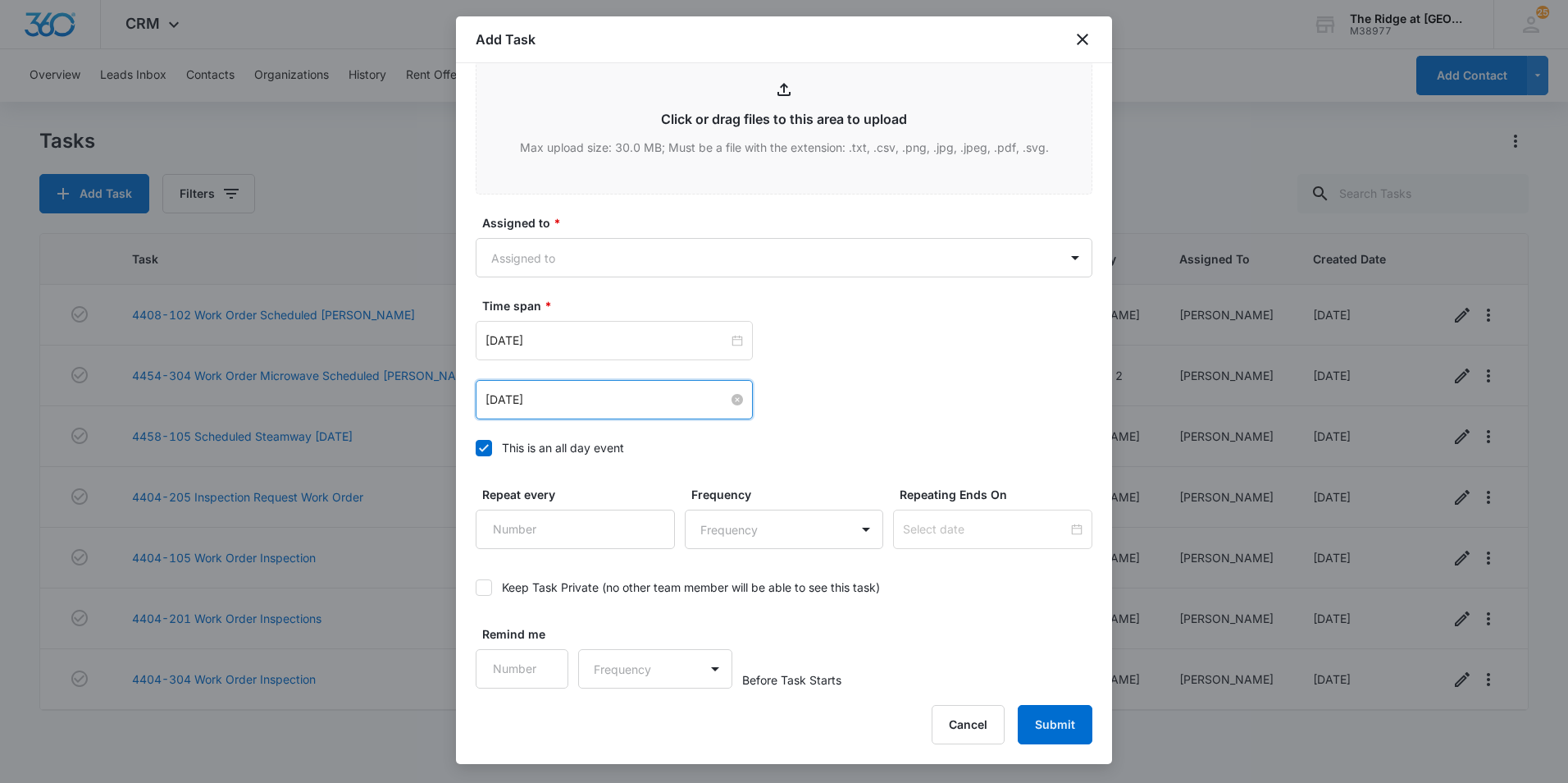
click at [596, 403] on input "[DATE]" at bounding box center [607, 399] width 242 height 18
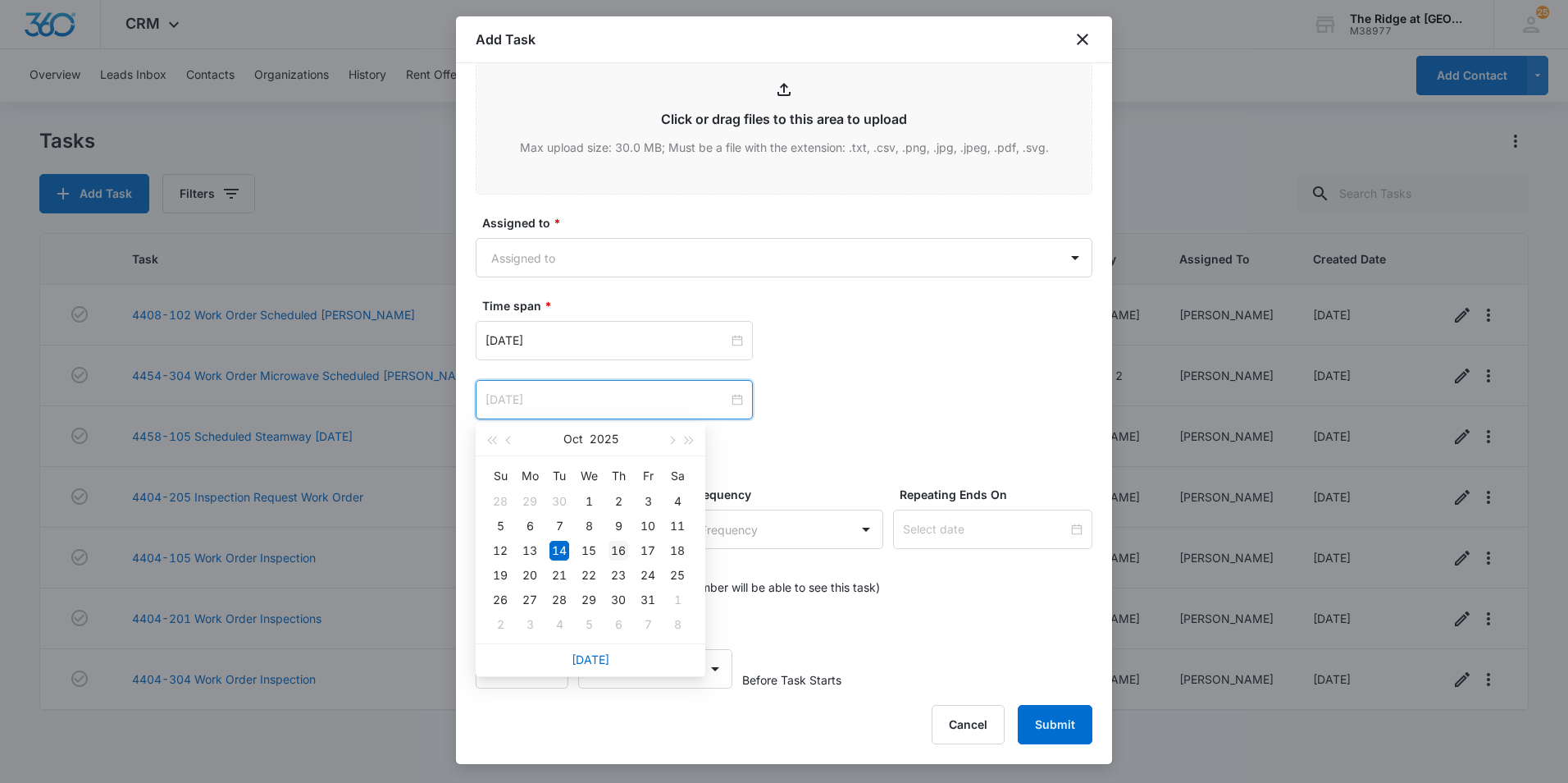
type input "[DATE]"
click at [611, 546] on div "16" at bounding box center [618, 550] width 20 height 20
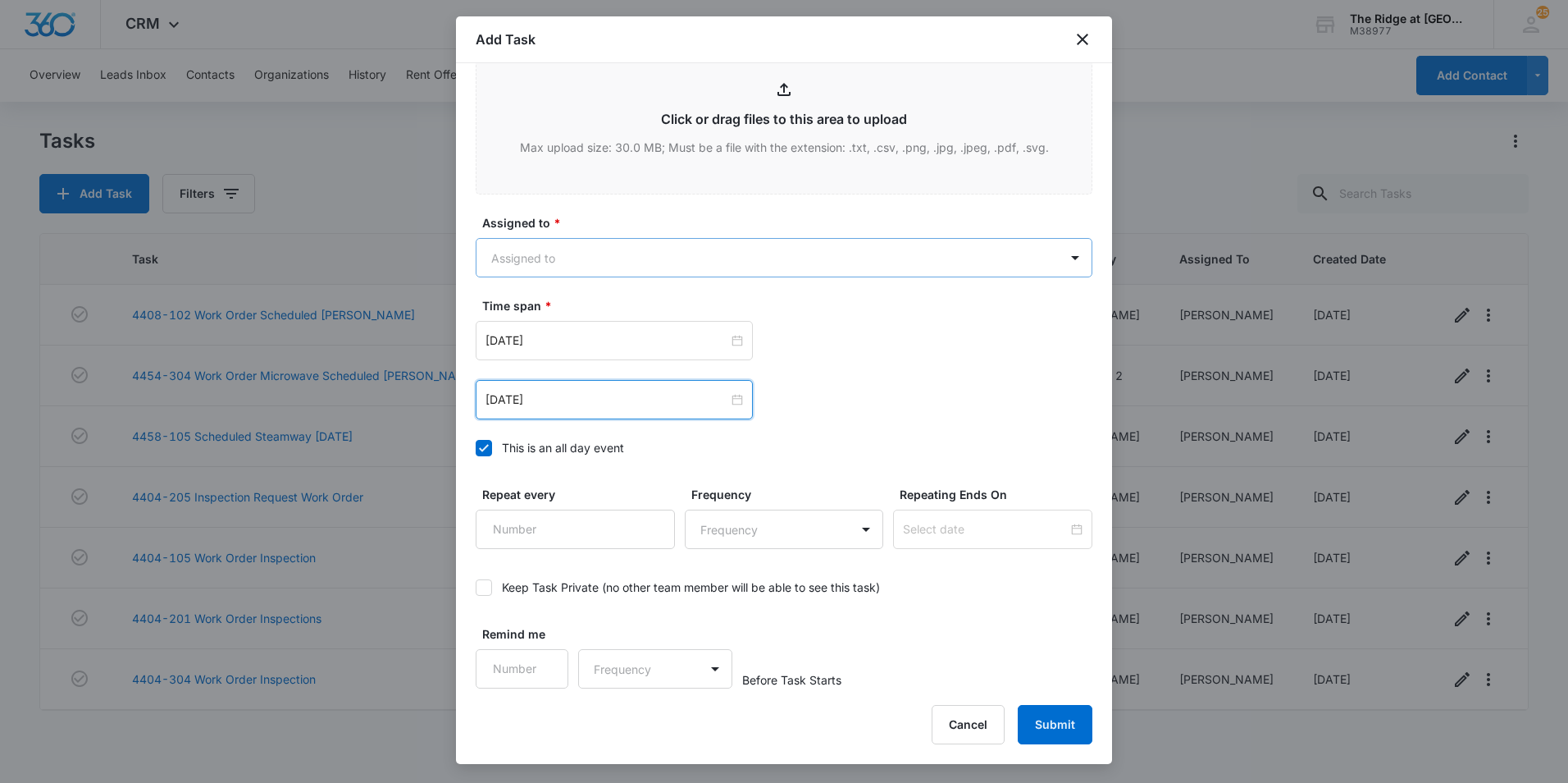
click at [571, 273] on body "CRM Apps Reputation Websites Forms CRM Email Social Content Ads Intelligence Fi…" at bounding box center [784, 391] width 1568 height 783
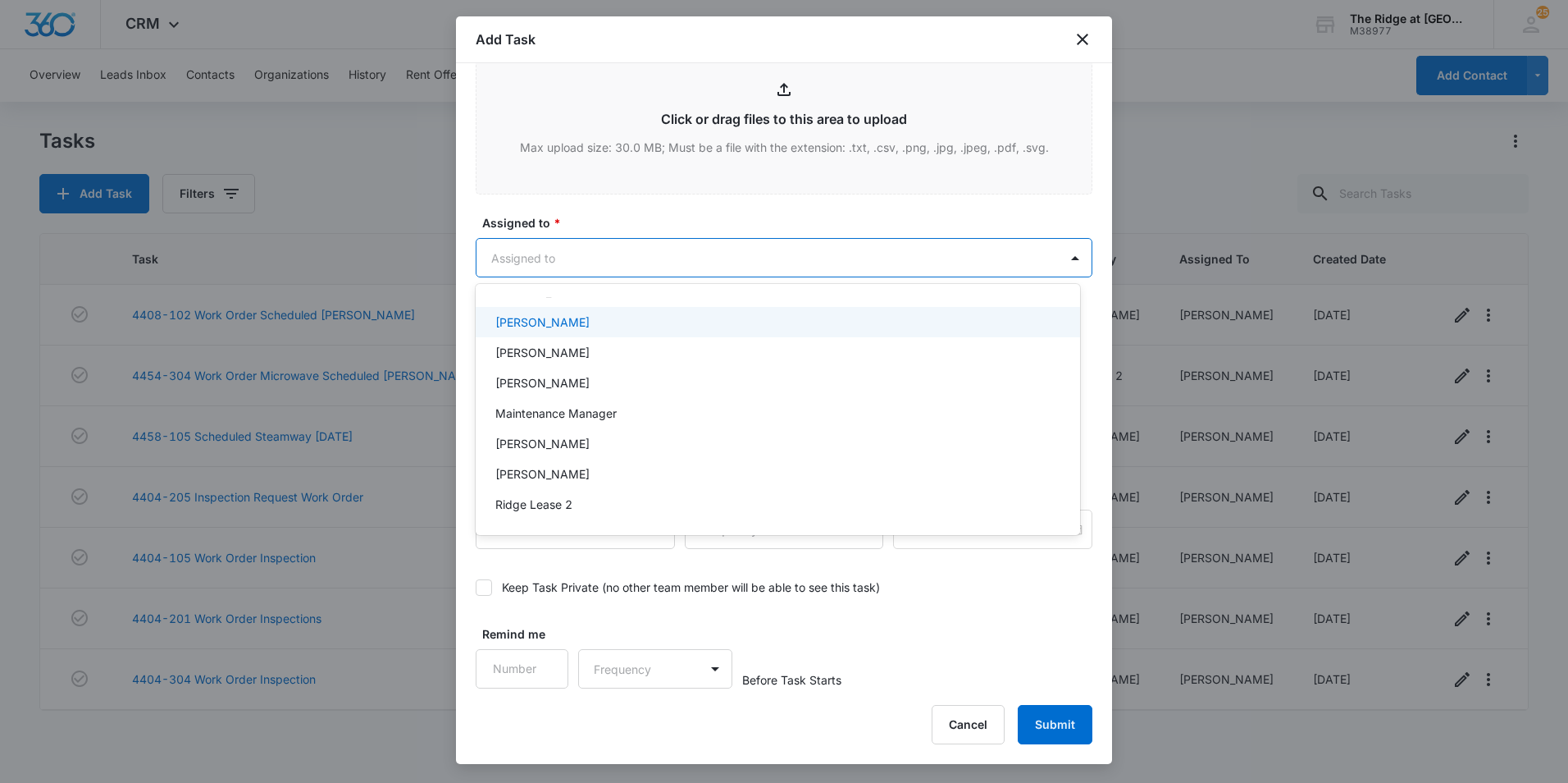
scroll to position [177, 0]
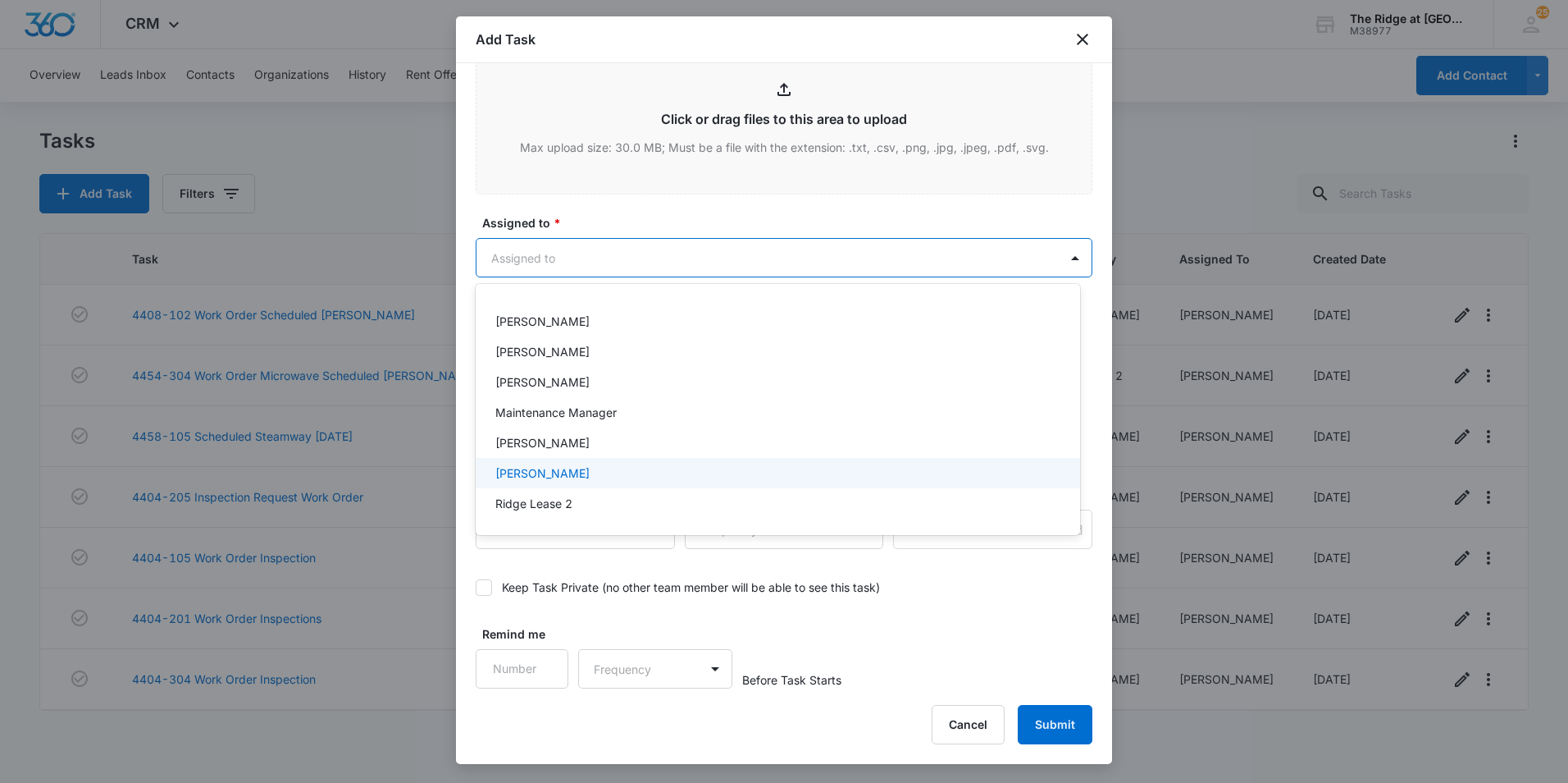
click at [561, 471] on p "[PERSON_NAME]" at bounding box center [542, 473] width 94 height 17
click at [623, 210] on div at bounding box center [784, 391] width 1568 height 783
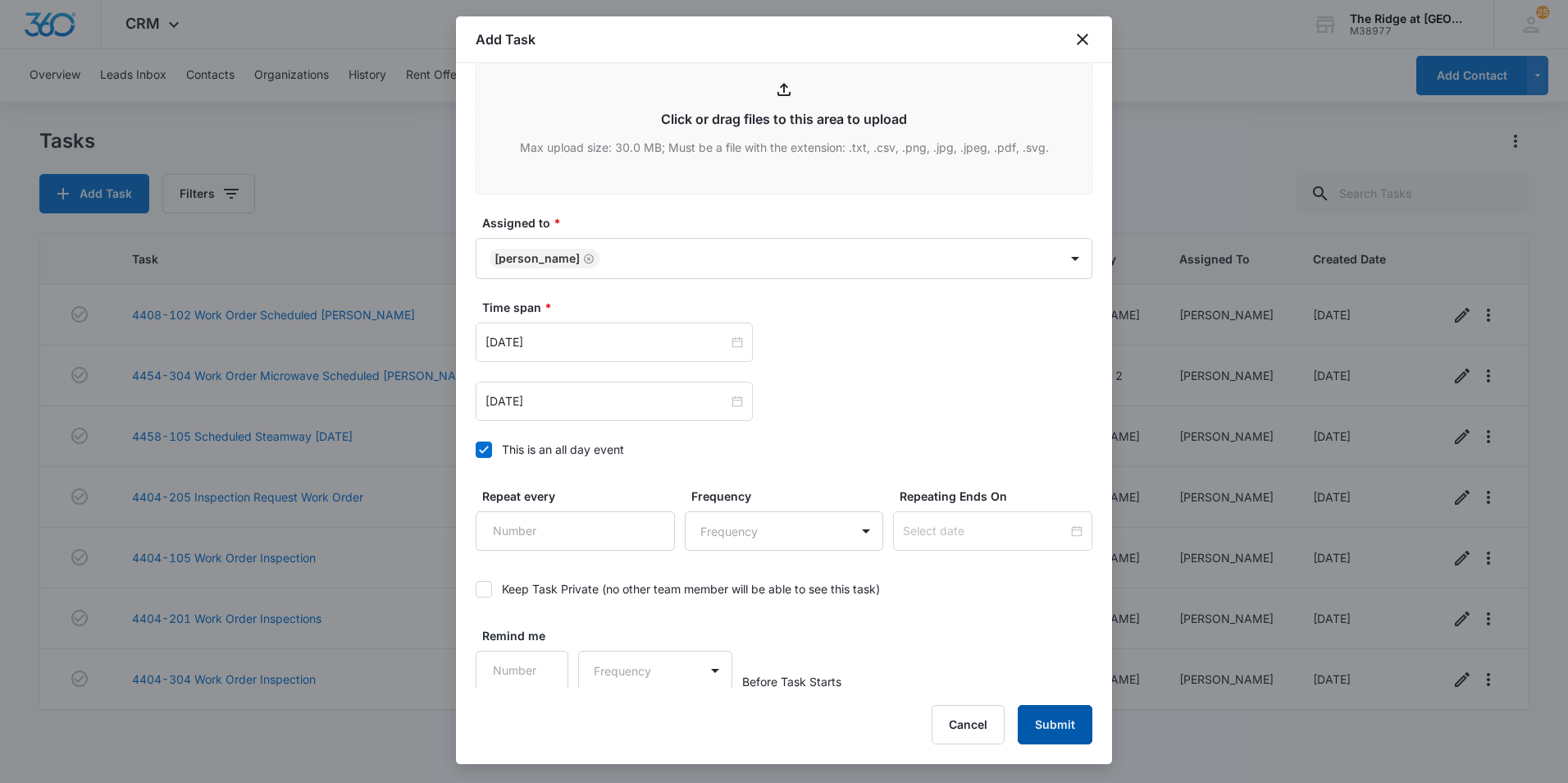
click at [1022, 718] on button "Submit" at bounding box center [1054, 725] width 74 height 39
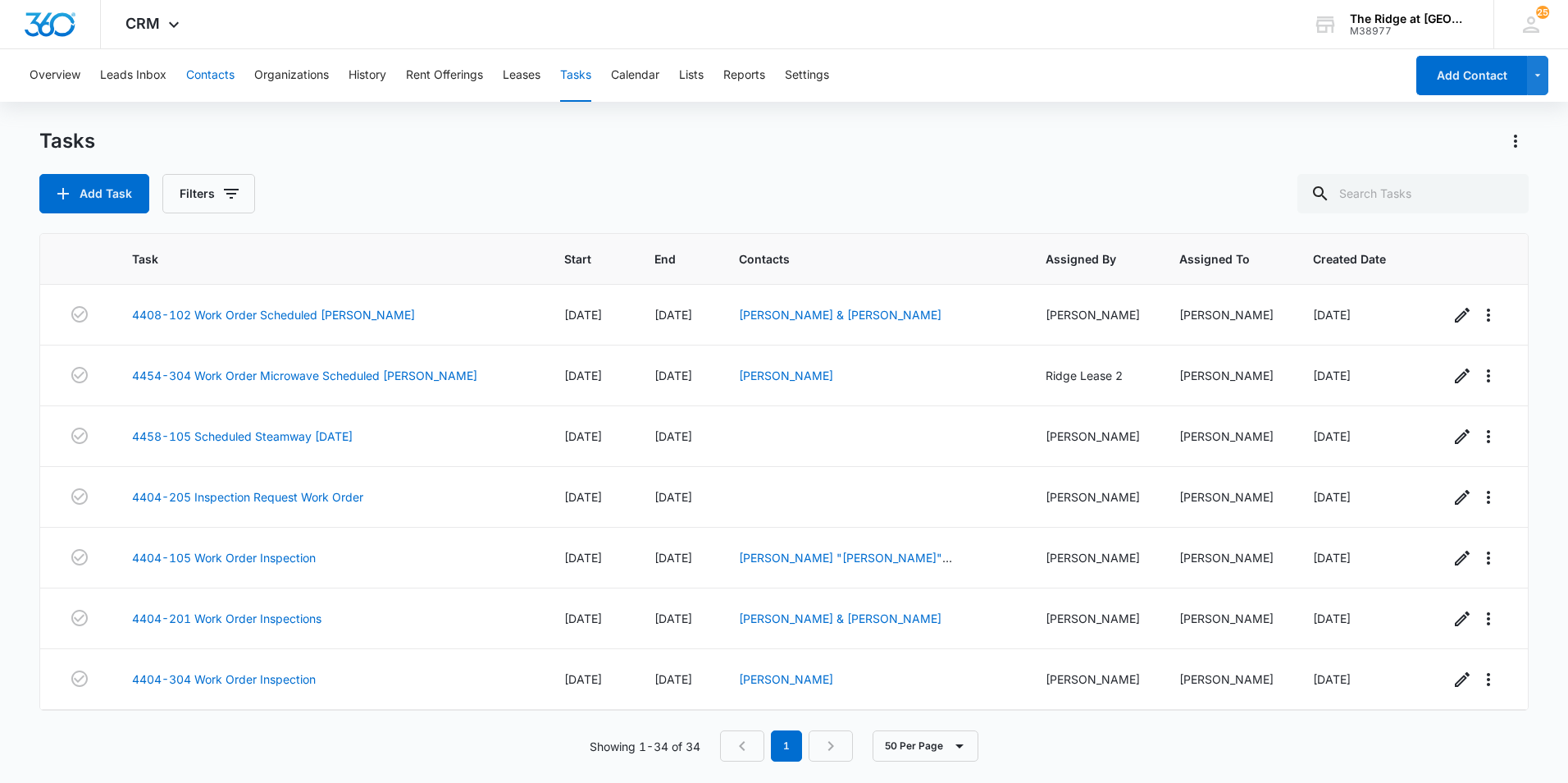
click at [203, 71] on button "Contacts" at bounding box center [210, 75] width 48 height 53
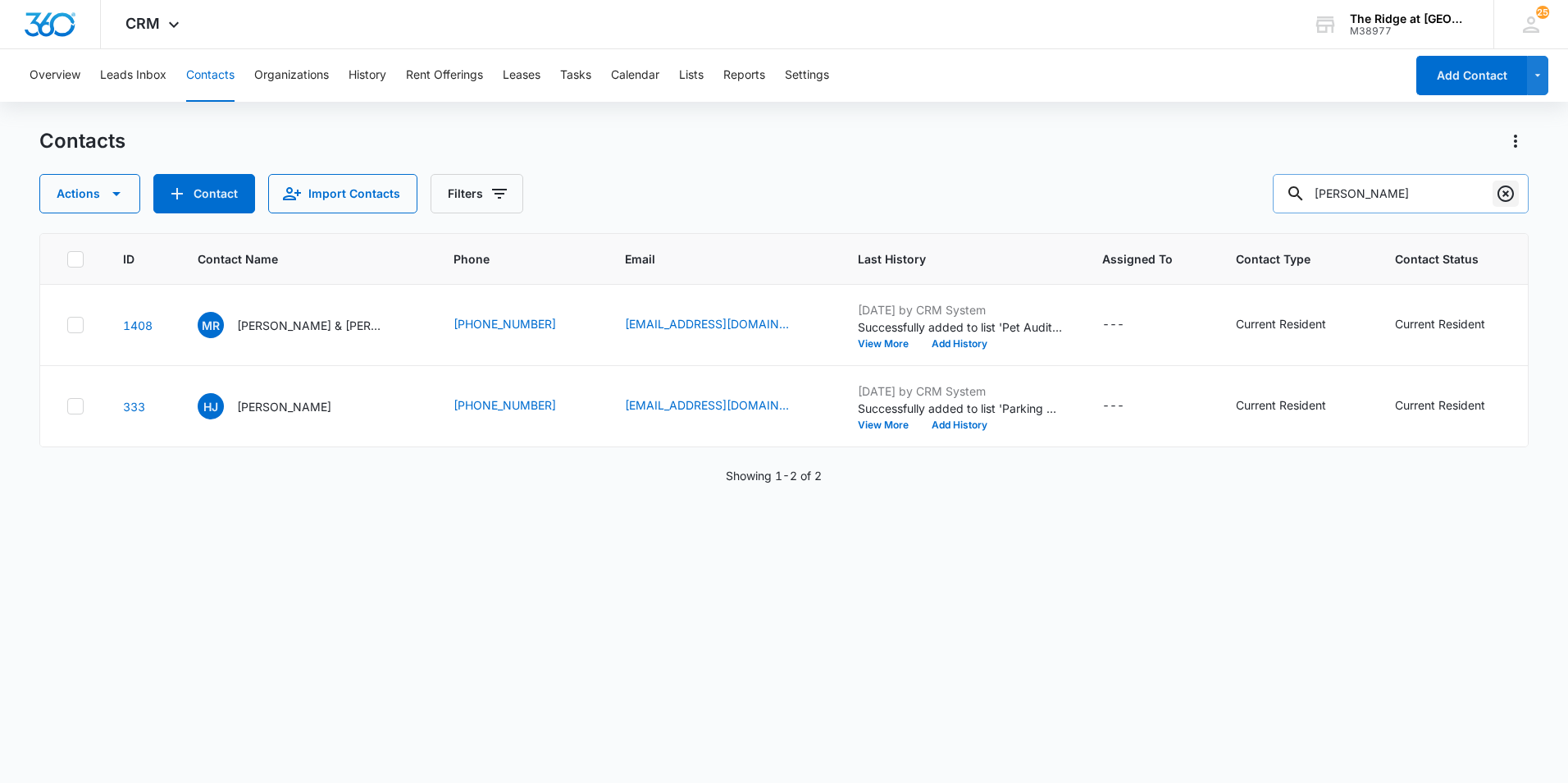
click at [1505, 190] on icon "Clear" at bounding box center [1505, 193] width 20 height 20
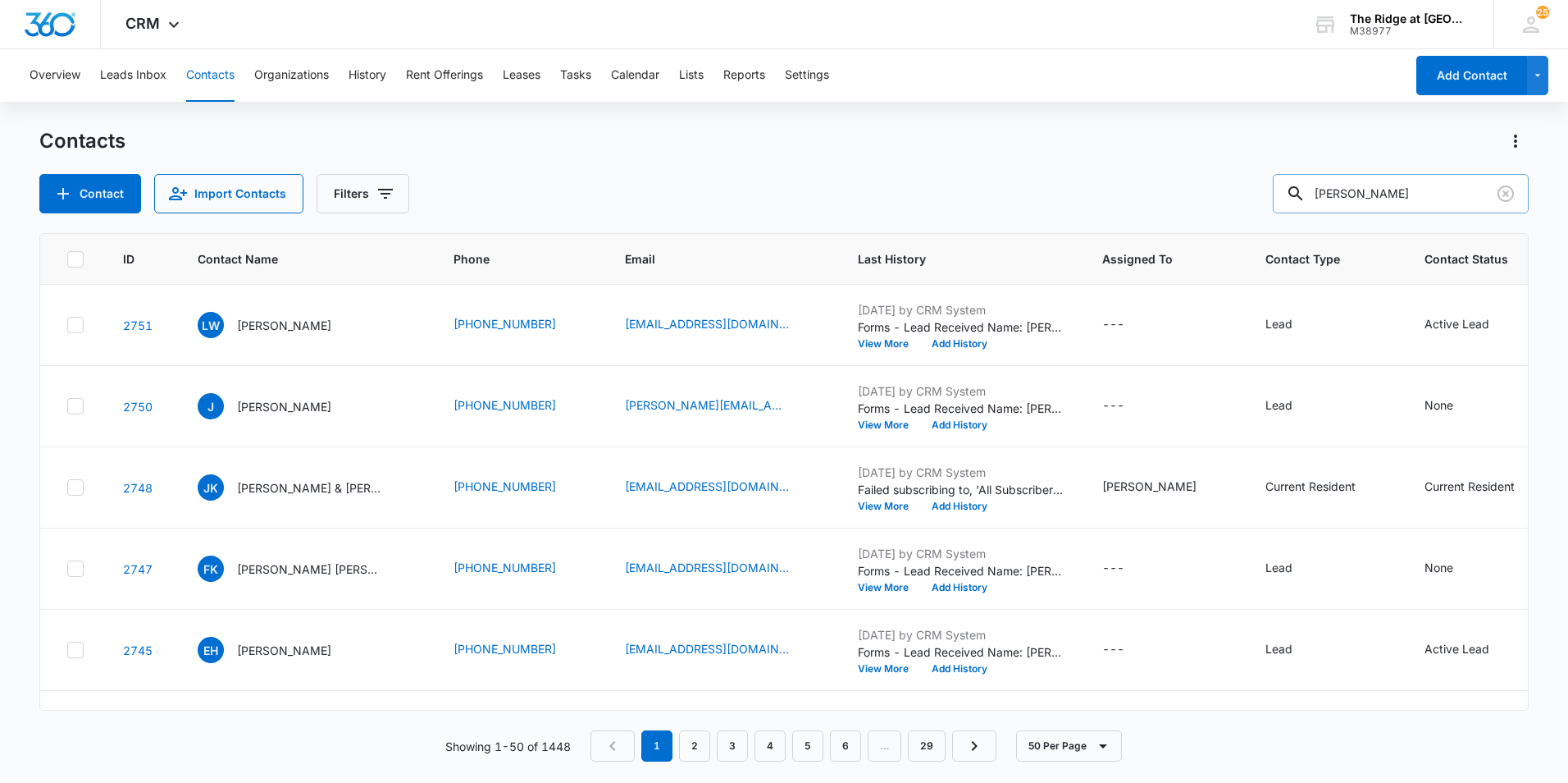
type input "[PERSON_NAME]"
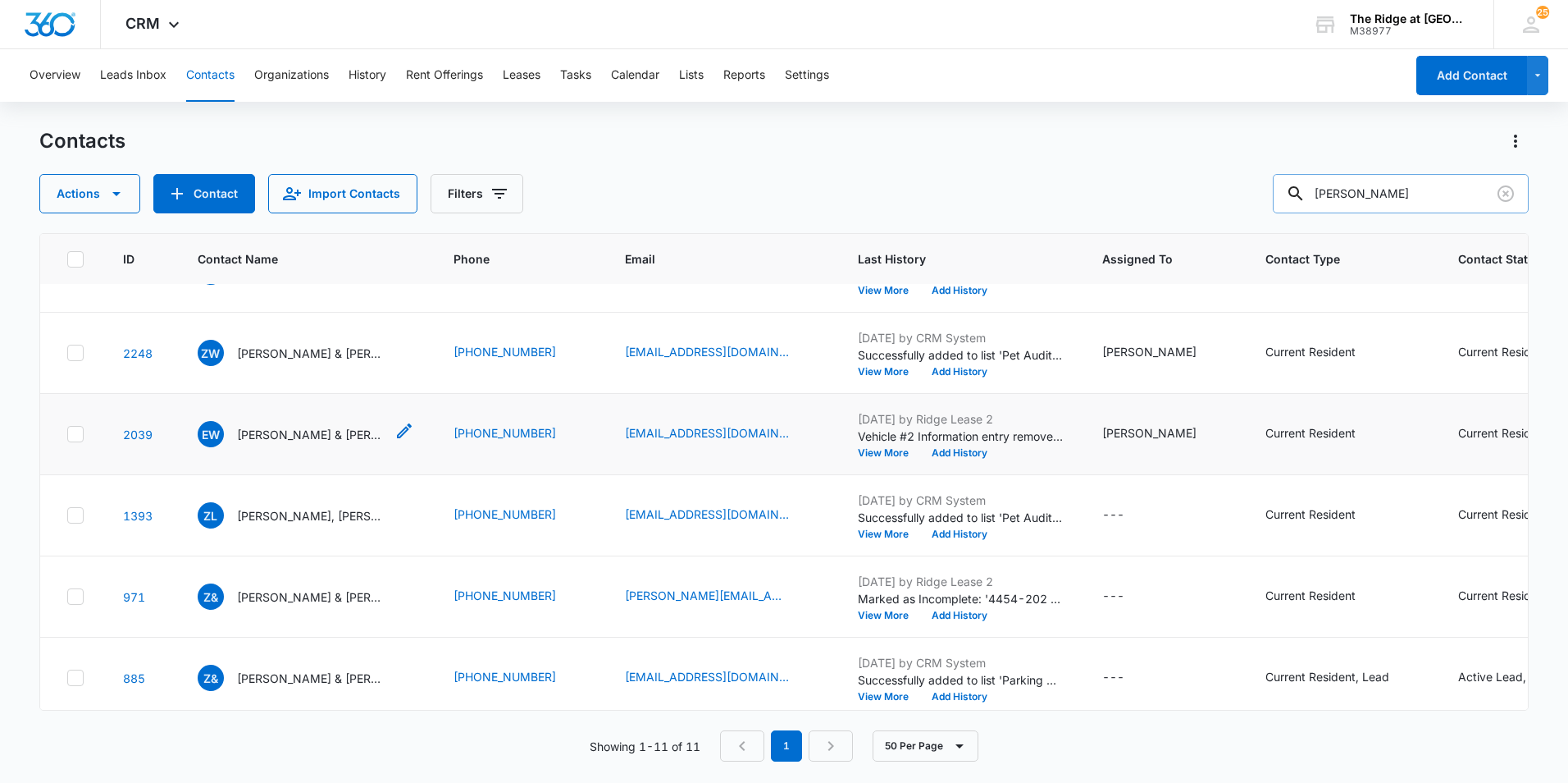
scroll to position [82, 0]
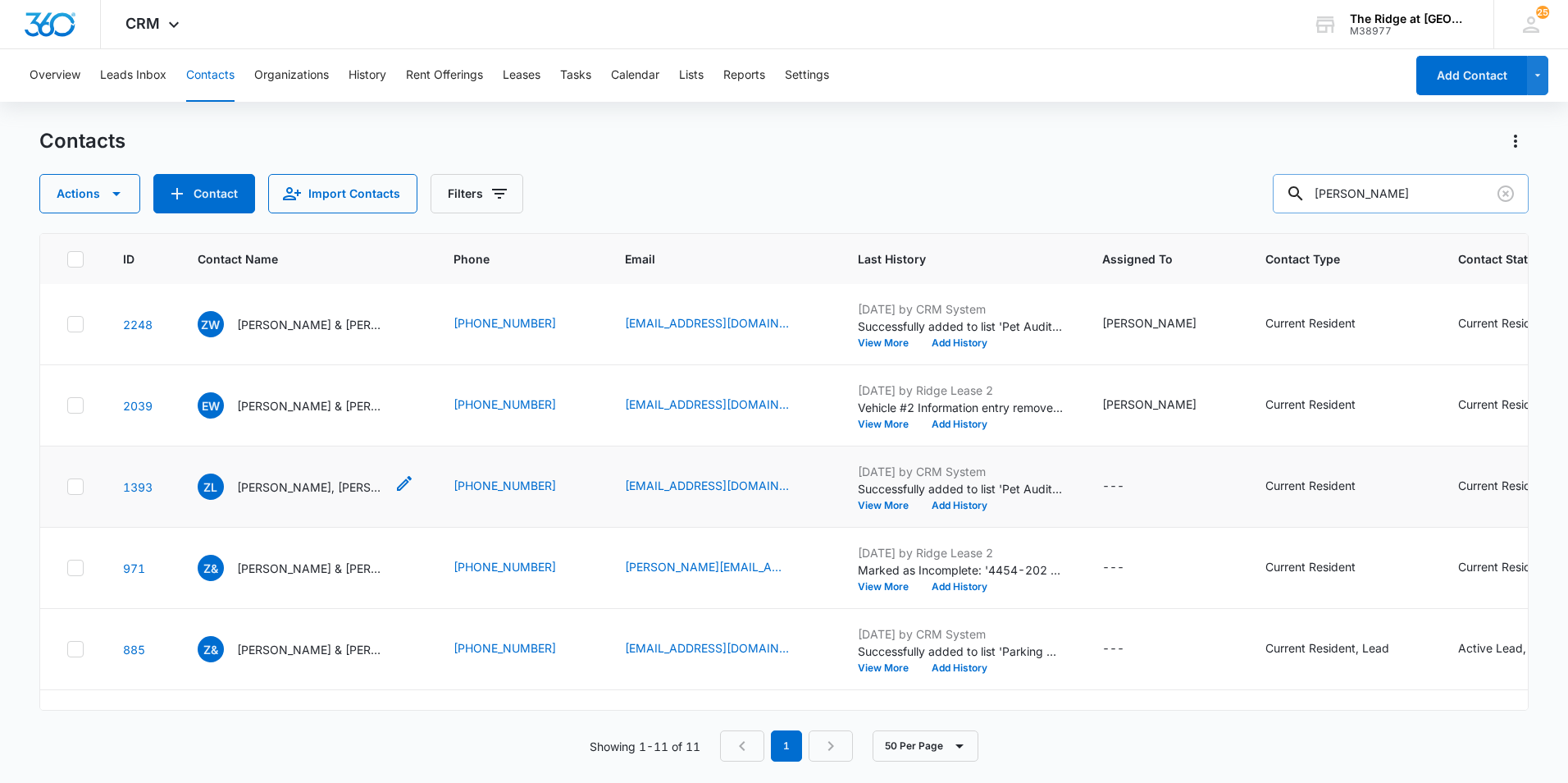
click at [312, 486] on p "[PERSON_NAME], [PERSON_NAME] & [PERSON_NAME]" at bounding box center [310, 487] width 147 height 17
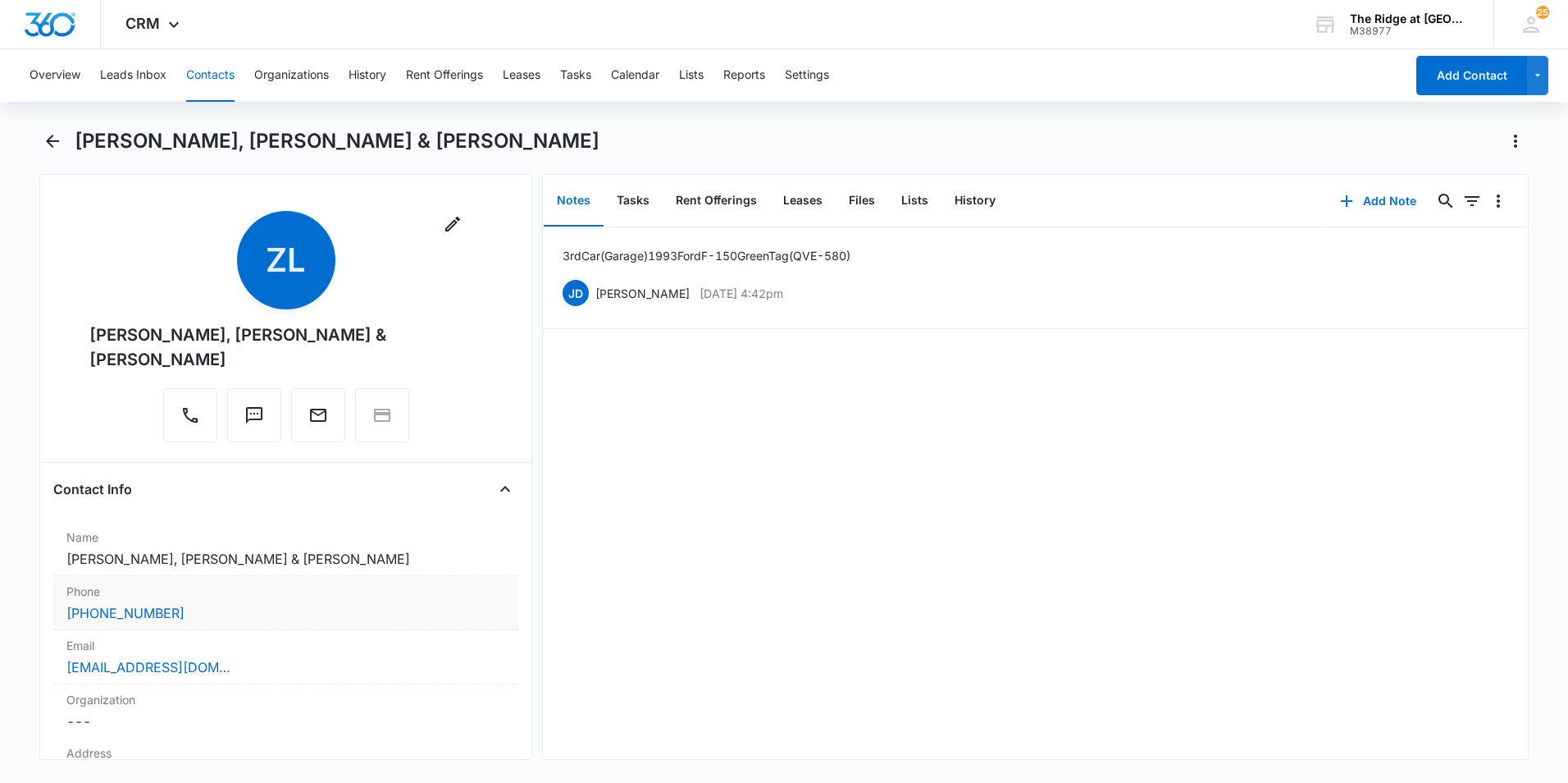
click at [298, 583] on label "Phone" at bounding box center [286, 591] width 439 height 17
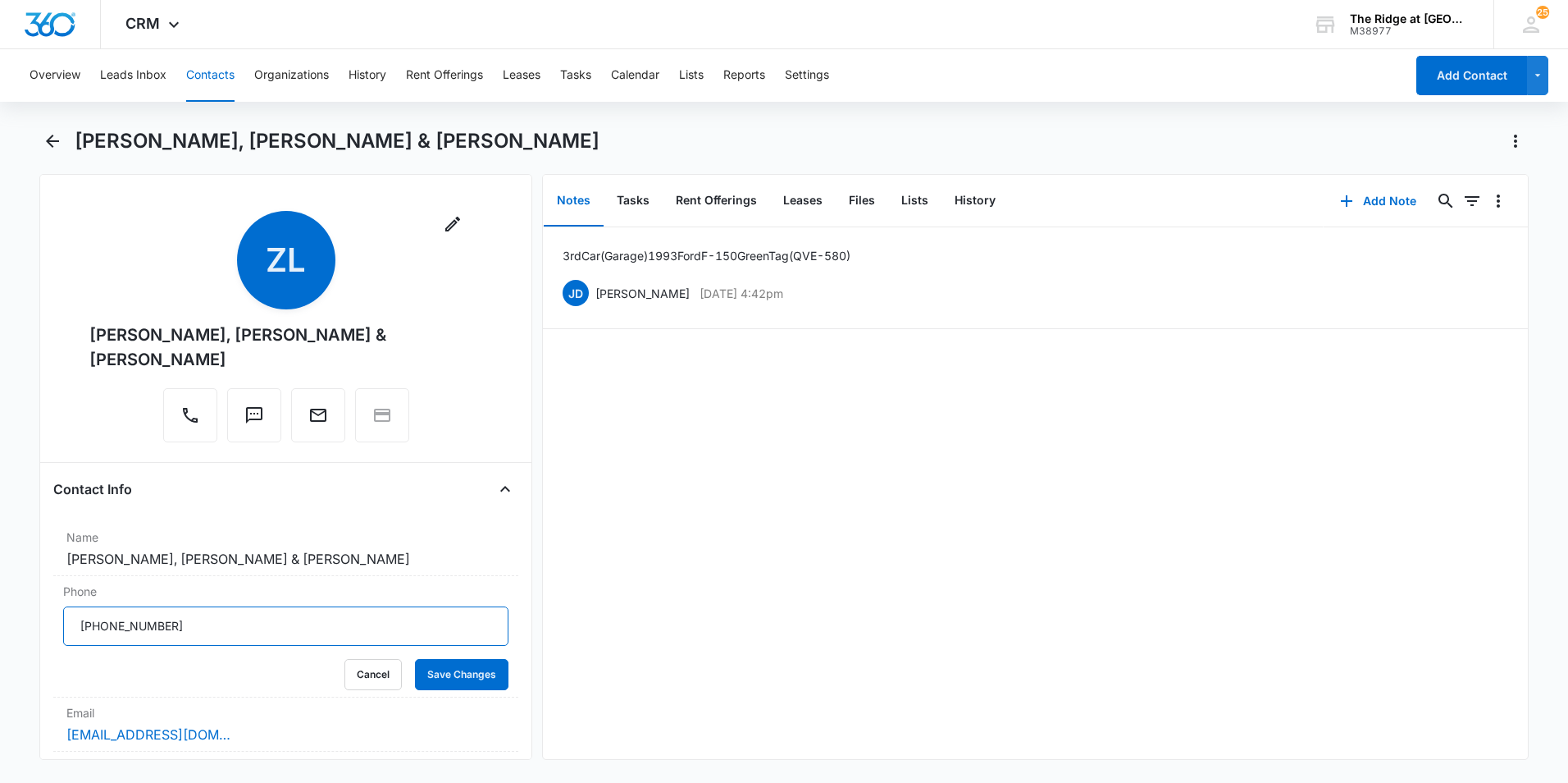
drag, startPoint x: 192, startPoint y: 603, endPoint x: 52, endPoint y: 602, distance: 140.0
click at [52, 602] on div "Remove ZL [PERSON_NAME], [PERSON_NAME] & [PERSON_NAME] Contact Info Name Cancel…" at bounding box center [286, 466] width 492 height 586
click at [780, 540] on div "3rd Car (Garage) 1993 Ford F-150 Green Tag(QVE-580) [PERSON_NAME] [PERSON_NAME]…" at bounding box center [1035, 493] width 985 height 531
click at [467, 659] on button "Save Changes" at bounding box center [461, 674] width 93 height 31
